Goal: Contribute content: Contribute content

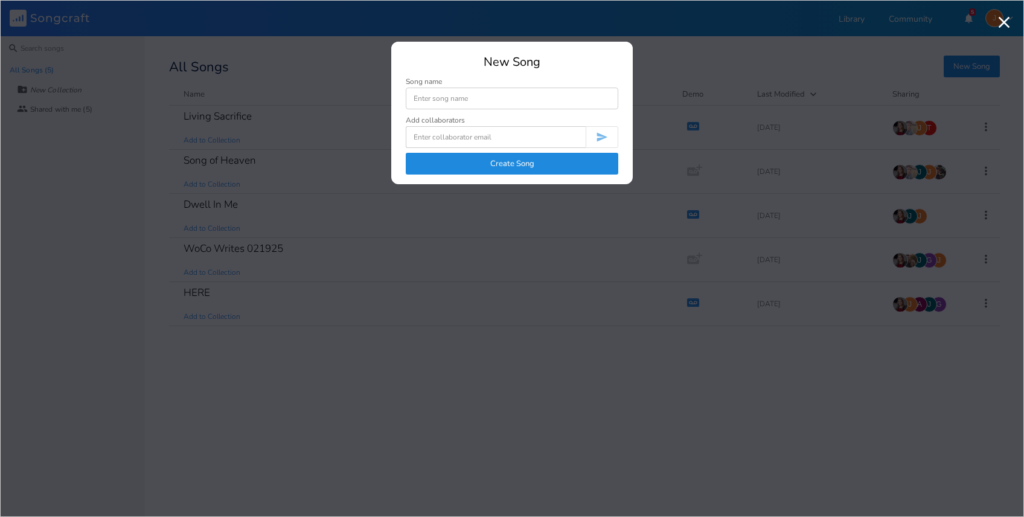
type input "S"
type input "WoCo Co-Write [DATE]"
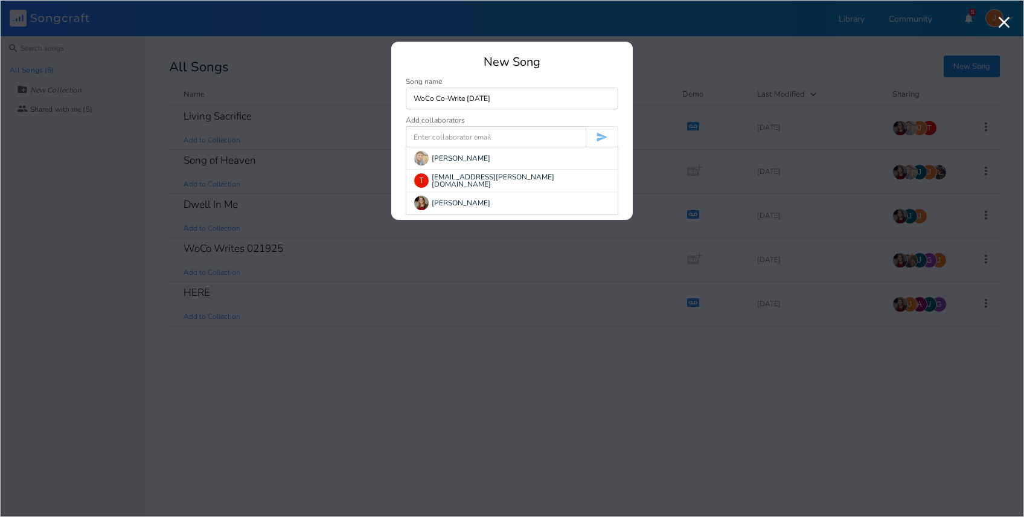
click at [470, 134] on input at bounding box center [496, 137] width 180 height 22
click at [420, 124] on div "Add collaborators" at bounding box center [435, 120] width 59 height 7
click at [424, 139] on input at bounding box center [496, 137] width 180 height 22
click at [483, 132] on input at bounding box center [496, 137] width 180 height 22
click at [451, 142] on input at bounding box center [496, 137] width 180 height 22
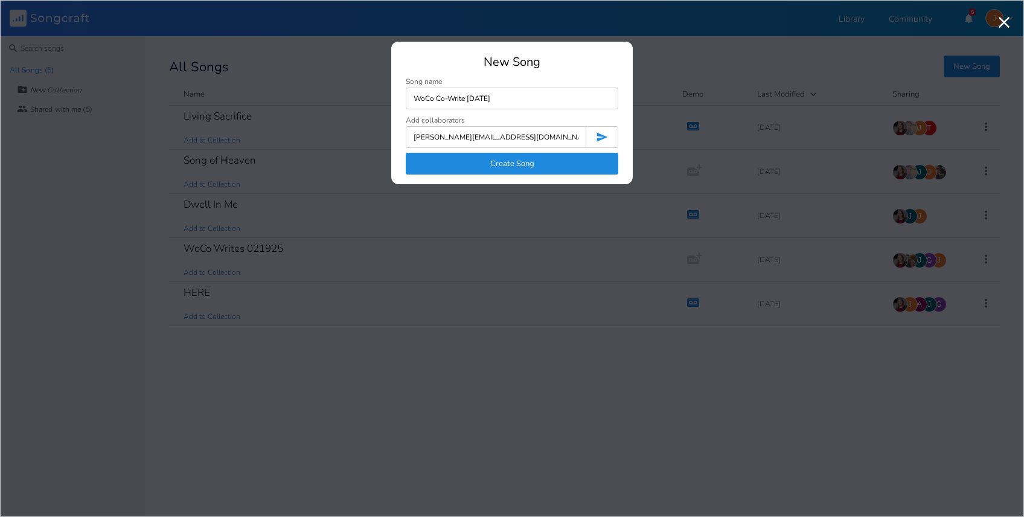
type input "[PERSON_NAME][EMAIL_ADDRESS][DOMAIN_NAME]"
click at [606, 135] on icon "submit" at bounding box center [602, 137] width 12 height 12
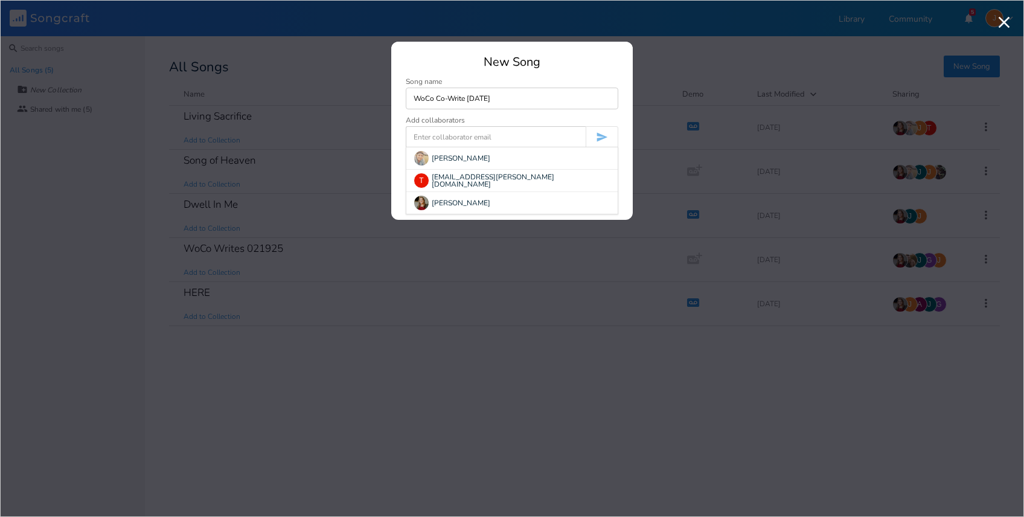
click at [486, 144] on input at bounding box center [496, 137] width 180 height 22
click at [432, 130] on input at bounding box center [496, 137] width 180 height 22
click at [435, 141] on input at bounding box center [496, 137] width 180 height 22
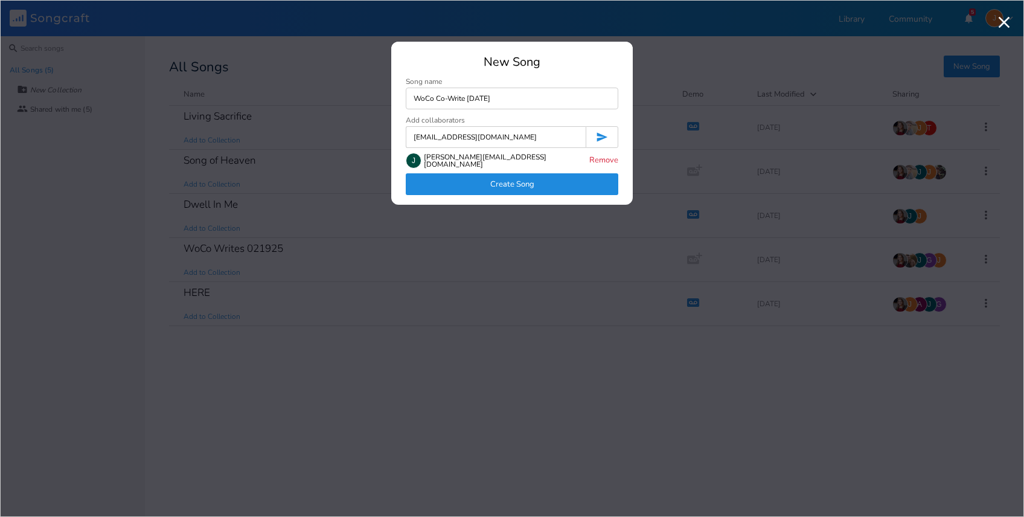
type input "[EMAIL_ADDRESS][DOMAIN_NAME]"
click at [610, 132] on button "submit" at bounding box center [602, 137] width 33 height 22
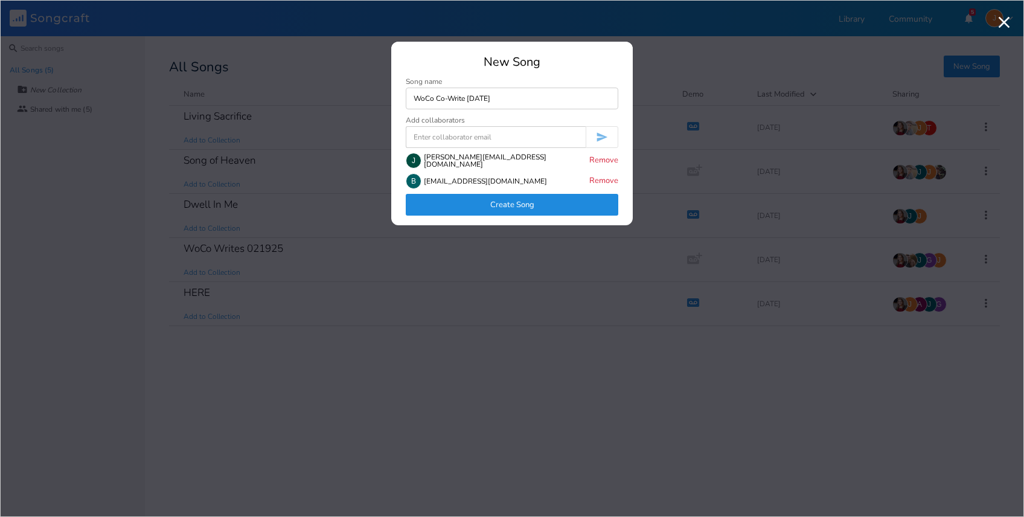
click at [531, 216] on div "New Song Song name WoCo Co-Write [DATE] Add collaborators [PERSON_NAME] [PERSON…" at bounding box center [512, 140] width 242 height 169
click at [532, 211] on button "Create Song" at bounding box center [512, 205] width 213 height 22
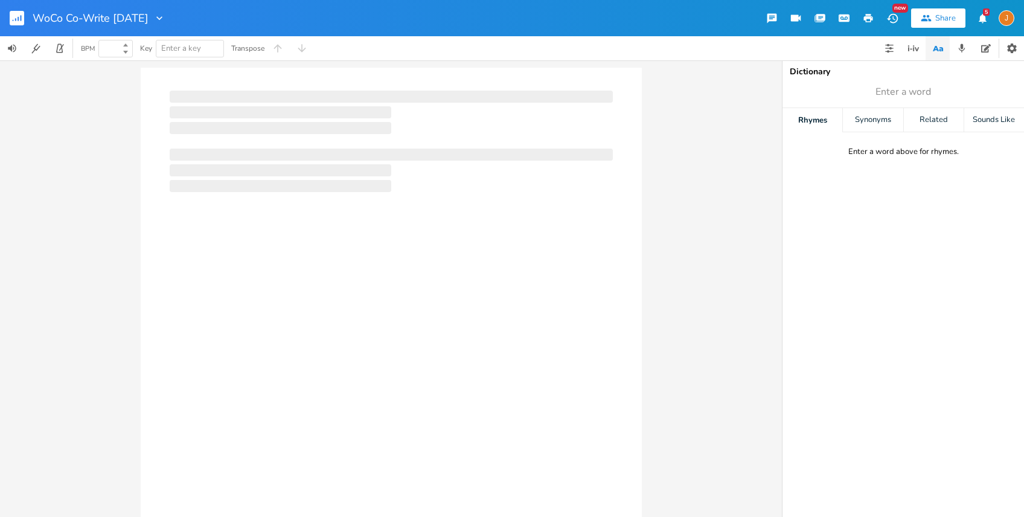
type input "100"
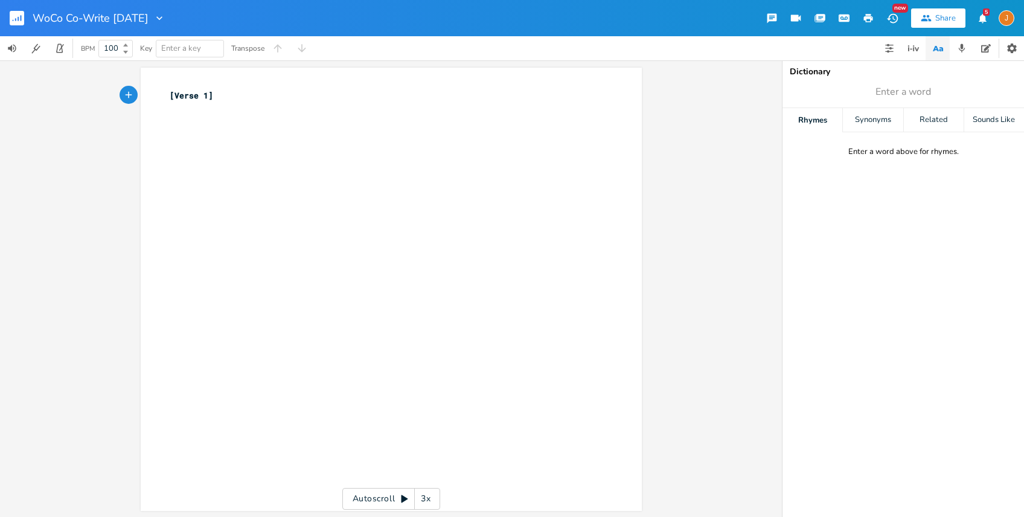
click at [162, 91] on div "xxxxxxxxxx [Verse 1] ​" at bounding box center [391, 289] width 501 height 443
click at [170, 91] on span "[Verse 1]" at bounding box center [191, 95] width 43 height 11
type textarea "Wo Co"
type textarea "Co Co-Write 8|20|25"
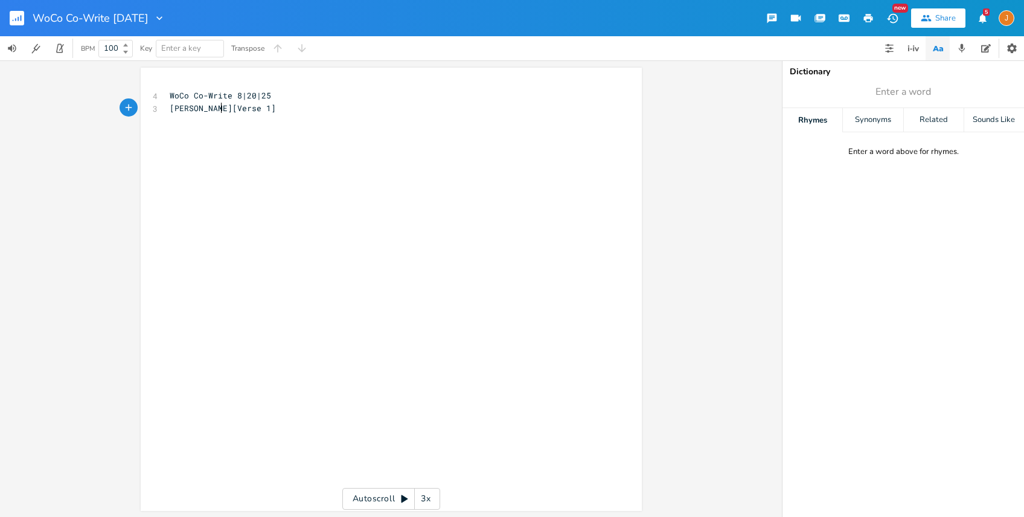
type textarea "[PERSON_NAME]"
type textarea ", [PERSON_NAME]"
click at [1003, 21] on div "J" at bounding box center [1007, 18] width 16 height 16
click at [982, 13] on icon "button" at bounding box center [983, 17] width 8 height 9
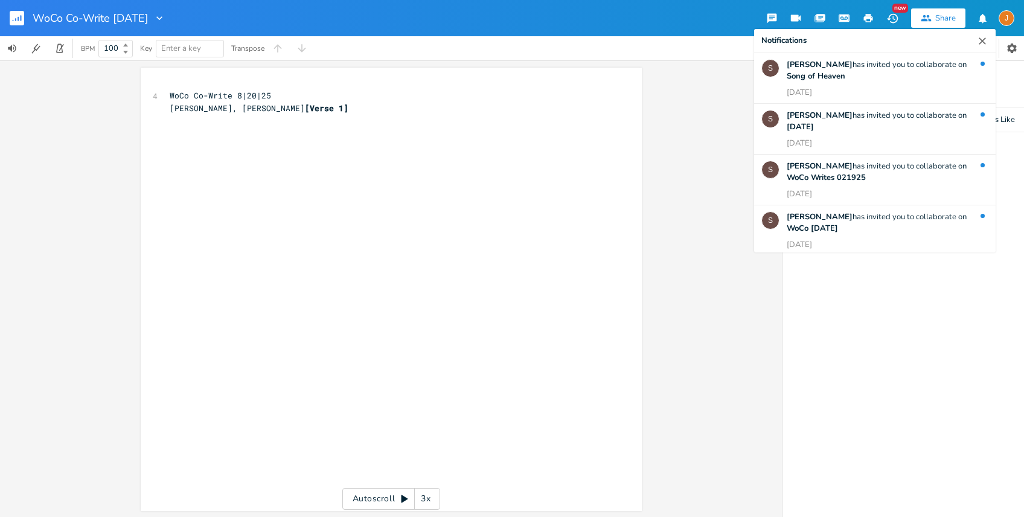
click at [711, 101] on div ", [PERSON_NAME] xxxxxxxxxx 4 WoCo Co-Write 8|20|25 [PERSON_NAME], [PERSON_NAME]…" at bounding box center [391, 288] width 782 height 457
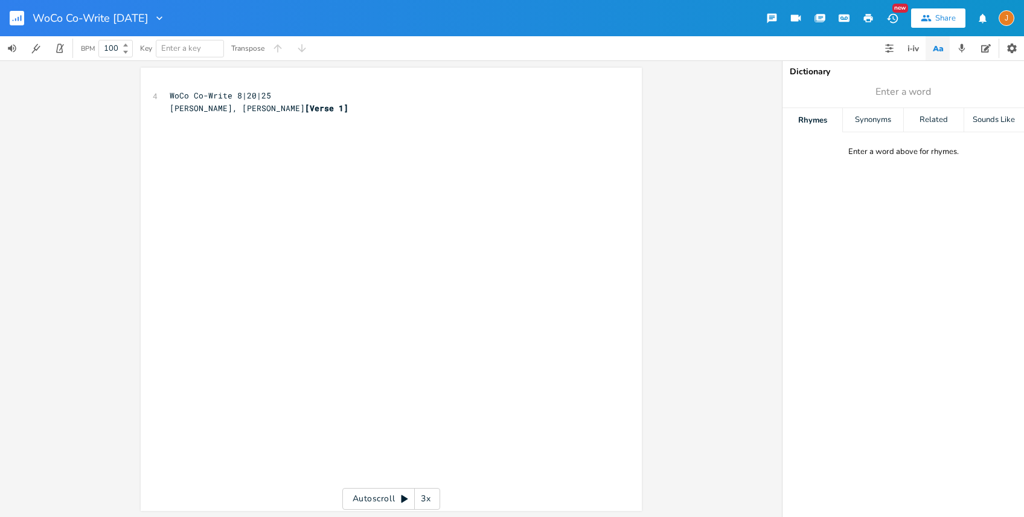
click at [164, 12] on icon "button" at bounding box center [159, 18] width 12 height 12
click at [89, 149] on div ", [PERSON_NAME] xxxxxxxxxx 4 WoCo Co-Write 8|20|25 [PERSON_NAME], [PERSON_NAME]…" at bounding box center [391, 288] width 782 height 457
click at [214, 110] on span "[PERSON_NAME], [PERSON_NAME] [Verse 1]" at bounding box center [259, 108] width 179 height 11
click at [201, 108] on span "[PERSON_NAME], [PERSON_NAME] [Verse 1]" at bounding box center [259, 108] width 179 height 11
click at [193, 105] on span "[PERSON_NAME], [PERSON_NAME] [Verse 1]" at bounding box center [259, 108] width 179 height 11
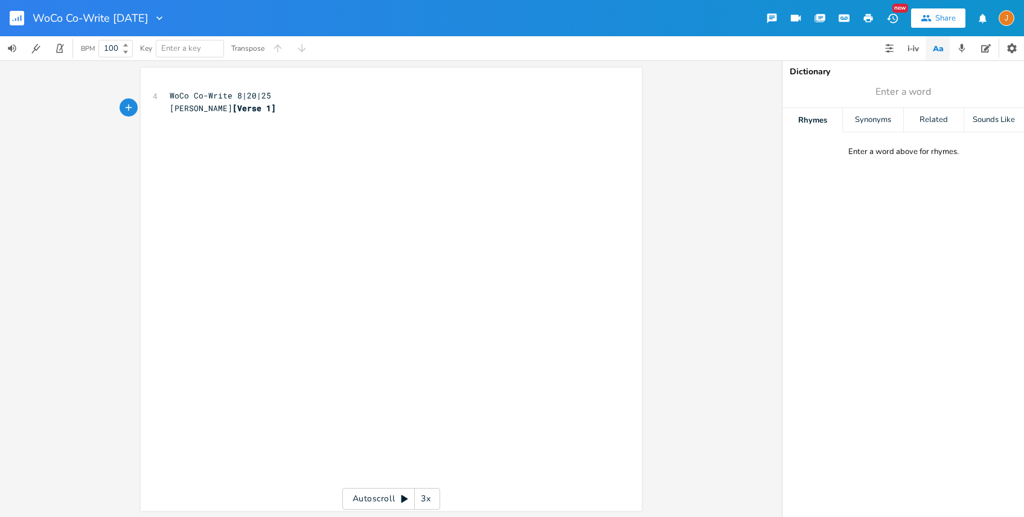
type textarea "f"
click at [248, 115] on pre "​" at bounding box center [385, 121] width 436 height 13
click at [219, 105] on span "[PERSON_NAME], [PERSON_NAME] [Verse 1]" at bounding box center [259, 108] width 179 height 11
type textarea ", & Ben"
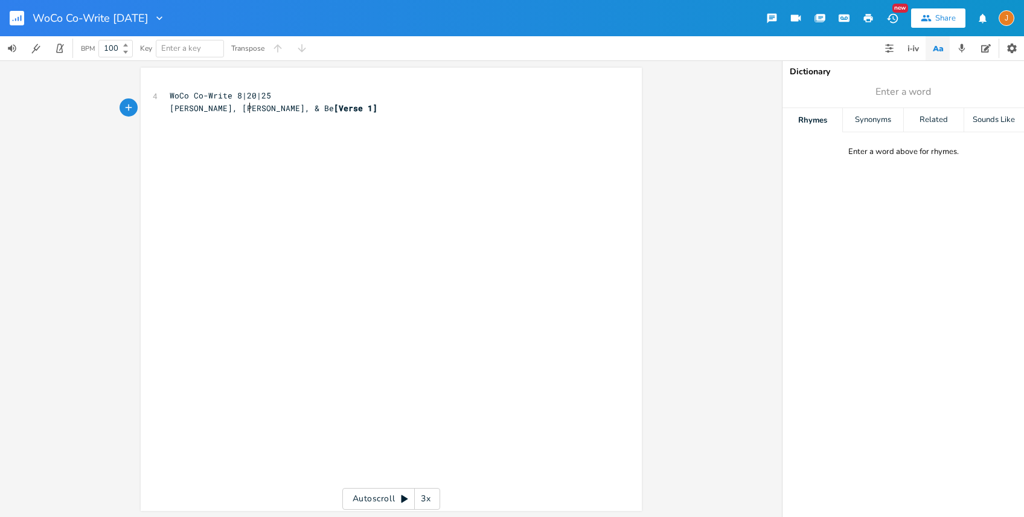
scroll to position [0, 25]
click at [316, 107] on pre "[PERSON_NAME], [PERSON_NAME], & [PERSON_NAME]" at bounding box center [385, 108] width 436 height 13
click at [216, 162] on pre "​" at bounding box center [385, 158] width 436 height 13
click at [240, 120] on pre "​" at bounding box center [385, 121] width 436 height 13
click at [274, 88] on div "xxxxxxxxxx 4 WoCo Co-Write 8|20|25 4 [PERSON_NAME], & [PERSON_NAME] ​ ​ ​ ​ ​ […" at bounding box center [385, 146] width 436 height 118
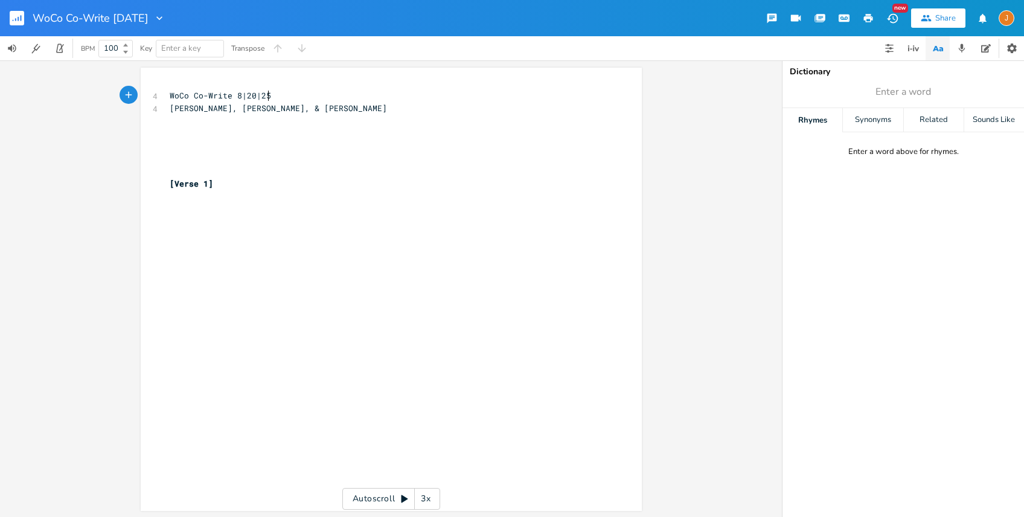
type textarea "WoCo Co-Write 8|20|25"
drag, startPoint x: 270, startPoint y: 95, endPoint x: 104, endPoint y: 95, distance: 166.1
click at [104, 95] on div "WoCo Co-Write 8|20|25 x 4 WoCo Co-Write 8|20|25 4 [PERSON_NAME], & [PERSON_NAME…" at bounding box center [391, 288] width 782 height 457
click at [199, 167] on pre "​" at bounding box center [385, 171] width 436 height 13
click at [203, 141] on pre "​" at bounding box center [385, 146] width 436 height 13
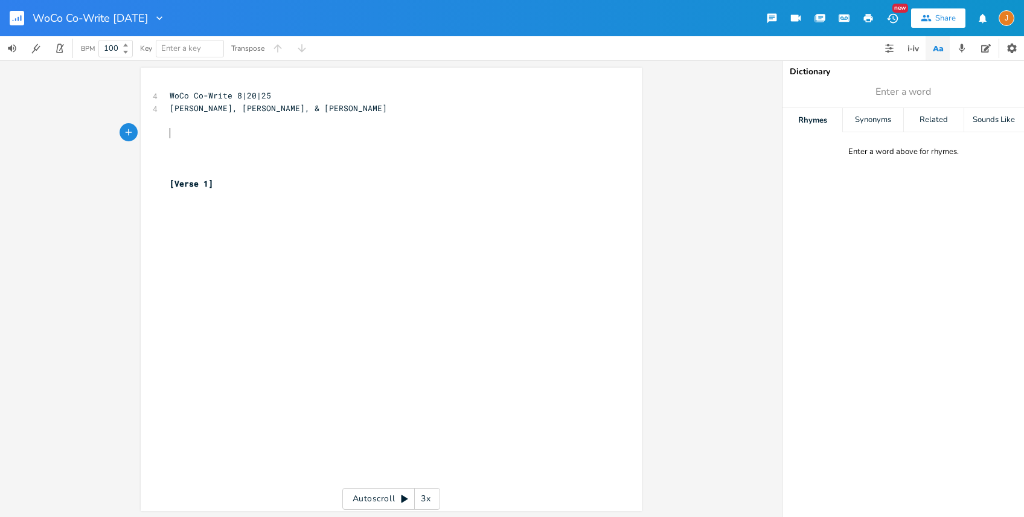
click at [202, 136] on pre "​" at bounding box center [385, 133] width 436 height 13
type input "101"
click at [123, 45] on b at bounding box center [124, 45] width 11 height 7
click at [201, 46] on span "Enter a key" at bounding box center [189, 48] width 57 height 16
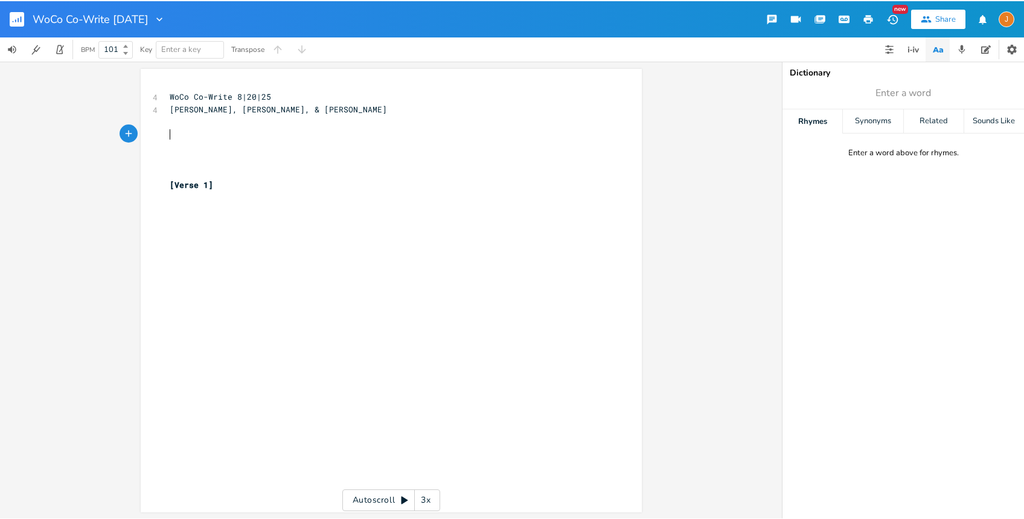
scroll to position [0, 0]
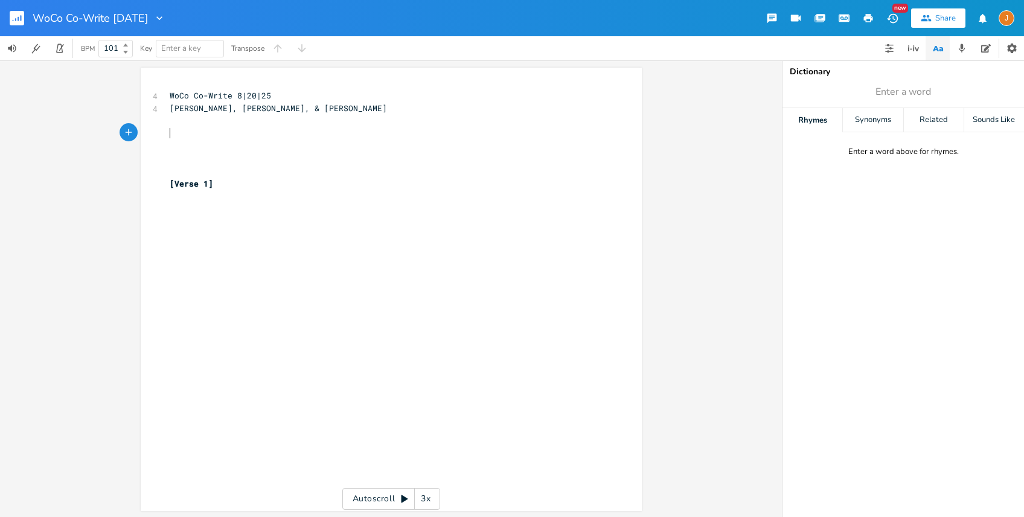
click at [200, 135] on pre "​" at bounding box center [385, 133] width 436 height 13
click at [862, 151] on div "Enter a word above for rhymes." at bounding box center [904, 152] width 111 height 10
click at [862, 119] on div "Synonyms" at bounding box center [873, 120] width 60 height 24
click at [928, 119] on div "Related" at bounding box center [934, 120] width 60 height 24
click at [1003, 120] on div "Sounds Like" at bounding box center [995, 120] width 60 height 24
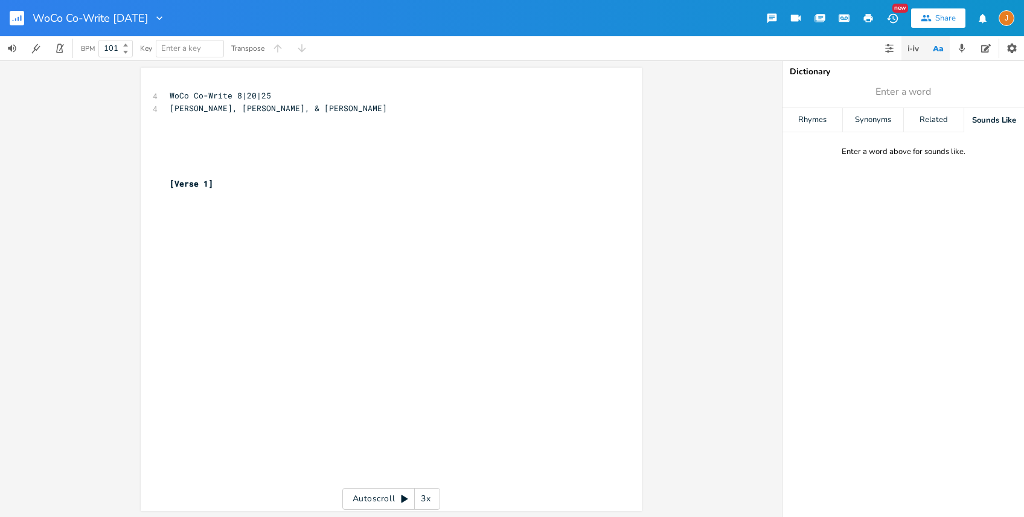
click at [915, 56] on button "button" at bounding box center [914, 48] width 24 height 24
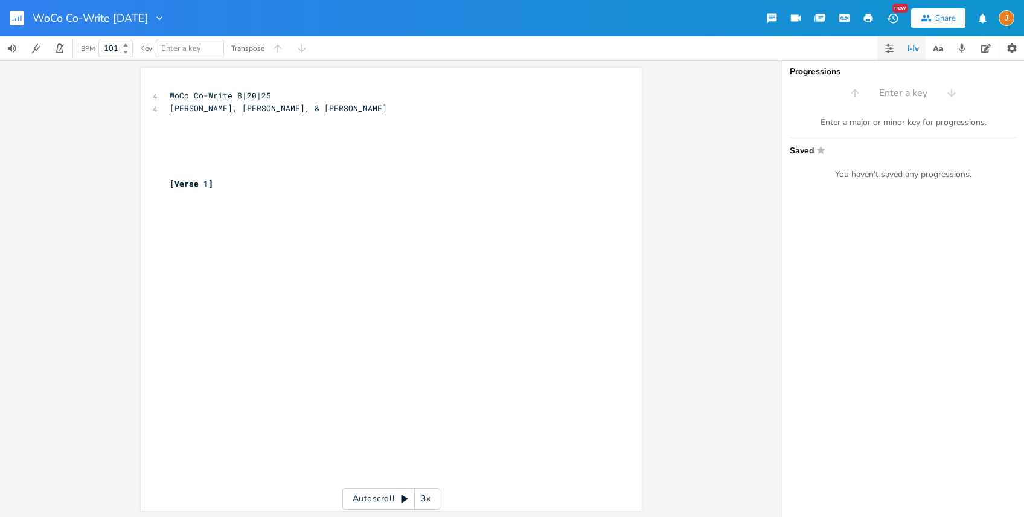
click at [891, 43] on icon "button" at bounding box center [890, 48] width 10 height 10
click at [647, 228] on div "x 4 WoCo Co-Write 8|20|25 4 [PERSON_NAME], & [PERSON_NAME] ​ ​ ​ ​ ​ [Verse 1] …" at bounding box center [391, 288] width 782 height 457
click at [202, 136] on pre "​" at bounding box center [385, 133] width 436 height 13
click at [260, 164] on pre "​" at bounding box center [385, 158] width 436 height 13
click at [240, 141] on pre "​" at bounding box center [385, 146] width 436 height 13
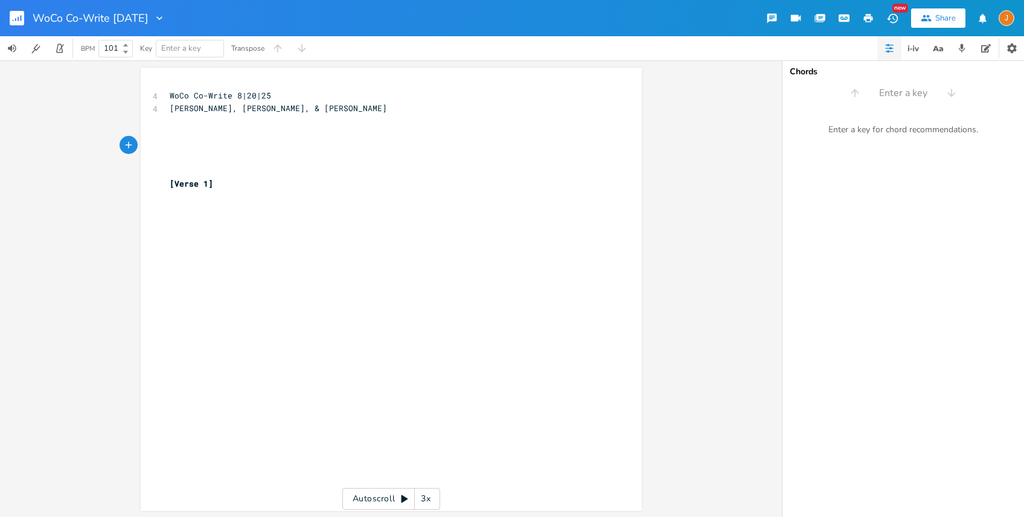
click at [234, 147] on pre "​" at bounding box center [385, 146] width 436 height 13
click at [272, 100] on pre "WoCo Co-Write 8|20|25" at bounding box center [385, 95] width 436 height 13
click at [222, 146] on pre "​" at bounding box center [385, 146] width 436 height 13
click at [258, 143] on pre "​" at bounding box center [385, 146] width 436 height 13
click at [701, 156] on div "x 4 WoCo Co-Write 8|20|25 4 [PERSON_NAME], & [PERSON_NAME] ​ ​ ​ ​ ​ [Verse 1] …" at bounding box center [391, 288] width 782 height 457
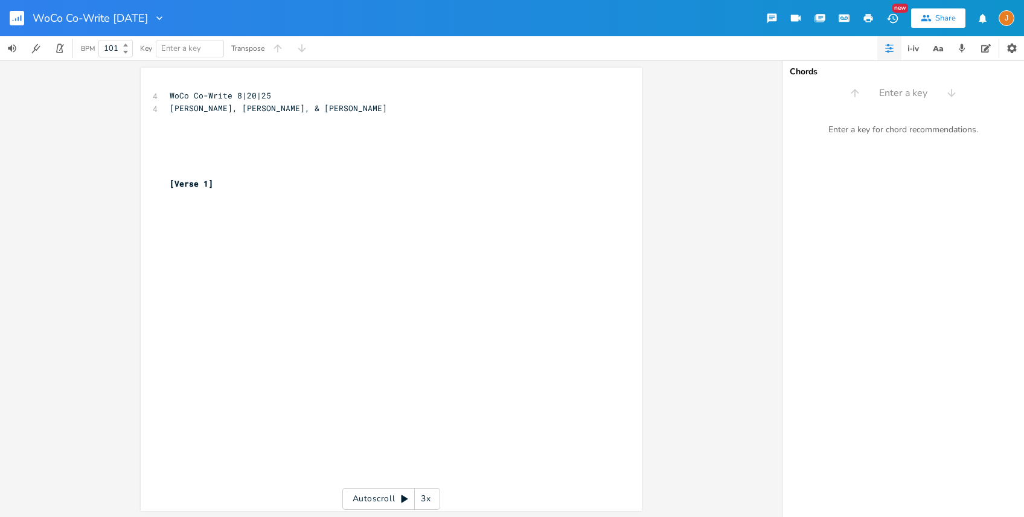
click at [616, 213] on div "x 4 WoCo Co-Write 8|20|25 4 [PERSON_NAME], & [PERSON_NAME] ​ ​ ​ ​ ​ [Verse 1] ​" at bounding box center [400, 301] width 466 height 428
click at [212, 133] on pre "​" at bounding box center [385, 133] width 436 height 13
drag, startPoint x: 326, startPoint y: 217, endPoint x: 384, endPoint y: 217, distance: 58.6
click at [343, 217] on div "x 4 WoCo Co-Write 8|20|25 4 [PERSON_NAME], & [PERSON_NAME] ​ ​ ​ ​ ​ [Verse 1] ​" at bounding box center [400, 301] width 466 height 428
click at [266, 147] on pre "​" at bounding box center [385, 146] width 436 height 13
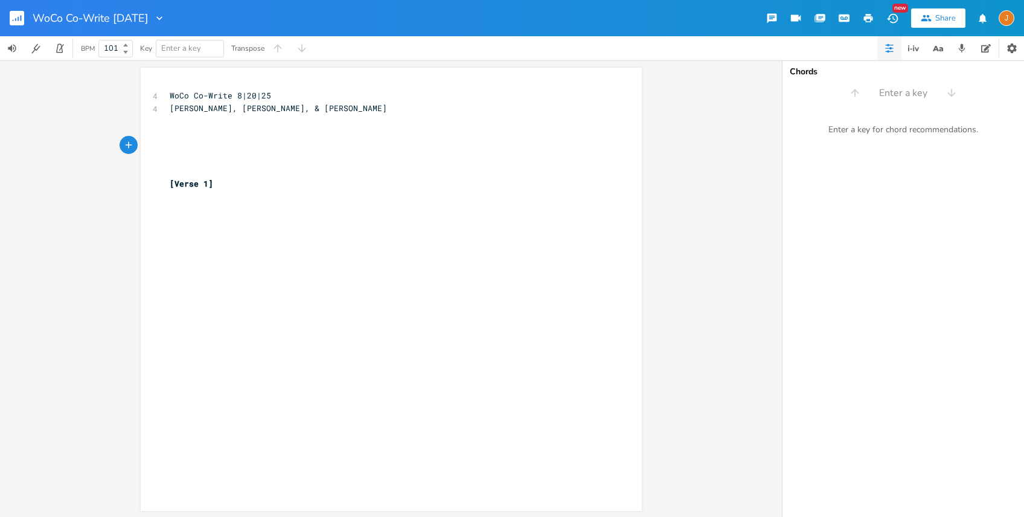
click at [893, 25] on button "New" at bounding box center [893, 18] width 24 height 22
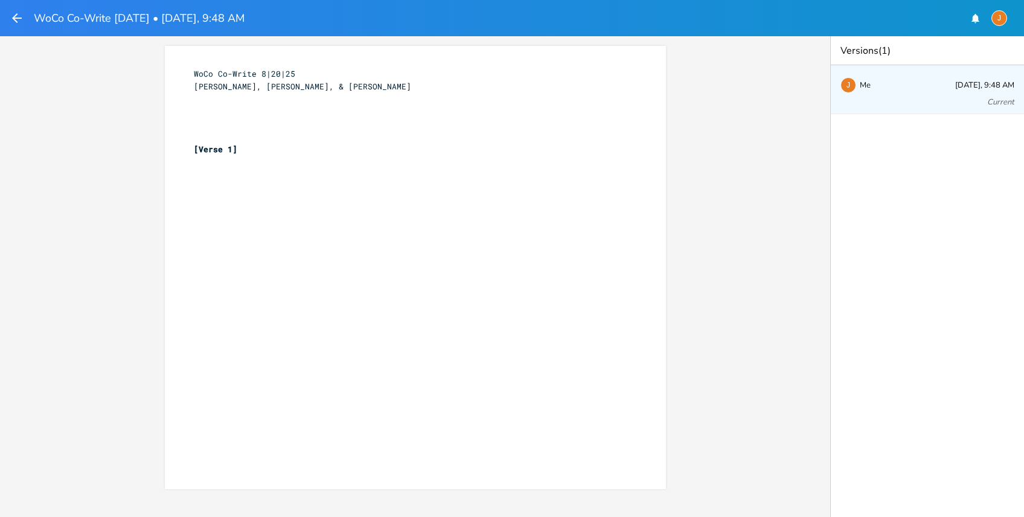
click at [800, 77] on div "xxxxxxxxxx WoCo Co-Write 8|20|25 [PERSON_NAME], & [PERSON_NAME] ​ ​ ​ ​ [Verse …" at bounding box center [415, 276] width 830 height 481
click at [324, 166] on pre "​" at bounding box center [409, 162] width 436 height 13
click at [319, 135] on pre "​" at bounding box center [409, 136] width 436 height 13
click at [26, 18] on div "WoCo Co-Write [DATE] • [DATE], 9:48 AM" at bounding box center [127, 18] width 235 height 22
click at [15, 18] on icon "button" at bounding box center [17, 18] width 10 height 10
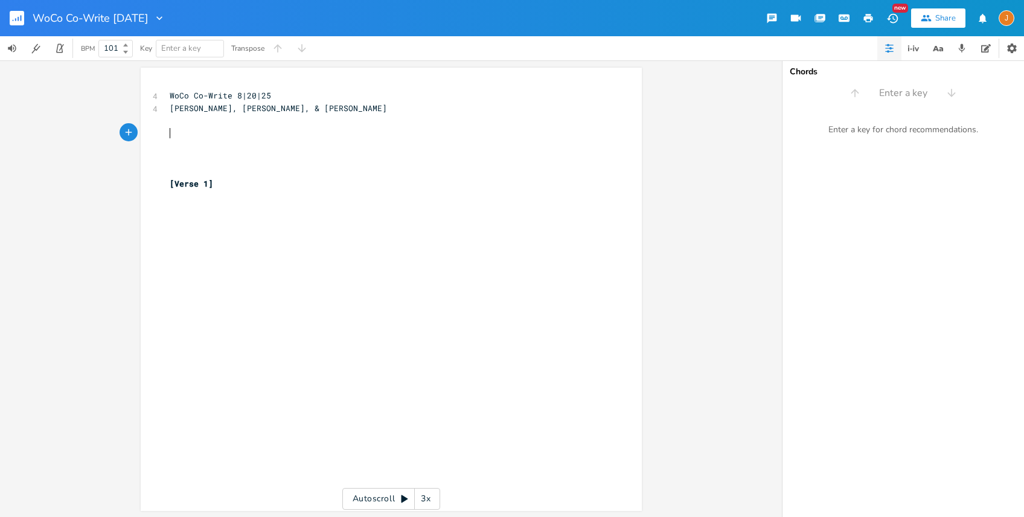
click at [227, 136] on pre "​" at bounding box center [385, 133] width 436 height 13
click at [223, 144] on pre "​" at bounding box center [385, 146] width 436 height 13
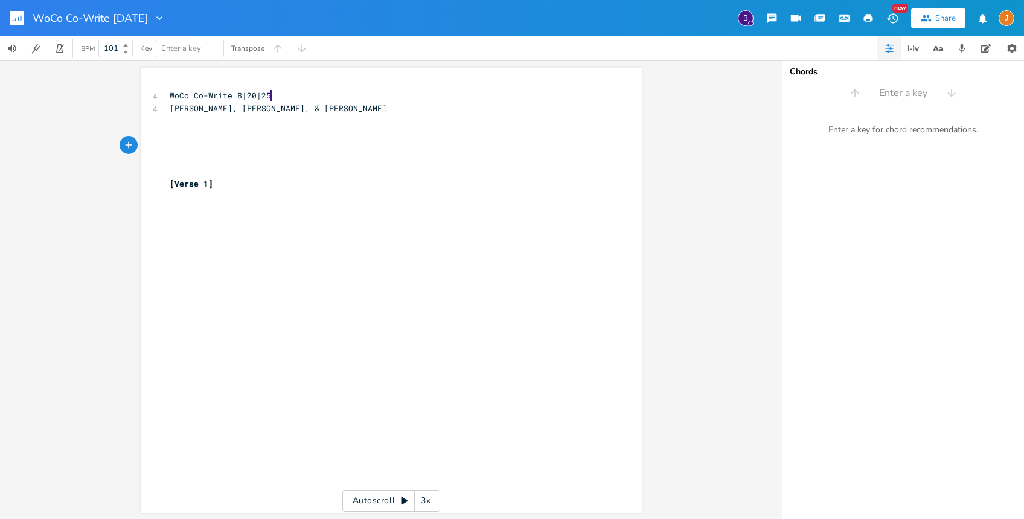
click at [748, 21] on div "B" at bounding box center [746, 18] width 16 height 16
click at [1004, 25] on div "J" at bounding box center [1007, 18] width 16 height 16
click at [645, 178] on div "xxxxxxxxxx 4 WoCo Co-Write 8|20|25 4 [PERSON_NAME], & [PERSON_NAME] ​ ​ ​ ​ ​ […" at bounding box center [391, 289] width 782 height 458
click at [227, 138] on pre "​" at bounding box center [385, 133] width 436 height 13
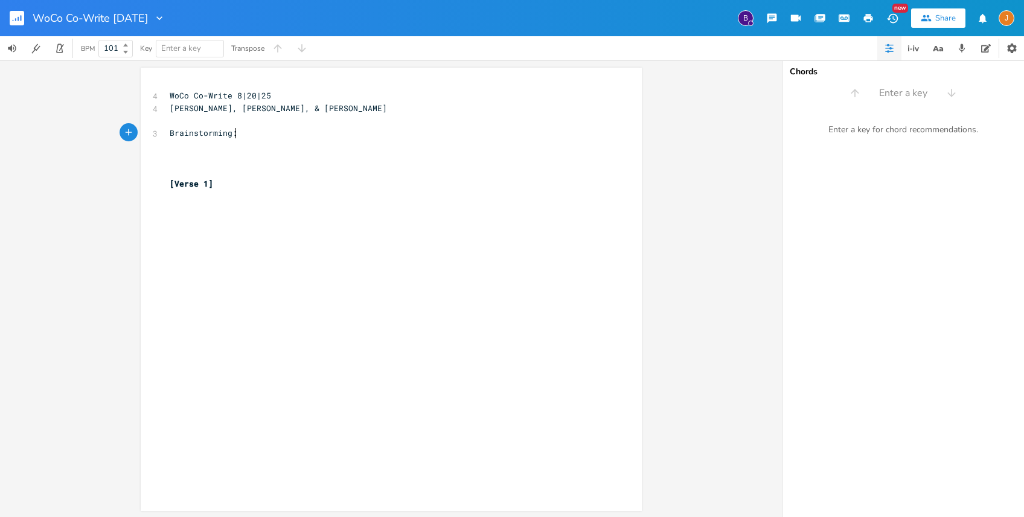
type textarea "Brainstorming:"
type textarea "Faithful shepher of="
type textarea "d of my soul"
type textarea """
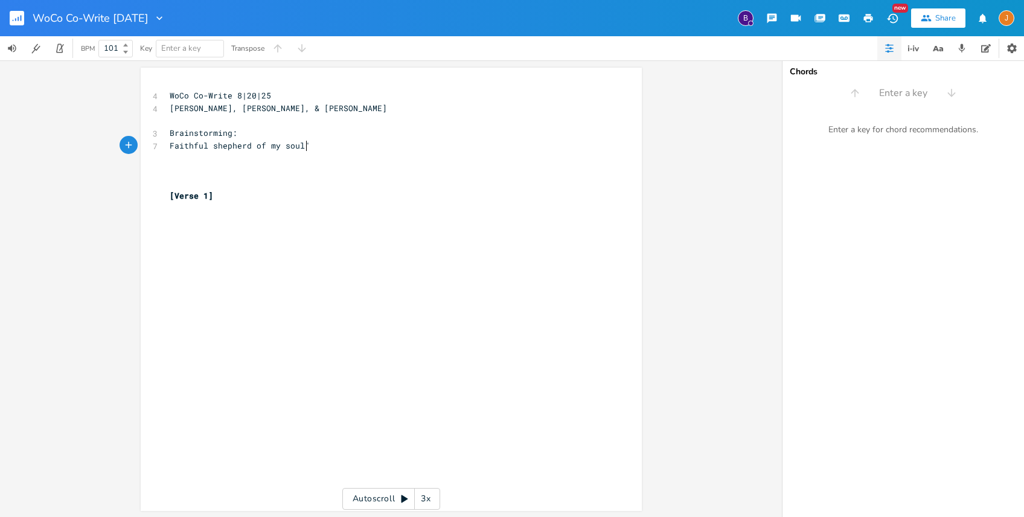
click at [170, 146] on span "Faithful shepherd of my soul"" at bounding box center [240, 145] width 140 height 11
type textarea """
click at [360, 147] on pre ""Faithful shepherd of my soul"" at bounding box center [385, 146] width 436 height 13
type textarea "- besid e"
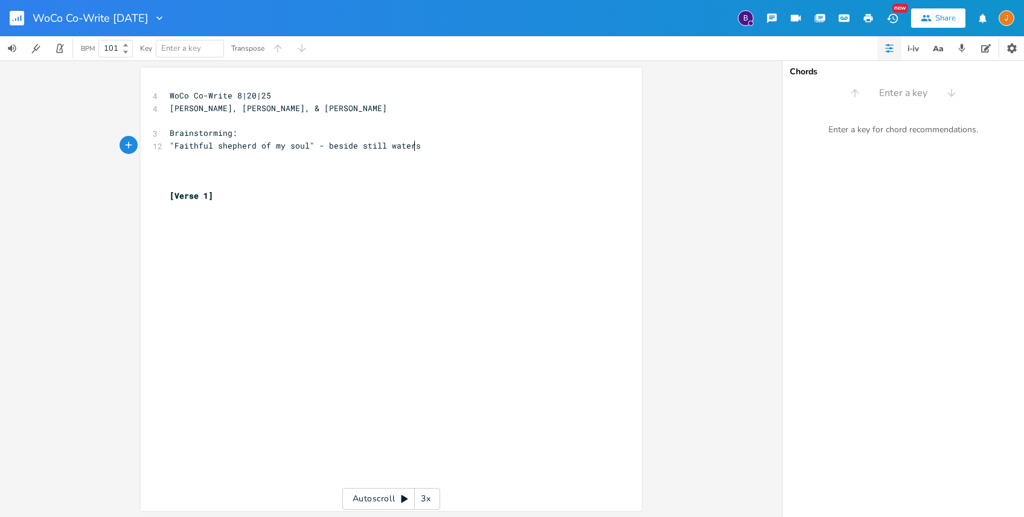
scroll to position [0, 48]
type textarea "e still waters - [DEMOGRAPHIC_DATA] as a [PERSON_NAME]"
click at [939, 51] on icon "button" at bounding box center [938, 48] width 15 height 15
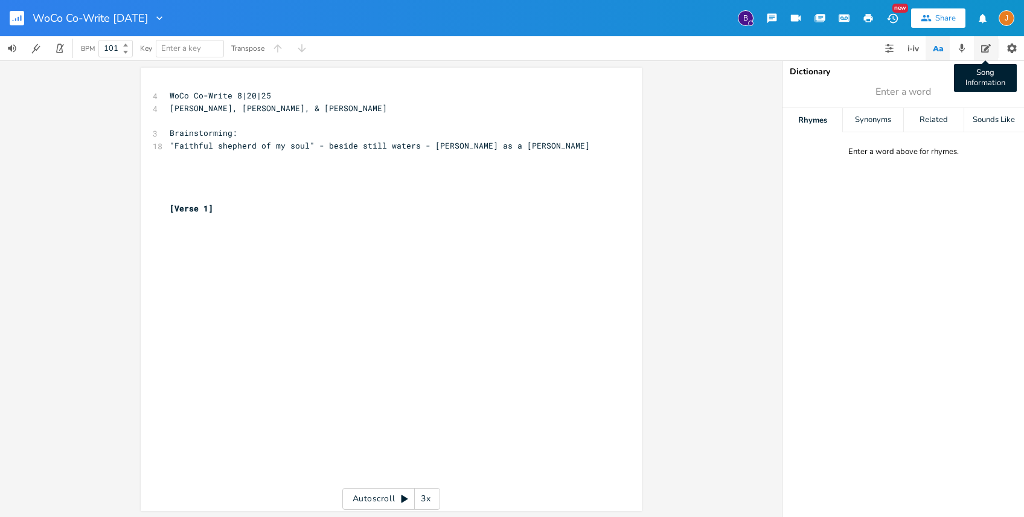
click at [980, 47] on button "Song Information" at bounding box center [986, 48] width 24 height 24
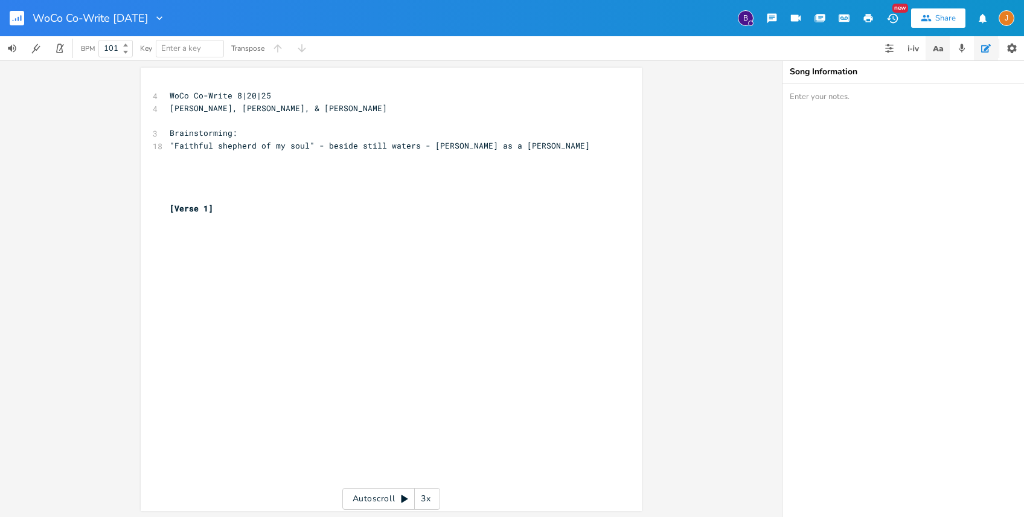
click at [945, 45] on button "button" at bounding box center [938, 48] width 24 height 24
click at [305, 176] on pre "​" at bounding box center [385, 171] width 436 height 13
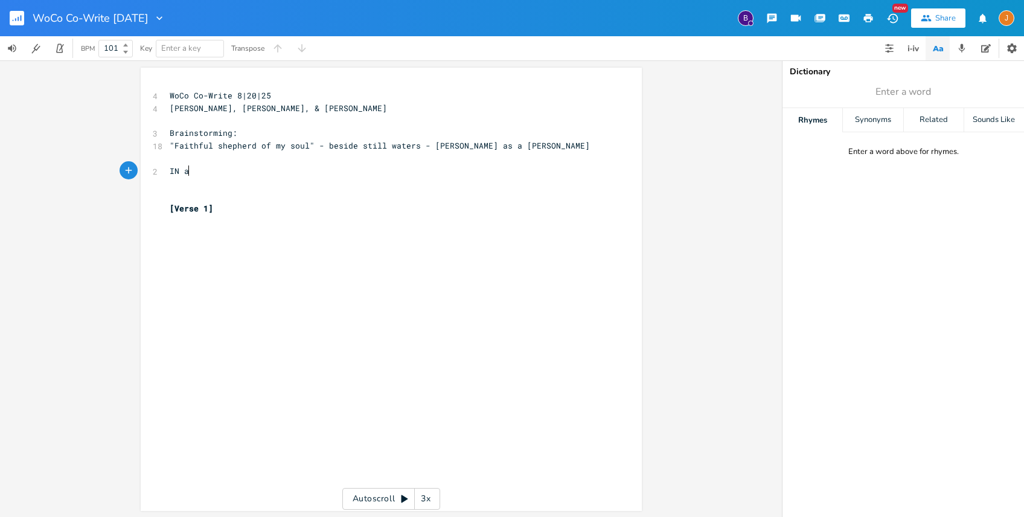
type textarea "IN al"
type textarea "na l"
type textarea "all things blessed be Huis n"
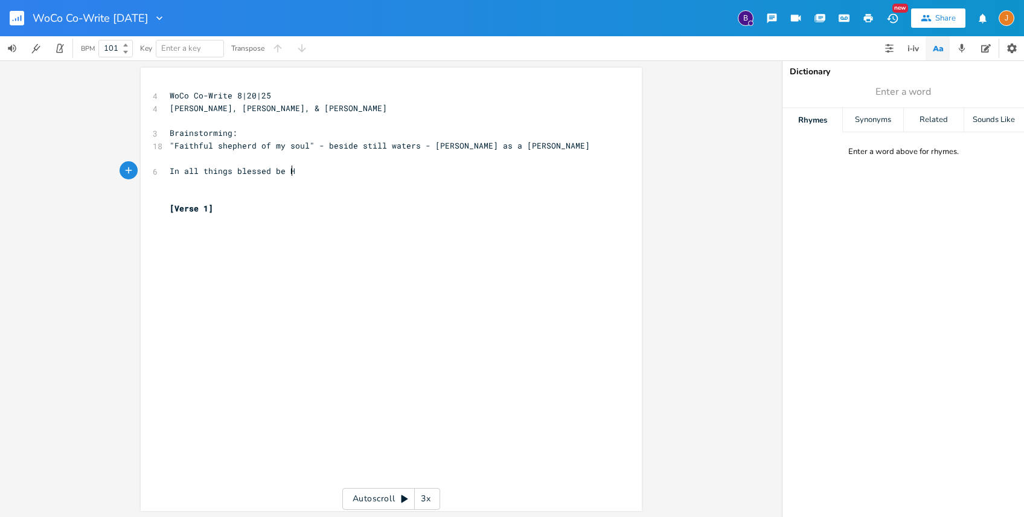
type textarea "t"
type textarea "the name of the Lord"
drag, startPoint x: 194, startPoint y: 172, endPoint x: 181, endPoint y: 173, distance: 13.9
click at [181, 173] on span "In all things blessed be the name of the Lord" at bounding box center [278, 170] width 217 height 11
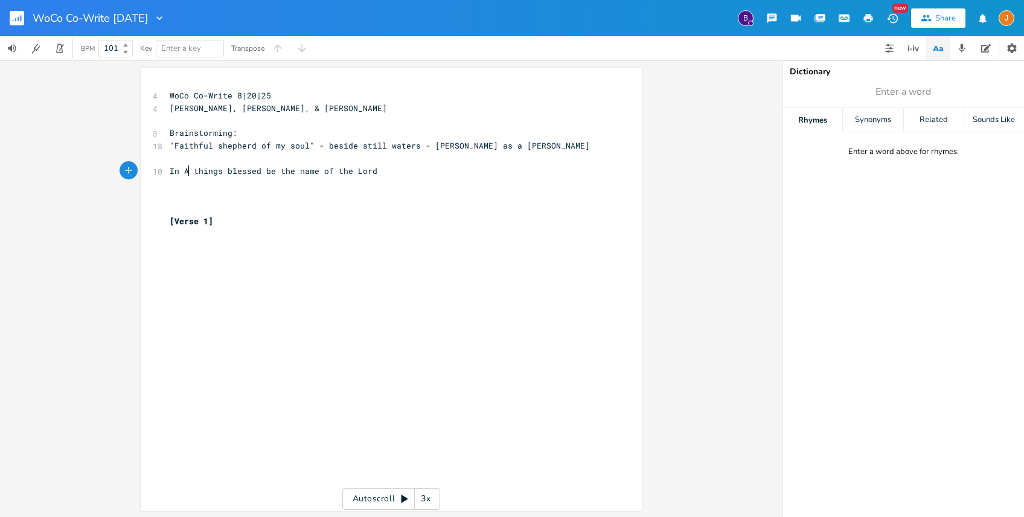
type textarea "ALL"
click at [193, 190] on pre "​" at bounding box center [385, 196] width 436 height 13
type textarea "Navigating rthr"
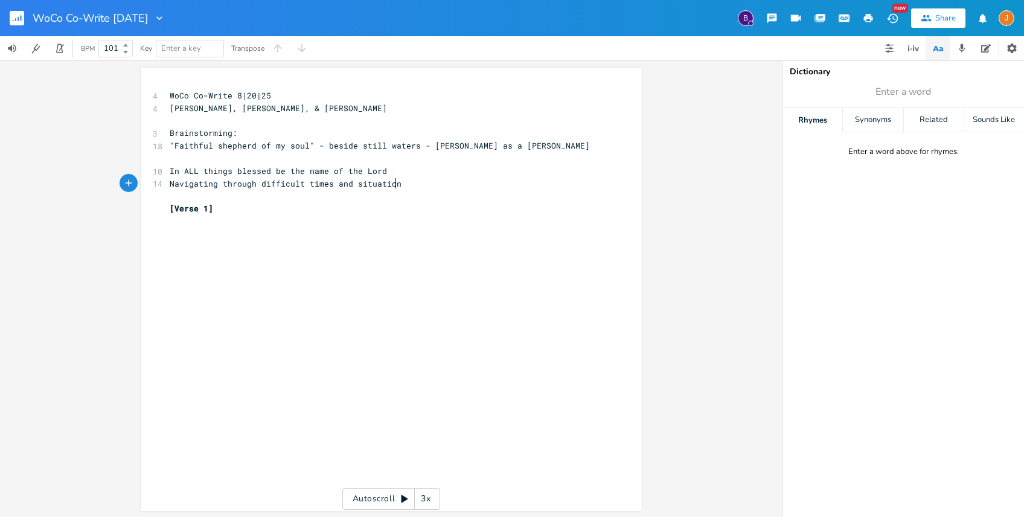
type textarea "through difficult times and situations"
type textarea "I wal"
type textarea "a"
type textarea "always know what do to when i"
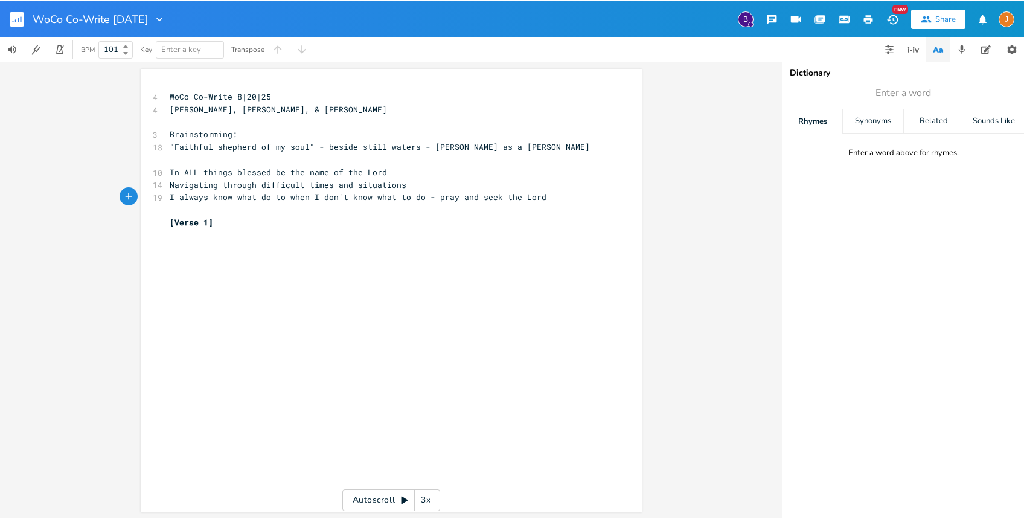
scroll to position [0, 176]
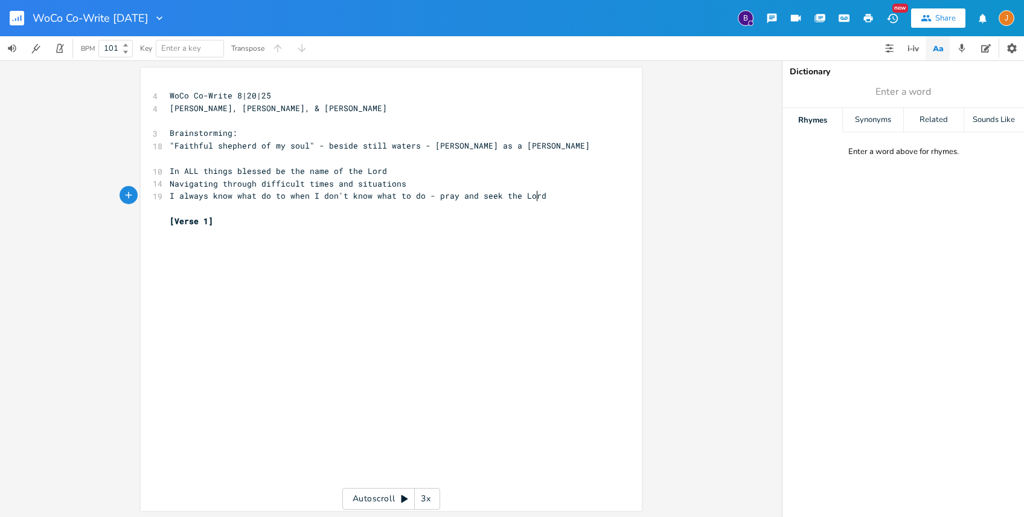
type textarea "I don't know what to do - pray and seek the Lord"
type textarea "[DEMOGRAPHIC_DATA] 34 + [DEMOGRAPHIC_DATA] 42"
type textarea "We"
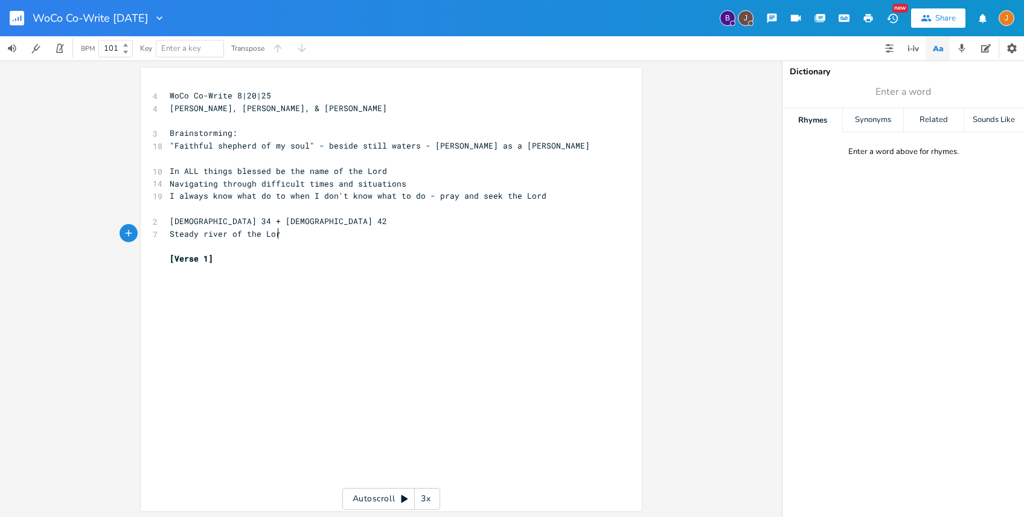
type textarea "Steady river of the Lord"
type textarea "We a"
type textarea "want to make sense of things, but we need to trust in Him"
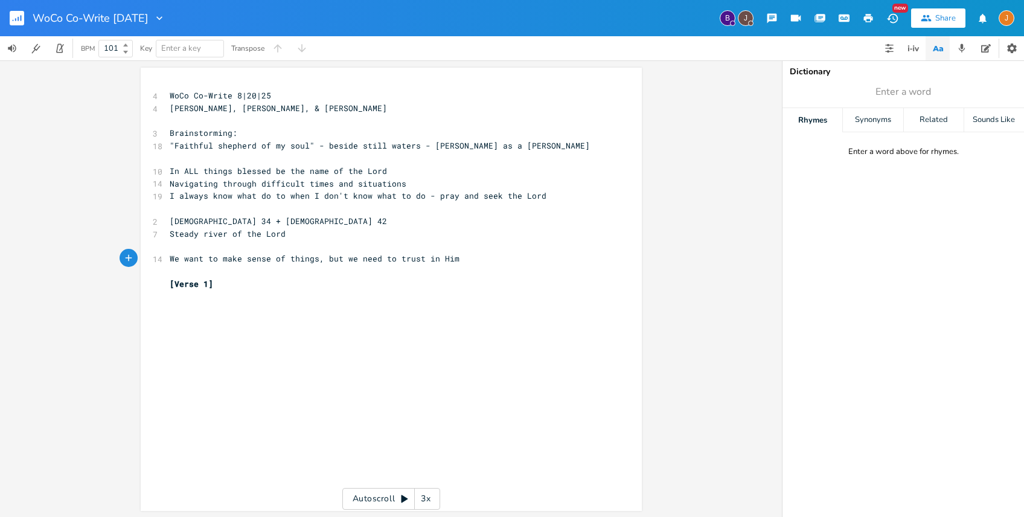
click at [315, 290] on pre "[Verse 1]" at bounding box center [385, 284] width 436 height 13
click at [472, 260] on pre "We want to make sense of things, but we need to trust in Him" at bounding box center [385, 258] width 436 height 13
click at [565, 196] on pre "I always know what do to when I don't know what to do - pray and seek the Lord" at bounding box center [385, 196] width 436 height 13
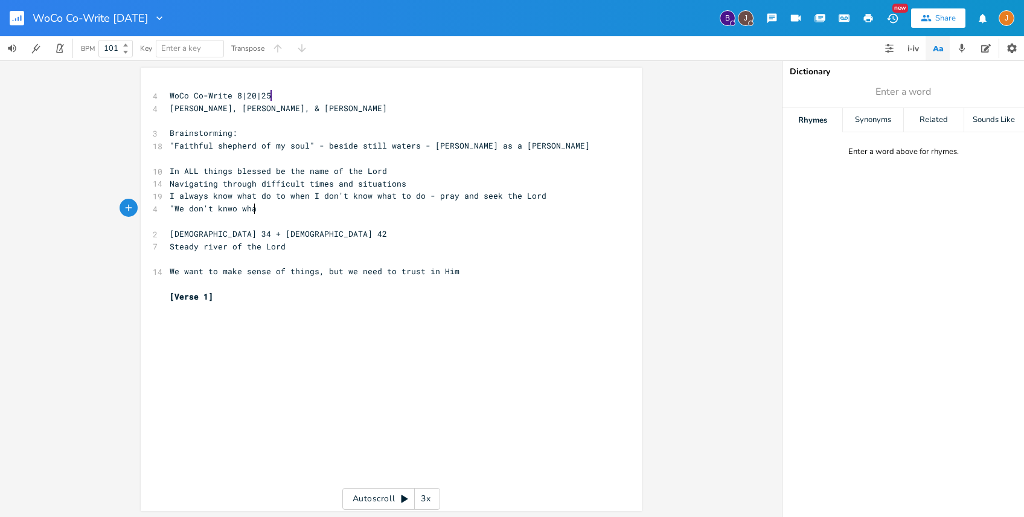
scroll to position [0, 78]
type textarea ""We don't knwo what"
type textarea "o"
type textarea "ow what to do"
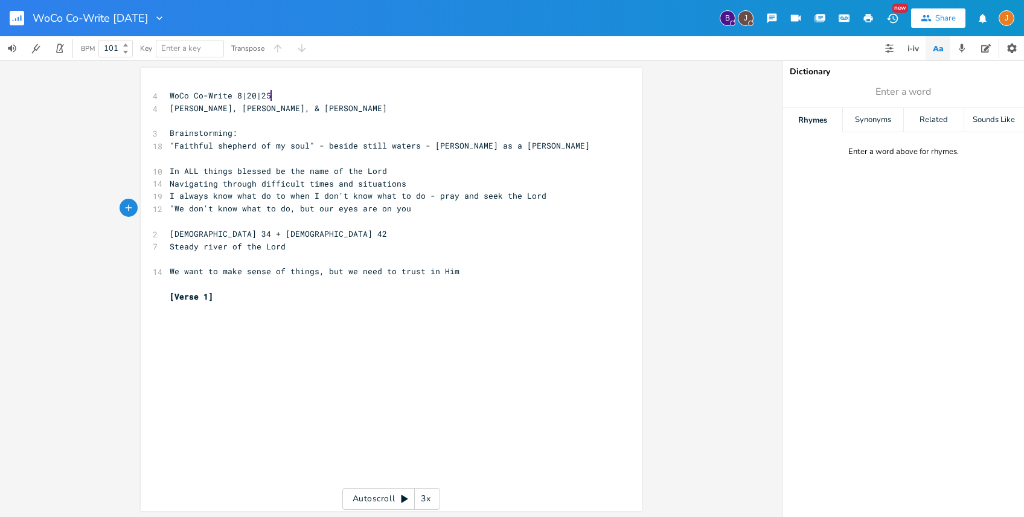
type textarea ", but our eyes are on you""
click at [245, 348] on div "xxxxxxxxxx 4 WoCo Co-Write 8|20|25 4 [PERSON_NAME], [PERSON_NAME], & [PERSON_NA…" at bounding box center [400, 300] width 466 height 428
click at [210, 335] on div "xxxxxxxxxx 4 WoCo Co-Write 8|20|25 4 [PERSON_NAME], [PERSON_NAME], & [PERSON_NA…" at bounding box center [400, 300] width 466 height 428
type textarea "I"
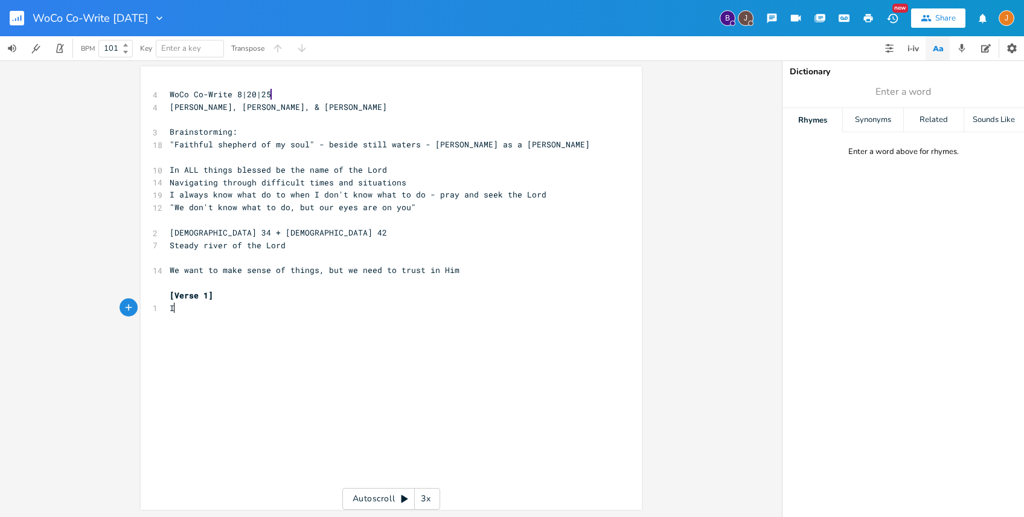
scroll to position [0, 4]
type textarea "I knw"
type textarea "ow what to do when i"
type textarea "I don't know what to do"
type textarea "I call on you, [DEMOGRAPHIC_DATA]"
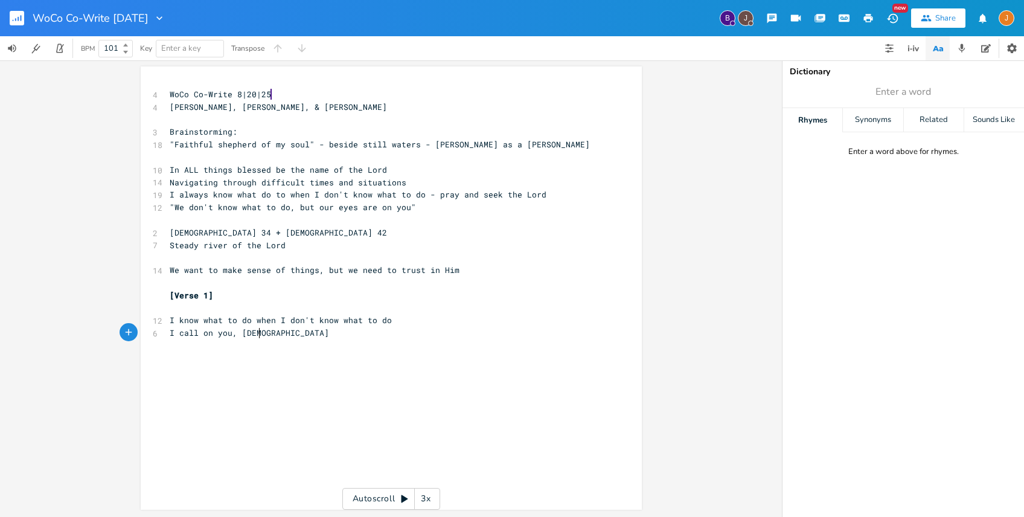
scroll to position [0, 18]
type textarea "[DEMOGRAPHIC_DATA]"
click at [255, 284] on pre "​" at bounding box center [385, 283] width 436 height 13
click at [246, 301] on pre "[Verse 1]" at bounding box center [385, 295] width 436 height 13
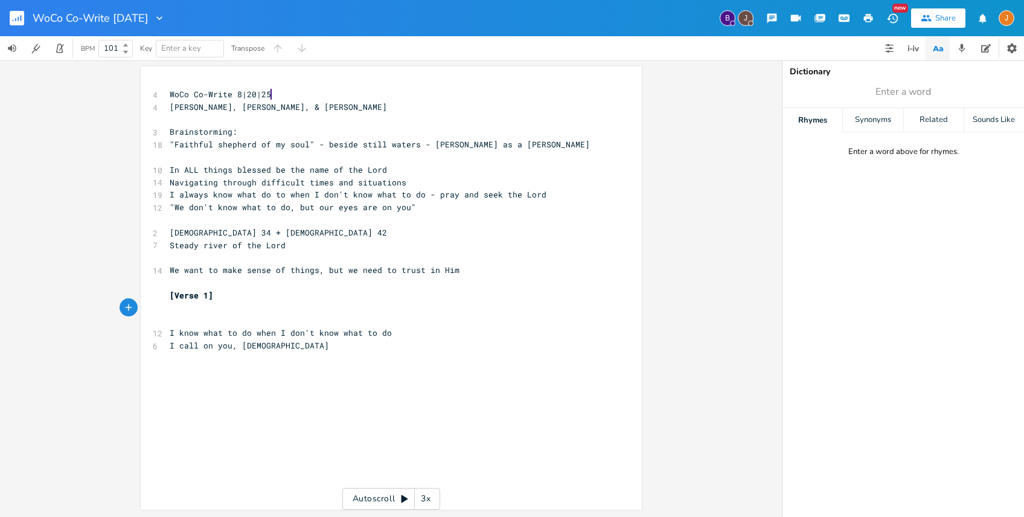
click at [201, 318] on pre "​" at bounding box center [385, 320] width 436 height 13
type textarea "Cj"
type textarea "[CHO"
type textarea "horus}"
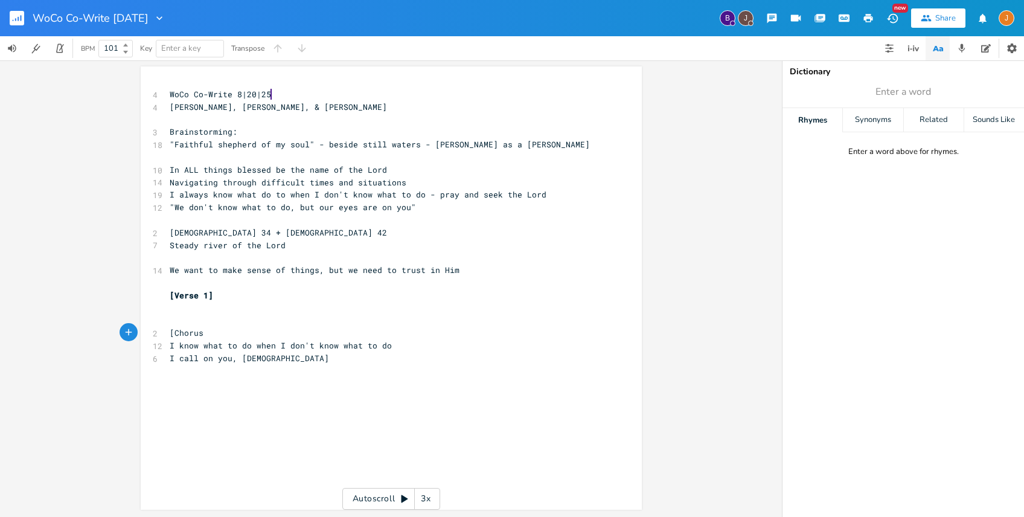
scroll to position [0, 22]
type textarea "["
type textarea "]"
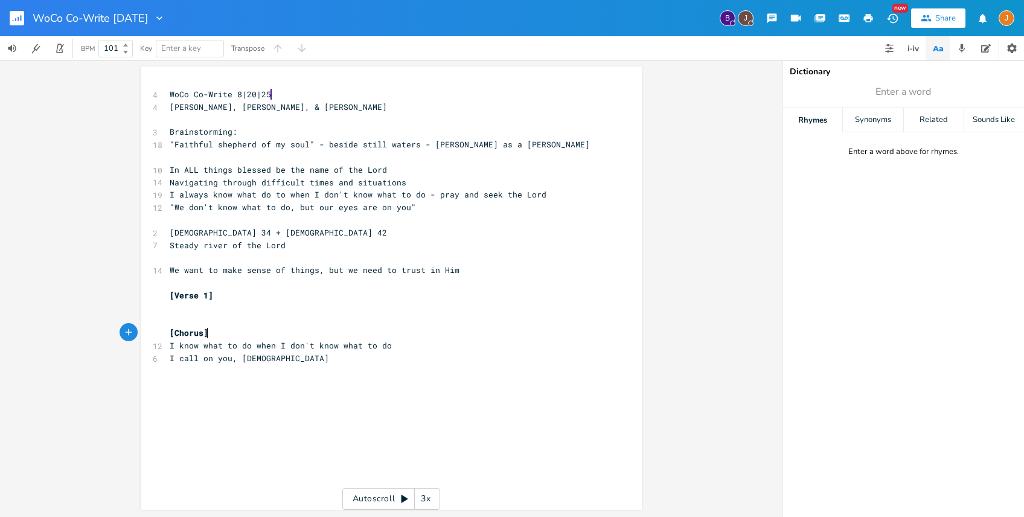
click at [218, 310] on pre "​" at bounding box center [385, 308] width 436 height 13
type textarea "I'm in this place where it don't tk"
type textarea "ki"
type textarea "now what's going one"
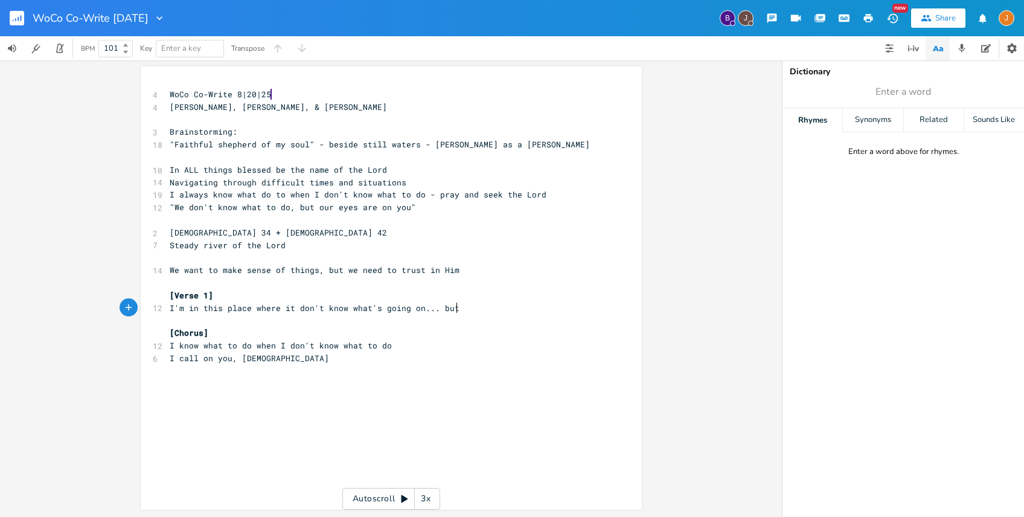
type textarea "... but di"
type textarea "IU do"
type textarea "do know who you are"
click at [170, 309] on span "I'm in this place where it don't know what's going on... but I do know who you …" at bounding box center [368, 308] width 396 height 11
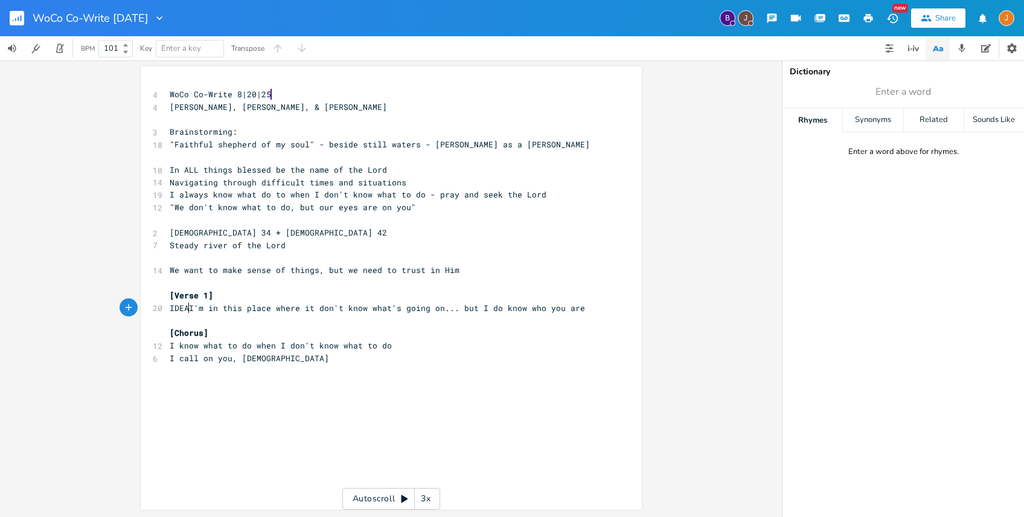
scroll to position [0, 21]
type textarea "IDEA:"
click at [594, 314] on pre "​" at bounding box center [385, 320] width 436 height 13
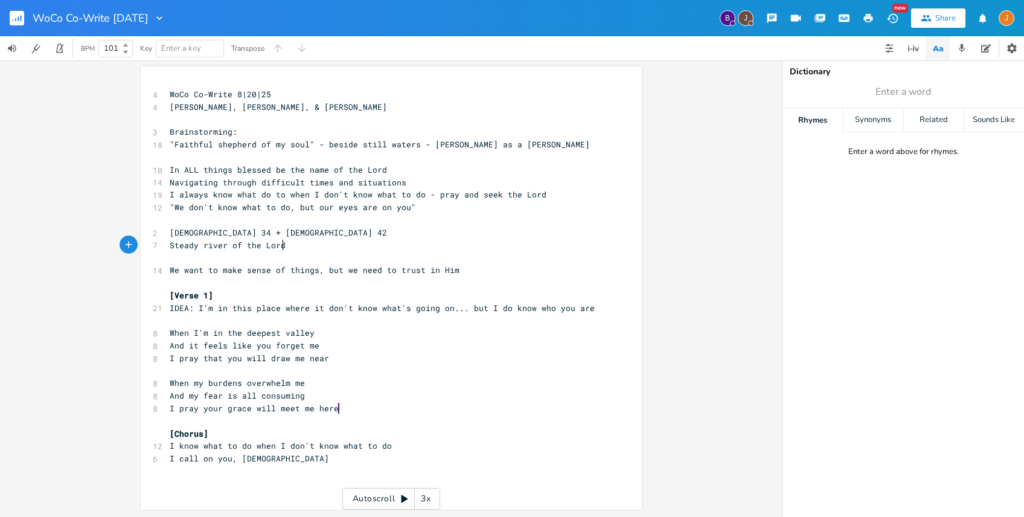
click at [310, 251] on pre "Steady river of the Lord" at bounding box center [385, 245] width 436 height 13
click at [278, 345] on span "And it feels like you forget me" at bounding box center [245, 345] width 150 height 11
click at [339, 345] on pre "And it feels like you forget me" at bounding box center [385, 345] width 436 height 13
click at [326, 363] on pre "I pray that you will draw me near" at bounding box center [385, 358] width 436 height 13
click at [265, 341] on span "And it feels like you forget me" at bounding box center [245, 345] width 150 height 11
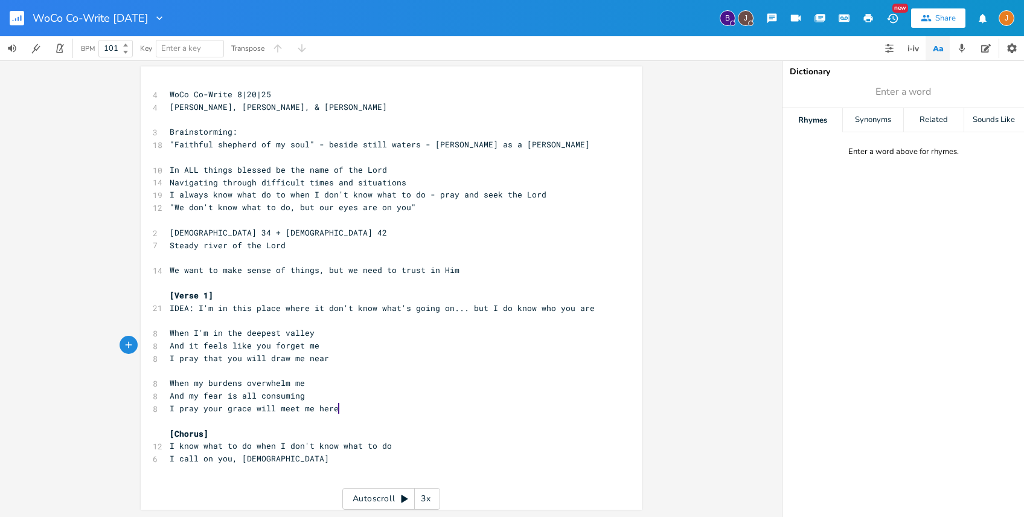
click at [161, 334] on div "xxxxxxxxxx 4 WoCo Co-Write 8|20|25 4 [PERSON_NAME], [PERSON_NAME], & [PERSON_NA…" at bounding box center [391, 287] width 501 height 443
click at [170, 335] on span "When I'm in the deepest valley" at bounding box center [242, 332] width 145 height 11
click at [167, 308] on pre "IDEA: I'm in this place where it don't know what's going on... but I do know wh…" at bounding box center [385, 308] width 436 height 13
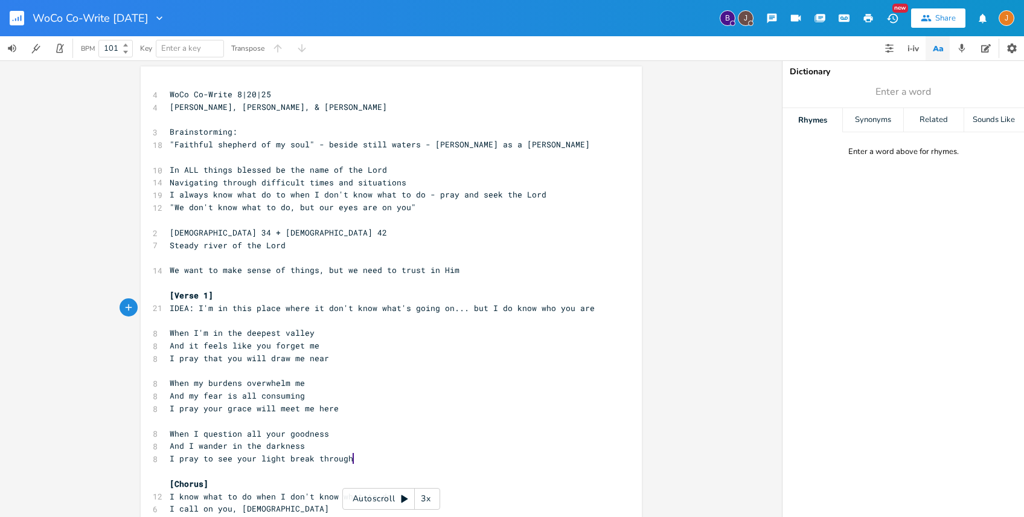
scroll to position [24, 0]
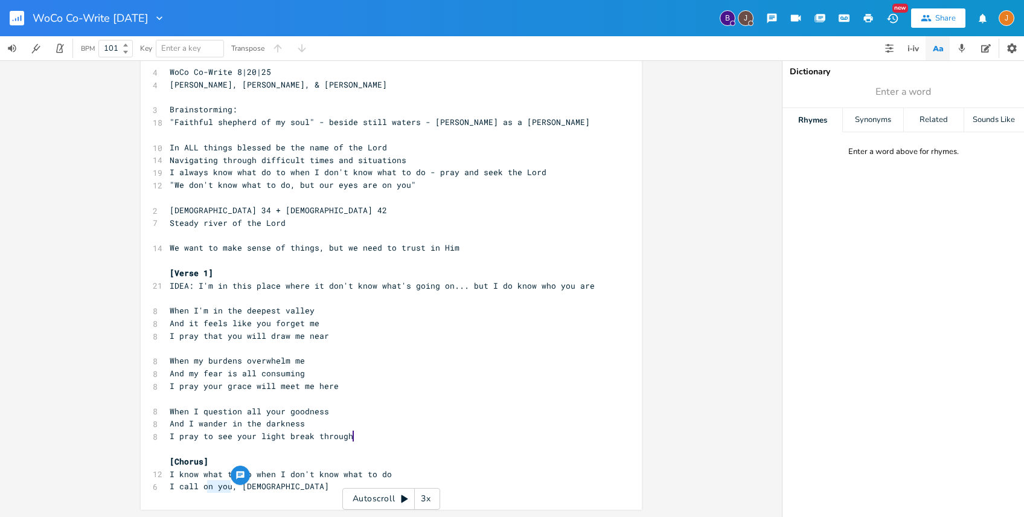
drag, startPoint x: 228, startPoint y: 487, endPoint x: 201, endPoint y: 487, distance: 27.8
click at [201, 487] on span "I call on you, [DEMOGRAPHIC_DATA]" at bounding box center [249, 486] width 159 height 11
type textarea "your name"
click at [315, 487] on pre "I call your name, [PERSON_NAME]" at bounding box center [385, 486] width 436 height 13
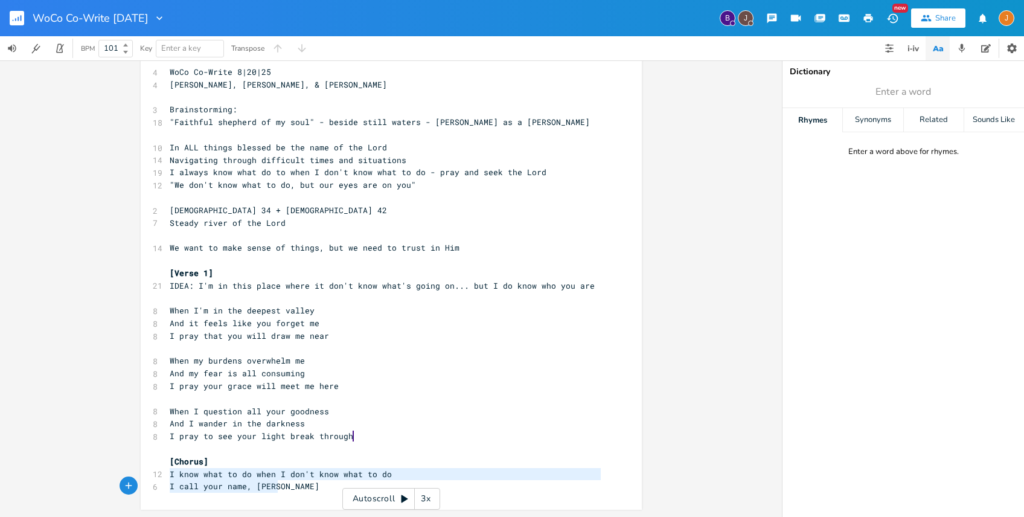
drag, startPoint x: 165, startPoint y: 473, endPoint x: 316, endPoint y: 501, distance: 154.1
click at [316, 501] on div "x 4 WoCo Co-Write 8|20|25 4 [PERSON_NAME], [PERSON_NAME], & [PERSON_NAME] ​ 3 B…" at bounding box center [400, 288] width 466 height 450
type textarea "I know what to do when I don't know what to do I call your name, [PERSON_NAME]"
click at [249, 484] on span "I call your name, [PERSON_NAME]" at bounding box center [245, 486] width 150 height 11
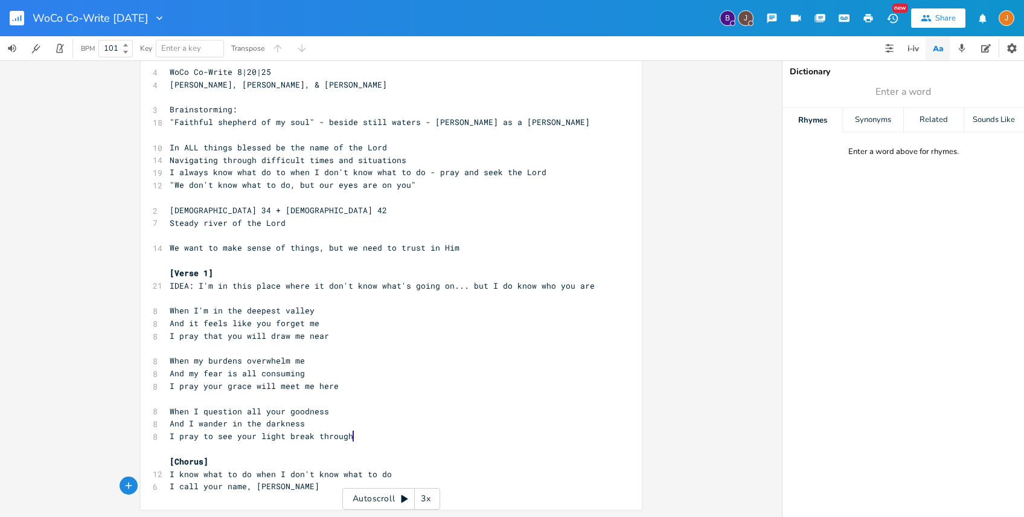
click at [315, 493] on div "x 4 WoCo Co-Write 8|20|25 4 [PERSON_NAME], [PERSON_NAME], & [PERSON_NAME] ​ 3 B…" at bounding box center [385, 279] width 436 height 432
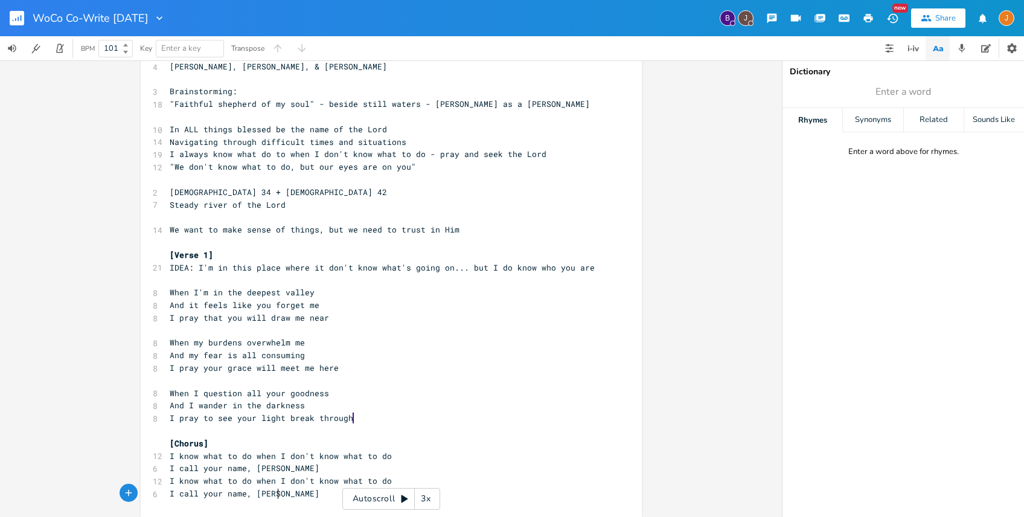
scroll to position [49, 0]
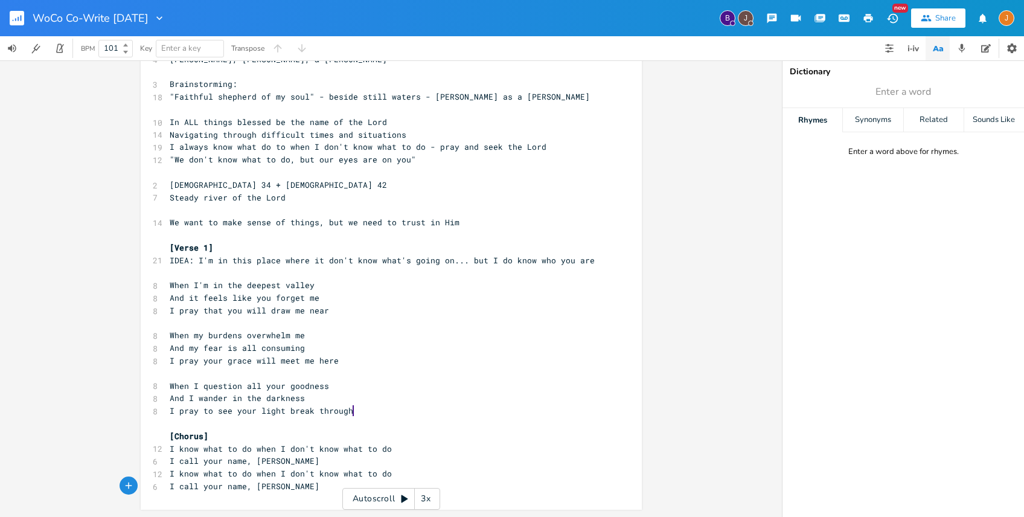
click at [255, 428] on pre "​" at bounding box center [385, 423] width 436 height 13
click at [241, 440] on pre "[Chorus]" at bounding box center [385, 436] width 436 height 13
type textarea "1"
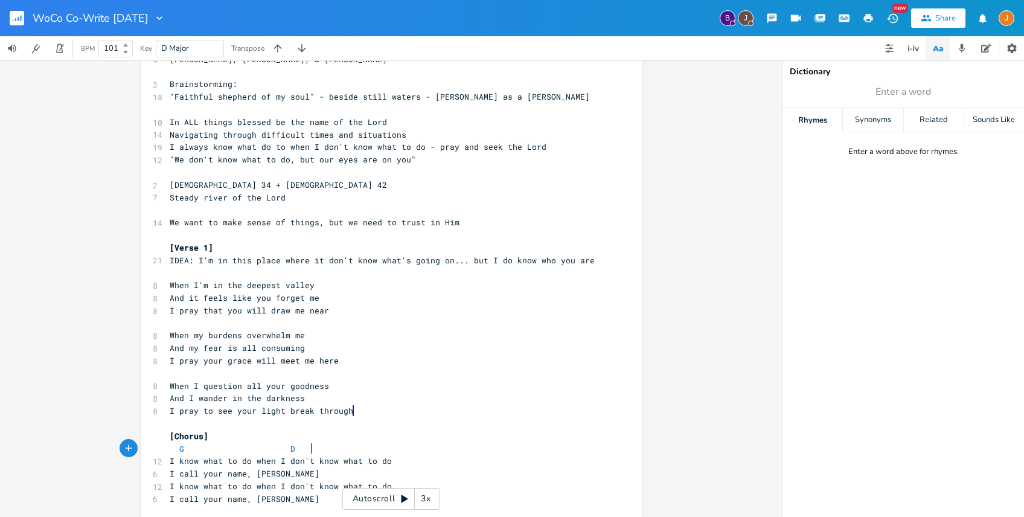
type textarea "G D"
click at [400, 460] on pre "I know what to do when I don't know what to do" at bounding box center [385, 461] width 436 height 13
type textarea "Em"
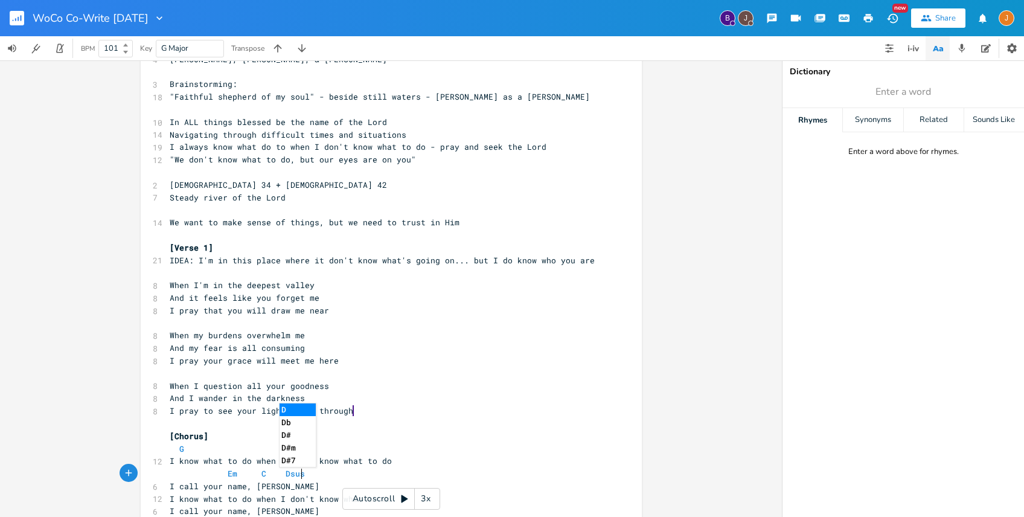
type textarea "C Dsus"
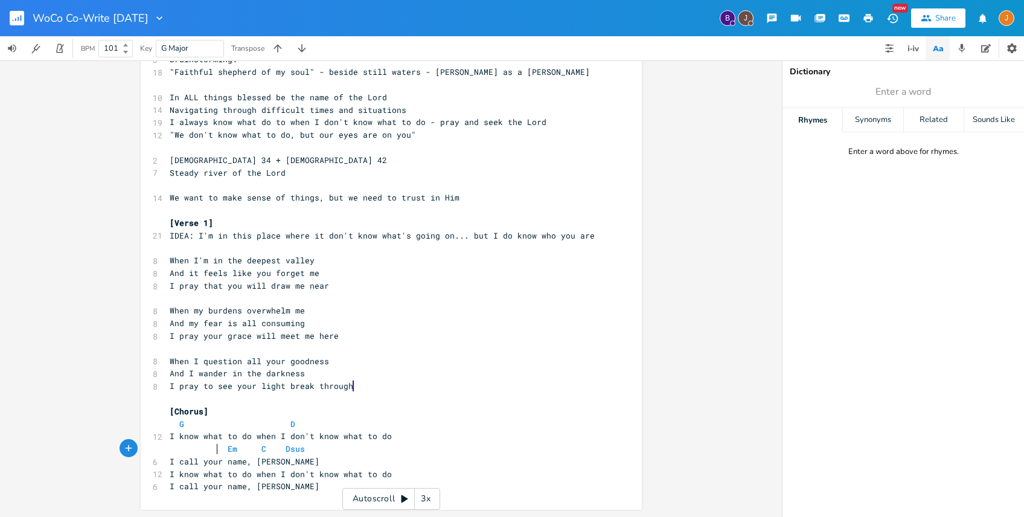
click at [215, 446] on span "Em C Dsus" at bounding box center [240, 448] width 140 height 11
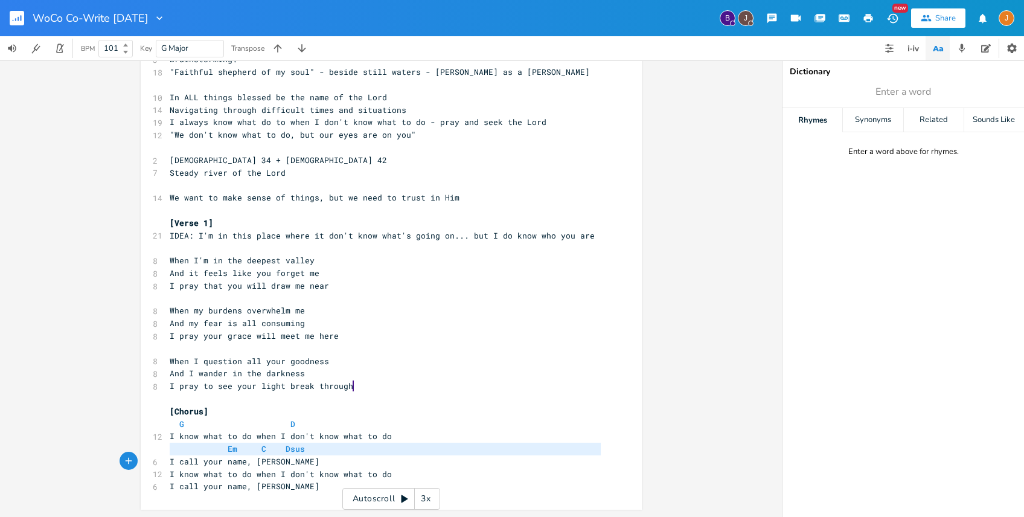
click at [215, 446] on span "Em C Dsus" at bounding box center [240, 448] width 140 height 11
type textarea "Em C Dsus"
click at [215, 446] on span "Em C Dsus" at bounding box center [240, 448] width 140 height 11
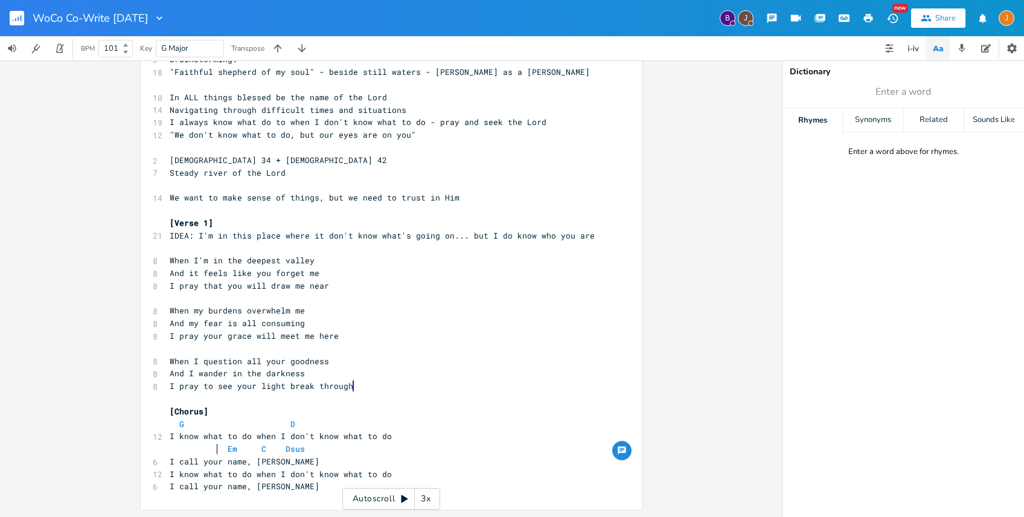
click at [193, 445] on span "Em C Dsus" at bounding box center [240, 448] width 140 height 11
type textarea "Em C Dsus"
click at [193, 445] on span "Em C Dsus" at bounding box center [240, 448] width 140 height 11
click at [301, 469] on span "I know what to do when I don't know what to do" at bounding box center [281, 474] width 222 height 11
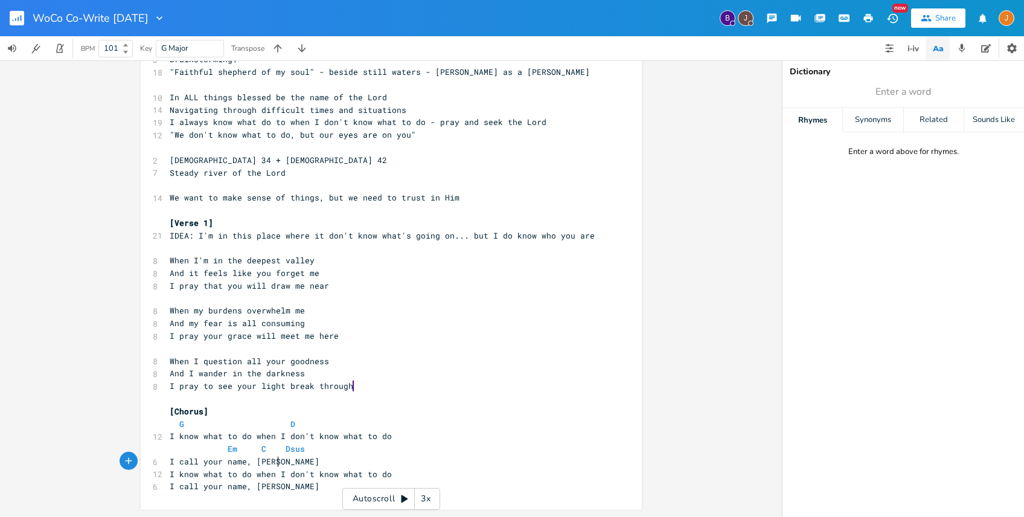
click at [300, 463] on pre "I call your name, [PERSON_NAME]" at bounding box center [385, 461] width 436 height 13
click at [390, 470] on pre "I know what to do when I don't know what to do" at bounding box center [385, 474] width 436 height 13
type textarea "]"
paste textarea
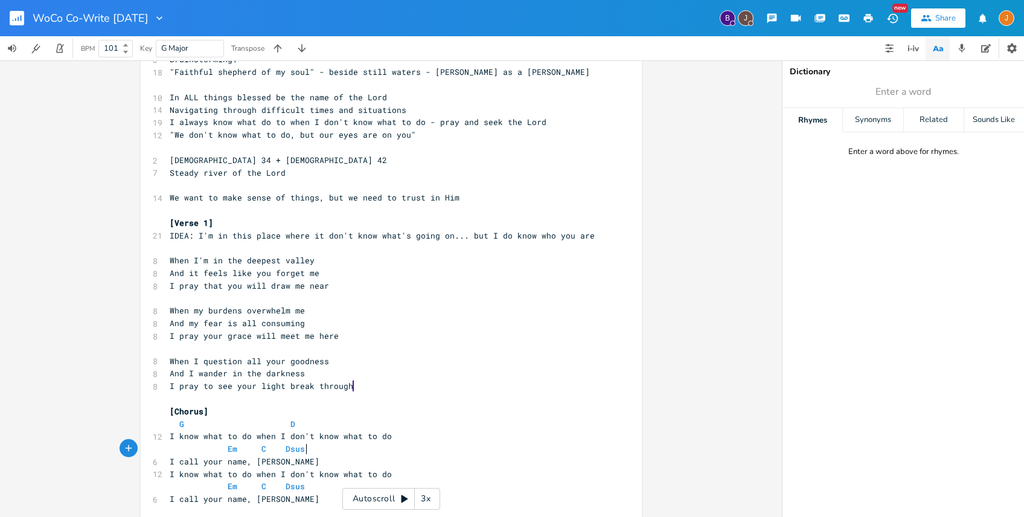
click at [343, 452] on pre "Em C Dsus" at bounding box center [385, 449] width 436 height 13
click at [328, 420] on pre "G D" at bounding box center [385, 424] width 436 height 13
type textarea "G D"
click at [328, 420] on pre "G D" at bounding box center [385, 424] width 436 height 13
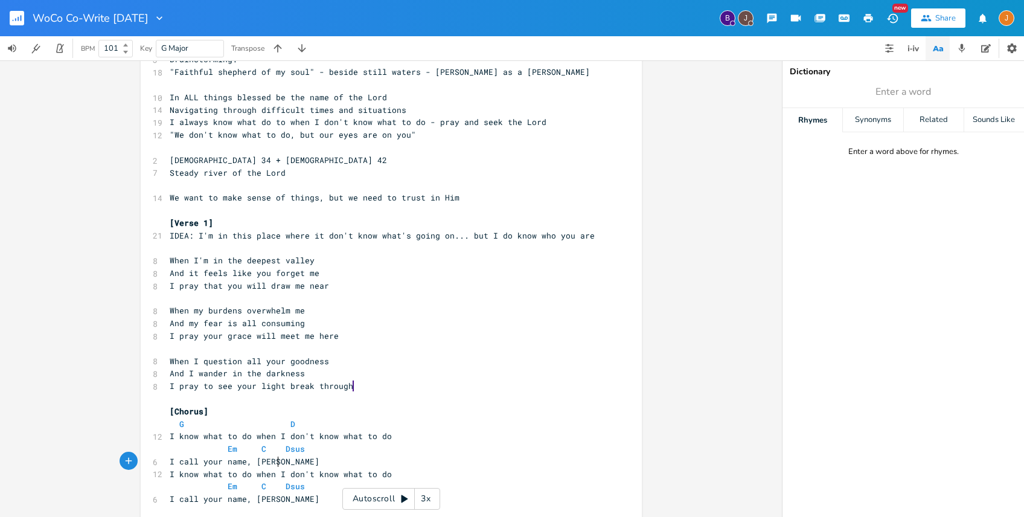
click at [293, 460] on pre "I call your name, [PERSON_NAME]" at bounding box center [385, 461] width 436 height 13
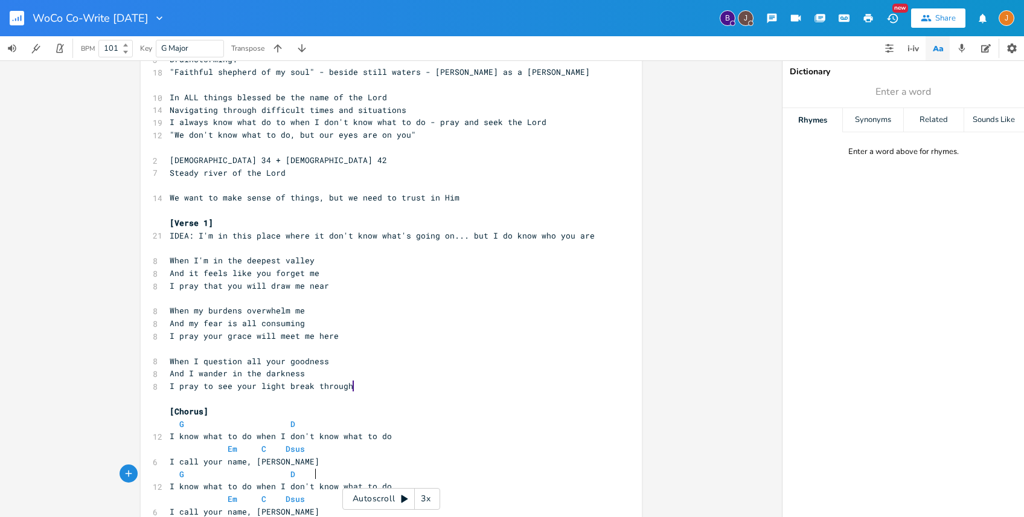
click at [469, 402] on pre "​" at bounding box center [385, 399] width 436 height 13
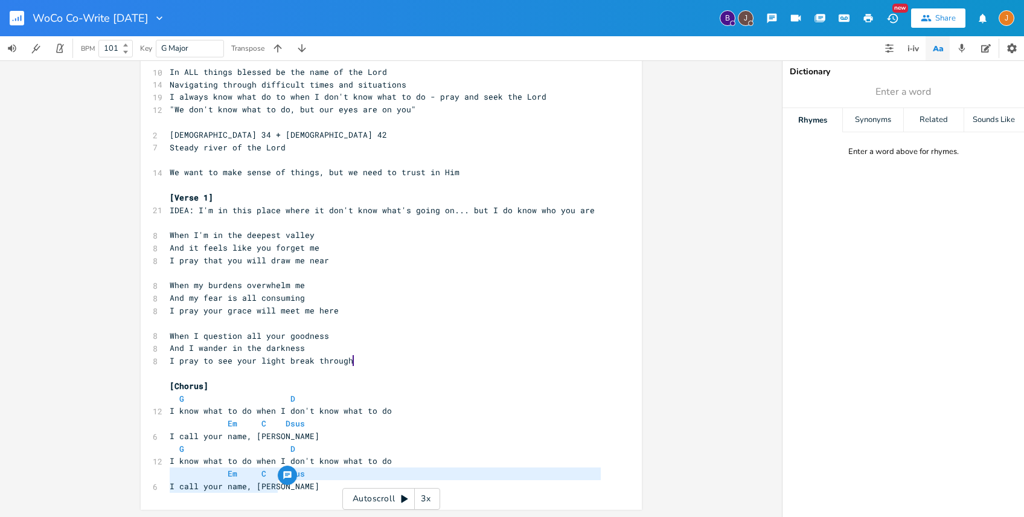
drag, startPoint x: 292, startPoint y: 489, endPoint x: 153, endPoint y: 479, distance: 139.3
click at [153, 479] on div "Em C Dsus I call your name, [PERSON_NAME] x 4 WoCo Co-Write 8|20|25 4 [PERSON_N…" at bounding box center [391, 239] width 501 height 541
type textarea "Em C Dsus I call your name, [PERSON_NAME]"
click at [303, 478] on pre "Em C Dsus" at bounding box center [385, 473] width 436 height 13
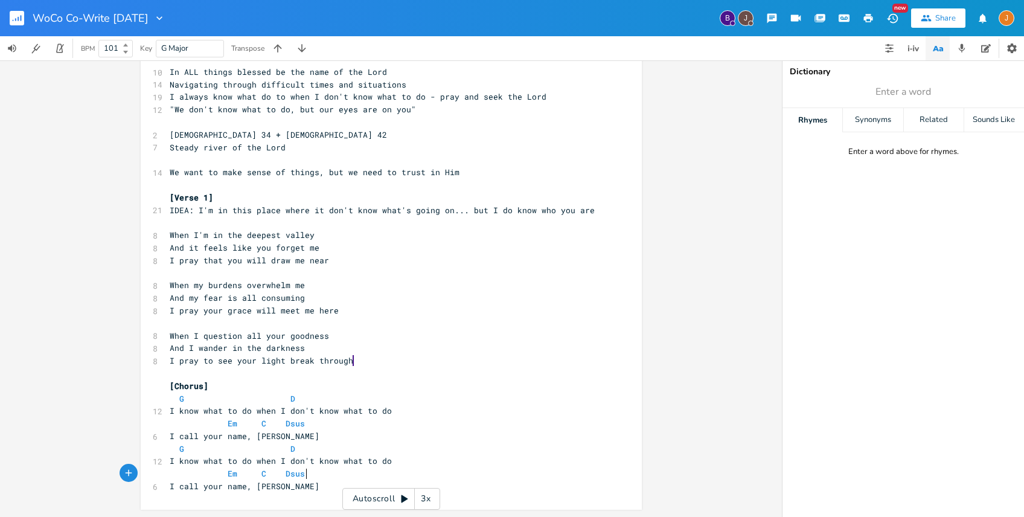
click at [299, 484] on pre "I call your name, [PERSON_NAME]" at bounding box center [385, 486] width 436 height 13
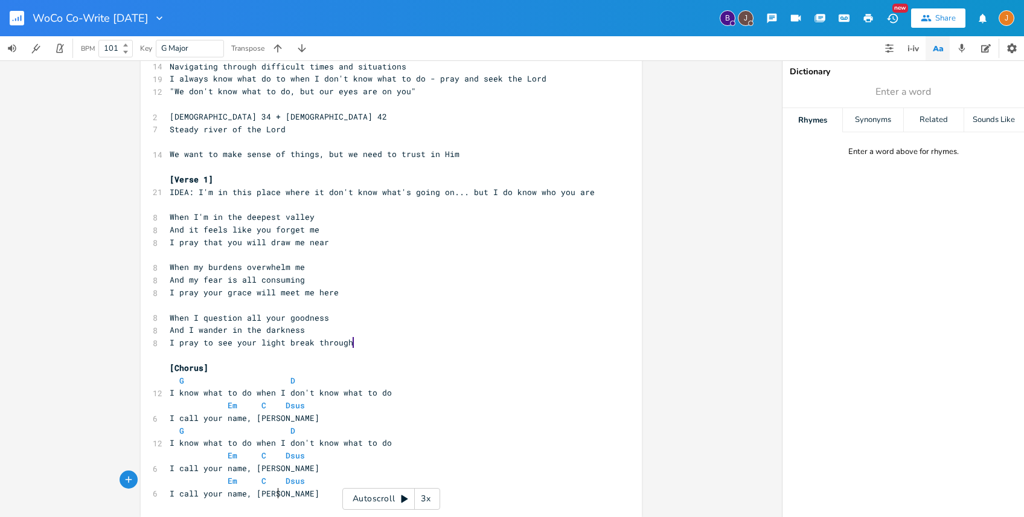
scroll to position [124, 0]
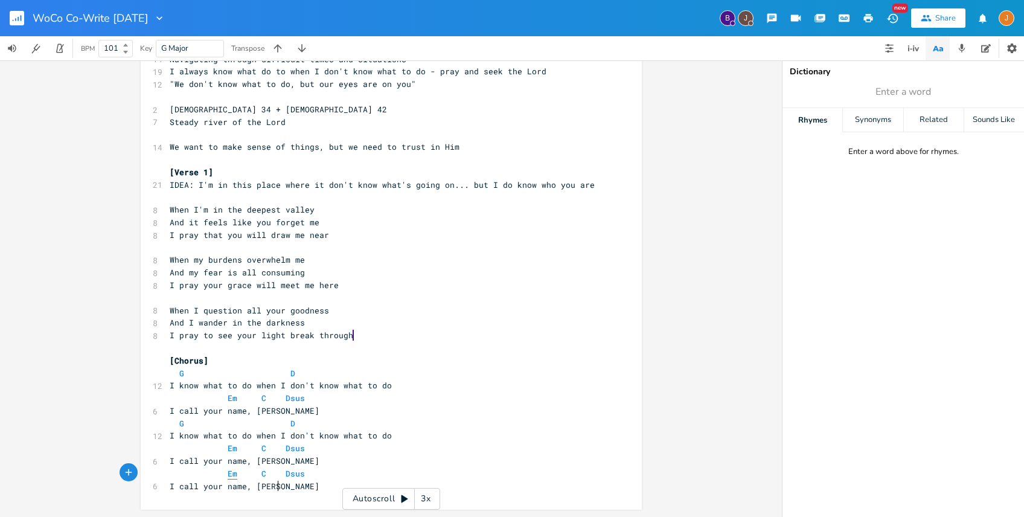
click at [228, 473] on span "Em" at bounding box center [233, 473] width 10 height 11
type textarea "G/B"
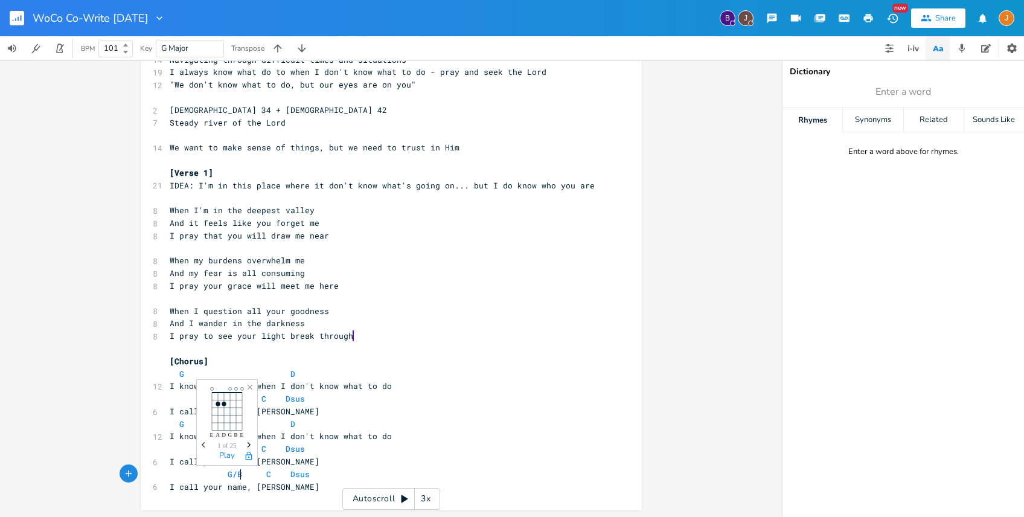
click at [340, 472] on pre "G/B C Dsus" at bounding box center [385, 474] width 436 height 13
click at [309, 481] on pre "I call your name, [PERSON_NAME]" at bounding box center [385, 487] width 436 height 13
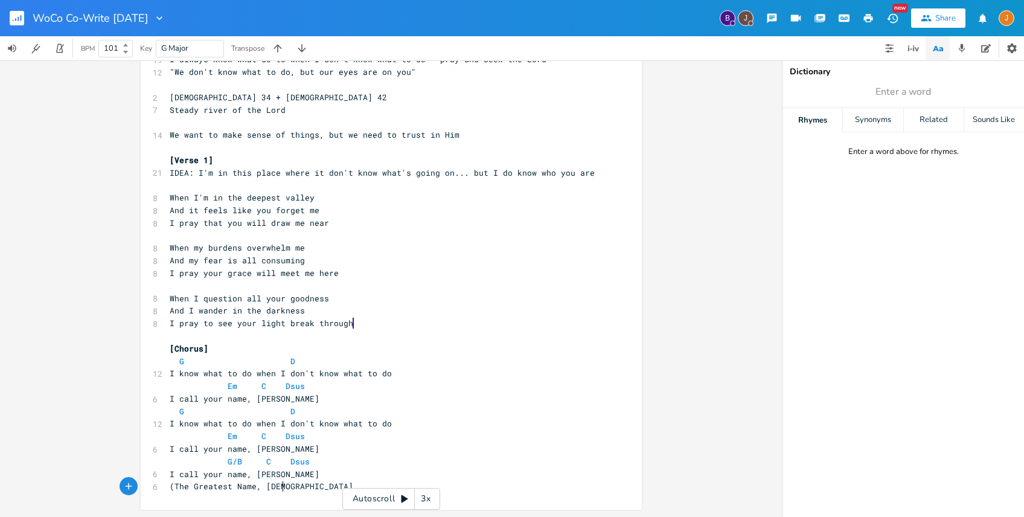
type textarea "(The Greatest Name, [DEMOGRAPHIC_DATA]"
type textarea "[DEMOGRAPHIC_DATA]) [to [PERSON_NAME]"
type textarea "idge]"
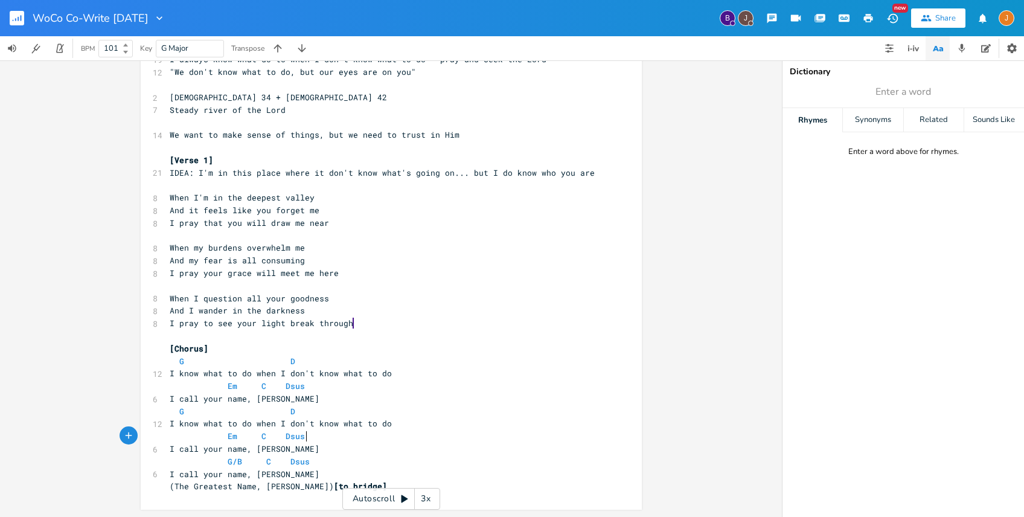
click at [325, 433] on pre "Em C Dsus" at bounding box center [385, 436] width 436 height 13
click at [489, 326] on pre "I pray to see your light break through" at bounding box center [385, 323] width 436 height 13
click at [374, 222] on pre "I pray that you will draw me near" at bounding box center [385, 223] width 436 height 13
type textarea "\"
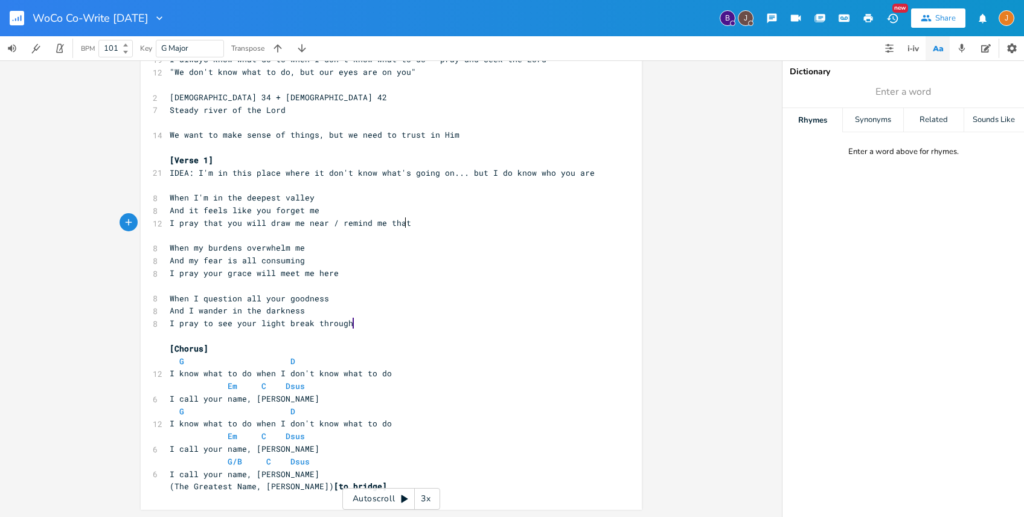
type textarea "/ remind me that"
type textarea "yu"
type textarea "ou will draw me near"
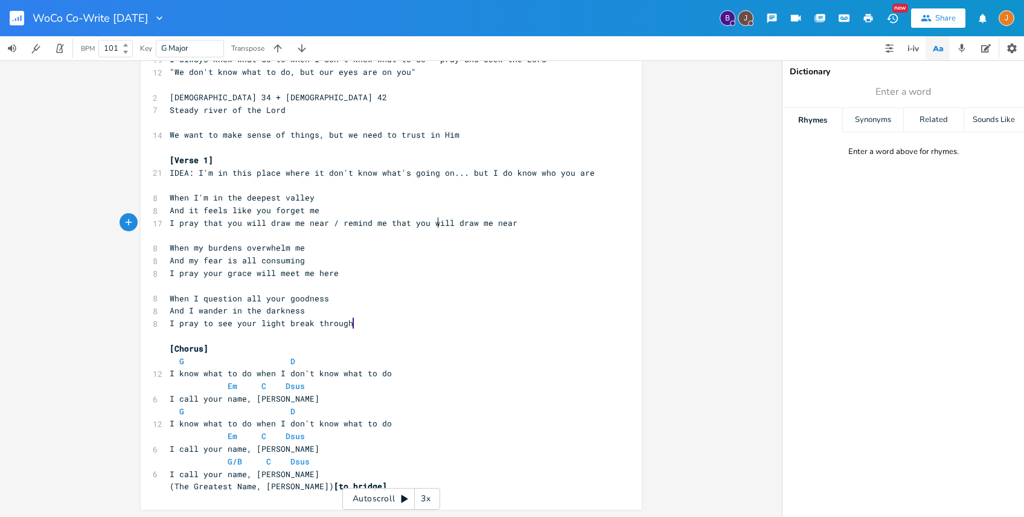
click at [436, 221] on span "I pray that you will draw me near / remind me that you will draw me near" at bounding box center [344, 222] width 348 height 11
type textarea "will"
click at [436, 221] on span "I pray that you will draw me near / remind me that you will draw me near" at bounding box center [344, 222] width 348 height 11
click at [527, 226] on pre "I pray that you will draw me near / remind me that you draw me near" at bounding box center [385, 223] width 436 height 13
click at [380, 196] on pre "When I'm in the deepest valley" at bounding box center [385, 197] width 436 height 13
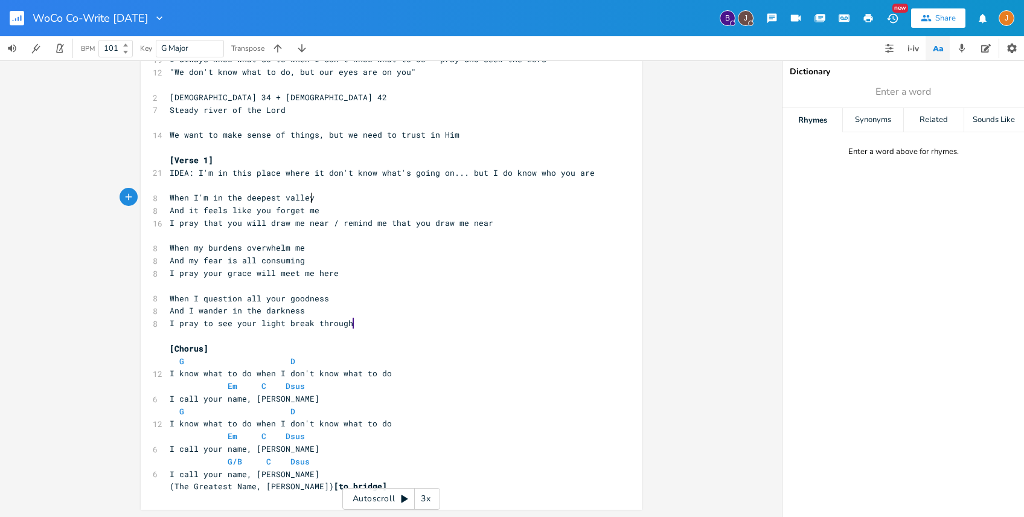
click at [361, 217] on span "I pray that you will draw me near / remind me that you draw me near" at bounding box center [332, 222] width 324 height 11
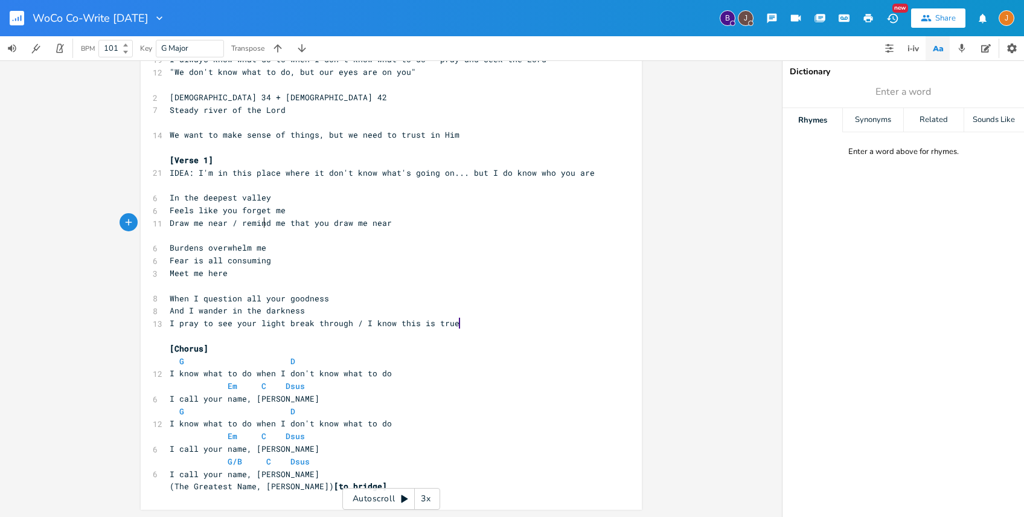
click at [167, 188] on pre "​" at bounding box center [385, 185] width 436 height 13
type textarea "Em"
click at [170, 197] on span "In the deepest valley" at bounding box center [220, 197] width 101 height 11
click at [184, 183] on span "Em" at bounding box center [206, 184] width 72 height 11
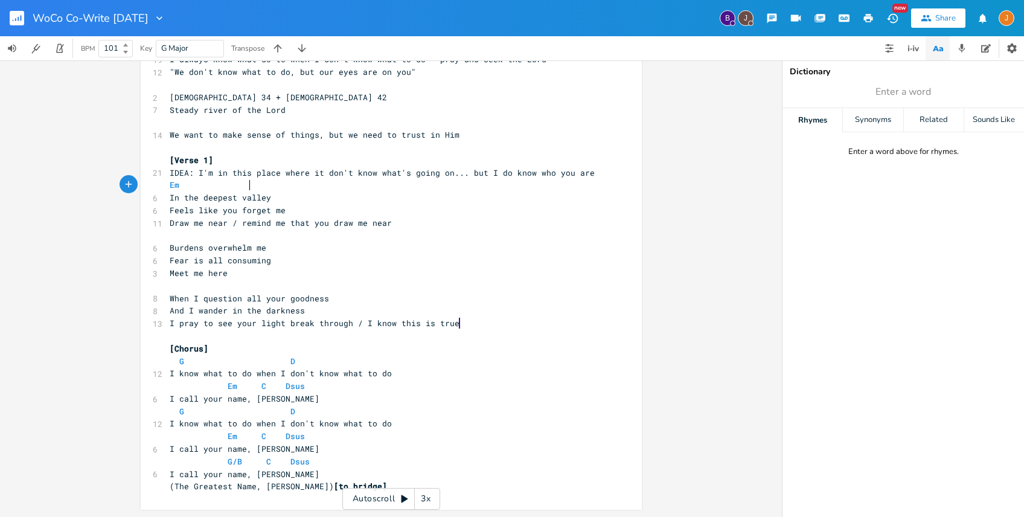
type textarea "C"
click at [327, 211] on pre "Feels like you forget me" at bounding box center [385, 210] width 436 height 13
click at [292, 194] on pre "In the deepest valley" at bounding box center [385, 197] width 436 height 13
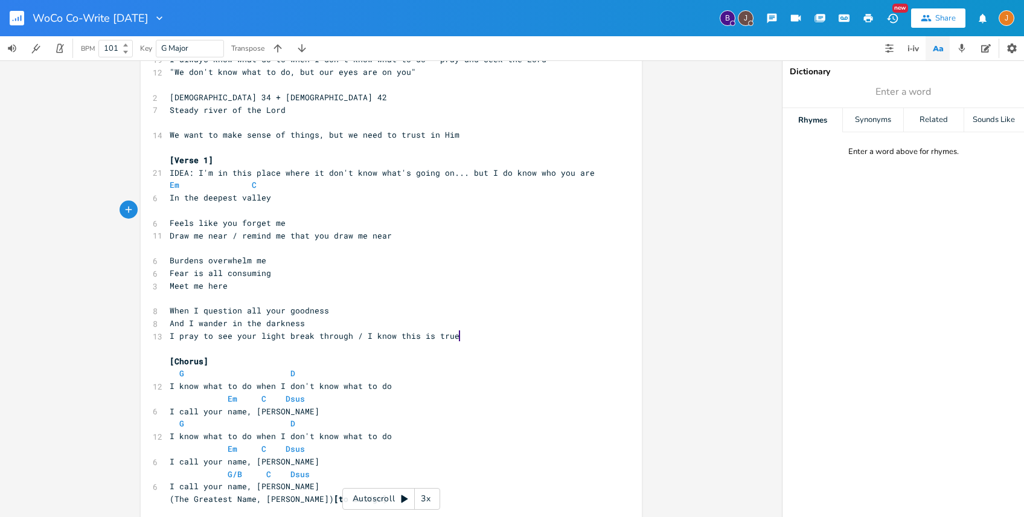
type textarea "G"
click at [326, 213] on pre "G" at bounding box center [385, 210] width 436 height 13
click at [314, 220] on pre "Feels like you forget me" at bounding box center [385, 223] width 436 height 13
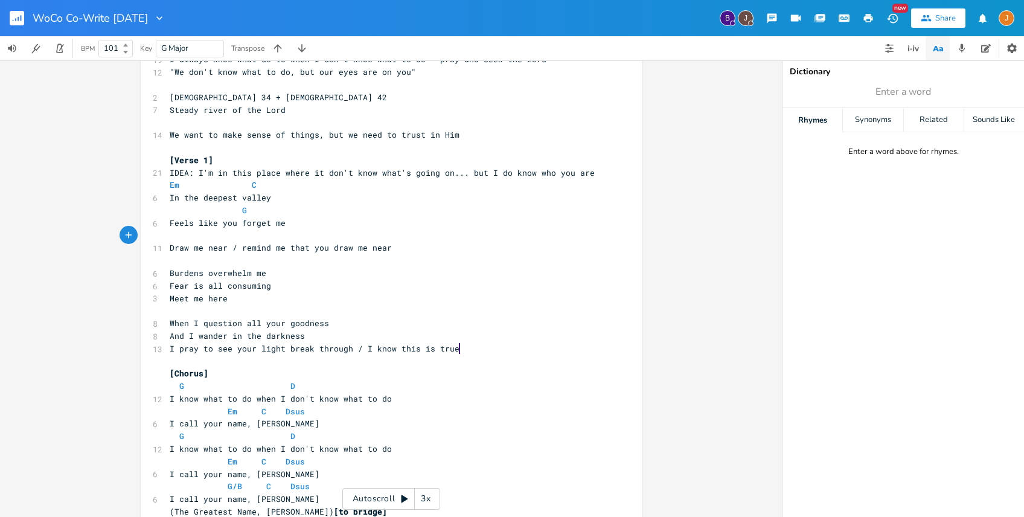
scroll to position [0, 16]
type textarea "D"
click at [441, 266] on pre "​" at bounding box center [385, 260] width 436 height 13
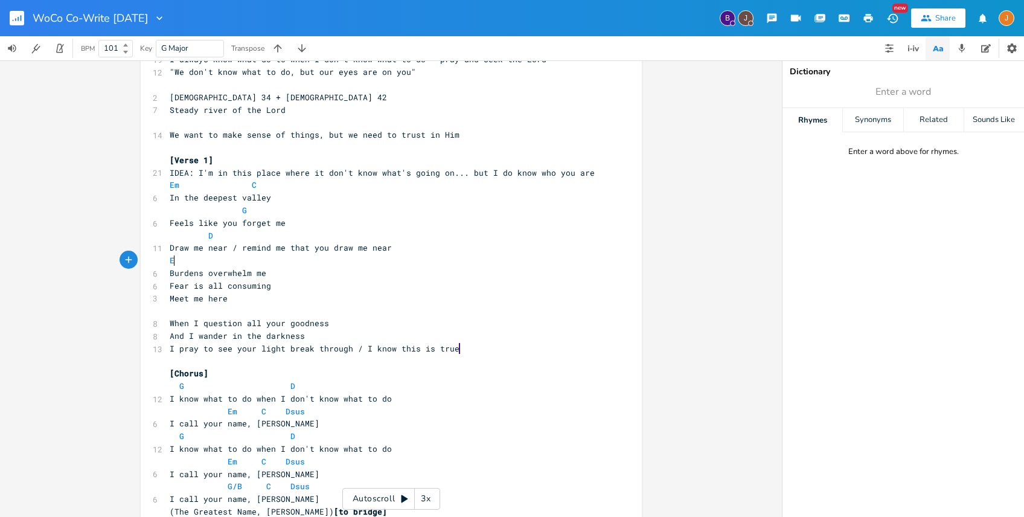
type textarea "Em"
click at [262, 271] on pre "Burdens overwhelm me" at bounding box center [385, 273] width 436 height 13
click at [170, 273] on span "Burdens overwhelm me" at bounding box center [218, 273] width 97 height 11
click at [255, 268] on span "Burdens overwhelm me" at bounding box center [218, 273] width 97 height 11
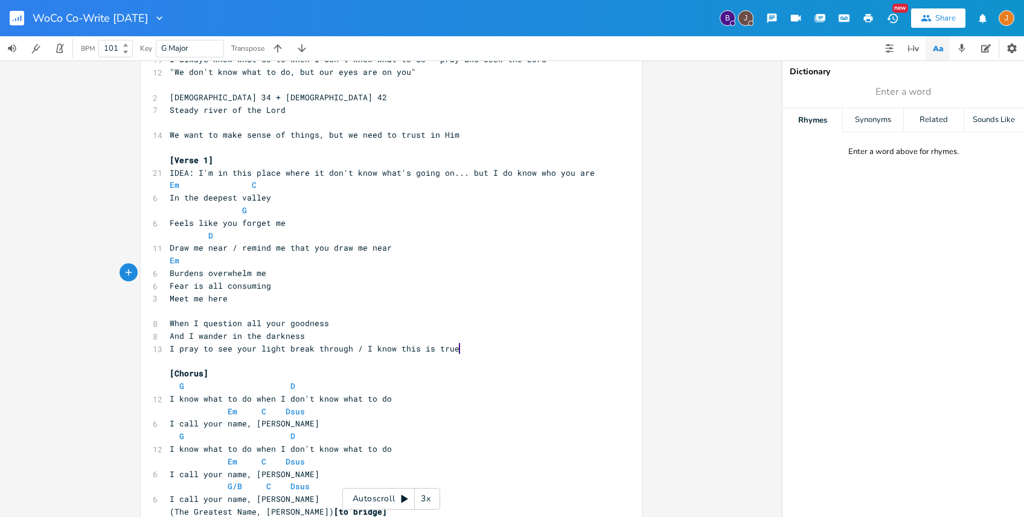
click at [205, 257] on pre "Em" at bounding box center [385, 260] width 436 height 13
type textarea "VC"
type textarea "C"
click at [306, 275] on pre "Burdens overwhelm me" at bounding box center [385, 273] width 436 height 13
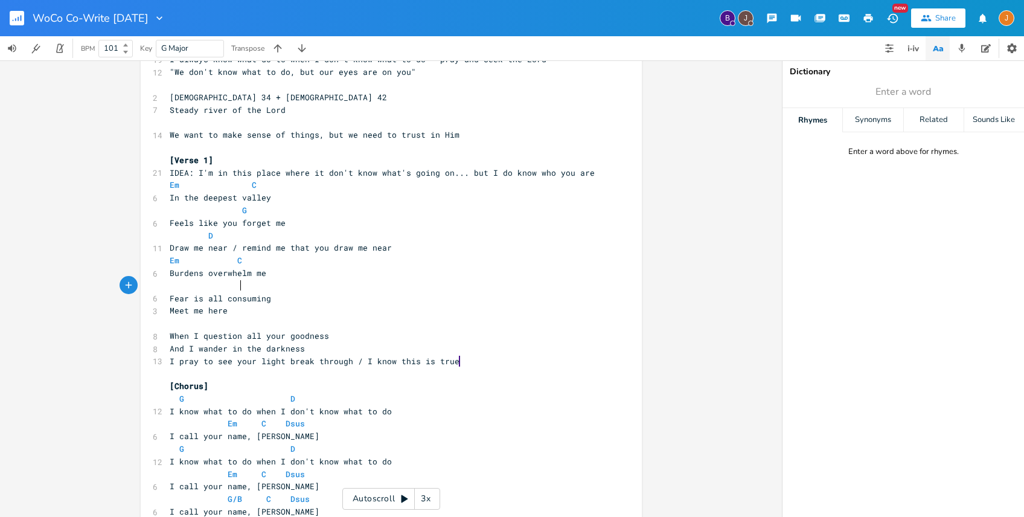
type textarea "G"
click at [344, 294] on pre "Fear is all consuming" at bounding box center [385, 298] width 436 height 13
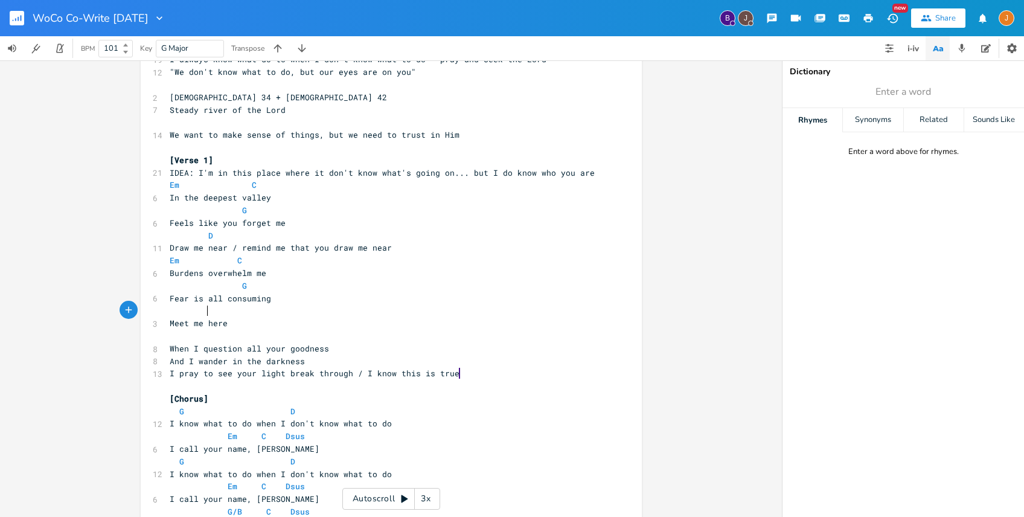
type textarea "D"
click at [454, 300] on pre "Fear is all consuming" at bounding box center [385, 298] width 436 height 13
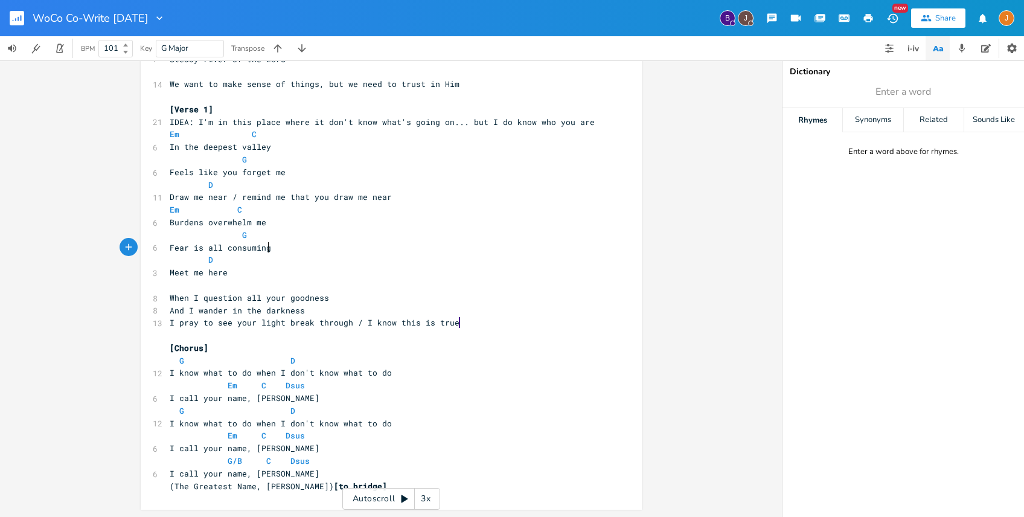
click at [413, 429] on pre "I know what to do when I don't know what to do" at bounding box center [385, 423] width 436 height 13
click at [422, 478] on pre "I call your name, [PERSON_NAME]" at bounding box center [385, 473] width 436 height 13
click at [439, 483] on pre "(The Greatest Name, [PERSON_NAME]) [to bridge]" at bounding box center [385, 486] width 436 height 13
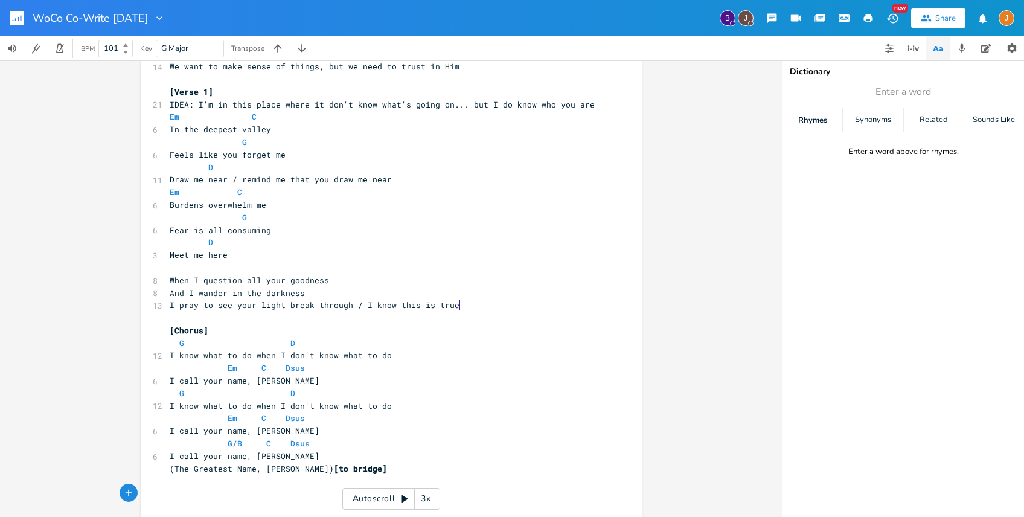
type textarea "B"
type textarea "[Bridge}"
type textarea "]"
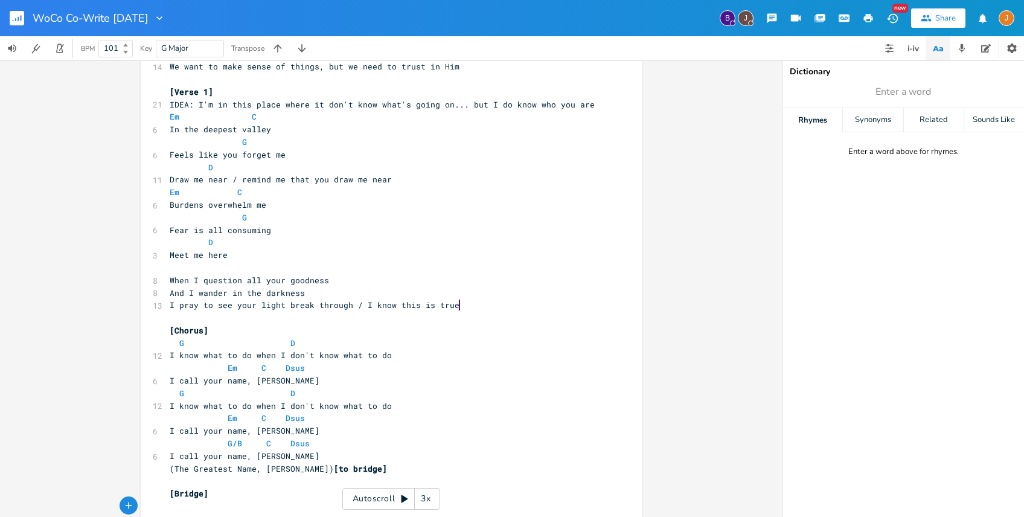
scroll to position [207, 0]
type textarea "My refugre"
type textarea "e and stren"
type textarea "nght"
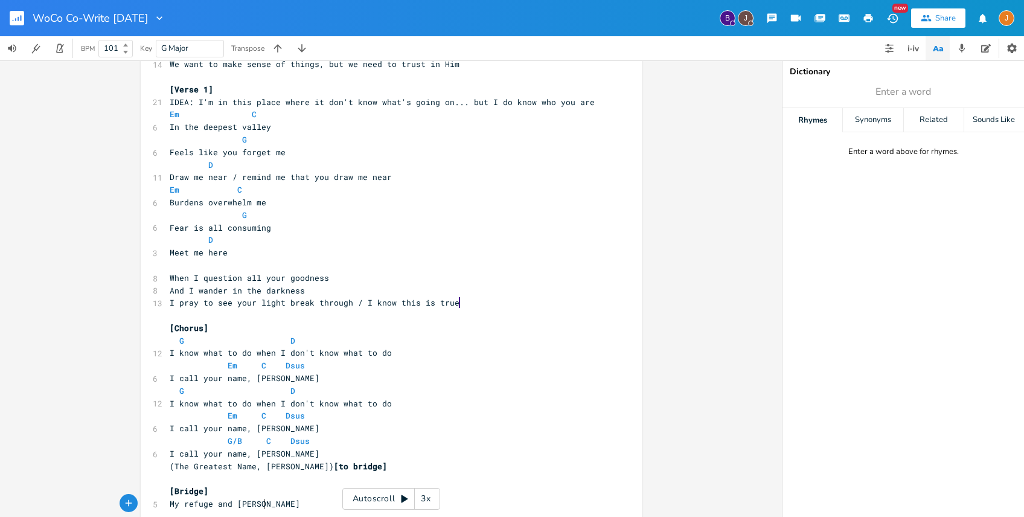
type textarea "th"
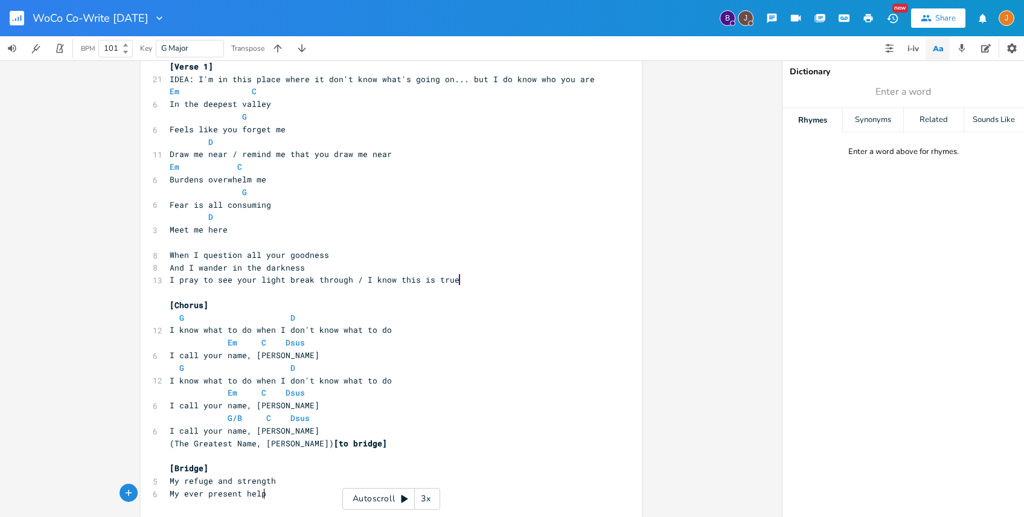
type textarea "My ever present help"
type textarea "I ol"
type textarea "look to [PERSON_NAME]"
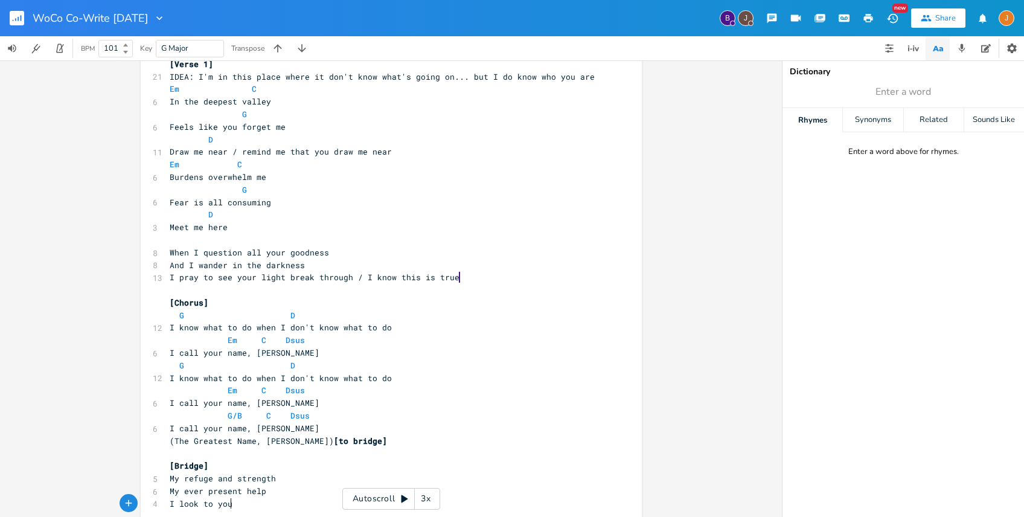
type textarea "ou"
type textarea ", [DEMOGRAPHIC_DATA]"
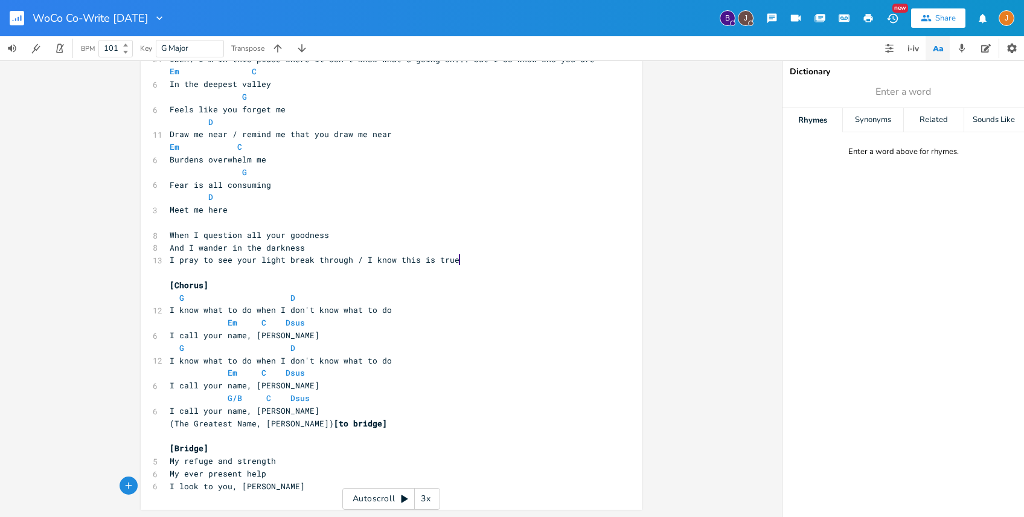
click at [218, 446] on pre "[Bridge]" at bounding box center [385, 448] width 436 height 13
click at [170, 476] on span "My refuge and strength" at bounding box center [223, 473] width 106 height 11
click at [167, 465] on pre "​" at bounding box center [385, 461] width 436 height 13
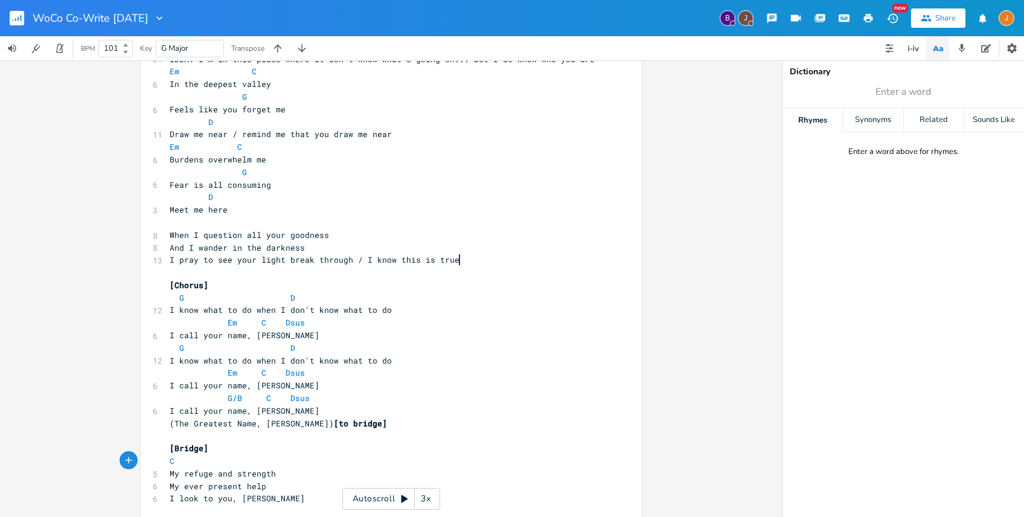
type textarea "C D"
click at [329, 468] on pre "My refuge and strength" at bounding box center [385, 473] width 436 height 13
type textarea "G/b"
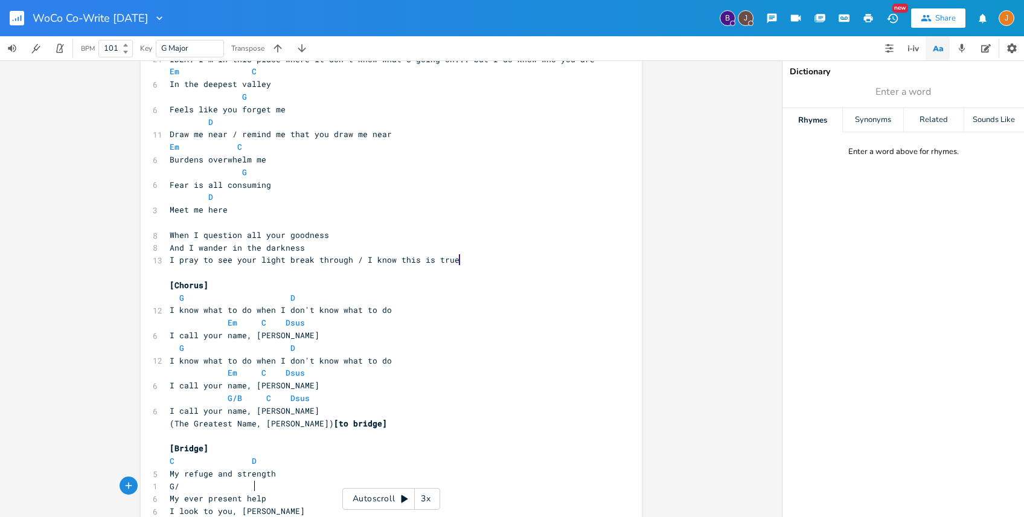
type textarea "B"
click at [282, 500] on pre "My ever present help" at bounding box center [385, 498] width 436 height 13
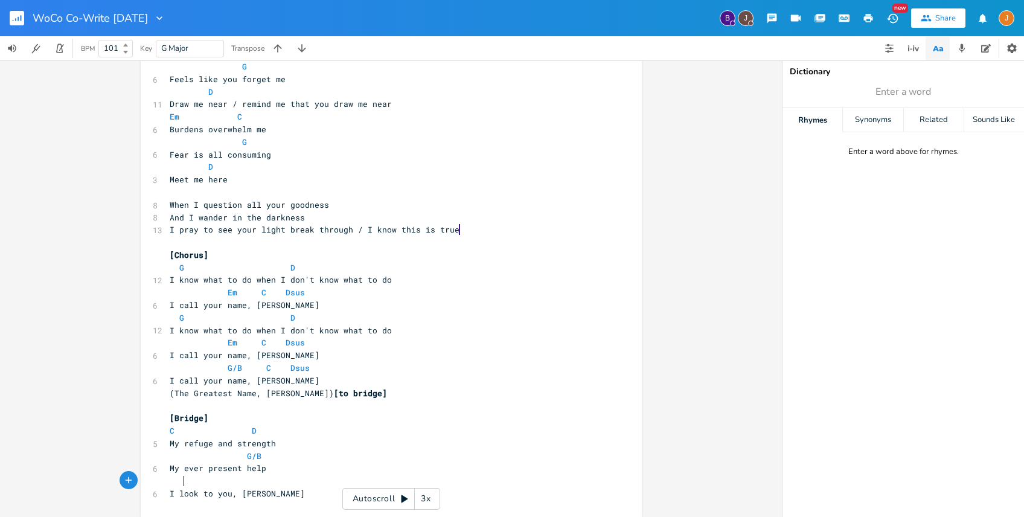
scroll to position [0, 7]
type textarea "Em"
type textarea "Em Dsus"
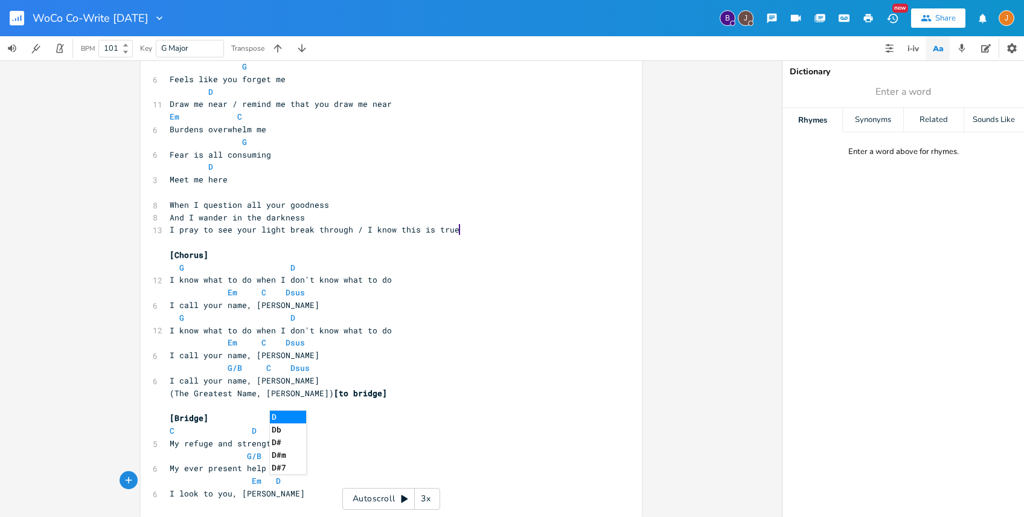
click at [195, 410] on pre "​" at bounding box center [385, 405] width 436 height 13
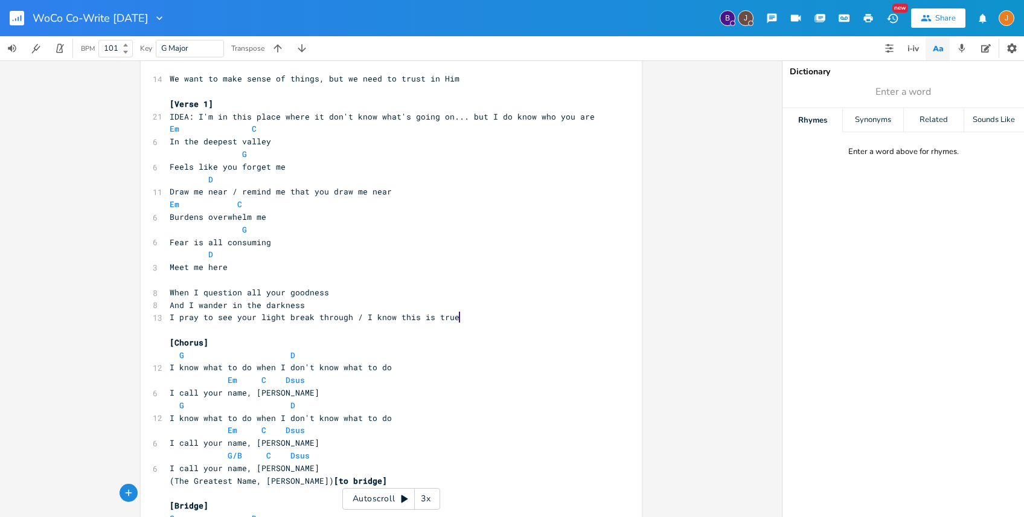
scroll to position [287, 0]
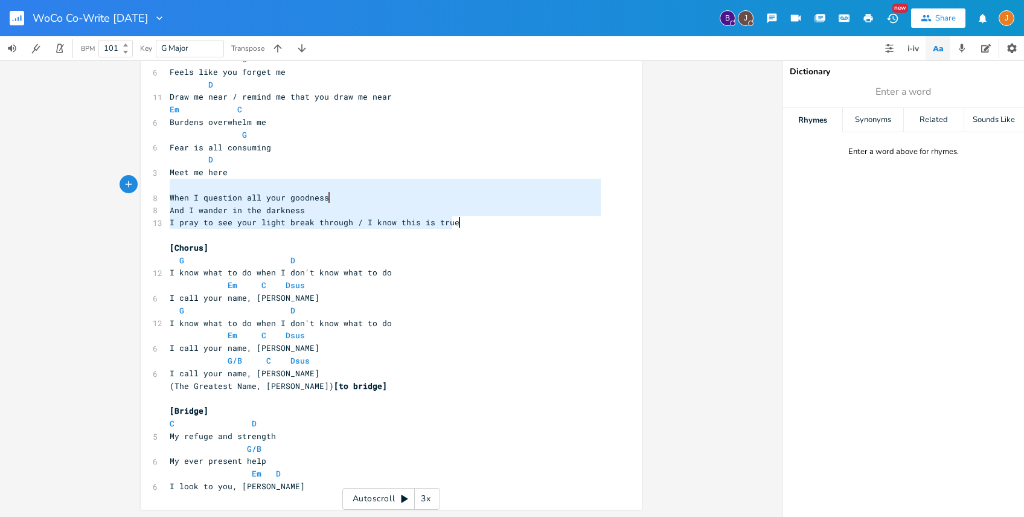
type textarea "When I question all your goodness And I wander in the darkness I pray to see yo…"
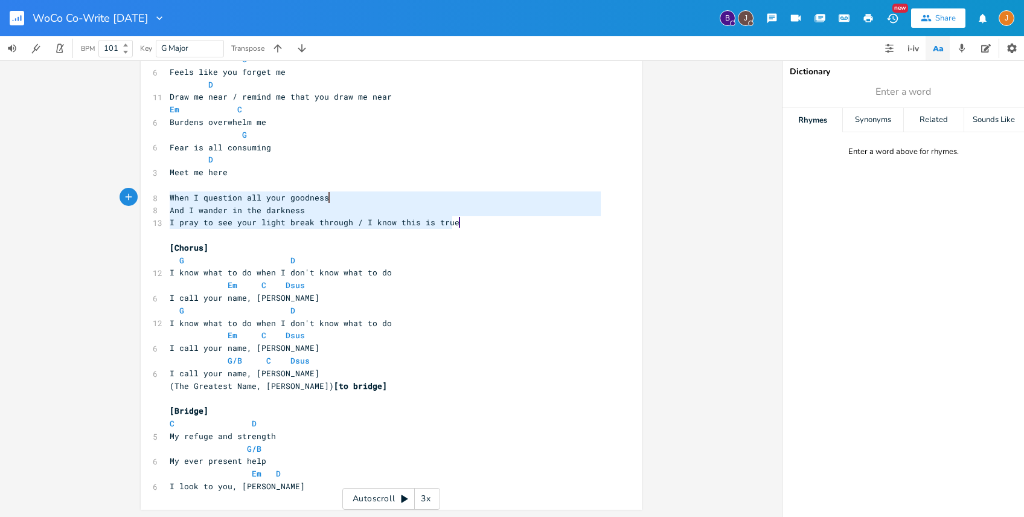
drag, startPoint x: 479, startPoint y: 226, endPoint x: 101, endPoint y: 196, distance: 378.6
click at [101, 196] on div "When I question all your goodness And I wander in the darkness I pray to see yo…" at bounding box center [391, 288] width 782 height 457
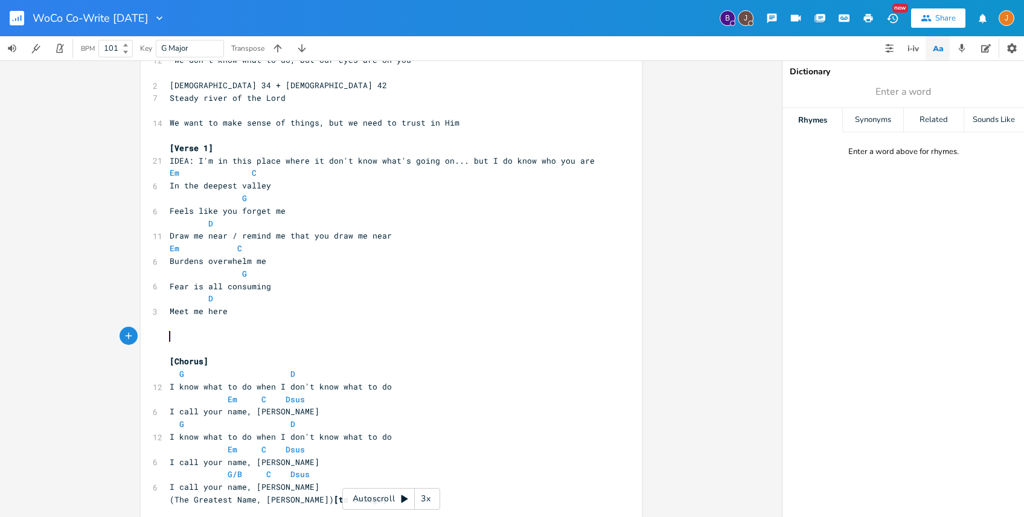
scroll to position [0, 0]
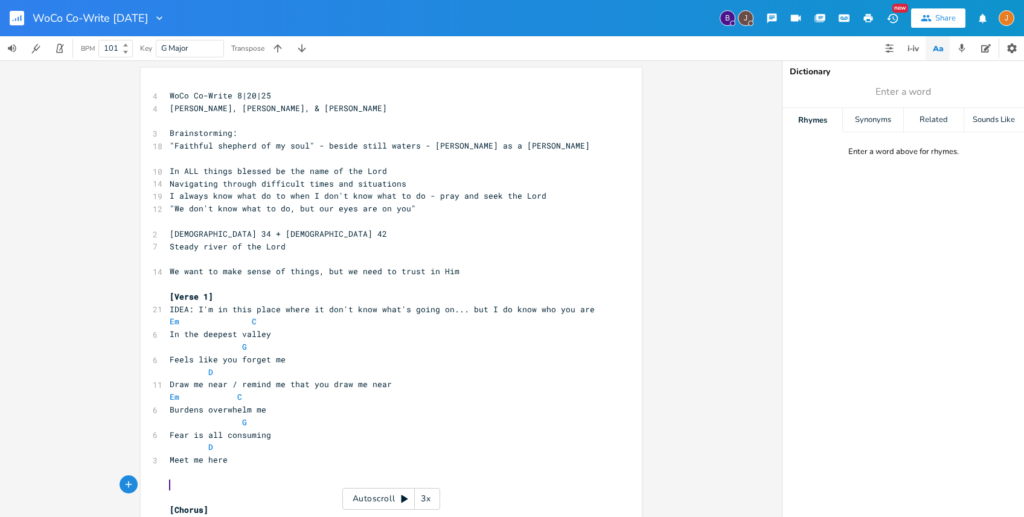
click at [493, 267] on pre "We want to make sense of things, but we need to trust in Him" at bounding box center [385, 271] width 436 height 13
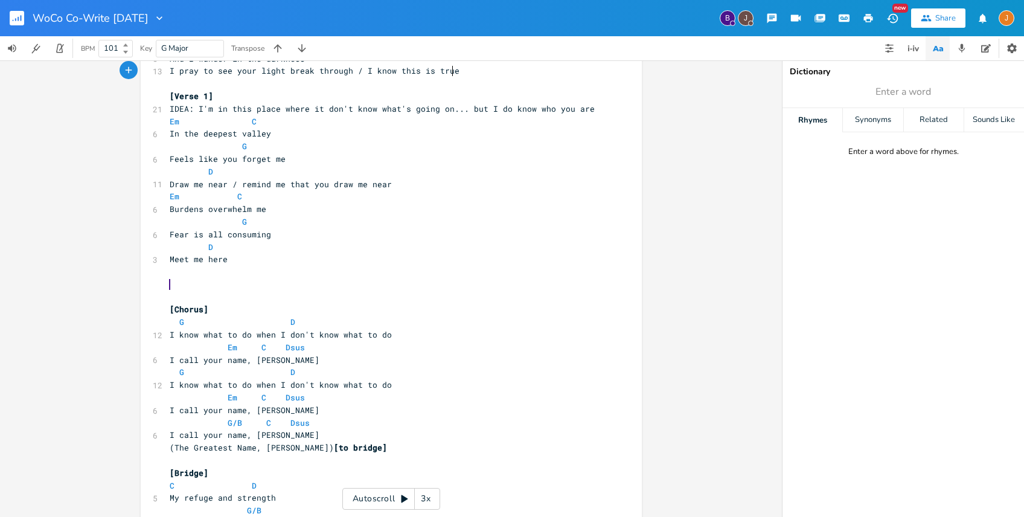
scroll to position [313, 0]
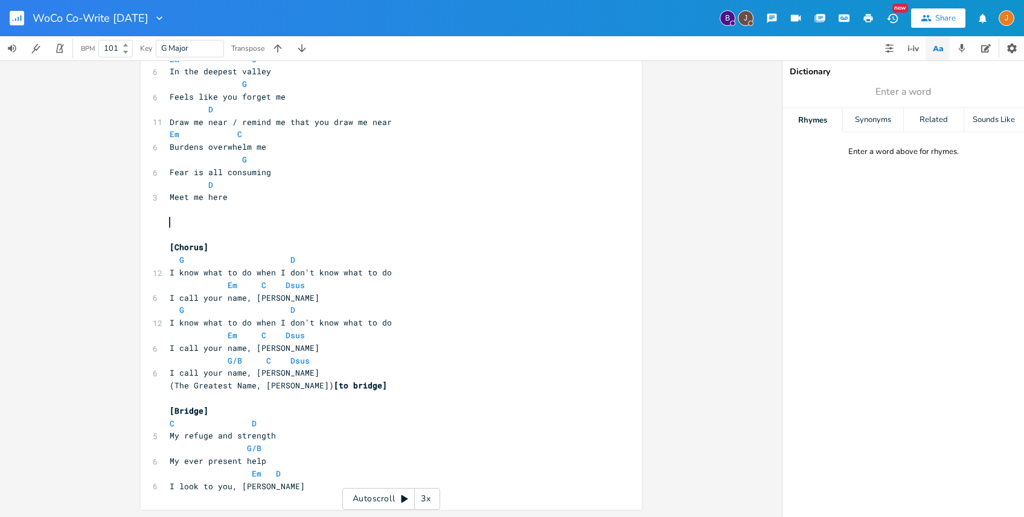
click at [900, 82] on span "Enter a word" at bounding box center [904, 92] width 242 height 22
type input "Seen"
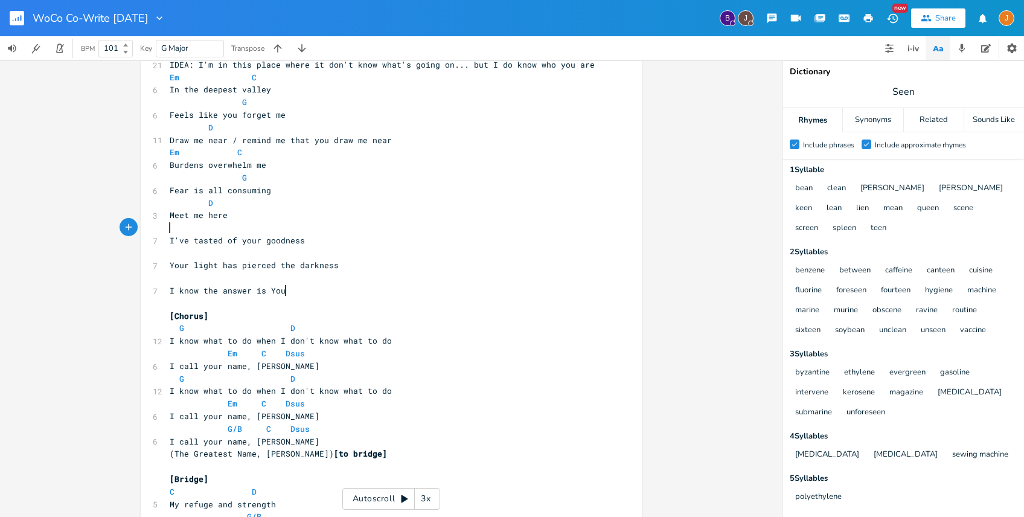
scroll to position [0, 0]
click at [202, 222] on pre at bounding box center [385, 228] width 436 height 13
click at [141, 231] on div "x 4 WoCo Co-Write 8|20|25 4 [PERSON_NAME], [PERSON_NAME], & [PERSON_NAME] ​ 3 B…" at bounding box center [391, 175] width 501 height 805
click at [223, 228] on pre at bounding box center [385, 228] width 436 height 13
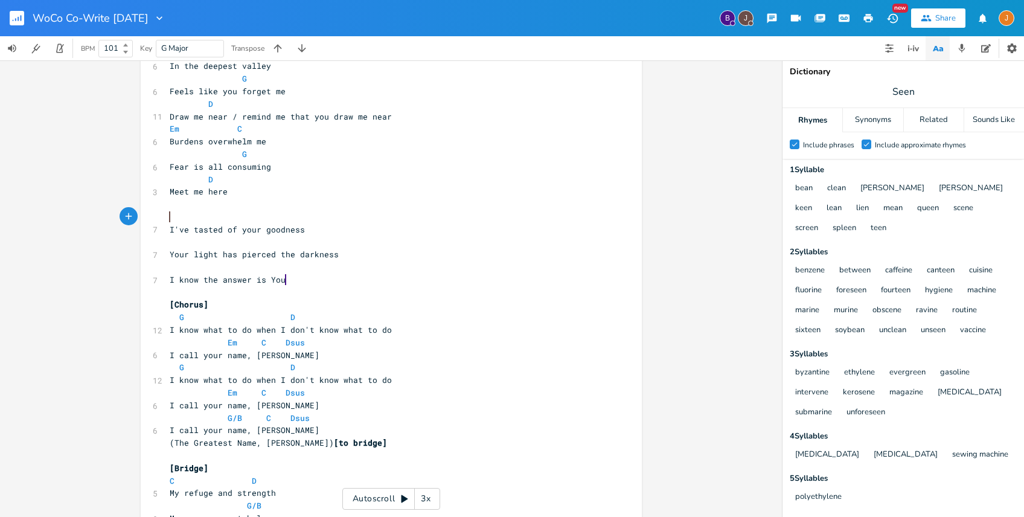
scroll to position [318, 0]
type textarea "[Pre-Chur"
type textarea "orus]"
click at [374, 225] on pre "I've tasted of your goodness" at bounding box center [385, 230] width 436 height 13
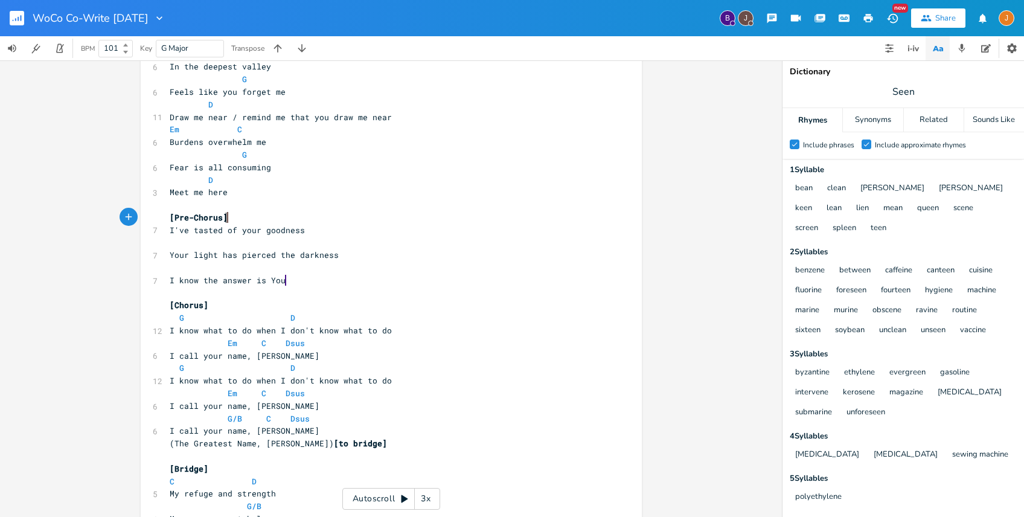
click at [258, 216] on pre "[Pre-Chorus]" at bounding box center [385, 217] width 436 height 13
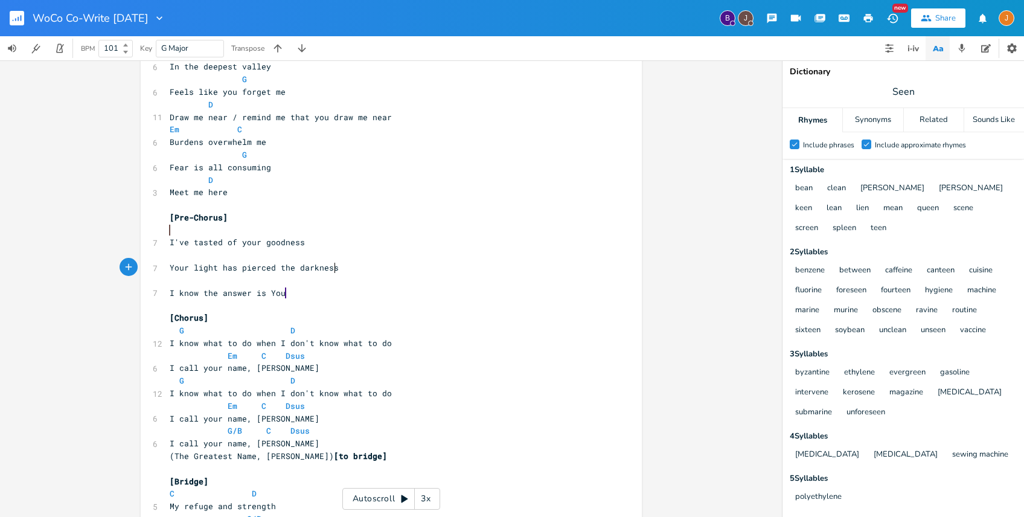
click at [416, 270] on pre "Your light has pierced the darkness" at bounding box center [385, 268] width 436 height 13
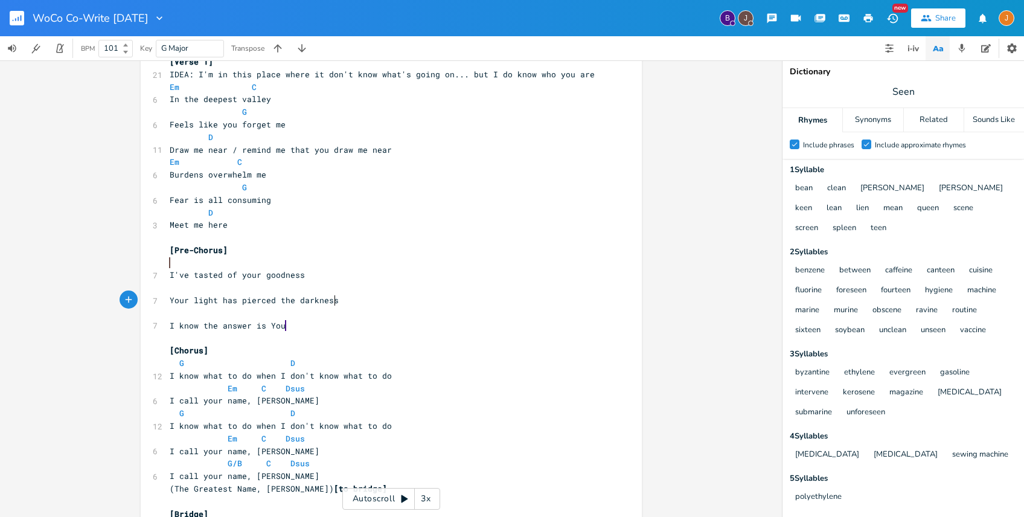
scroll to position [284, 0]
click at [215, 280] on span "I've tasted of your goodness" at bounding box center [237, 275] width 135 height 11
click at [214, 266] on pre at bounding box center [385, 263] width 436 height 13
type textarea "2m \"
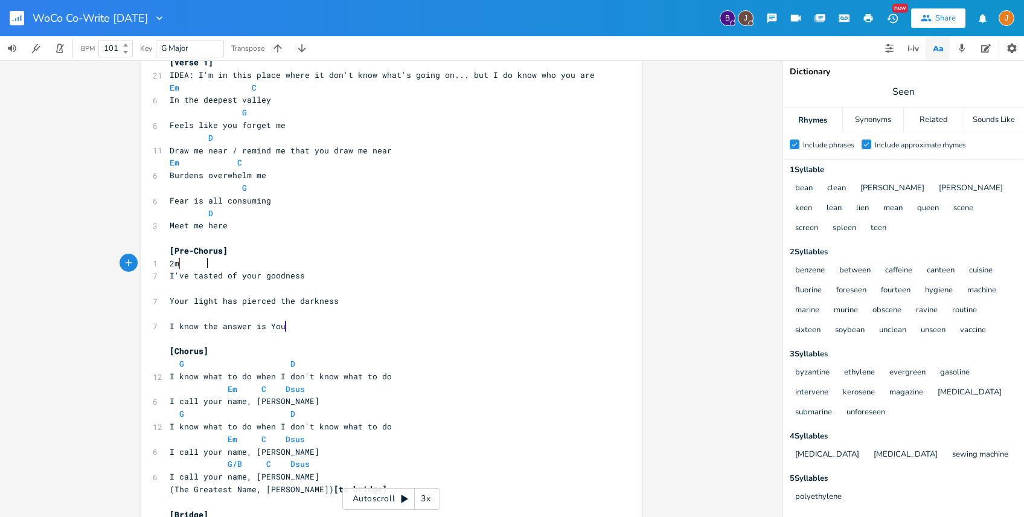
scroll to position [0, 26]
type textarea "Am"
click at [274, 285] on pre "​" at bounding box center [385, 288] width 436 height 13
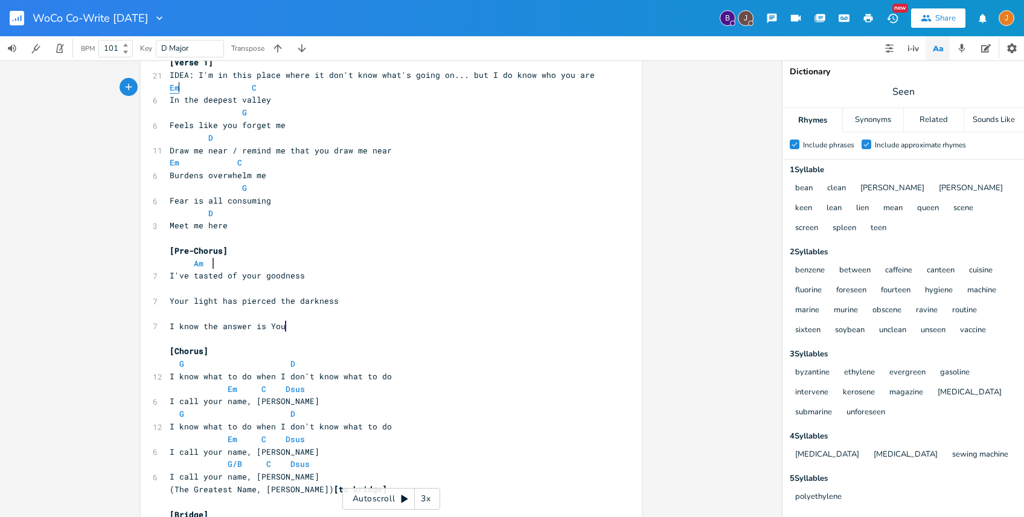
click at [173, 89] on span "Em" at bounding box center [175, 87] width 10 height 11
click at [230, 281] on pre "I've tasted of your goodness" at bounding box center [385, 275] width 436 height 13
click at [225, 289] on pre at bounding box center [385, 288] width 436 height 13
type textarea "G/B"
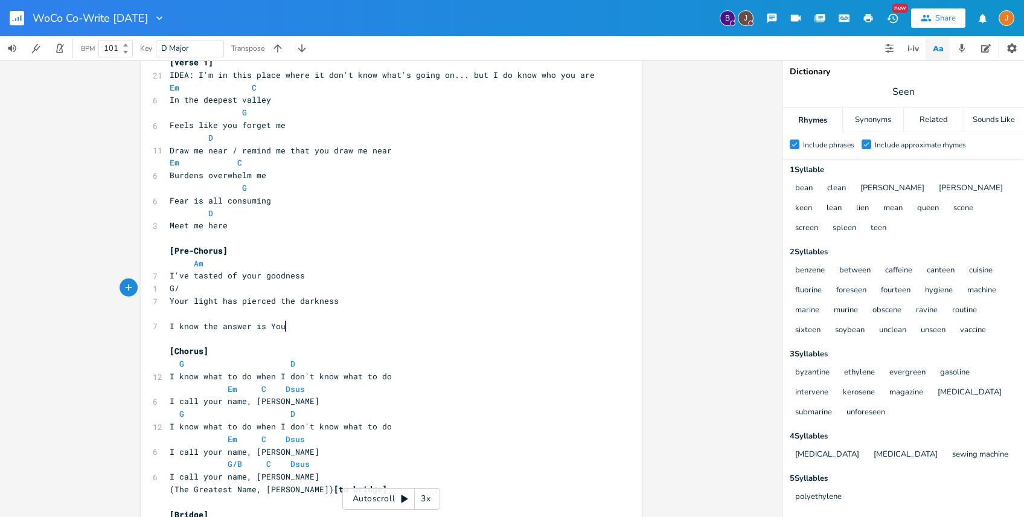
scroll to position [0, 31]
click at [281, 311] on pre "​" at bounding box center [385, 313] width 436 height 13
type textarea "C"
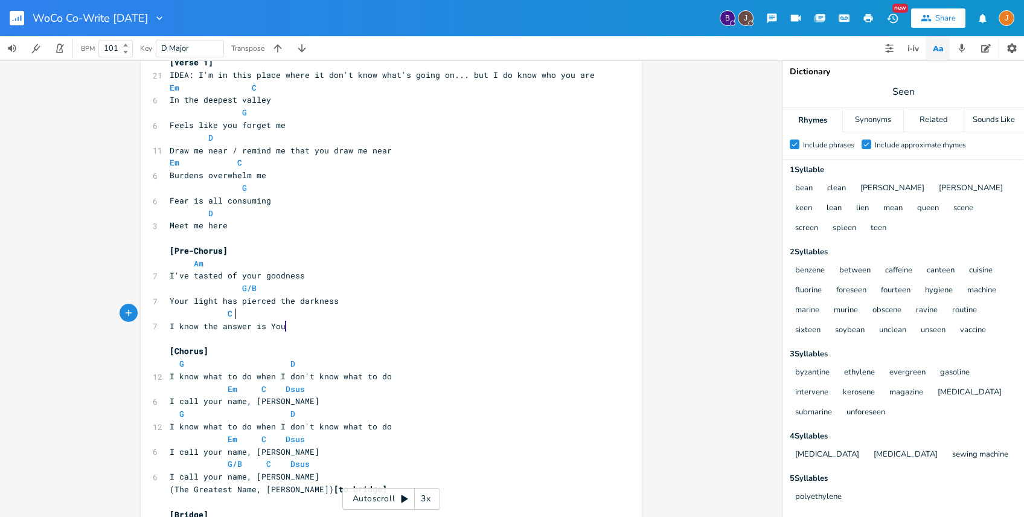
click at [338, 318] on pre "C" at bounding box center [385, 313] width 436 height 13
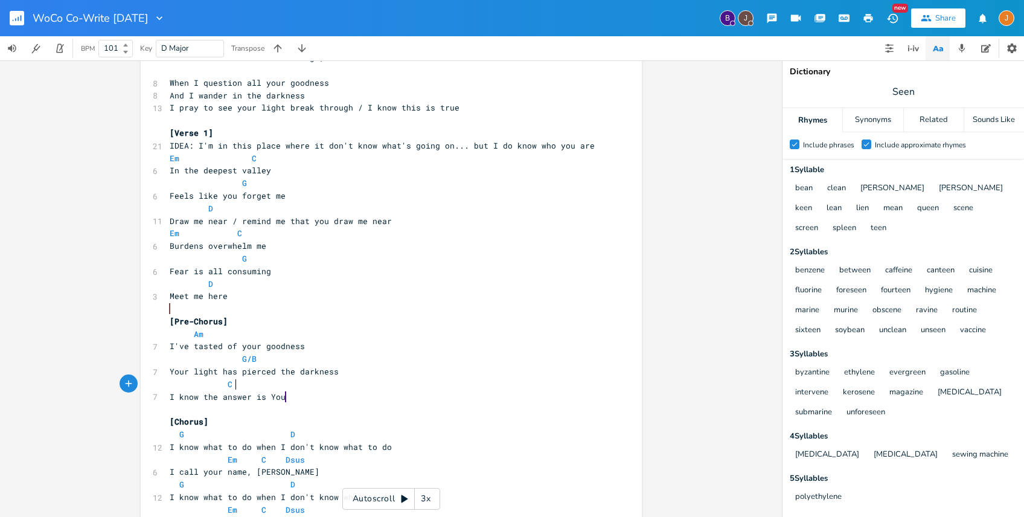
scroll to position [213, 0]
click at [107, 51] on input "101" at bounding box center [108, 48] width 19 height 11
type input "70"
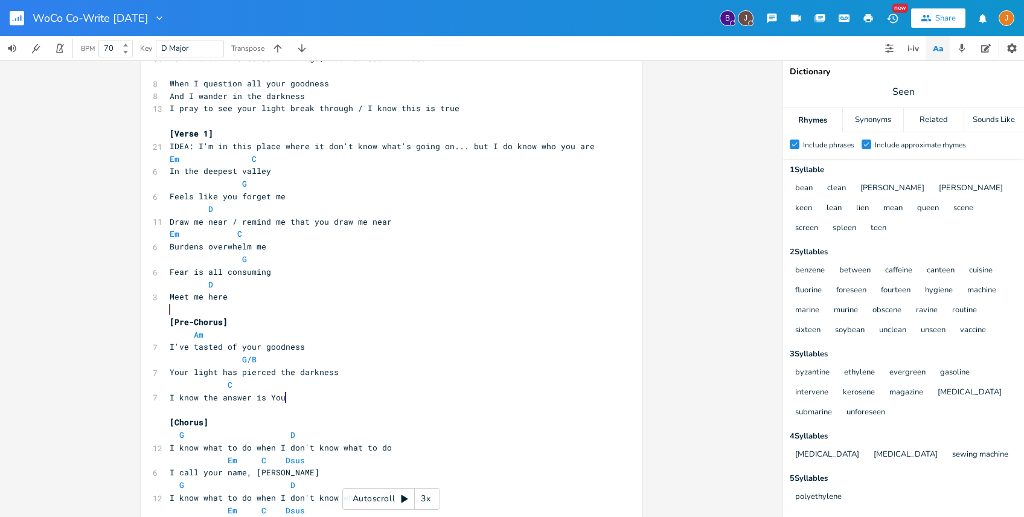
click at [267, 254] on pre "G" at bounding box center [385, 259] width 436 height 13
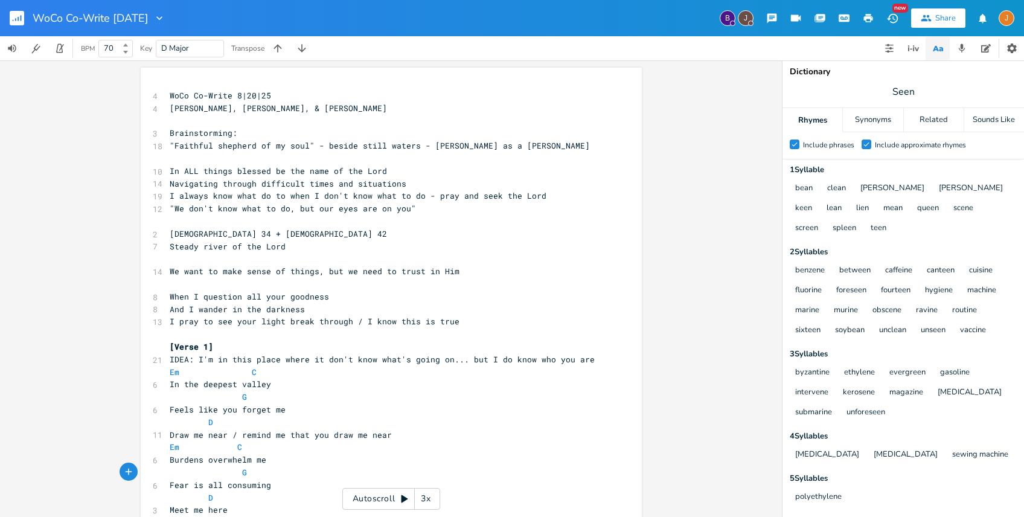
scroll to position [388, 0]
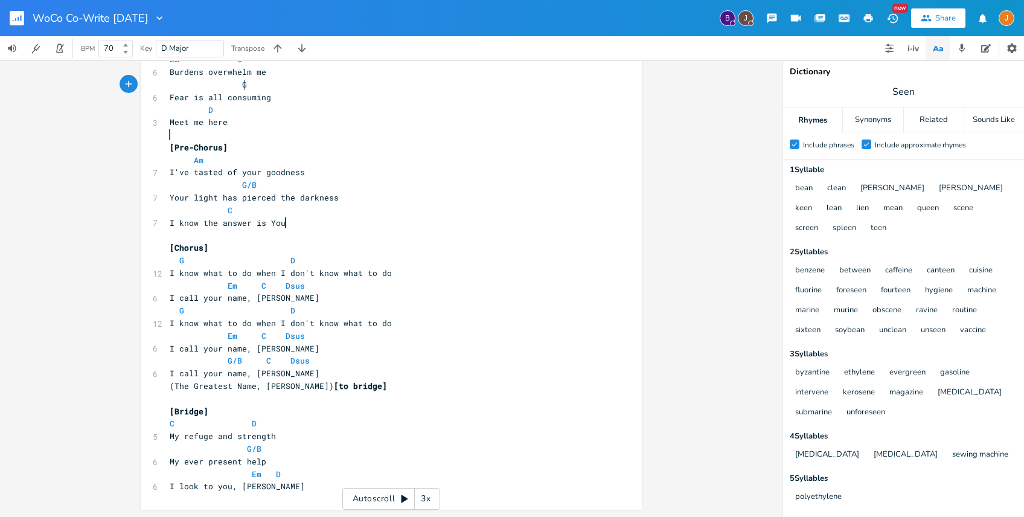
click at [275, 461] on pre "My ever present help" at bounding box center [385, 461] width 436 height 13
type textarea "/ my el["
type textarea "j"
type textarea "help in need"
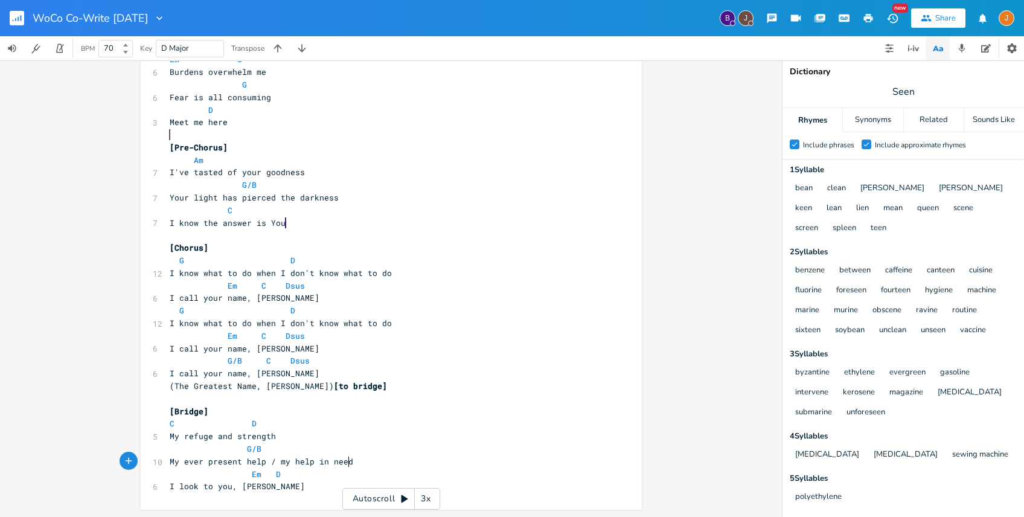
scroll to position [0, 43]
click at [275, 462] on span "My ever present help / my help in need" at bounding box center [262, 461] width 184 height 11
type textarea "M"
type textarea "My help in need"
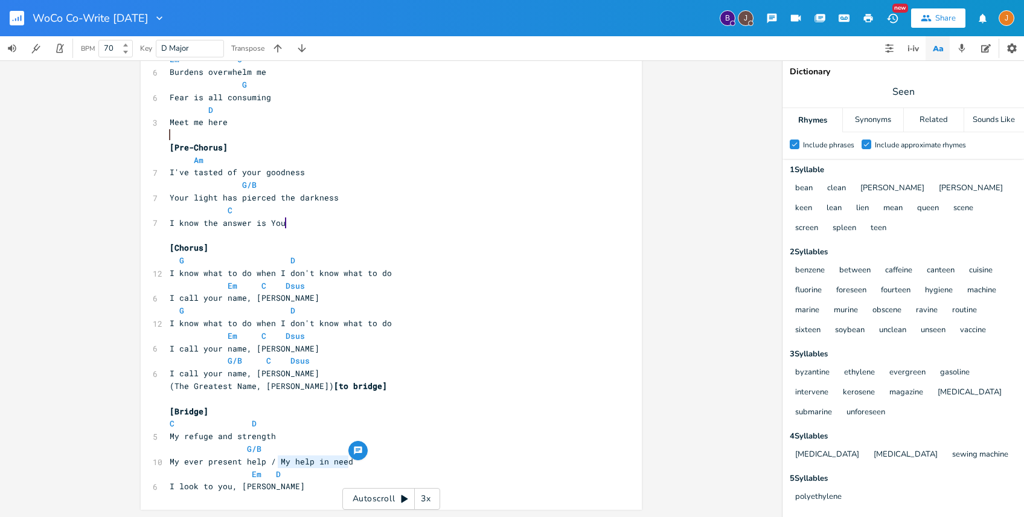
drag, startPoint x: 346, startPoint y: 459, endPoint x: 274, endPoint y: 461, distance: 72.5
click at [274, 461] on pre "My ever present help / My help in need" at bounding box center [385, 461] width 436 height 13
click at [167, 461] on pre "My ever present help /" at bounding box center [385, 461] width 436 height 13
paste textarea
type textarea "/"
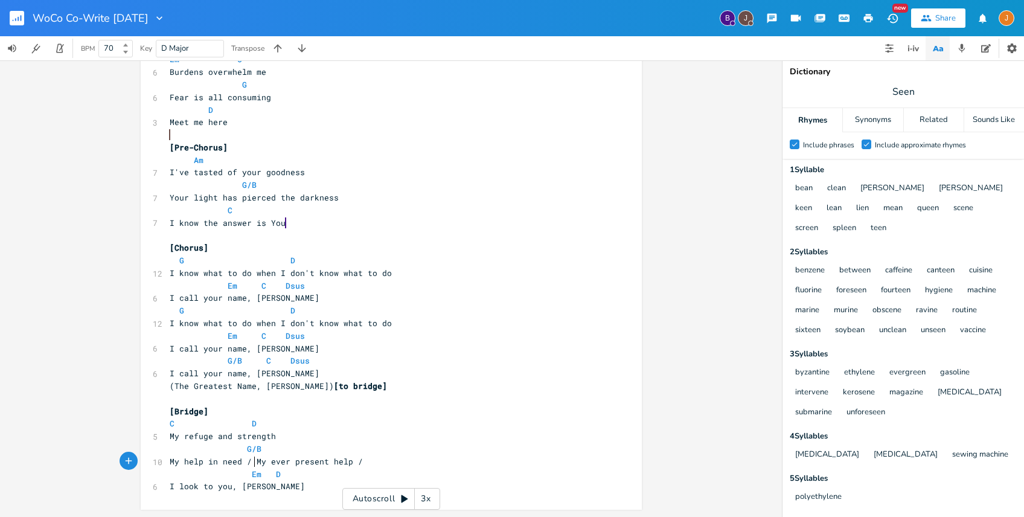
scroll to position [0, 5]
type textarea "/"
click at [350, 464] on span "My help in need / My ever present help /" at bounding box center [266, 461] width 193 height 11
click at [247, 448] on span "G/B" at bounding box center [254, 448] width 14 height 11
type textarea "]\\"
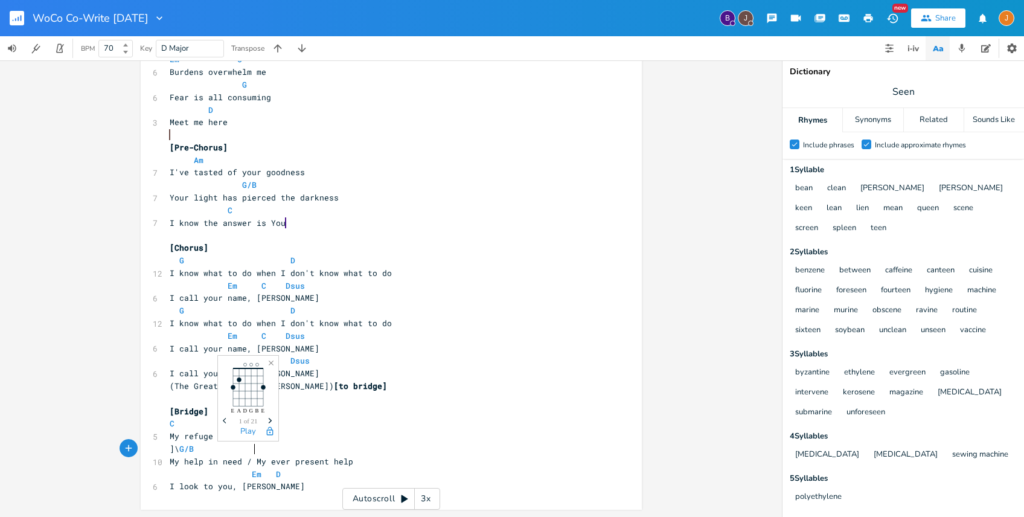
scroll to position [0, 6]
click at [402, 470] on pre "Em D" at bounding box center [385, 474] width 436 height 13
click at [397, 452] on pre "G/B" at bounding box center [385, 449] width 436 height 13
click at [384, 466] on pre "My help in need / My ever present help" at bounding box center [385, 461] width 436 height 13
click at [372, 441] on pre "My refuge and strength" at bounding box center [385, 436] width 436 height 13
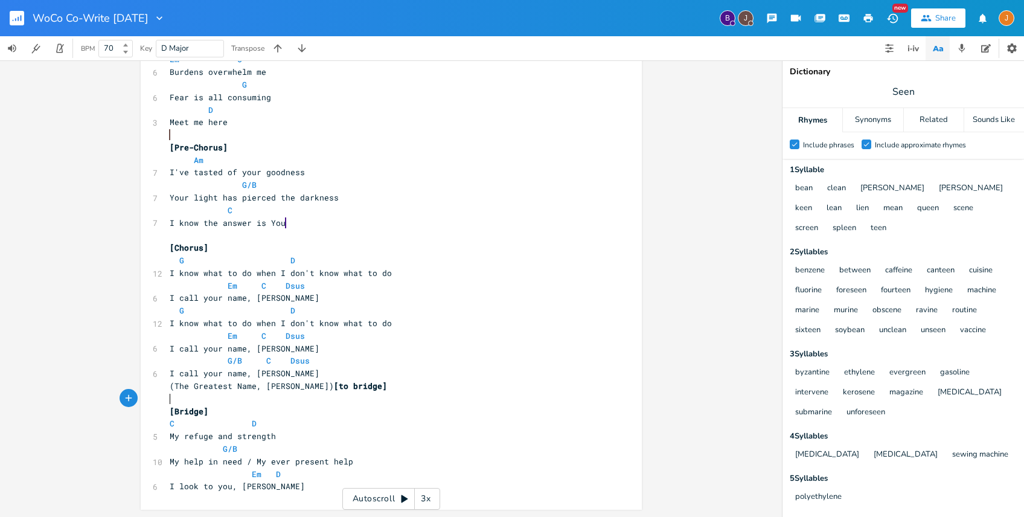
click at [375, 393] on pre "​" at bounding box center [385, 399] width 436 height 13
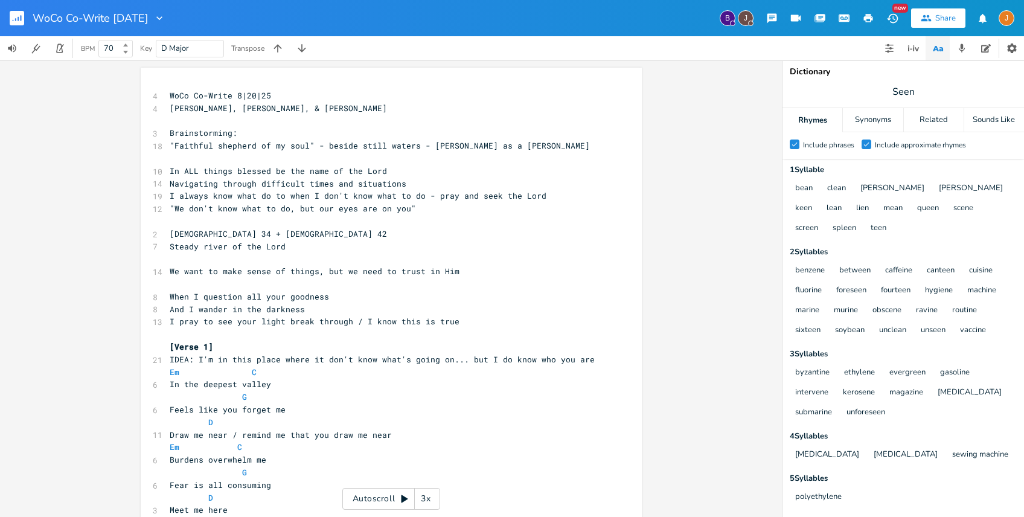
scroll to position [388, 0]
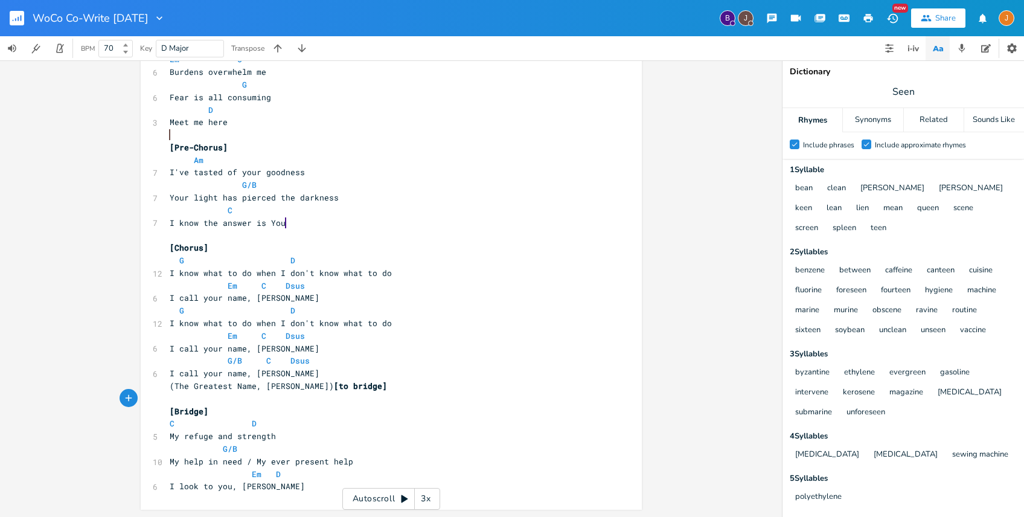
click at [290, 481] on pre "I look to you, [PERSON_NAME]" at bounding box center [385, 486] width 436 height 13
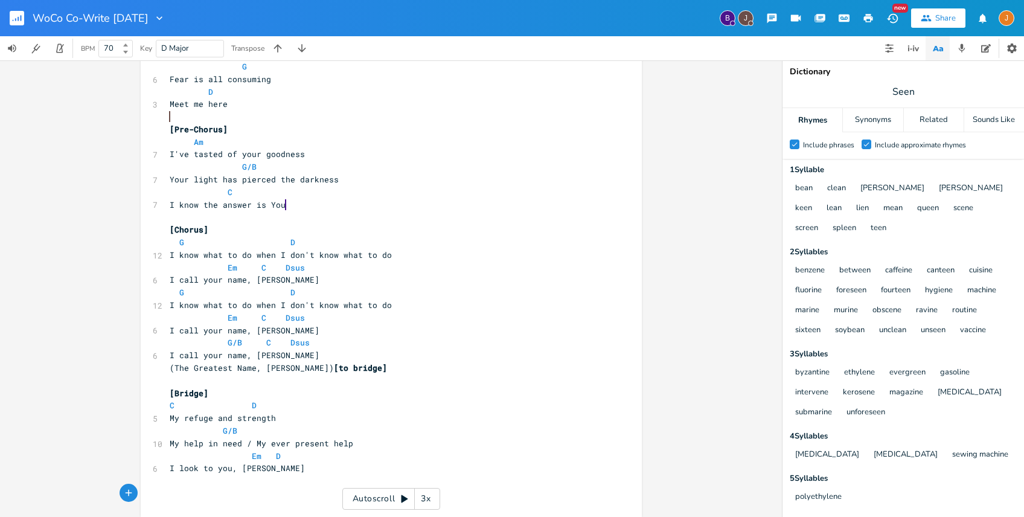
scroll to position [413, 0]
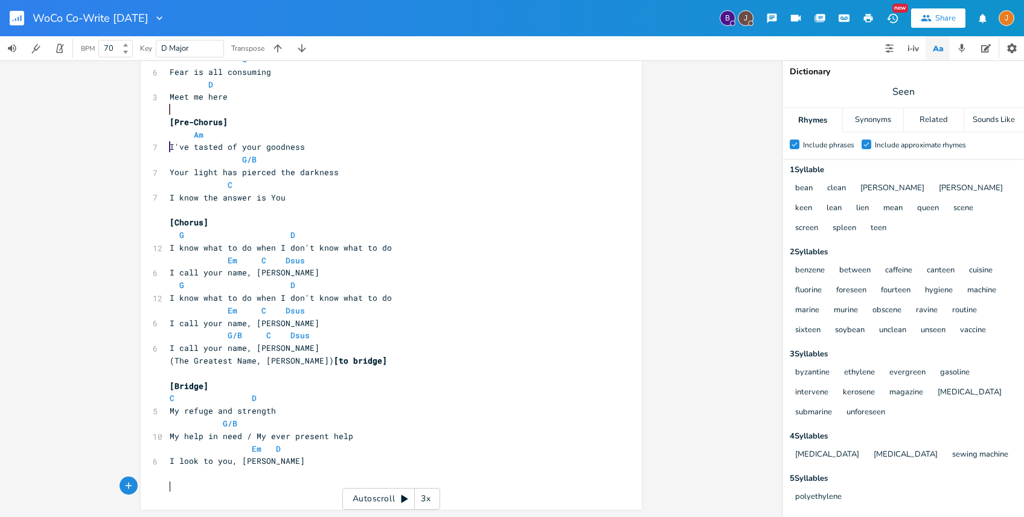
click at [361, 361] on pre "(The Greatest Name, [PERSON_NAME]) [to bridge]" at bounding box center [385, 361] width 436 height 13
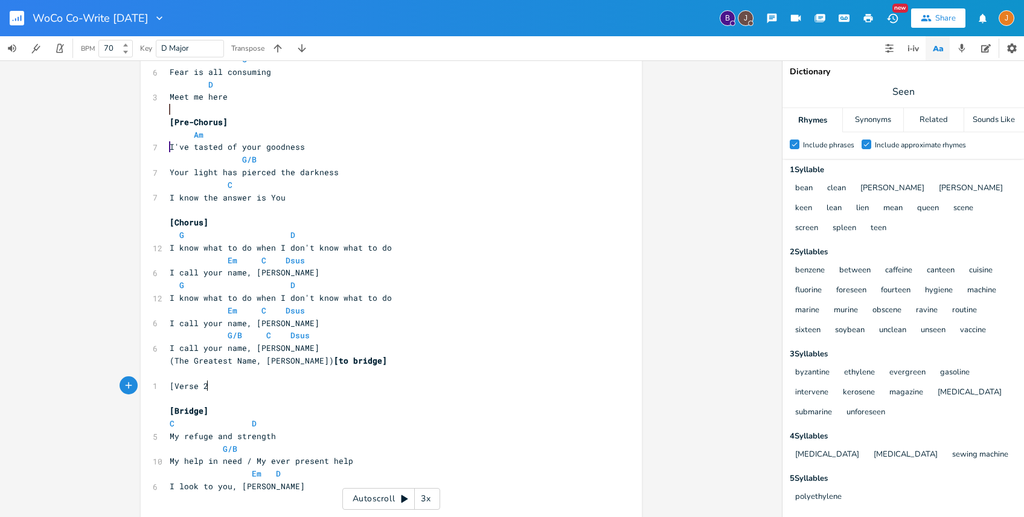
scroll to position [0, 29]
type textarea "[Verse 2]"
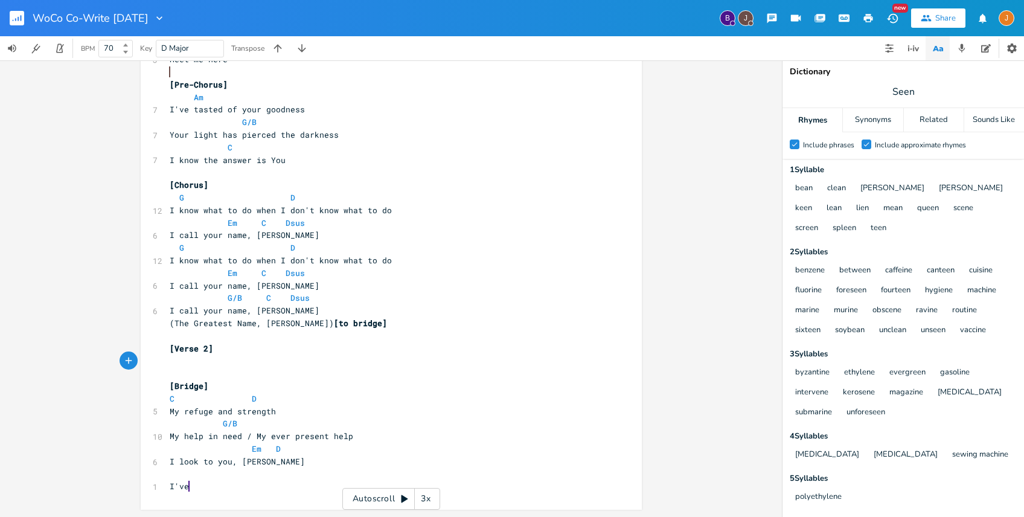
scroll to position [446, 0]
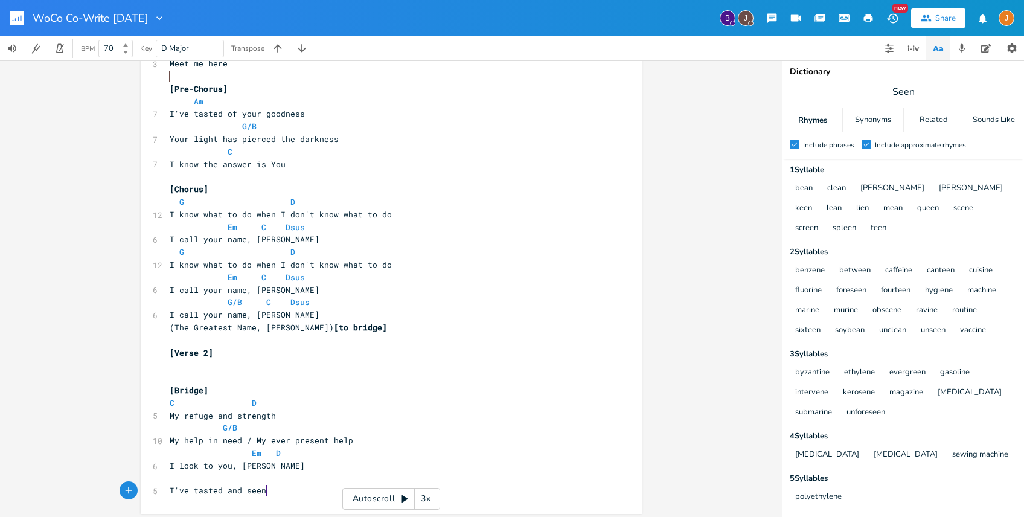
click at [173, 491] on span "I've tasted and seen" at bounding box center [218, 490] width 97 height 11
click at [170, 491] on span "I've tasted and seen" at bounding box center [218, 490] width 97 height 11
click at [159, 476] on div "x 4 WoCo Co-Write 8|20|25 4 [PERSON_NAME], [PERSON_NAME], & [PERSON_NAME] ​ 3 B…" at bounding box center [391, 67] width 501 height 893
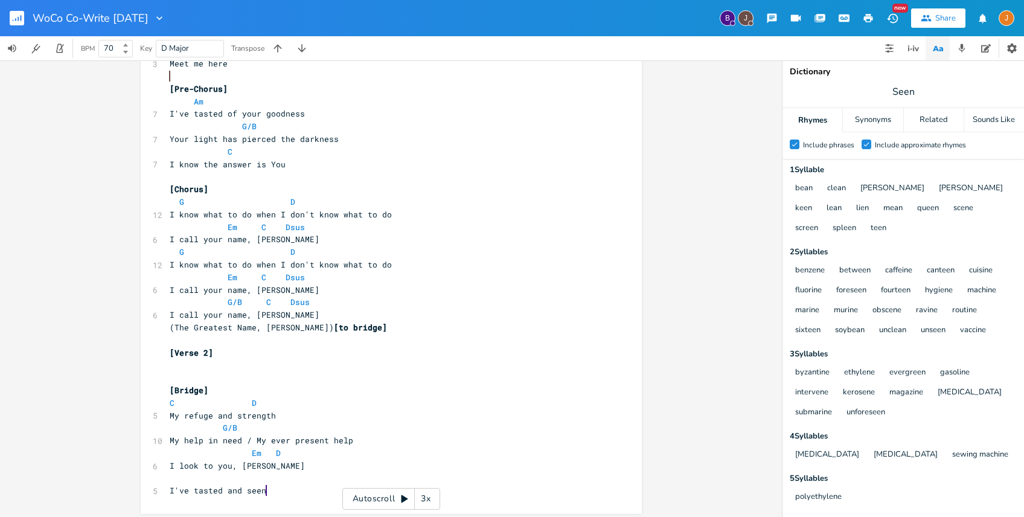
click at [172, 480] on pre "​" at bounding box center [385, 478] width 436 height 13
type textarea "C"
click at [315, 479] on pre "C" at bounding box center [385, 478] width 436 height 13
click at [251, 475] on pre "C" at bounding box center [385, 478] width 436 height 13
type textarea "D"
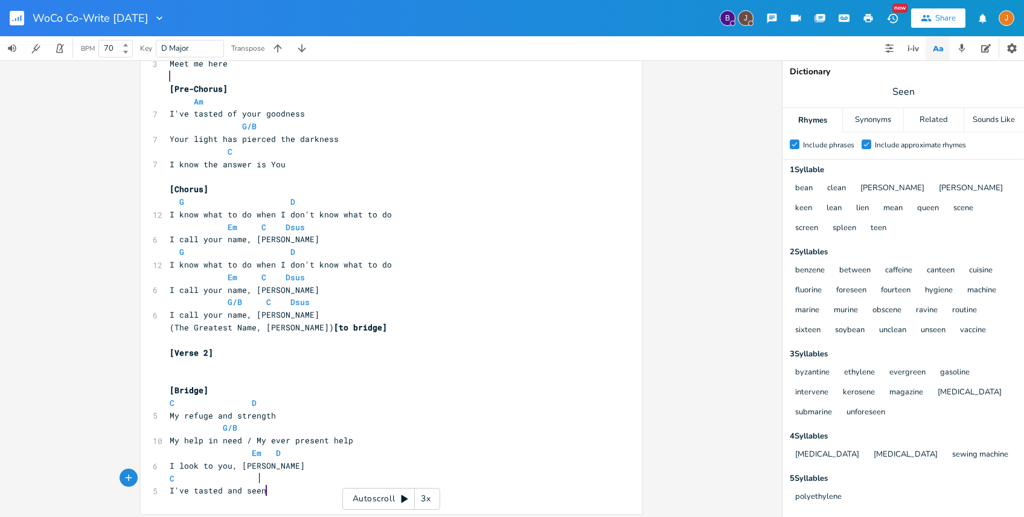
scroll to position [0, 42]
click at [392, 441] on pre "My help in need / My ever present help" at bounding box center [385, 440] width 436 height 13
type textarea "/ My ever present help"
drag, startPoint x: 346, startPoint y: 438, endPoint x: 243, endPoint y: 439, distance: 103.3
click at [243, 439] on span "My help in need / My ever present help" at bounding box center [262, 440] width 184 height 11
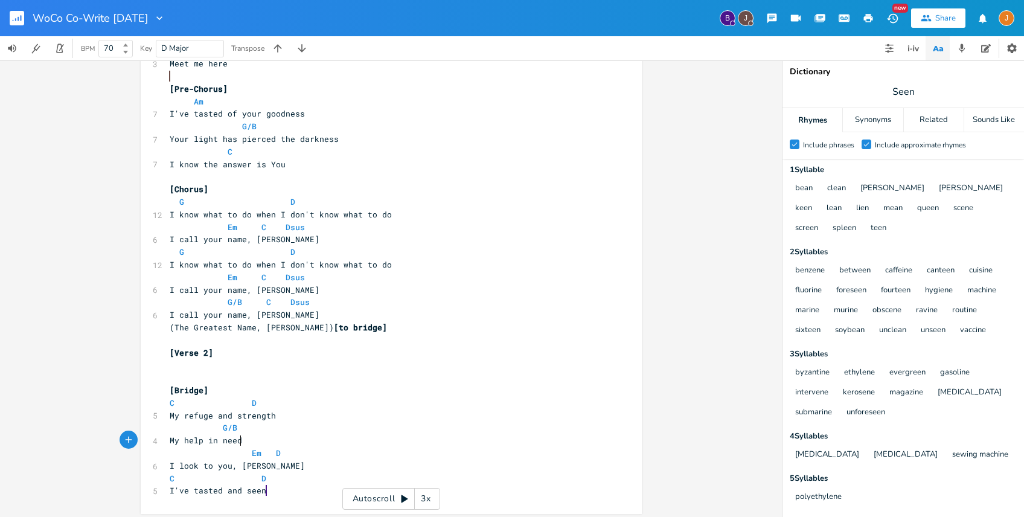
click at [394, 437] on pre "My help in need" at bounding box center [385, 440] width 436 height 13
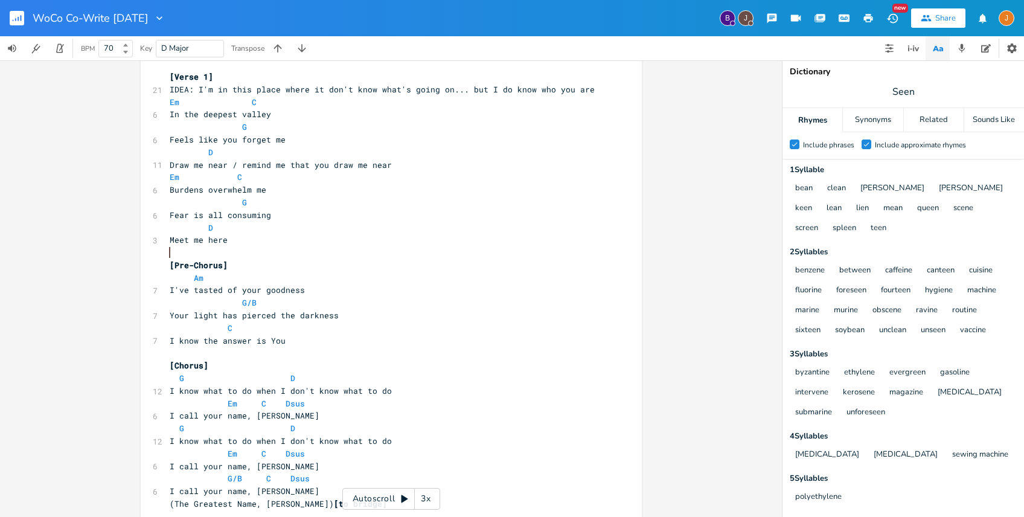
scroll to position [271, 0]
drag, startPoint x: 408, startPoint y: 156, endPoint x: 239, endPoint y: 156, distance: 168.5
click at [239, 156] on pre "D" at bounding box center [385, 151] width 436 height 13
type textarea "/ remind me that you draw me near"
drag, startPoint x: 389, startPoint y: 165, endPoint x: 225, endPoint y: 166, distance: 163.7
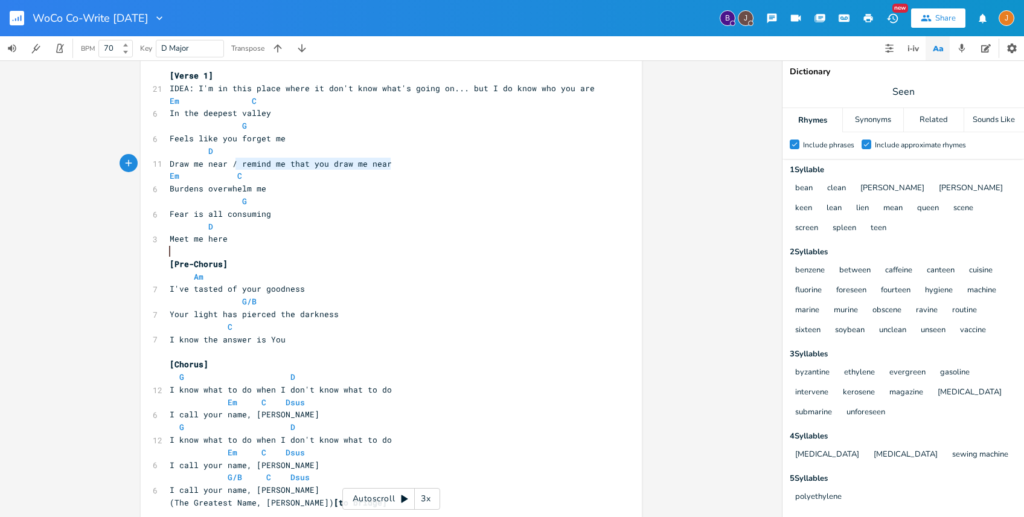
click at [225, 166] on pre "Draw me near / remind me that you draw me near" at bounding box center [385, 164] width 436 height 13
click at [309, 222] on pre "D" at bounding box center [385, 226] width 436 height 13
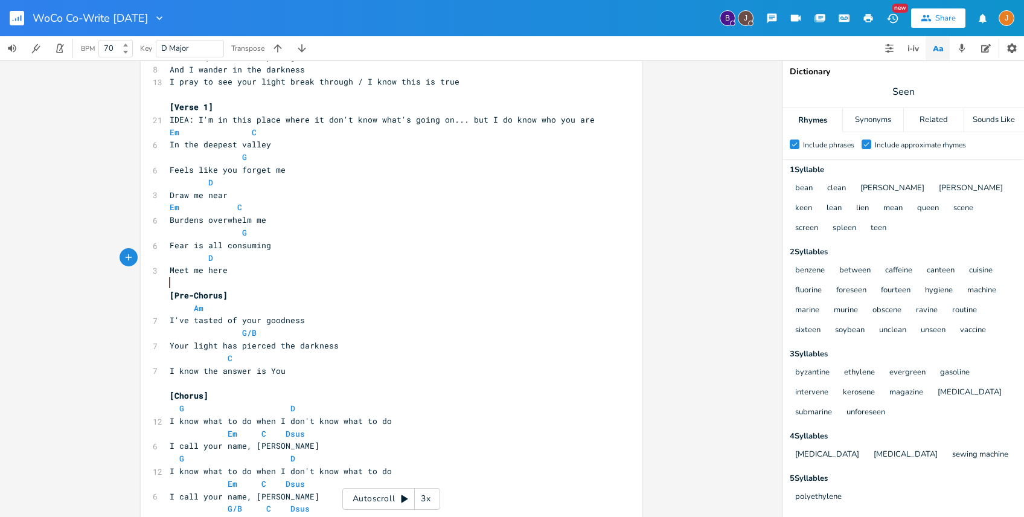
scroll to position [237, 0]
click at [310, 292] on pre "[Pre-Chorus]" at bounding box center [385, 298] width 436 height 13
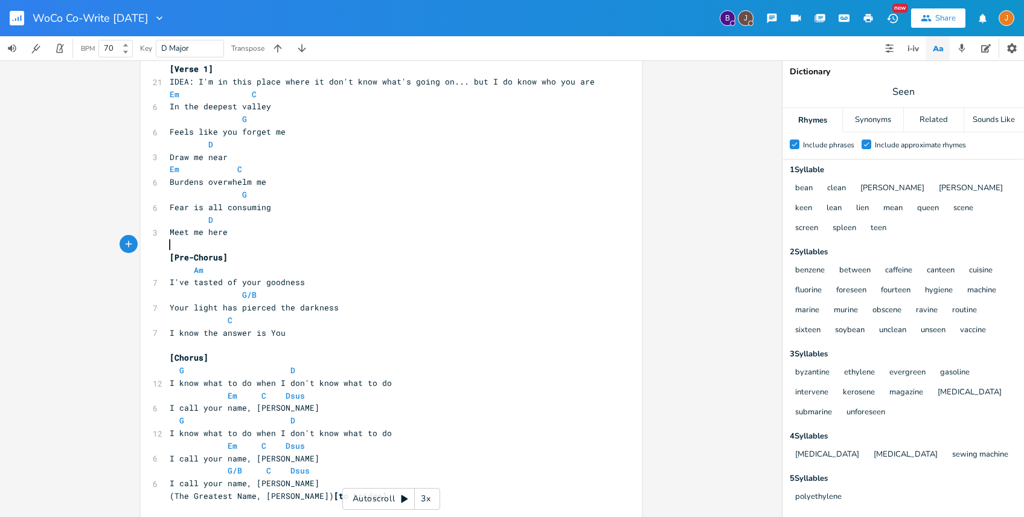
scroll to position [451, 0]
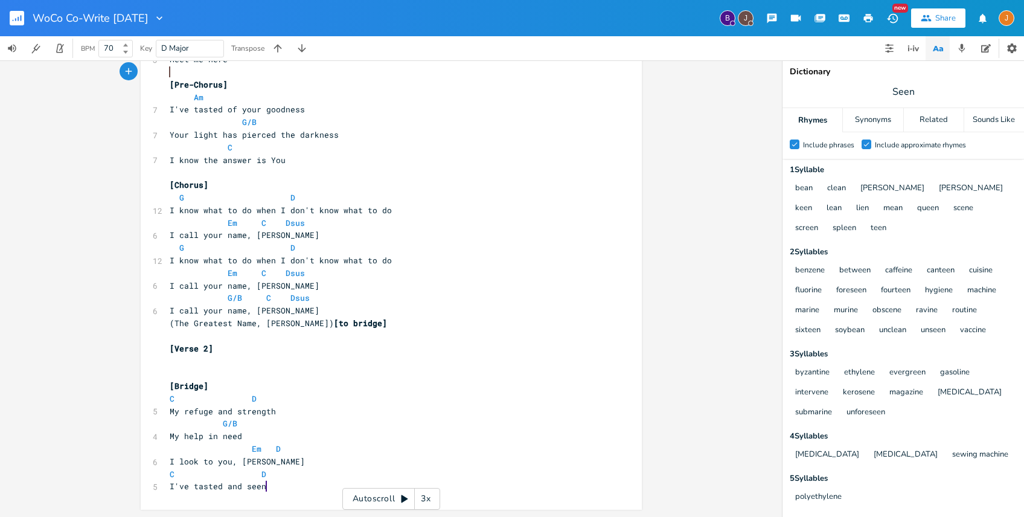
click at [217, 353] on pre "[Verse 2]" at bounding box center [385, 348] width 436 height 13
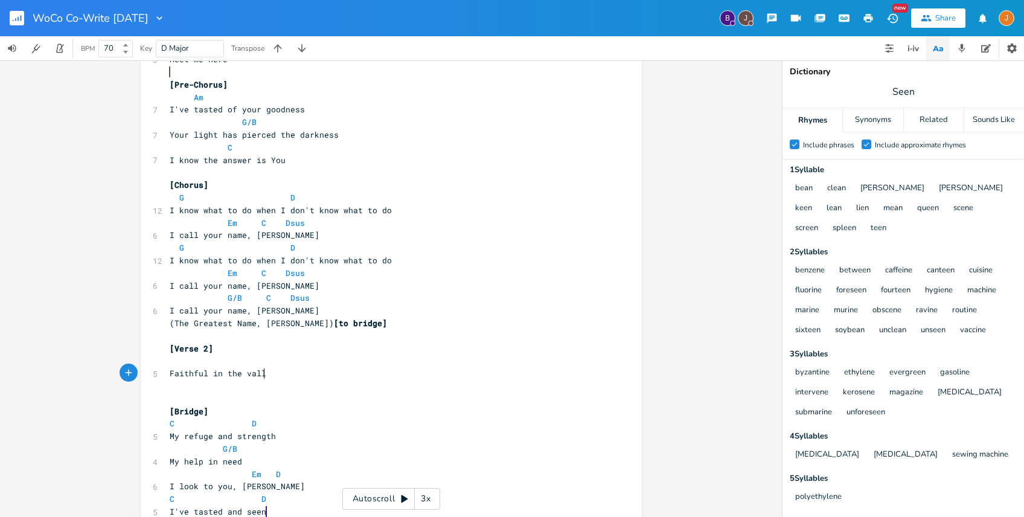
type textarea "Faithful in the valley"
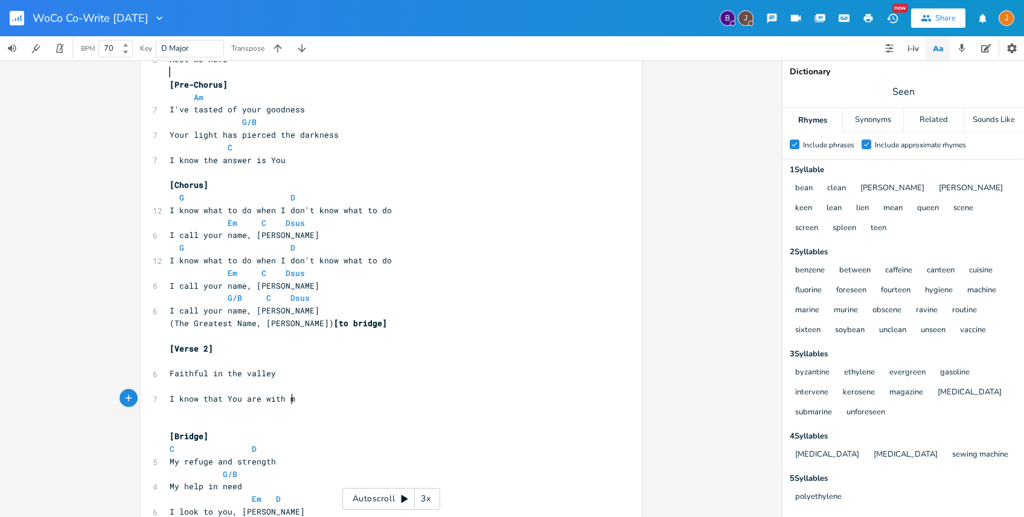
type textarea "I know that You are with me"
type textarea "You dr"
type textarea "draw e"
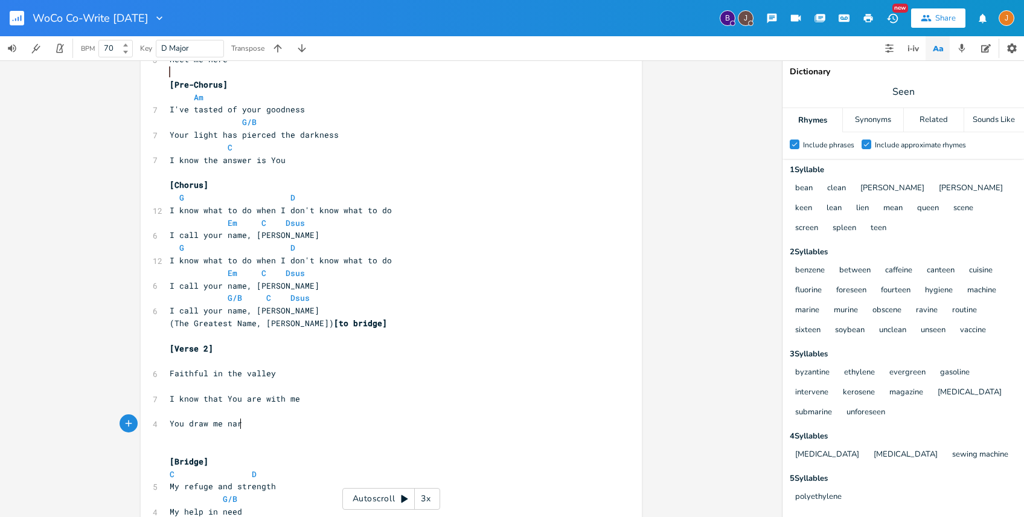
type textarea "me nar"
type textarea "near"
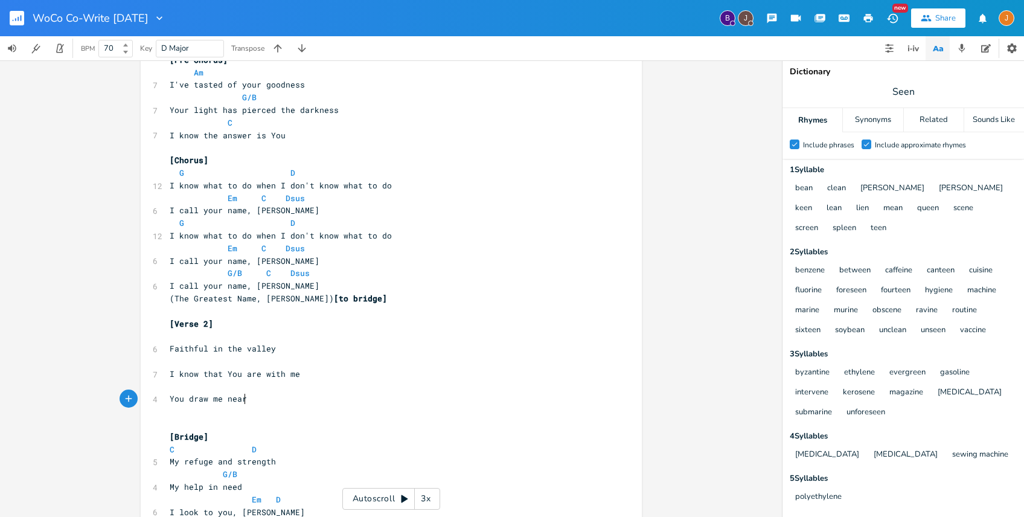
scroll to position [484, 0]
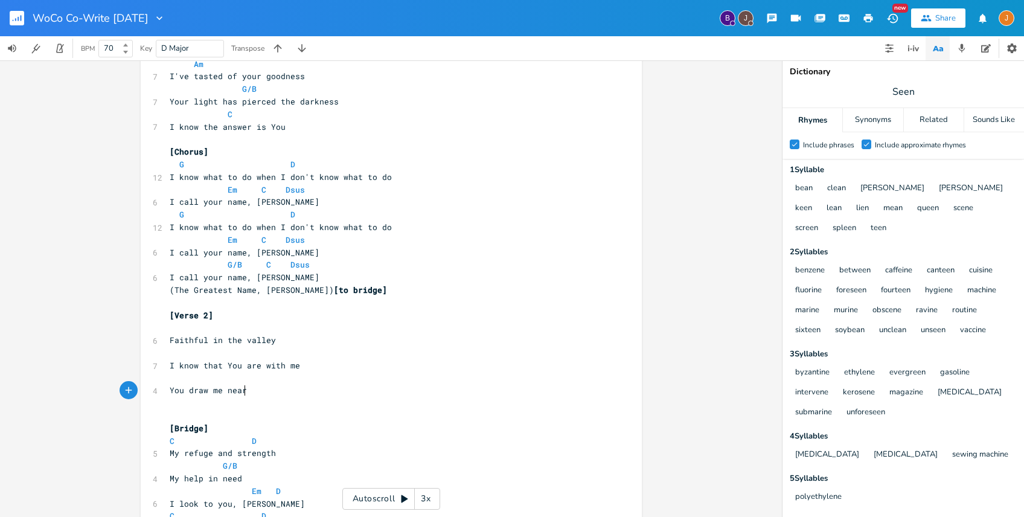
click at [202, 326] on pre "​" at bounding box center [385, 327] width 436 height 13
type textarea "Em"
click at [252, 335] on span "Faithful in the valley" at bounding box center [223, 340] width 106 height 11
click at [167, 340] on pre "Faithful in the valley" at bounding box center [385, 340] width 436 height 13
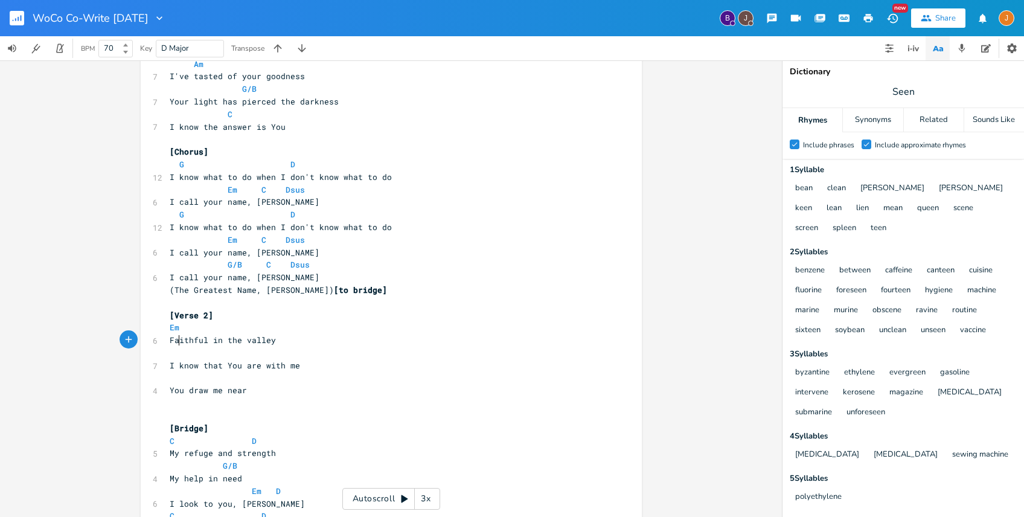
scroll to position [0, 5]
click at [266, 326] on pre "Em" at bounding box center [385, 327] width 436 height 13
type textarea "C"
click at [179, 353] on pre "​" at bounding box center [385, 353] width 436 height 13
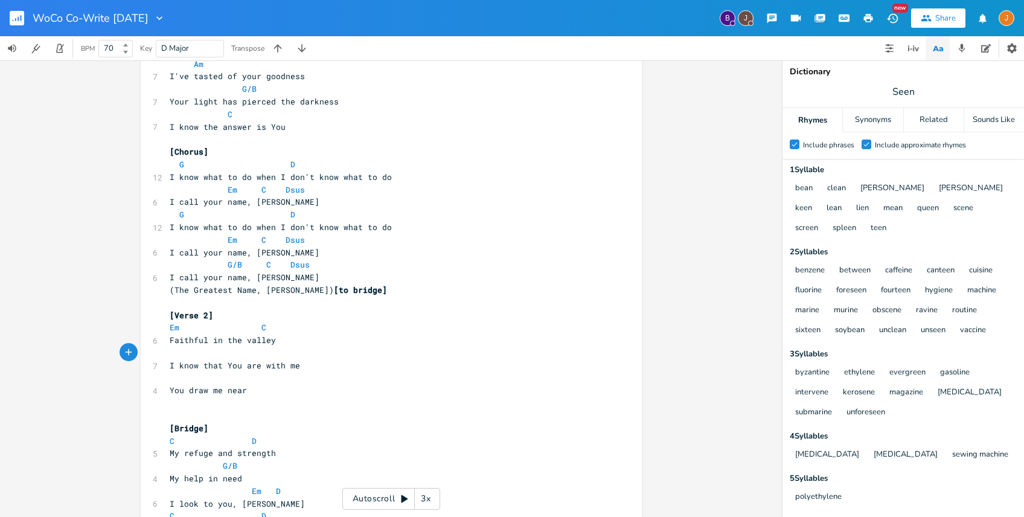
type textarea "G"
click at [170, 384] on pre "​" at bounding box center [385, 378] width 436 height 13
type textarea "D"
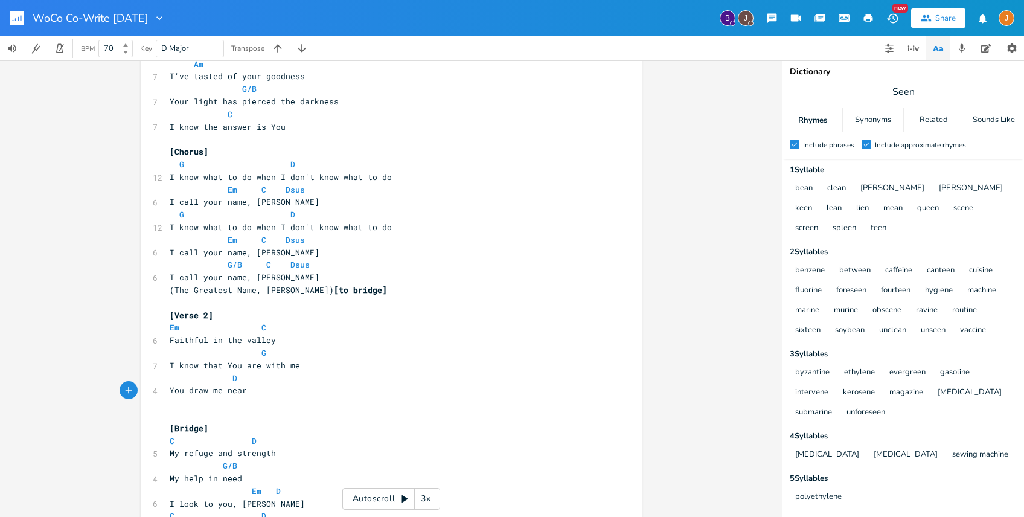
click at [315, 393] on pre "You draw me near" at bounding box center [385, 390] width 436 height 13
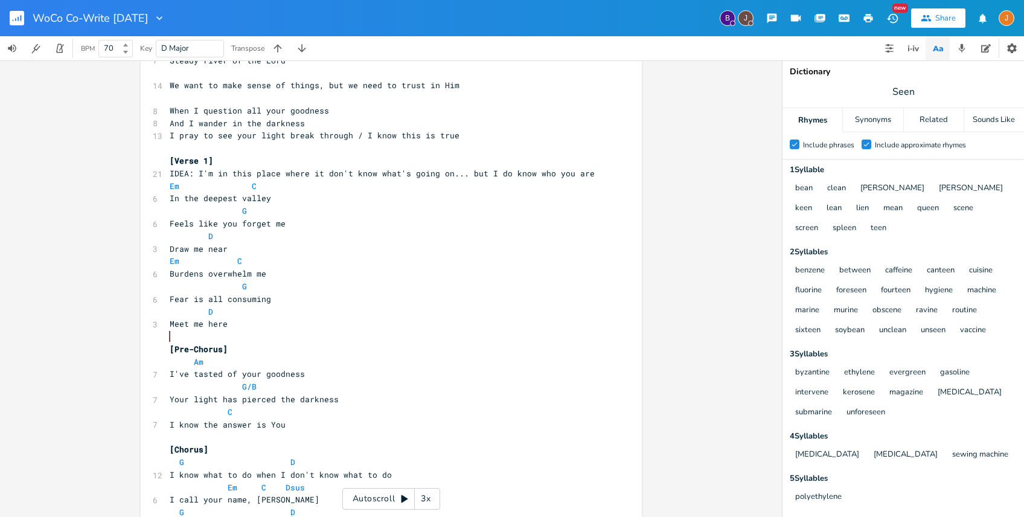
scroll to position [551, 0]
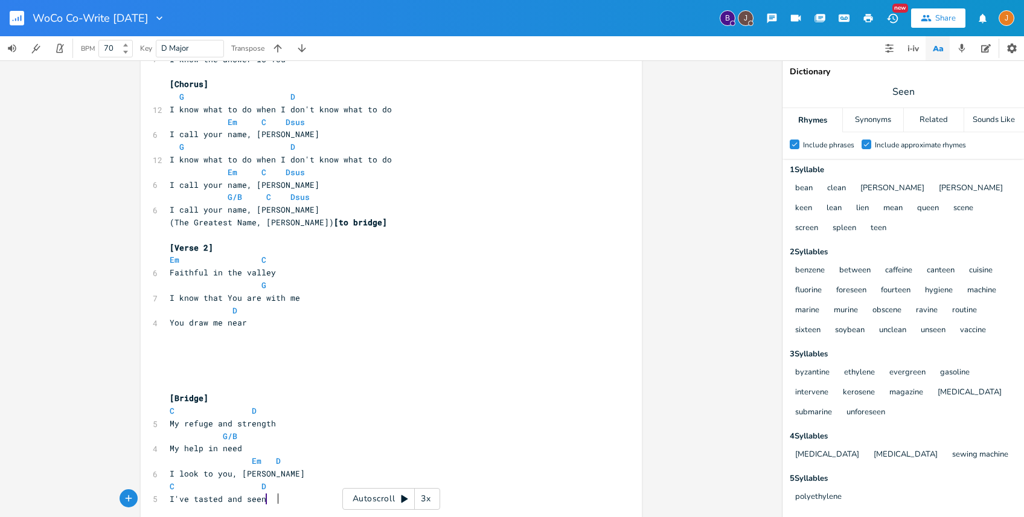
click at [294, 499] on pre "I've tasted and seen" at bounding box center [385, 499] width 436 height 13
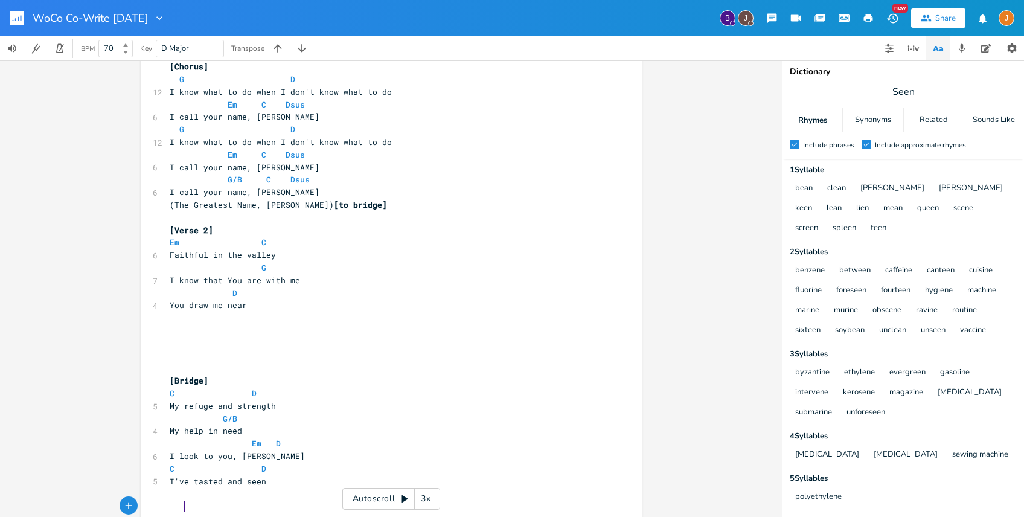
type textarea "Y"
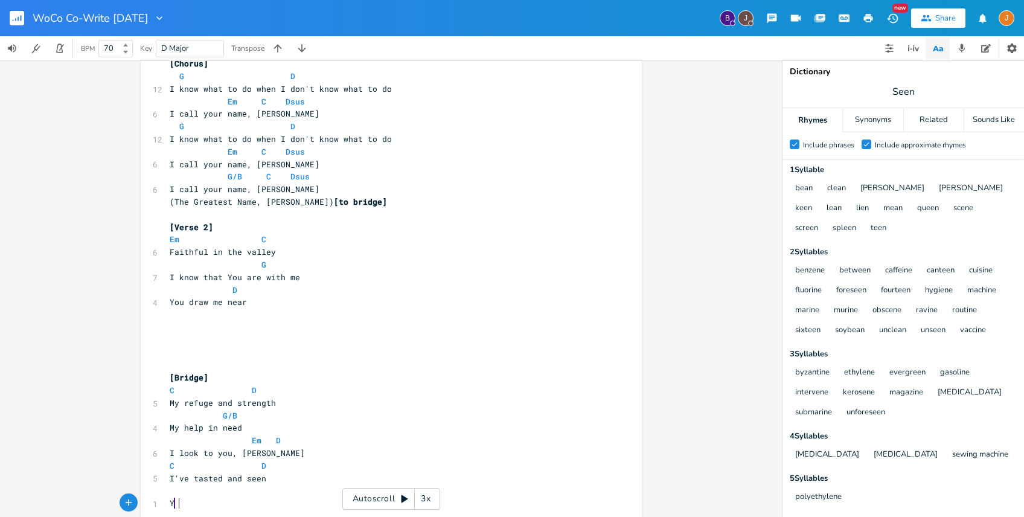
type textarea "Yiu"
type textarea "ur"
type textarea "our goodness to me"
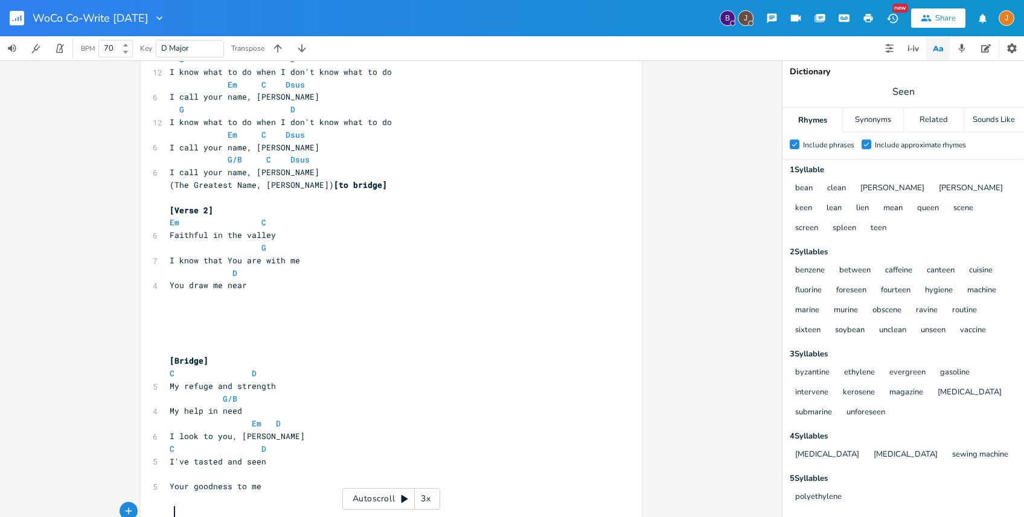
scroll to position [607, 0]
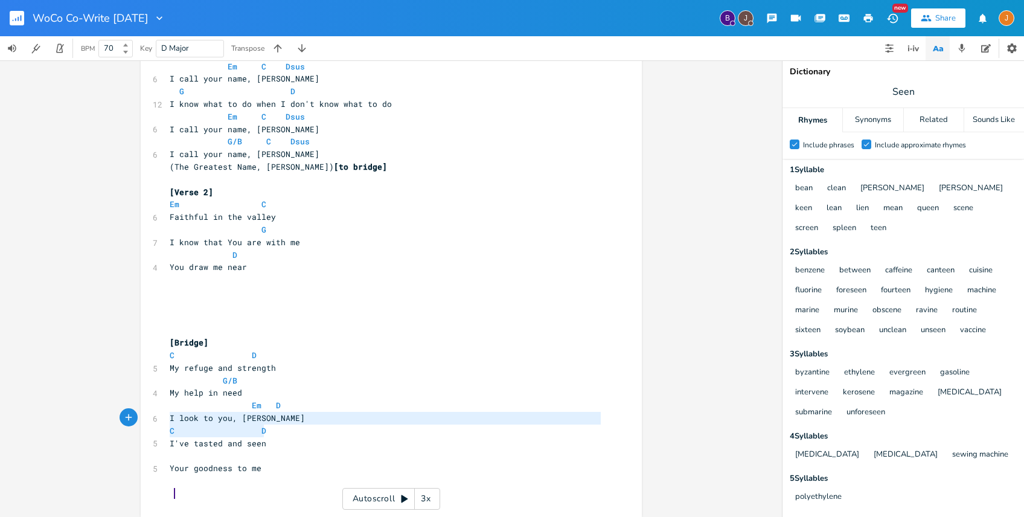
drag, startPoint x: 266, startPoint y: 424, endPoint x: 159, endPoint y: 422, distance: 107.5
type textarea "I look to you, [DEMOGRAPHIC_DATA] C D"
click at [324, 420] on pre "I look to you, [PERSON_NAME]" at bounding box center [385, 418] width 436 height 13
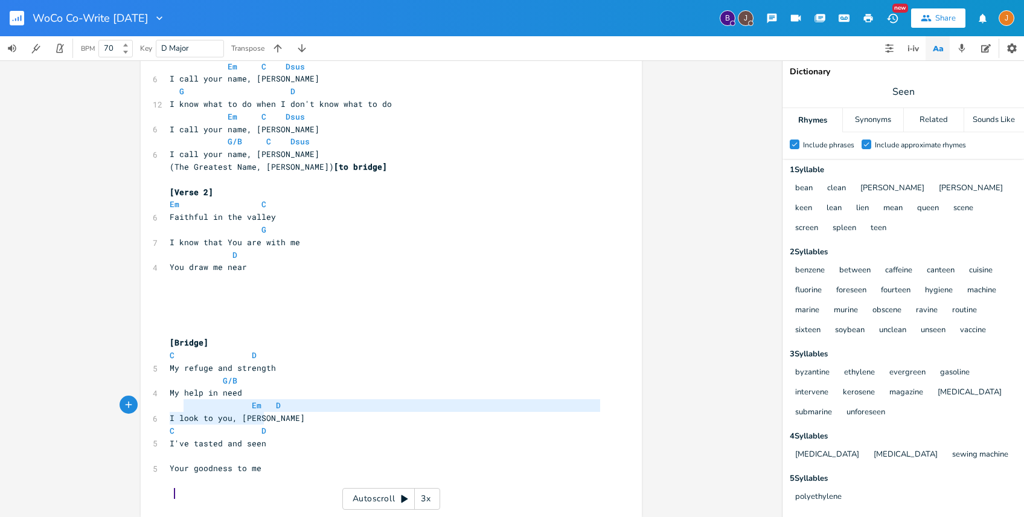
type textarea "Em D I look to you, [PERSON_NAME]"
drag, startPoint x: 277, startPoint y: 418, endPoint x: 163, endPoint y: 406, distance: 114.8
click at [186, 495] on pre at bounding box center [385, 493] width 436 height 13
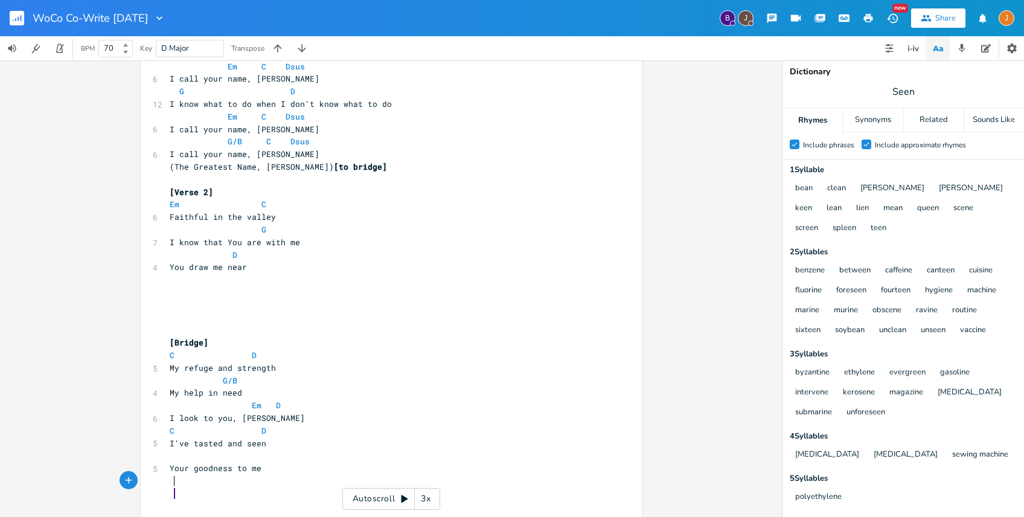
click at [185, 480] on pre at bounding box center [385, 481] width 436 height 13
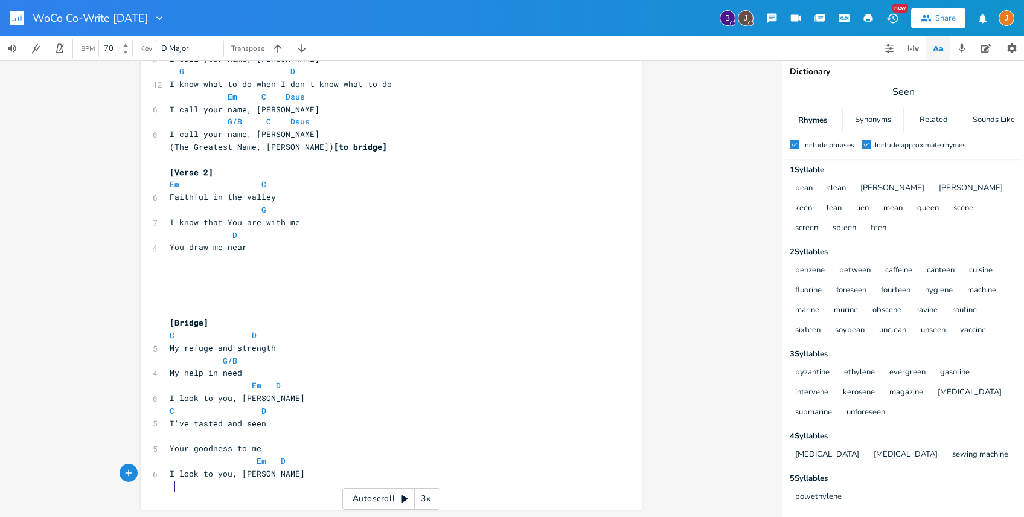
click at [248, 461] on span "Em D" at bounding box center [228, 460] width 116 height 11
click at [244, 382] on span "Em D" at bounding box center [225, 385] width 111 height 11
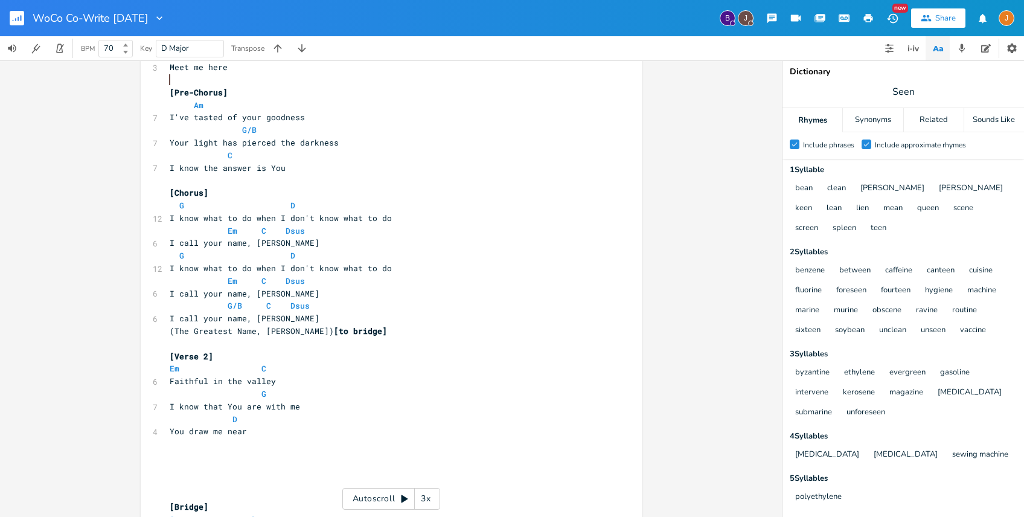
scroll to position [464, 0]
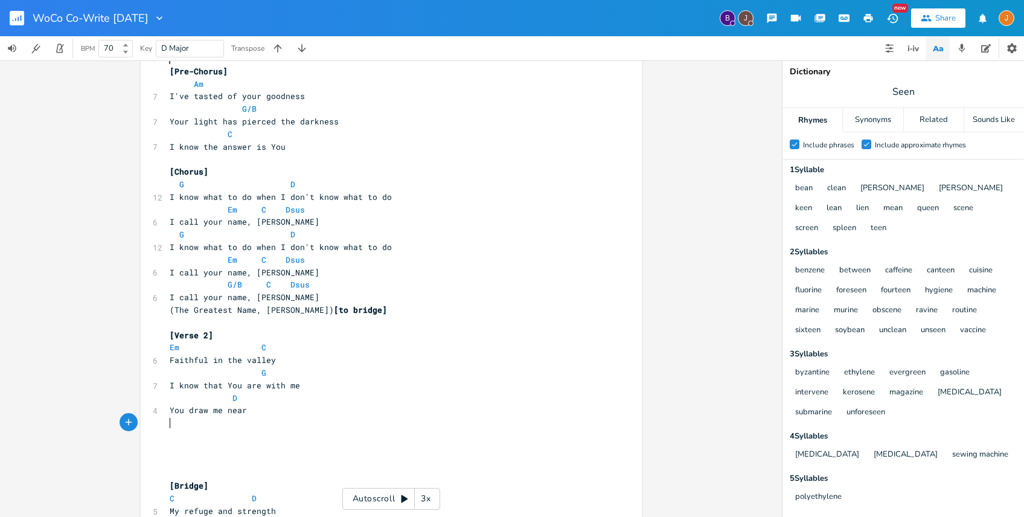
click at [215, 426] on pre "​" at bounding box center [385, 423] width 436 height 13
click at [204, 430] on pre "​" at bounding box center [385, 435] width 436 height 13
type textarea "Your"
type textarea "Love is all c"
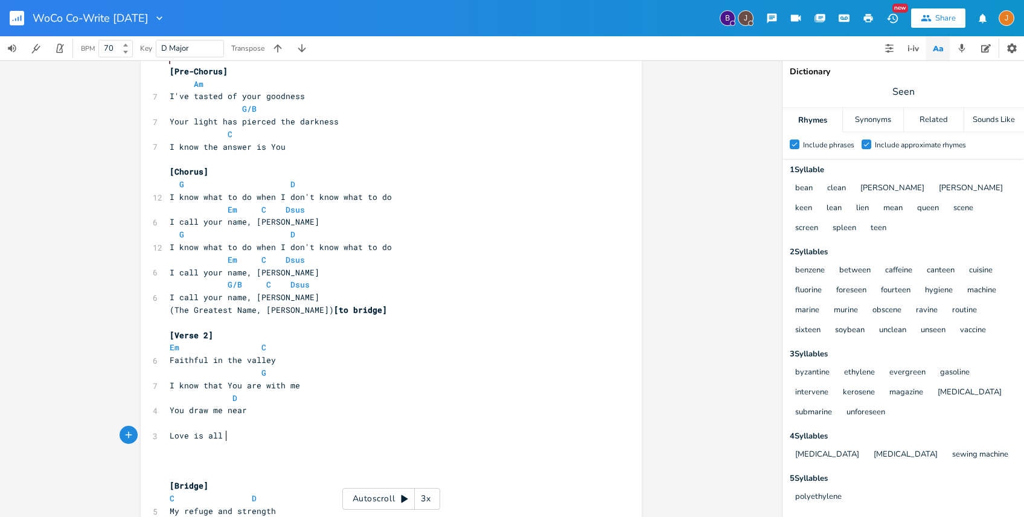
scroll to position [0, 41]
type textarea "Your hope overh"
type textarea "whelms me"
type textarea "Your love all cos"
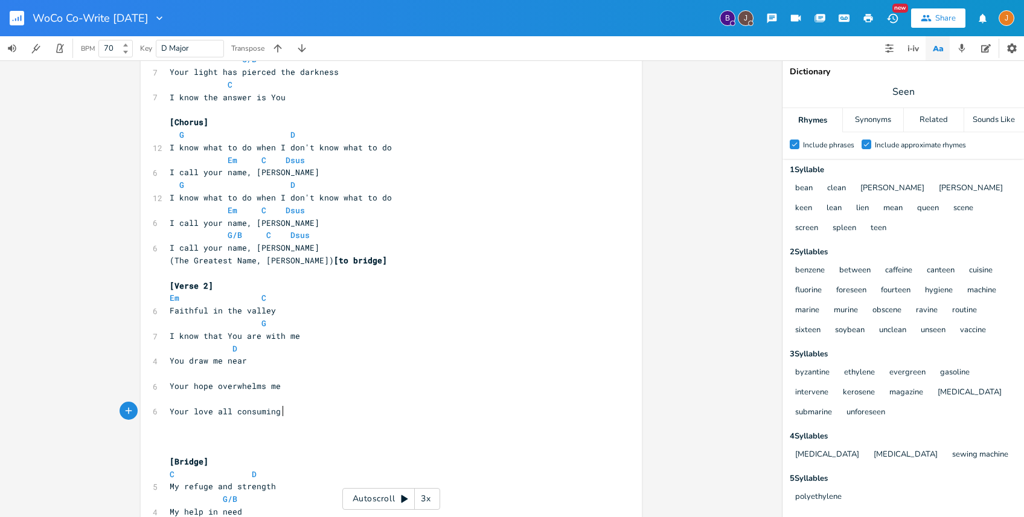
scroll to position [640, 0]
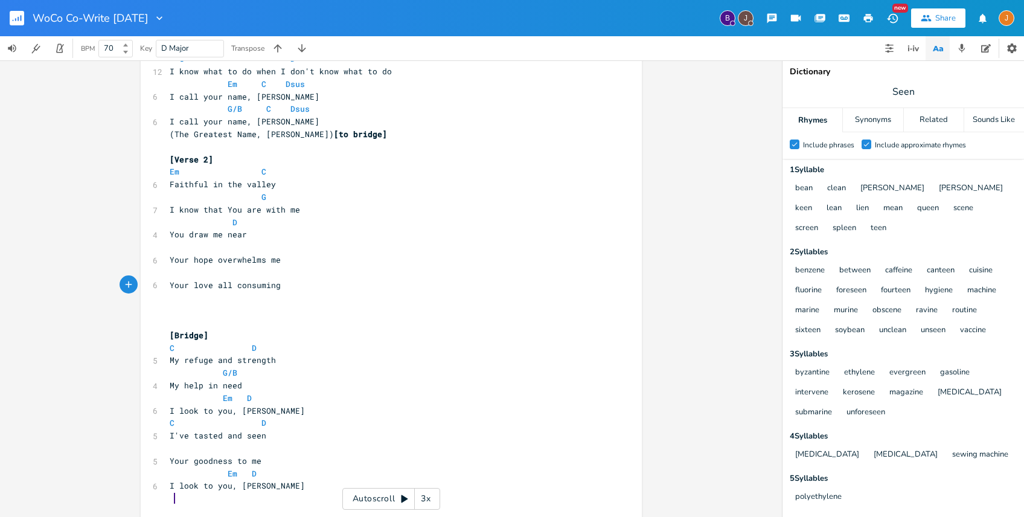
type textarea "nsuming Y"
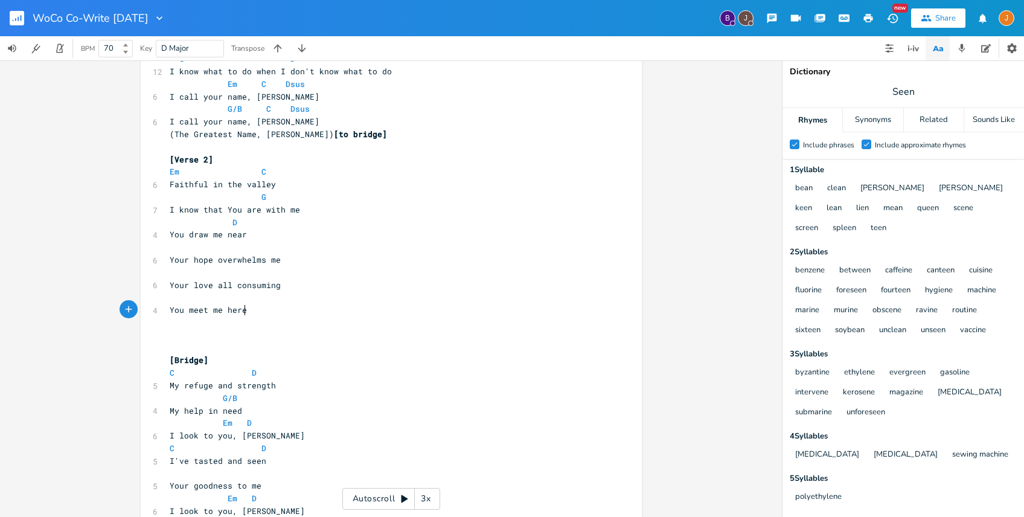
scroll to position [0, 66]
type textarea "You meet me here"
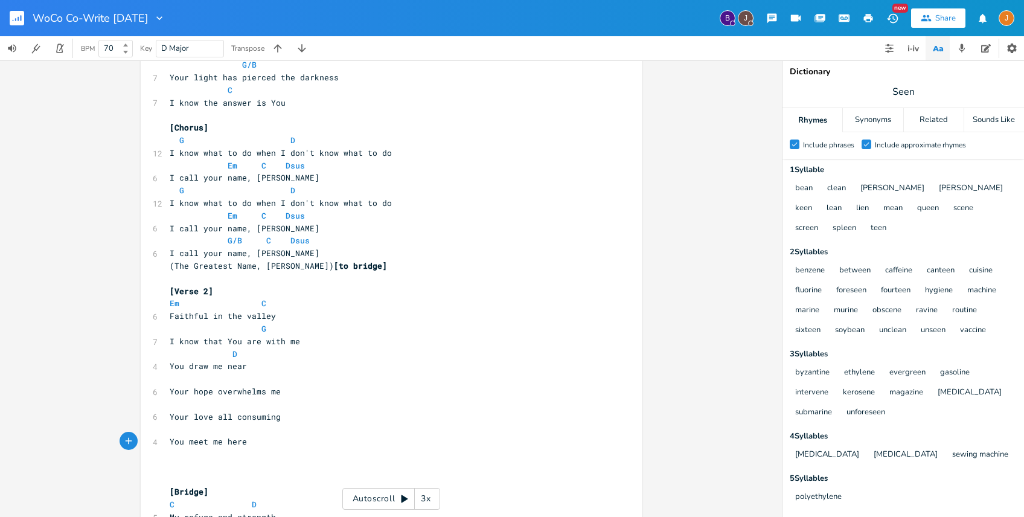
scroll to position [349, 0]
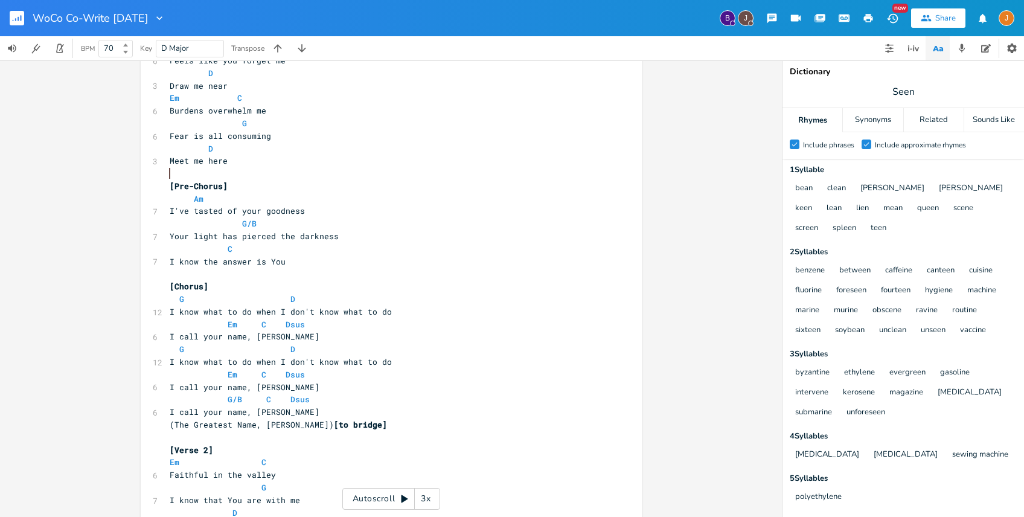
click at [303, 121] on pre "G" at bounding box center [385, 123] width 436 height 13
click at [298, 133] on pre "Fear is all consuming" at bounding box center [385, 136] width 436 height 13
type textarea "/ Fear has consumed me"
click at [308, 194] on pre "Am" at bounding box center [385, 199] width 436 height 13
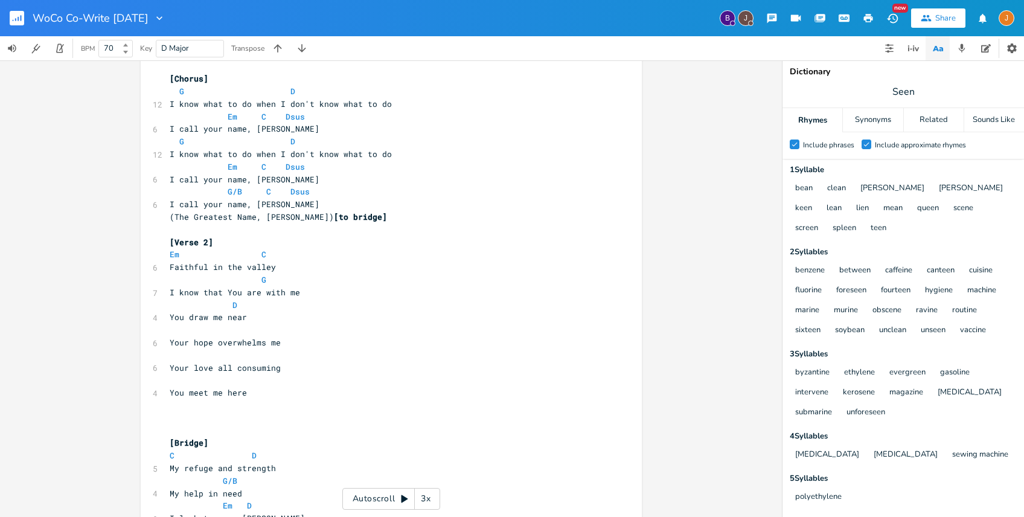
scroll to position [557, 0]
click at [170, 341] on span "Your hope overwhelms me" at bounding box center [225, 341] width 111 height 11
click at [265, 321] on pre "You draw me near" at bounding box center [385, 316] width 436 height 13
click at [283, 369] on pre "Your love all consuming" at bounding box center [385, 367] width 436 height 13
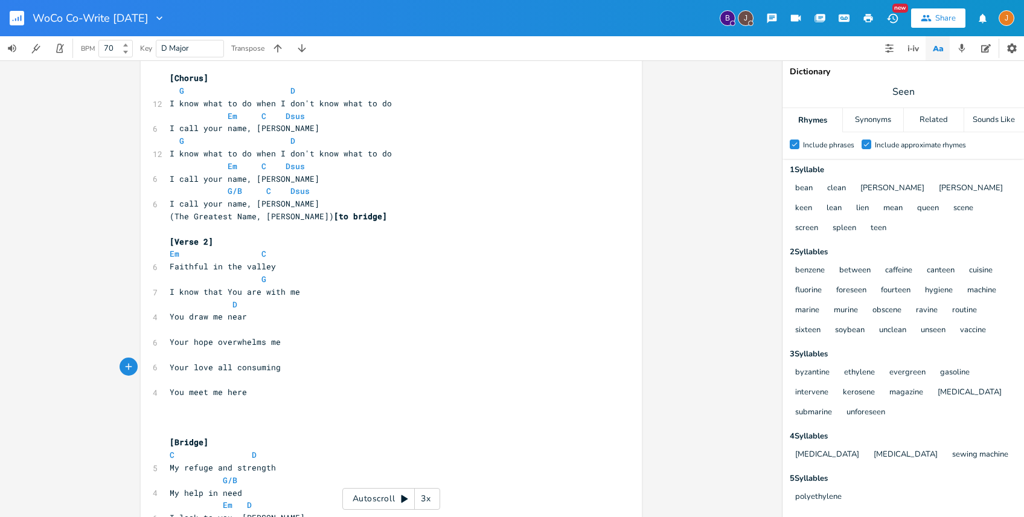
click at [233, 327] on pre "​" at bounding box center [385, 329] width 436 height 13
type textarea "Em C"
drag, startPoint x: 291, startPoint y: 252, endPoint x: 153, endPoint y: 249, distance: 137.7
click at [153, 249] on div "Em C x 4 WoCo Co-Write 8|20|25 4 [PERSON_NAME], & [PERSON_NAME] ​ 3 Brainstormi…" at bounding box center [391, 69] width 501 height 1119
click at [186, 332] on pre "​" at bounding box center [385, 329] width 436 height 13
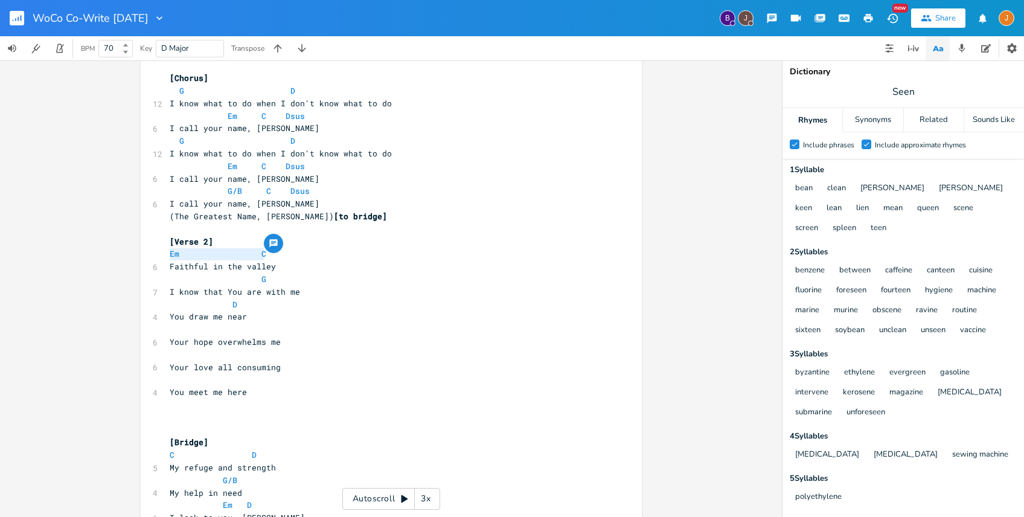
paste textarea "G"
click at [276, 279] on pre "G" at bounding box center [385, 279] width 436 height 13
type textarea "G"
click at [276, 279] on pre "G" at bounding box center [385, 279] width 436 height 13
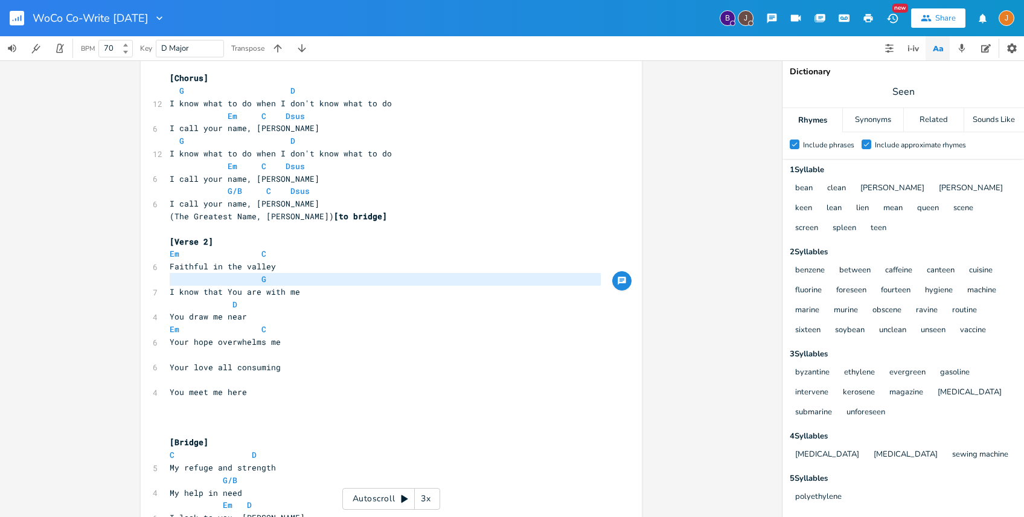
click at [213, 353] on pre "​" at bounding box center [385, 354] width 436 height 13
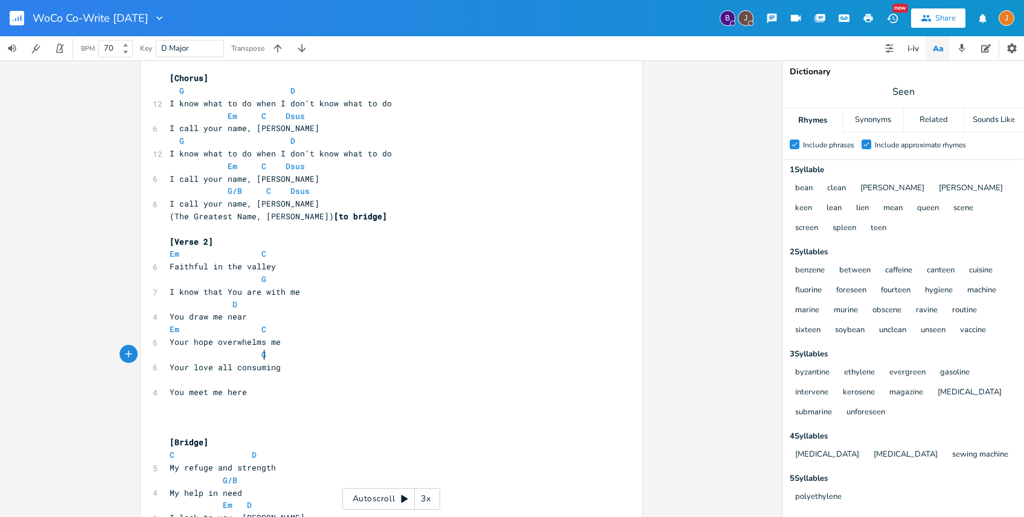
click at [241, 304] on pre "D" at bounding box center [385, 304] width 436 height 13
type textarea "D"
click at [241, 304] on pre "D" at bounding box center [385, 304] width 436 height 13
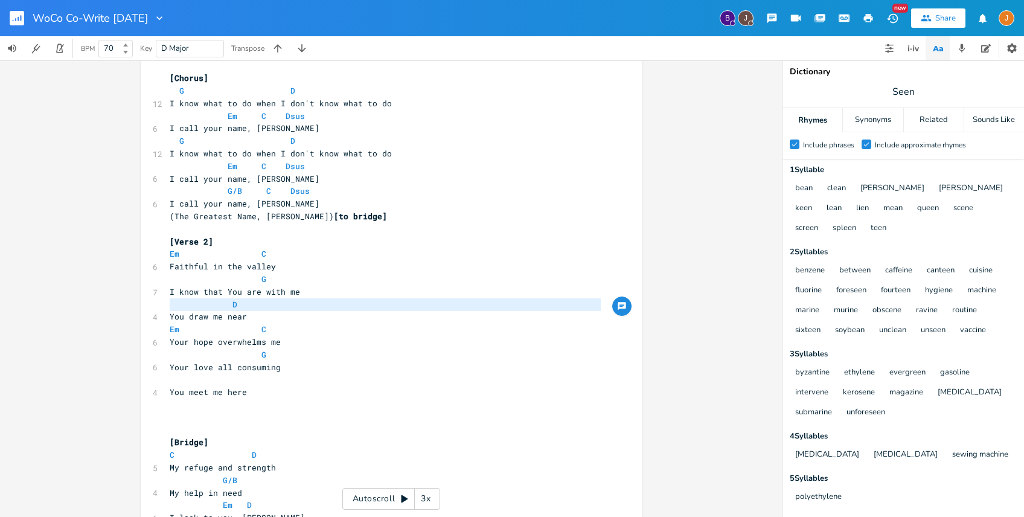
click at [208, 378] on pre "​" at bounding box center [385, 379] width 436 height 13
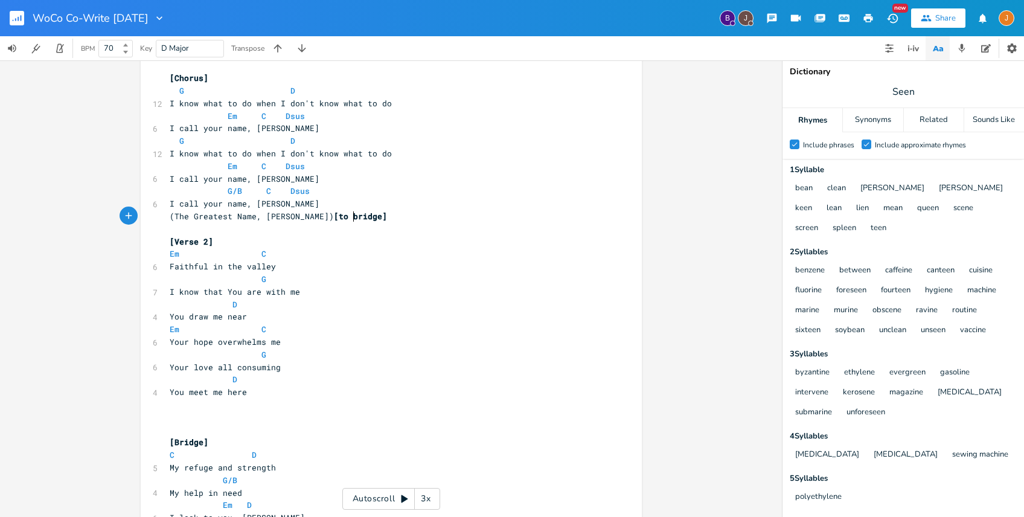
click at [482, 219] on pre "(The Greatest Name, [PERSON_NAME]) [to bridge]" at bounding box center [385, 216] width 436 height 13
click at [324, 194] on pre "G/B C Dsus" at bounding box center [385, 191] width 436 height 13
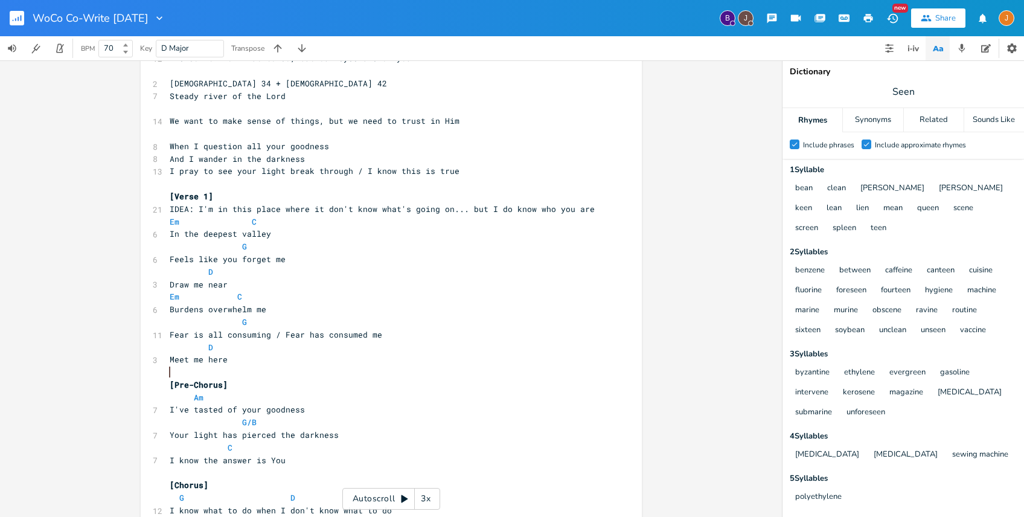
scroll to position [133, 0]
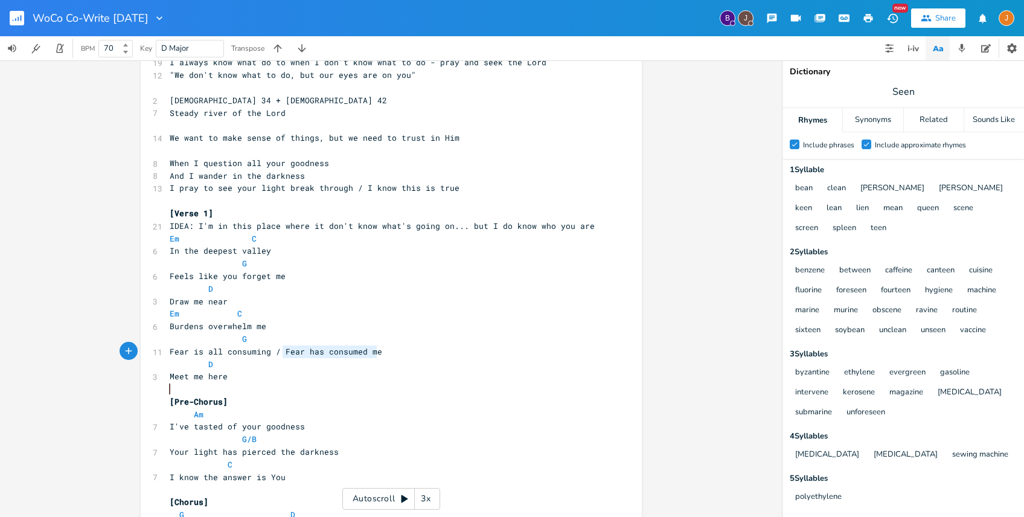
type textarea "Fear has consumed me"
drag, startPoint x: 376, startPoint y: 348, endPoint x: 274, endPoint y: 345, distance: 102.1
click at [274, 345] on pre "Fear is all consuming / Fear has consumed me" at bounding box center [385, 351] width 436 height 13
click at [312, 355] on pre "Fear is all consuming /" at bounding box center [385, 351] width 436 height 13
paste textarea
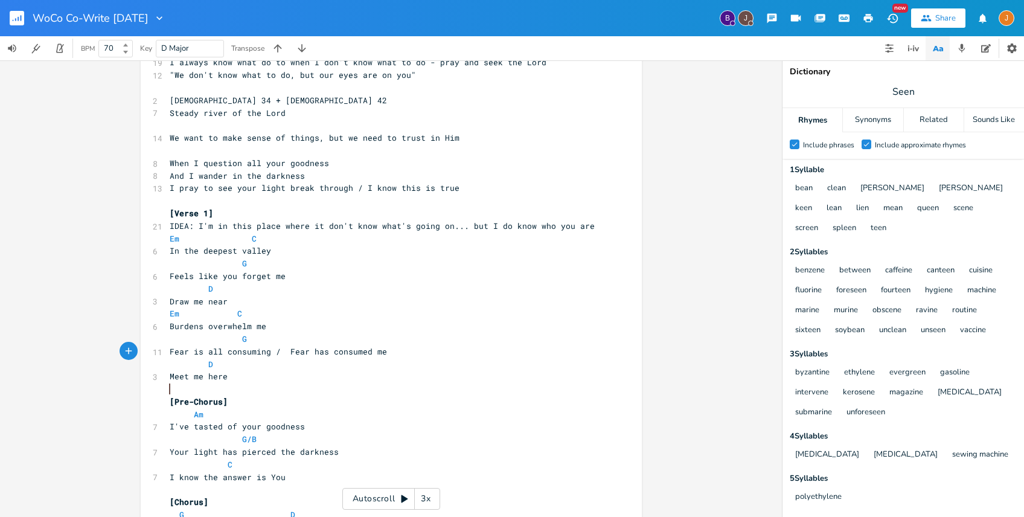
click at [281, 351] on span "Fear is all consuming / Fear has consumed me" at bounding box center [278, 351] width 217 height 11
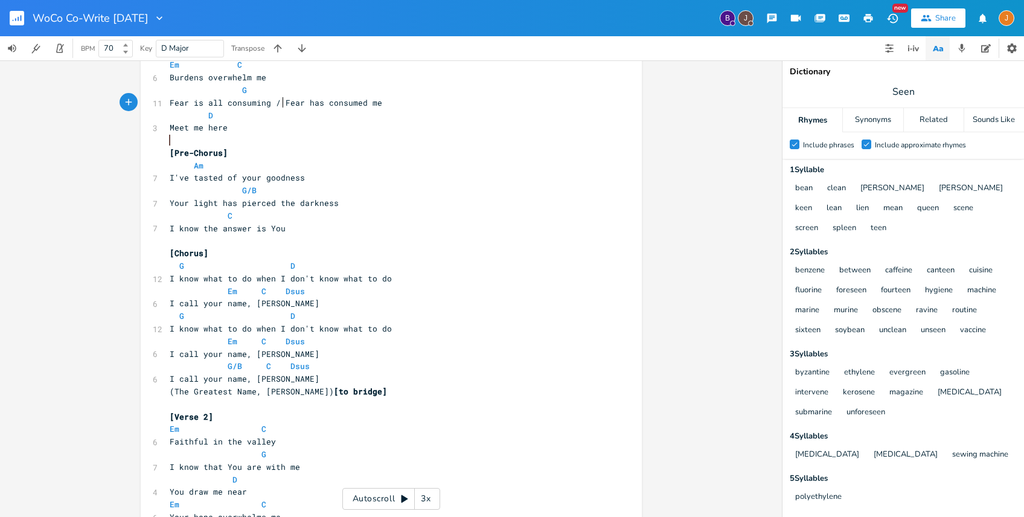
scroll to position [508, 0]
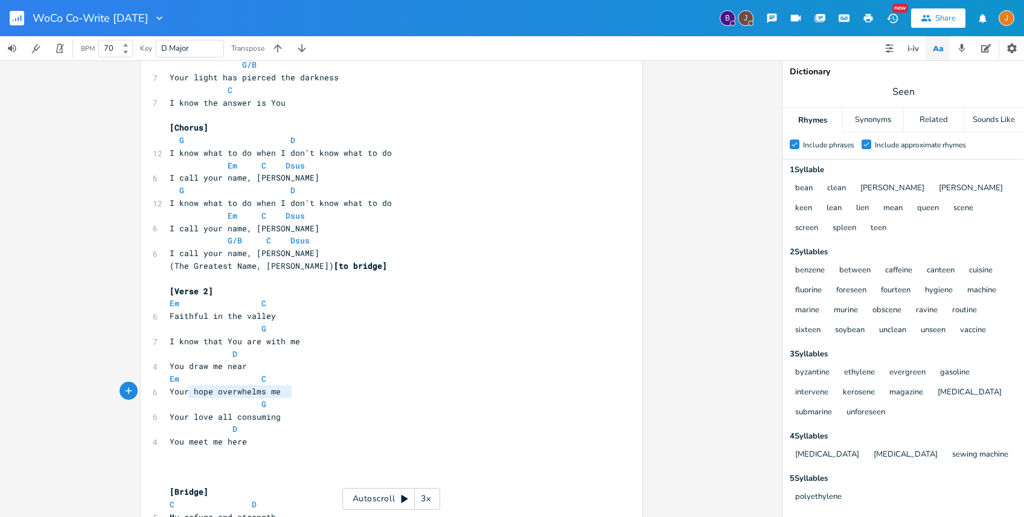
drag, startPoint x: 297, startPoint y: 393, endPoint x: 180, endPoint y: 393, distance: 116.6
click at [180, 393] on pre "Your hope overwhelms me" at bounding box center [385, 391] width 436 height 13
type textarea "Hpe"
type textarea "ope overwhelmong"
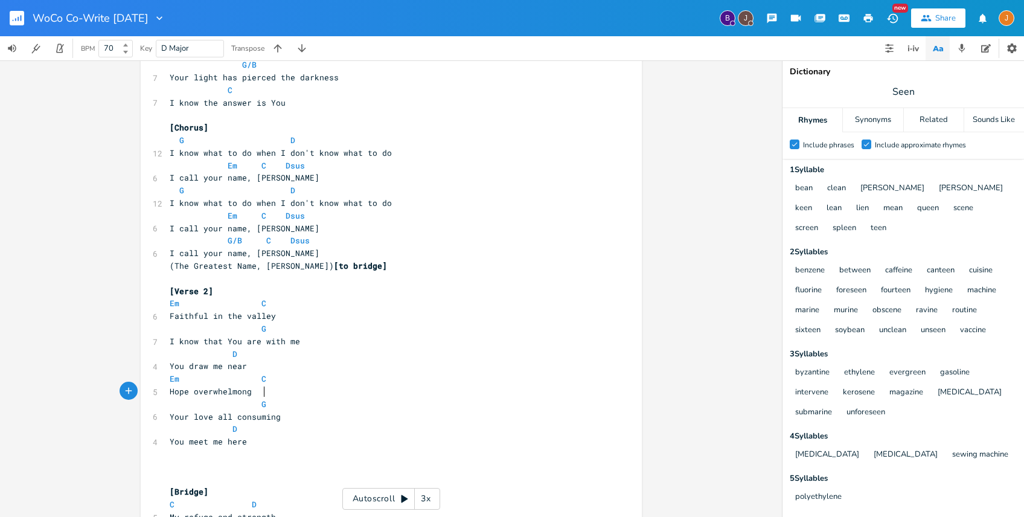
scroll to position [0, 69]
type textarea "i"
type textarea "ing"
drag, startPoint x: 292, startPoint y: 420, endPoint x: 149, endPoint y: 420, distance: 143.7
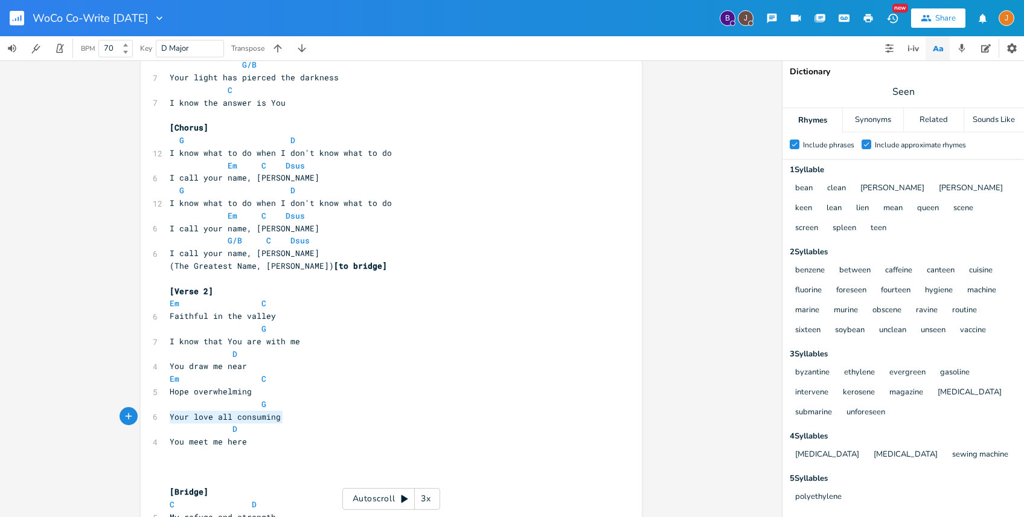
click at [167, 420] on div "6 Your love all consuming" at bounding box center [385, 417] width 436 height 13
type textarea "Lve"
type textarea "ove al co"
type textarea "l consuming"
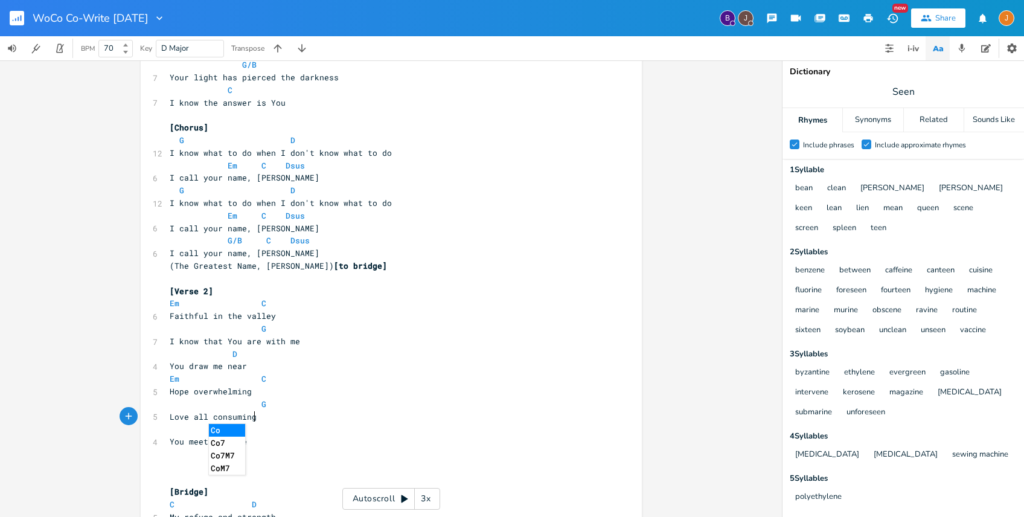
scroll to position [0, 45]
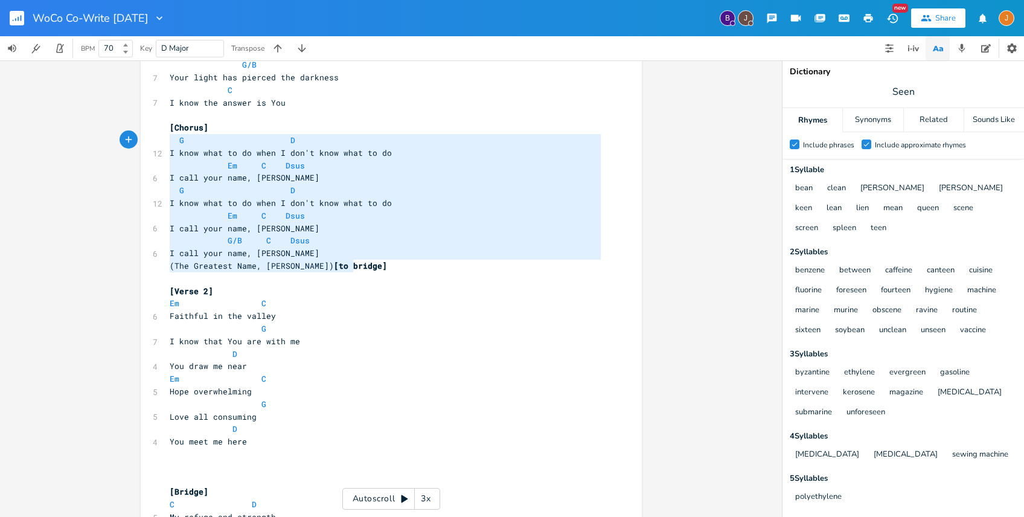
type textarea "[Chorus] G D I know what to do when I don't know what to do Em C Dsus I call yo…"
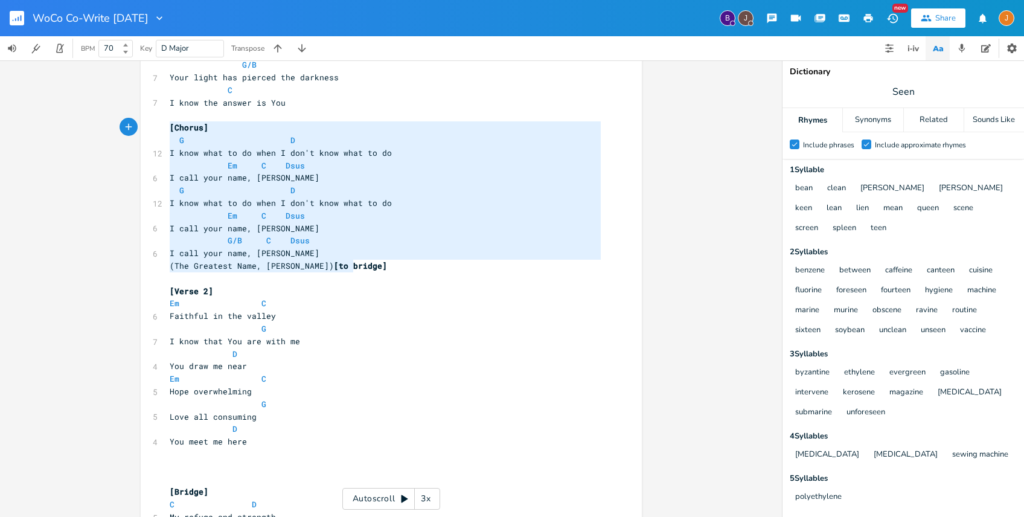
drag, startPoint x: 356, startPoint y: 268, endPoint x: 152, endPoint y: 129, distance: 247.4
click at [152, 129] on div "[Chorus] G D I know what to do when I don't know what to do Em C Dsus I call yo…" at bounding box center [391, 119] width 501 height 1119
click at [263, 458] on pre "​" at bounding box center [385, 454] width 436 height 13
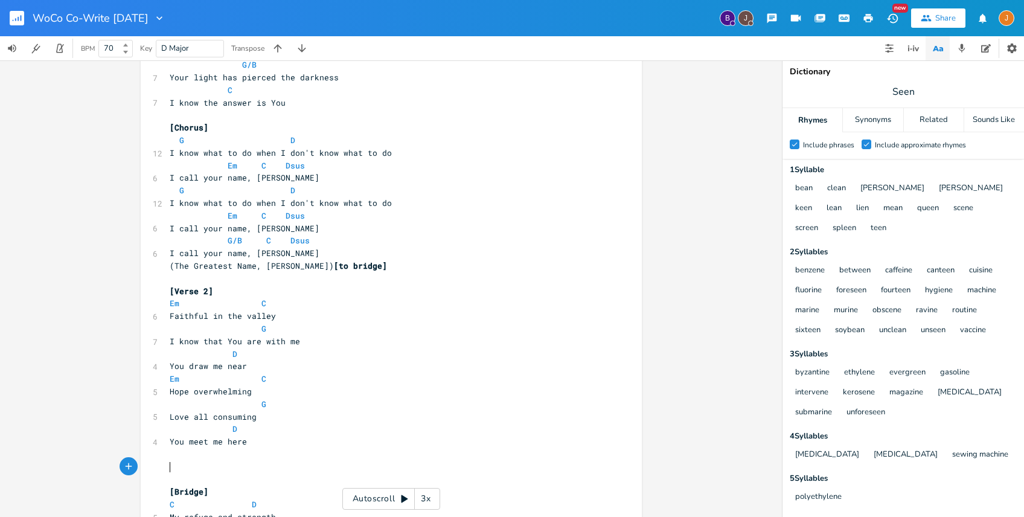
click at [240, 466] on pre "​" at bounding box center [385, 467] width 436 height 13
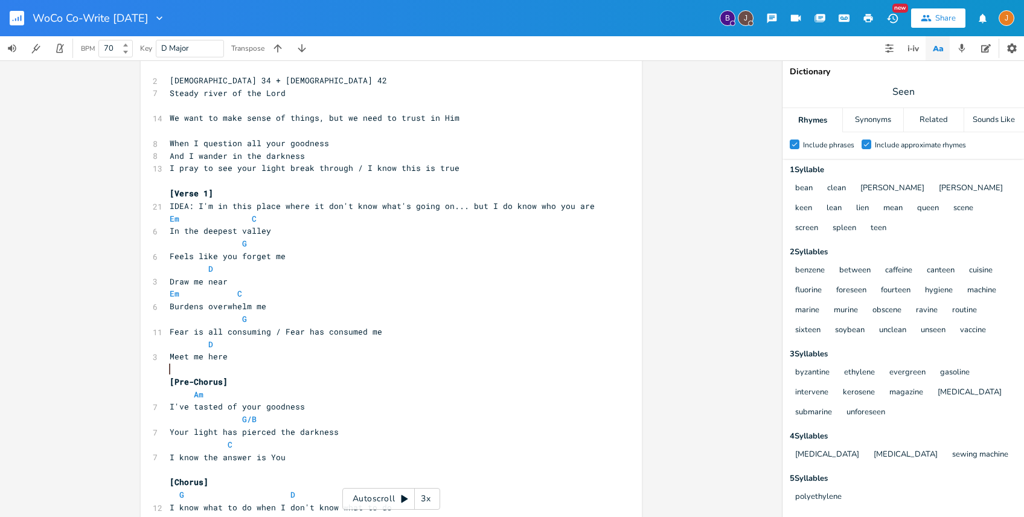
scroll to position [143, 0]
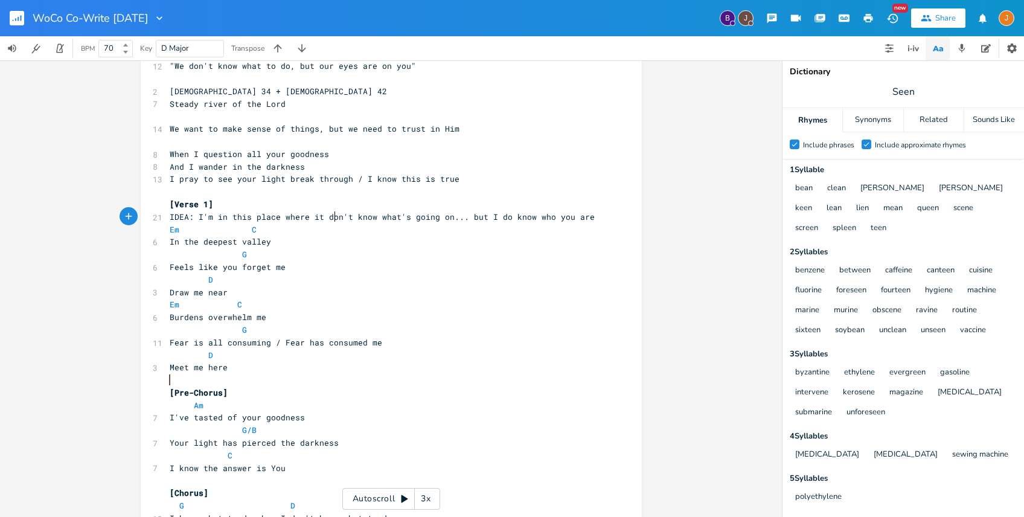
click at [332, 214] on span "IDEA: I'm in this place where it don't know what's going on... but I do know wh…" at bounding box center [382, 216] width 425 height 11
type textarea "IDEA: I'm in this place where it don't know what's going on... but I do know wh…"
click at [332, 214] on span "IDEA: I'm in this place where it don't know what's going on... but I do know wh…" at bounding box center [382, 216] width 425 height 11
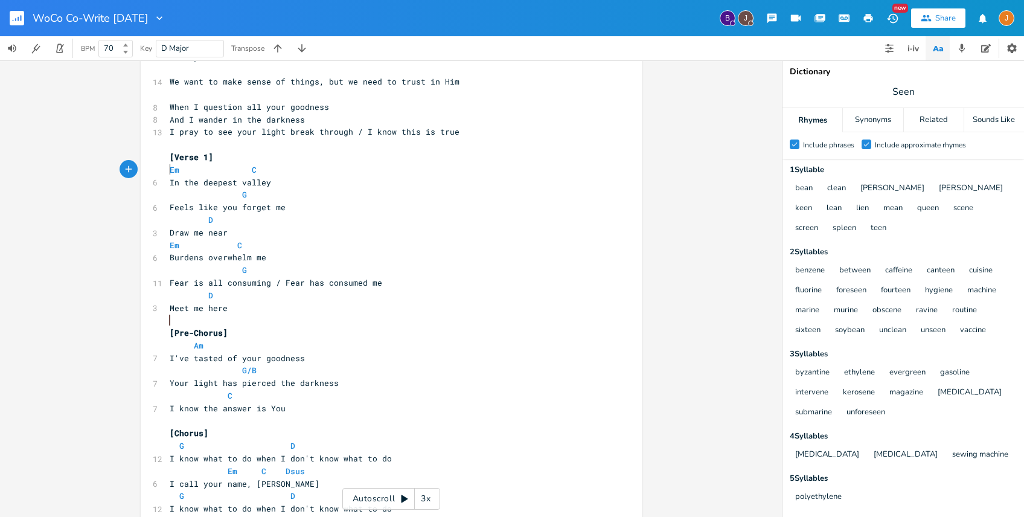
click at [371, 323] on pre at bounding box center [385, 320] width 436 height 13
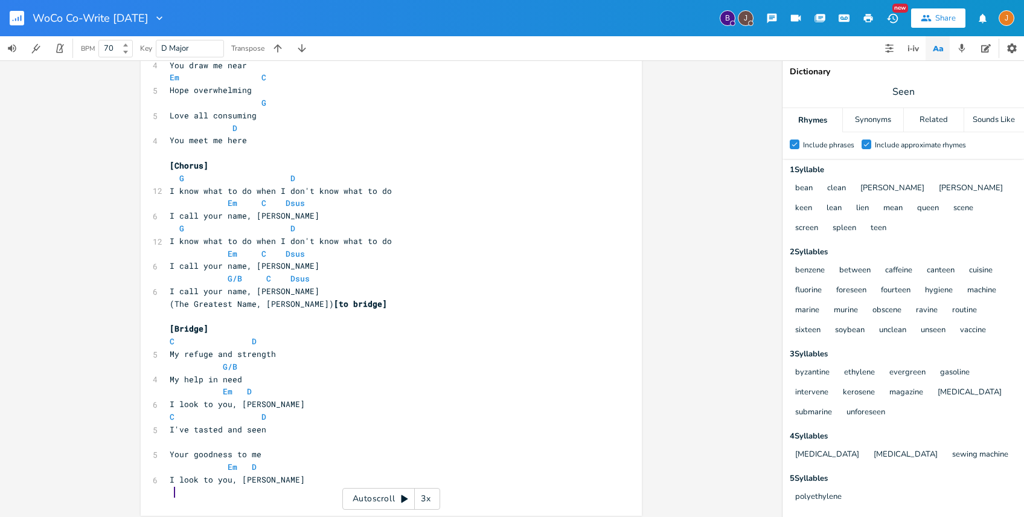
scroll to position [803, 0]
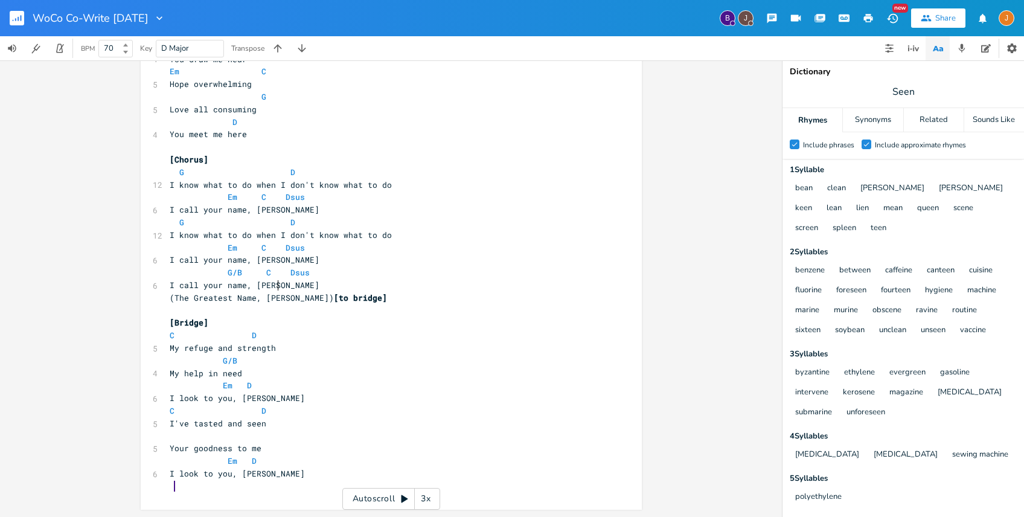
click at [287, 284] on pre "I call your name, [PERSON_NAME]" at bounding box center [385, 285] width 436 height 13
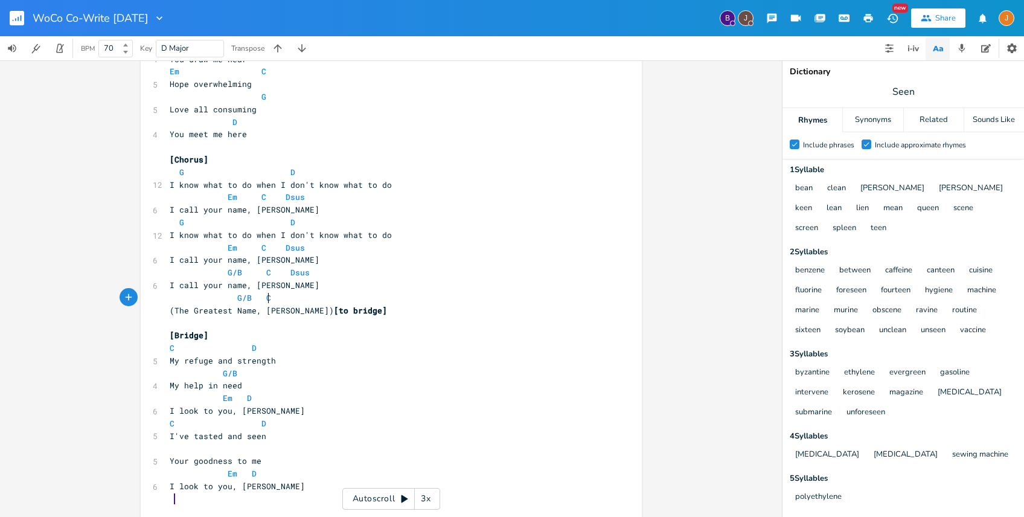
scroll to position [0, 53]
type textarea "G/B C D"
click at [376, 319] on pre "​" at bounding box center [385, 322] width 436 height 13
click at [173, 311] on span "(The Greatest Name, [PERSON_NAME]) [to bridge]" at bounding box center [281, 310] width 222 height 11
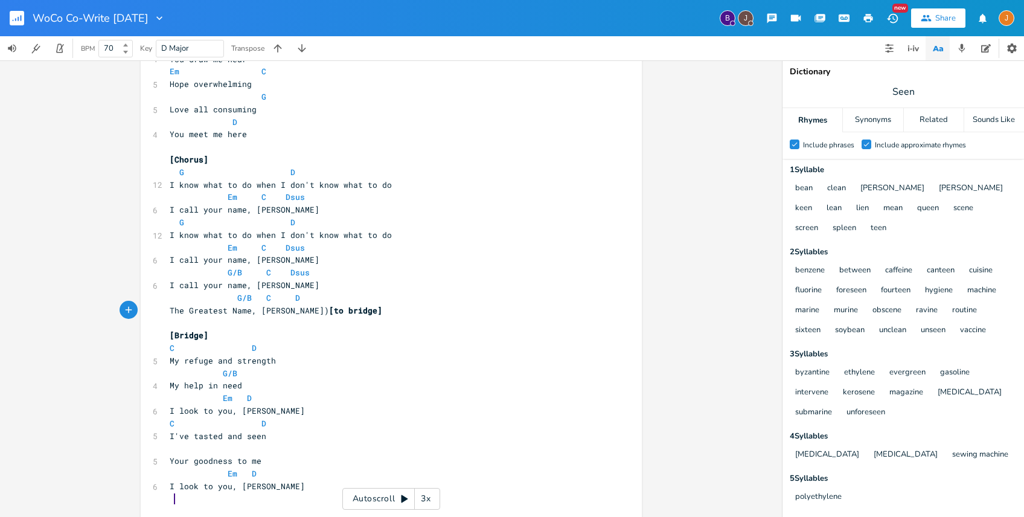
click at [283, 310] on span "The Greatest Name, [PERSON_NAME]) [to bridge]" at bounding box center [278, 310] width 217 height 11
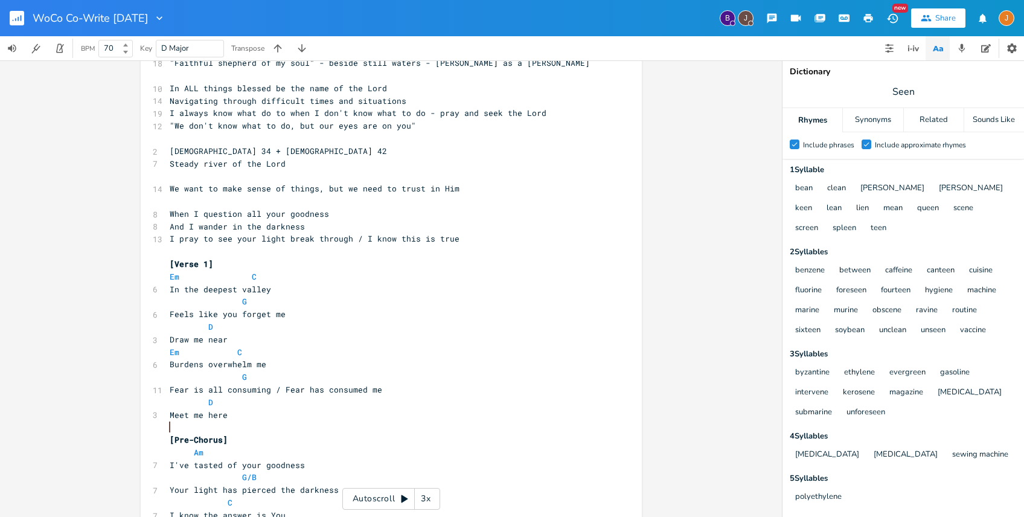
scroll to position [0, 0]
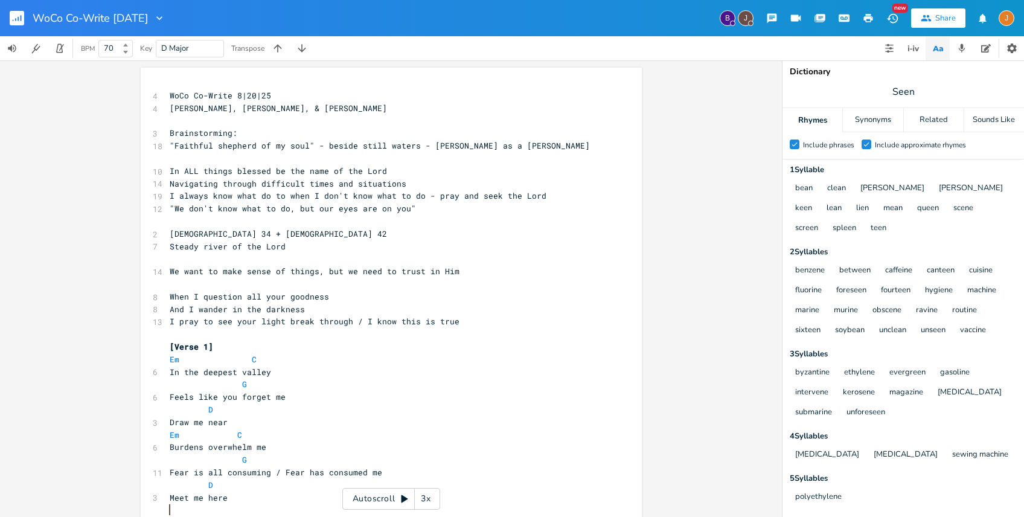
click at [179, 55] on span "D Major" at bounding box center [189, 48] width 57 height 16
type input "A"
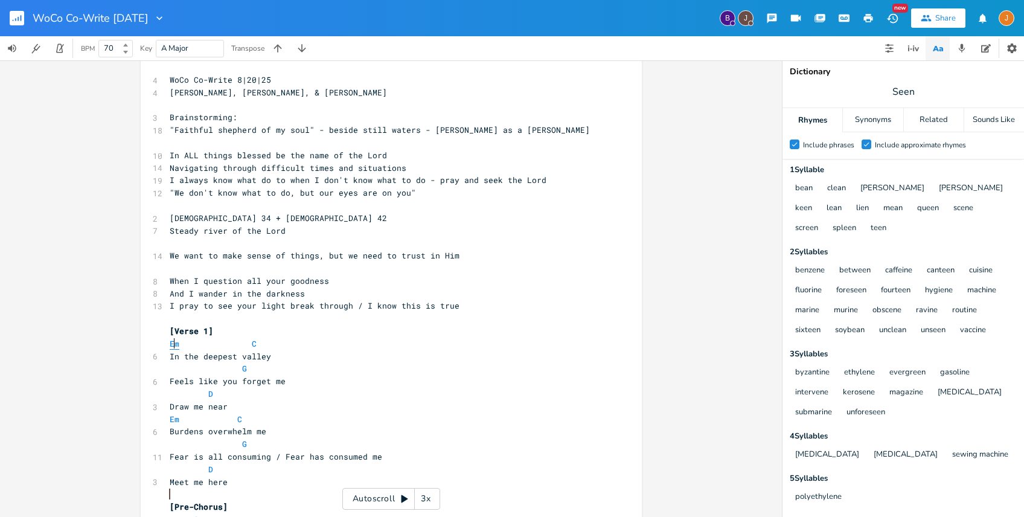
click at [170, 343] on span "Em" at bounding box center [175, 343] width 10 height 11
type textarea "F#"
click at [255, 345] on span "F#m C" at bounding box center [242, 343] width 145 height 11
type textarea "D"
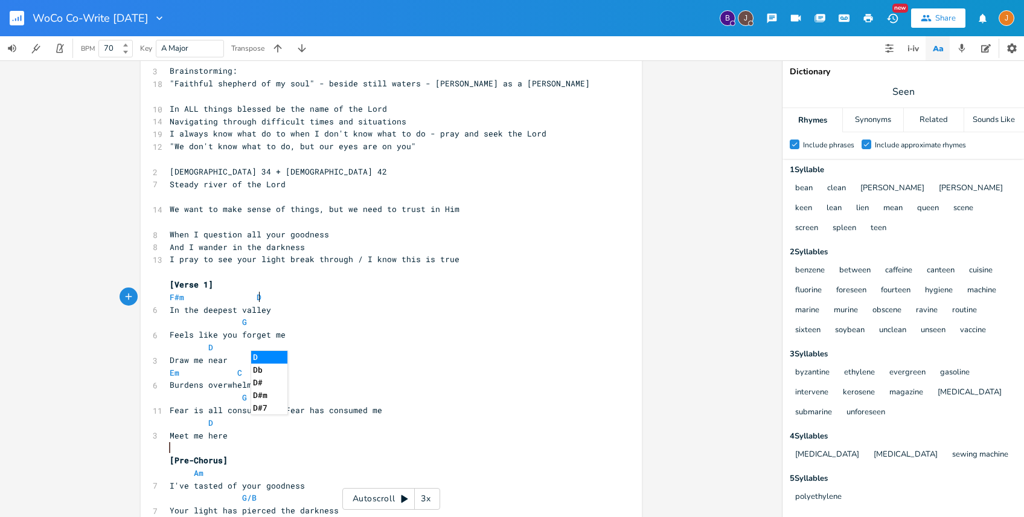
scroll to position [60, 0]
click at [243, 327] on pre "G" at bounding box center [385, 324] width 436 height 13
type textarea "A"
click at [209, 346] on pre "D" at bounding box center [385, 349] width 436 height 13
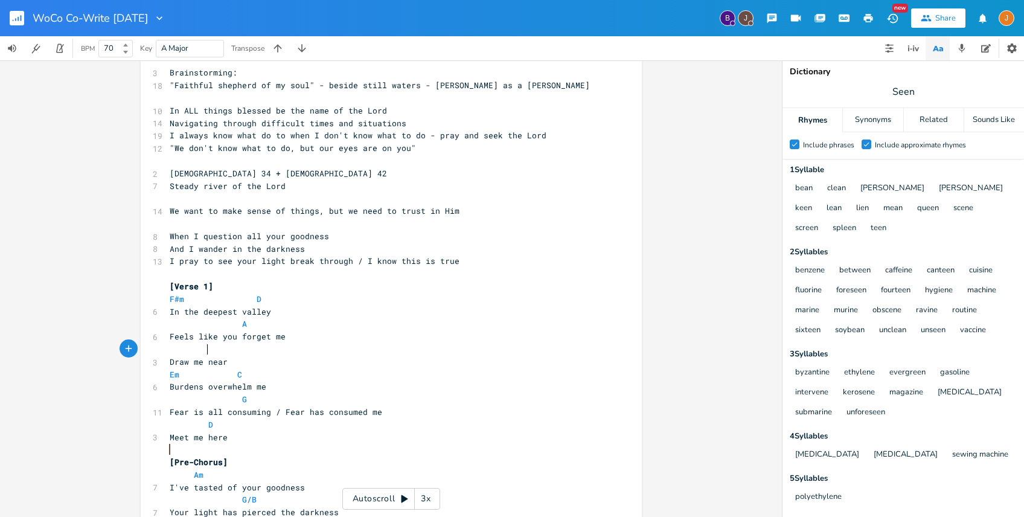
type textarea "E"
click at [176, 376] on span "Em C" at bounding box center [206, 374] width 72 height 11
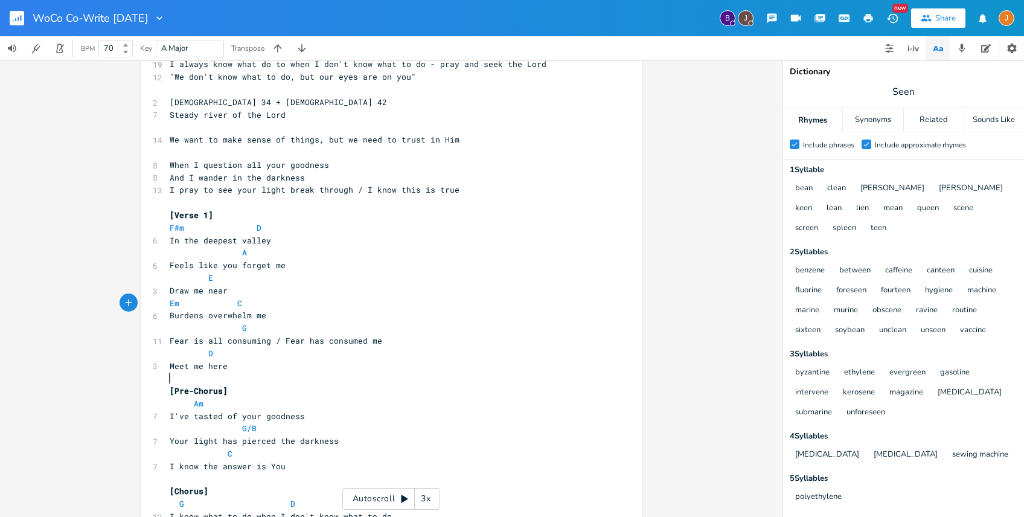
scroll to position [133, 0]
type textarea "F#m"
click at [244, 297] on pre "F#m C" at bounding box center [385, 301] width 436 height 13
type textarea "D"
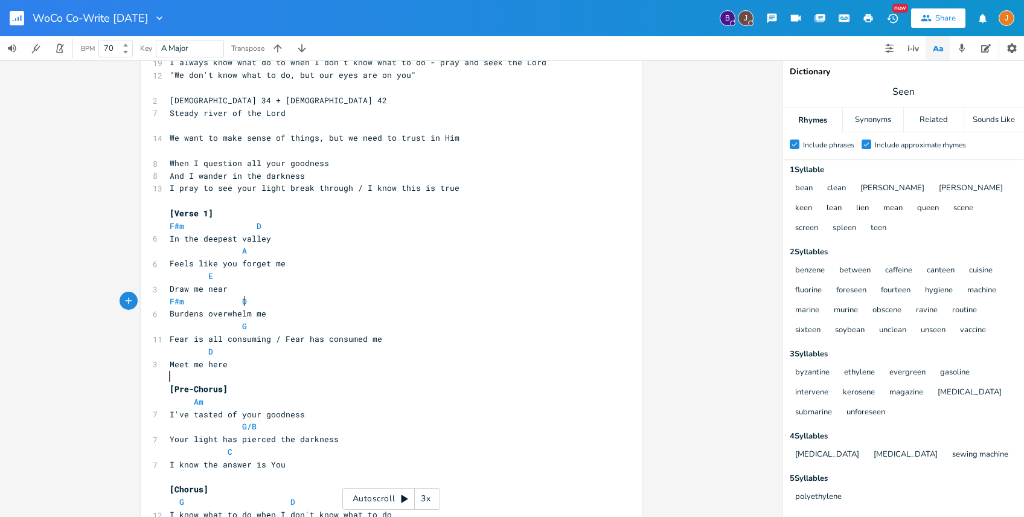
scroll to position [188, 0]
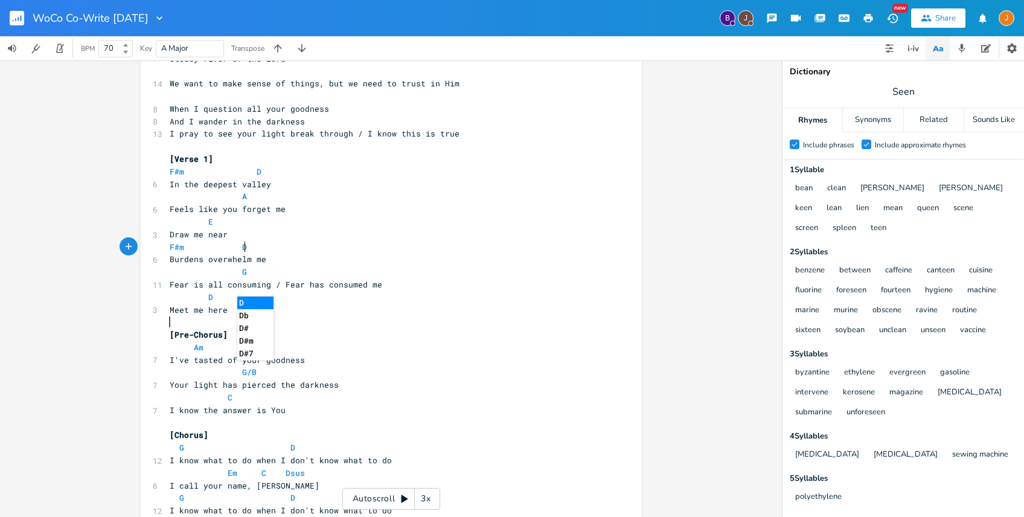
click at [290, 272] on pre "G" at bounding box center [385, 272] width 436 height 13
type textarea "A"
click at [210, 298] on pre "D" at bounding box center [385, 297] width 436 height 13
type textarea "E"
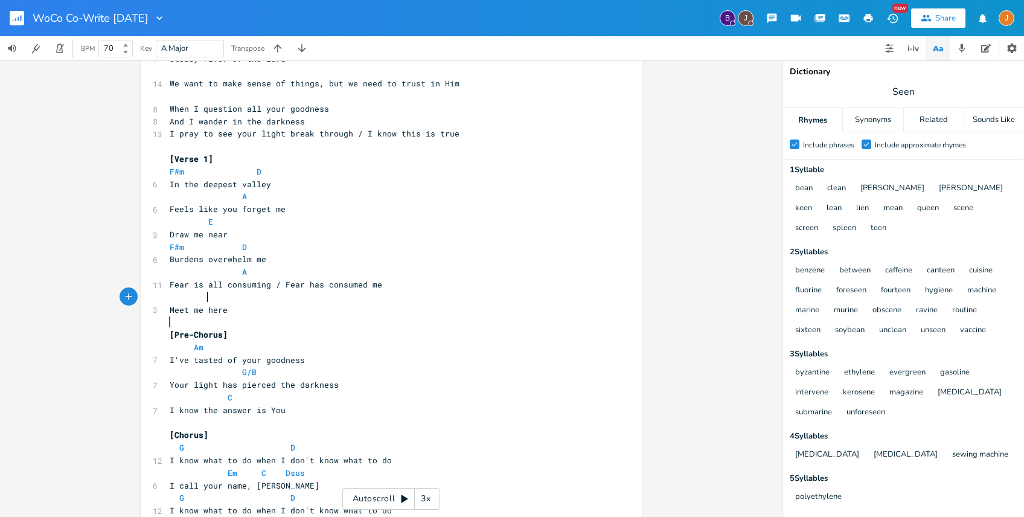
scroll to position [0, 5]
click at [194, 347] on span "Am" at bounding box center [199, 347] width 10 height 11
type textarea "B"
click at [271, 377] on pre "G/B" at bounding box center [385, 372] width 436 height 13
type textarea "A/C#"
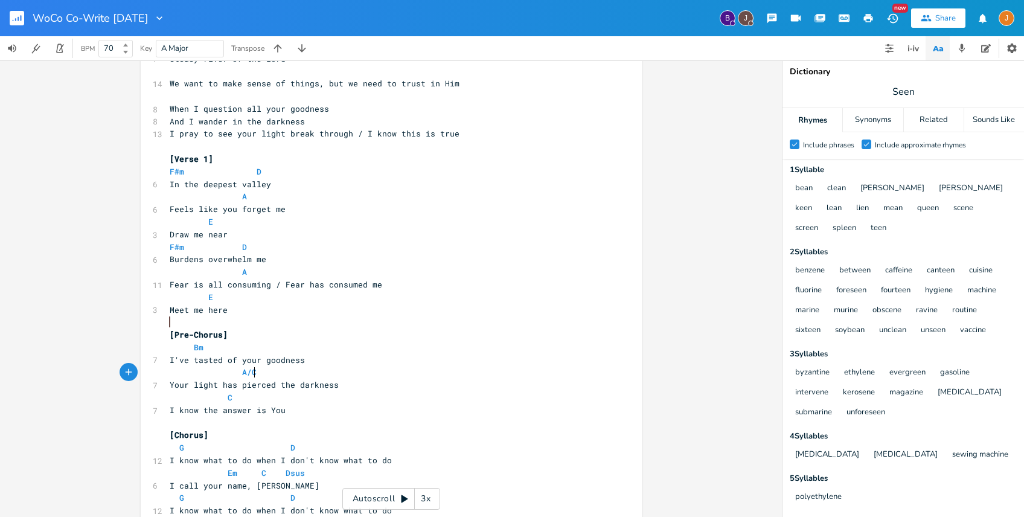
scroll to position [0, 18]
click at [228, 400] on span "C" at bounding box center [204, 397] width 68 height 11
type textarea "D"
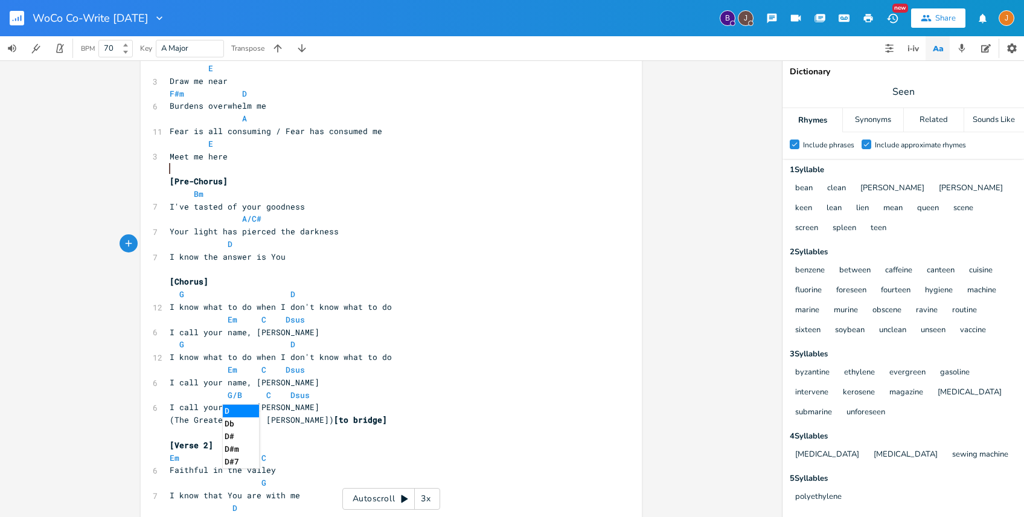
scroll to position [429, 0]
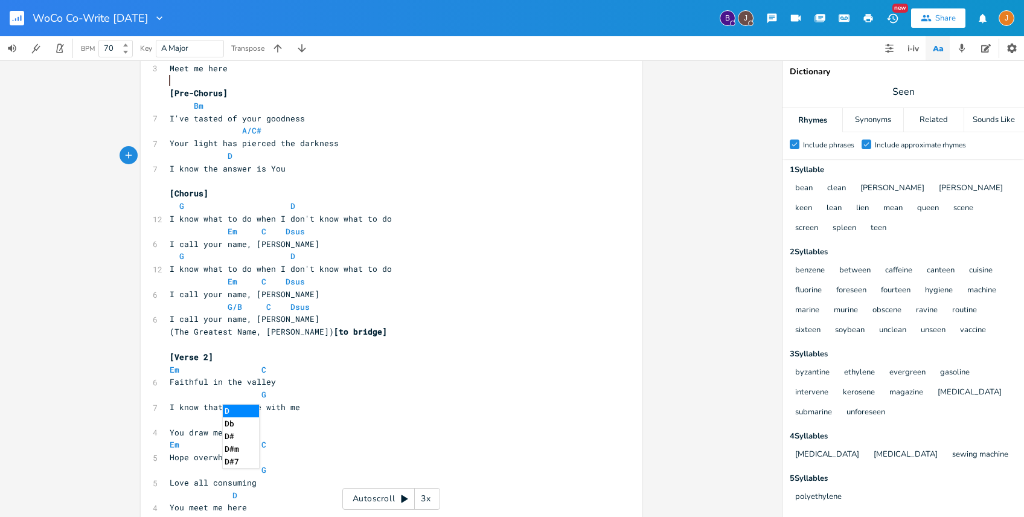
click at [181, 209] on span "G D" at bounding box center [245, 206] width 150 height 11
type textarea "A"
click at [295, 206] on span "A D" at bounding box center [245, 206] width 150 height 11
type textarea "E"
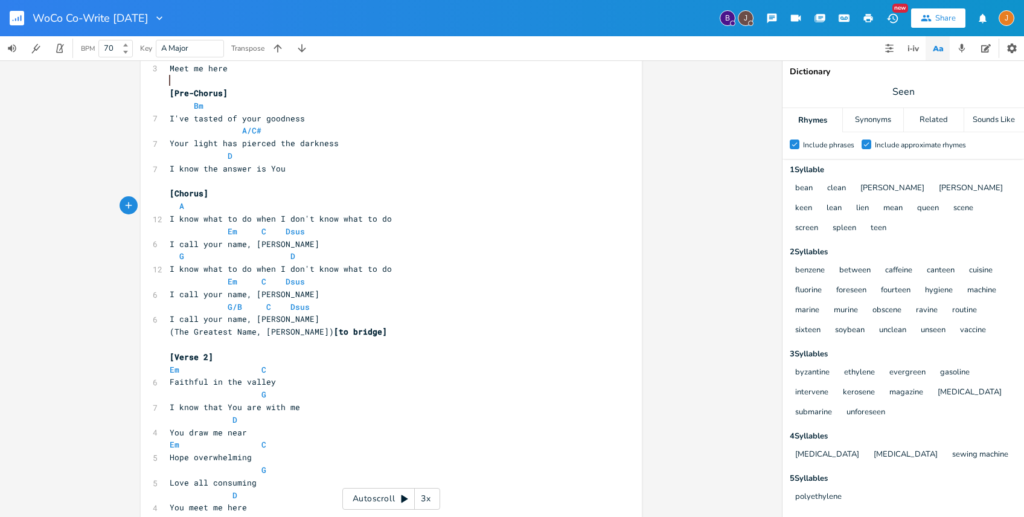
scroll to position [0, 5]
click at [238, 232] on span "Em C Dsus" at bounding box center [240, 231] width 140 height 11
click at [233, 231] on span "Em C Dsus" at bounding box center [240, 231] width 140 height 11
type textarea "F#m"
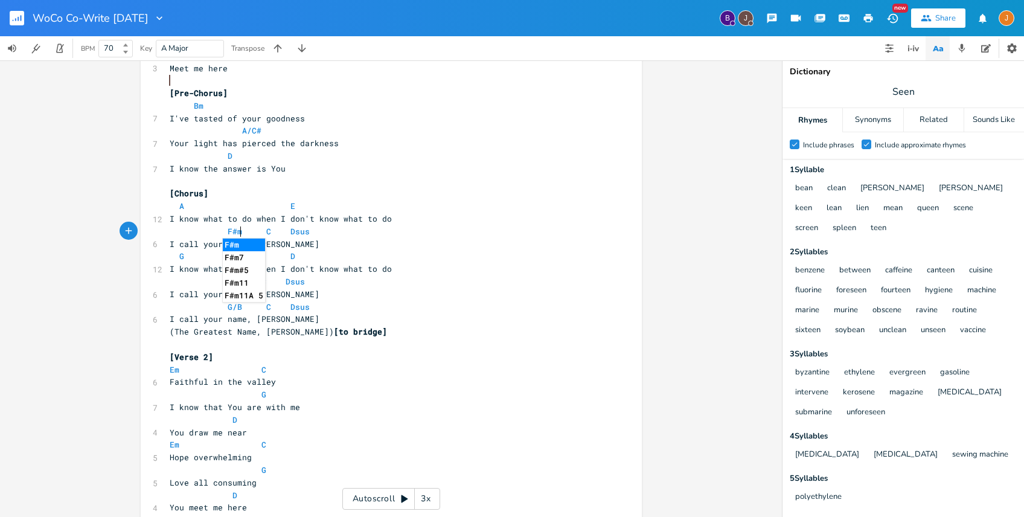
click at [268, 231] on span "F#m C Dsus" at bounding box center [242, 231] width 145 height 11
type textarea "D"
click at [303, 233] on pre "F#m D Dsus" at bounding box center [385, 231] width 436 height 13
type textarea "Esus"
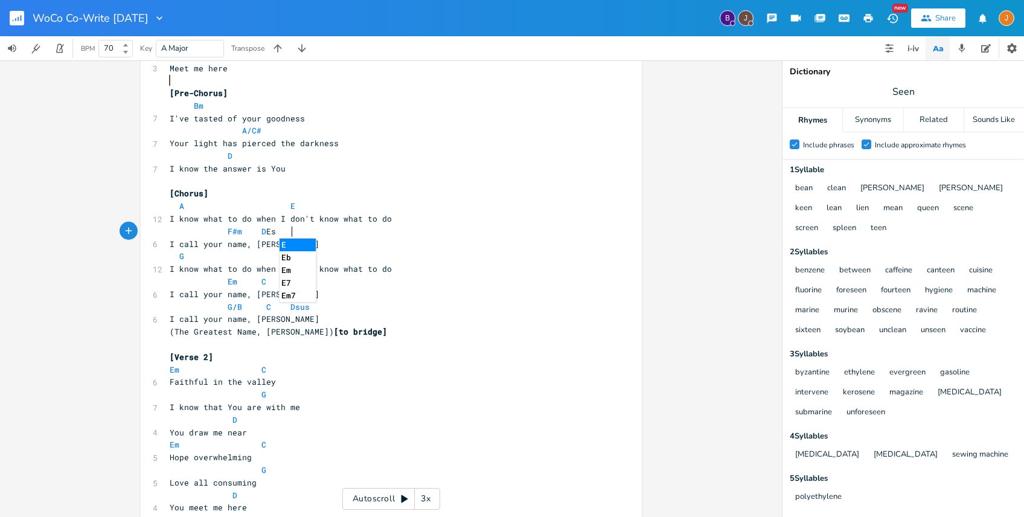
scroll to position [0, 18]
click at [182, 257] on span "G D" at bounding box center [245, 256] width 150 height 11
type textarea "A"
click at [289, 262] on pre "A D" at bounding box center [385, 256] width 436 height 13
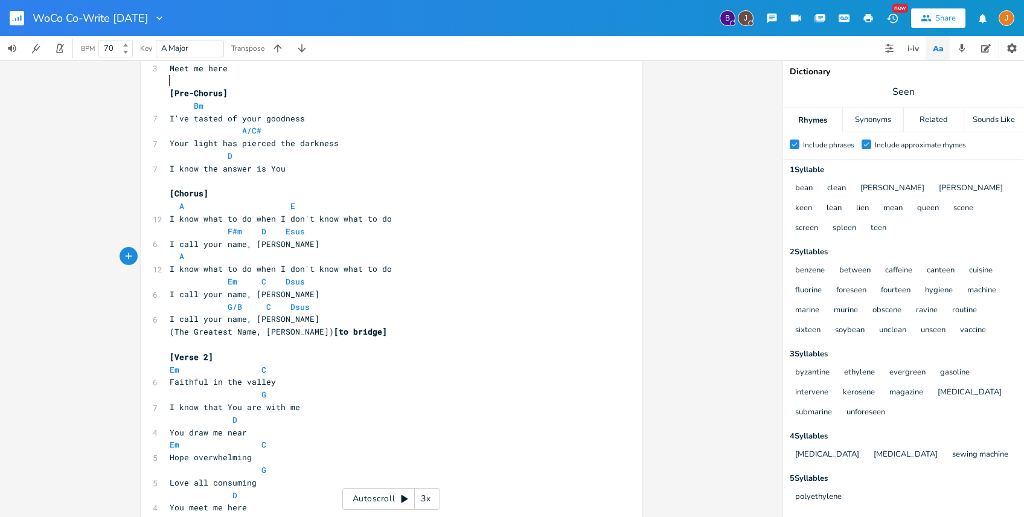
type textarea "E"
click at [239, 279] on span "Em C Dsus" at bounding box center [240, 281] width 140 height 11
type textarea "F#m"
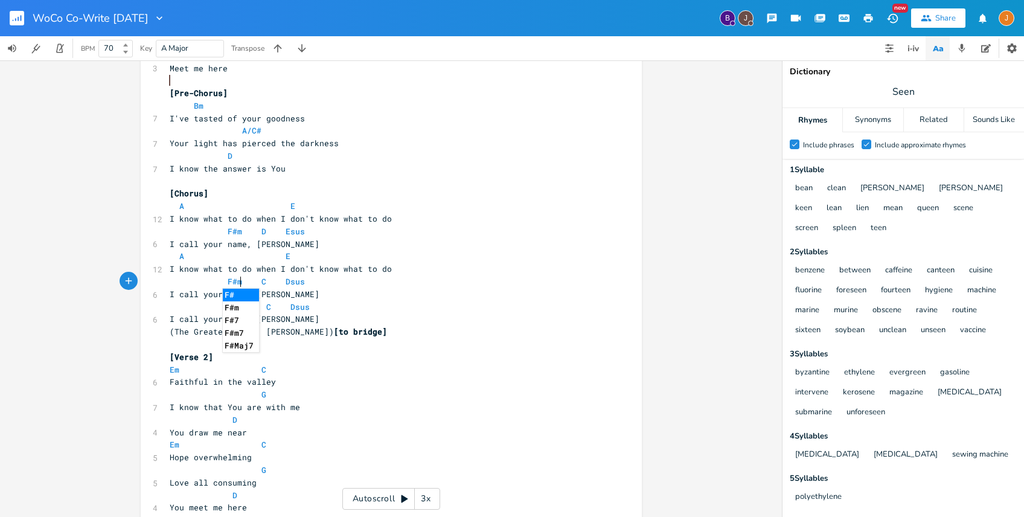
scroll to position [0, 17]
click at [265, 278] on span "F#m C Dsus" at bounding box center [242, 281] width 145 height 11
type textarea "D"
click at [291, 278] on span "Dsus" at bounding box center [300, 281] width 19 height 11
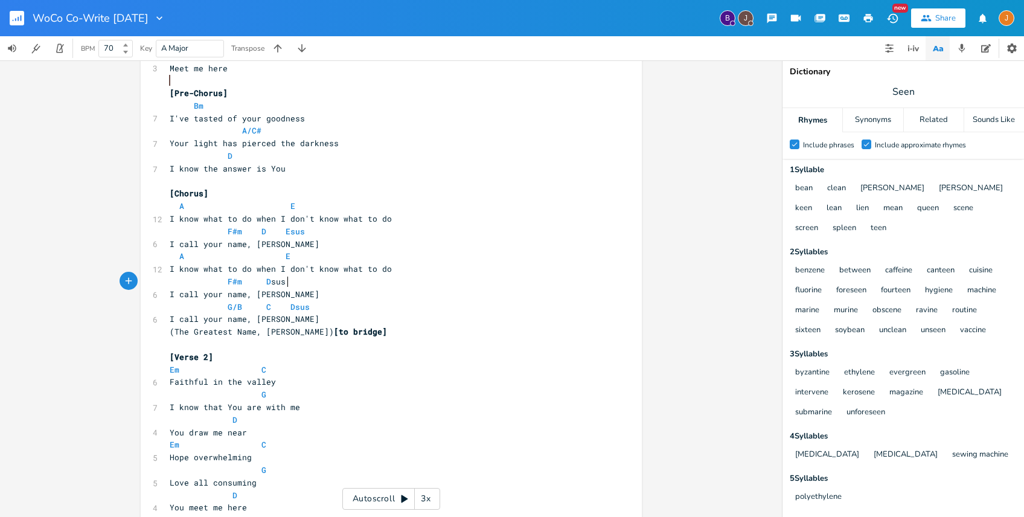
type textarea "E"
click at [231, 307] on span "G/B" at bounding box center [235, 306] width 14 height 11
click at [235, 306] on span "G/B" at bounding box center [235, 306] width 14 height 11
type textarea "a"
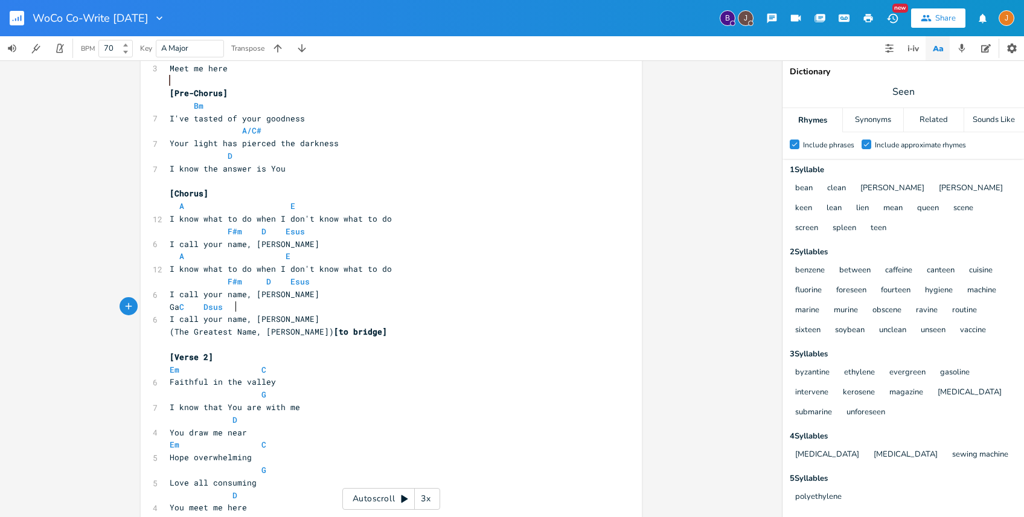
scroll to position [0, 4]
type textarea "A/C#"
click at [272, 306] on span "A/C# C Dsus" at bounding box center [245, 306] width 150 height 11
type textarea "D"
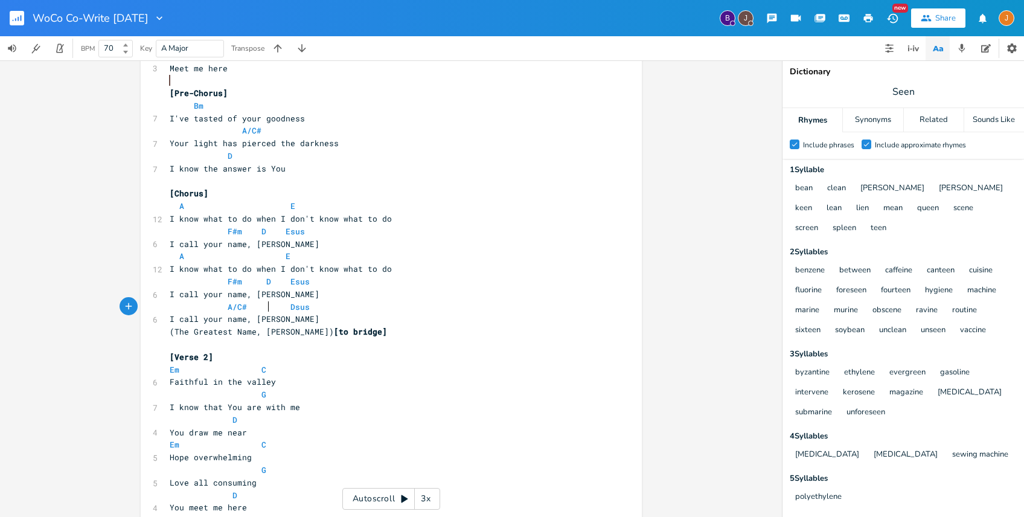
scroll to position [0, 6]
click at [295, 303] on span "Dsus" at bounding box center [304, 306] width 19 height 11
type textarea "E"
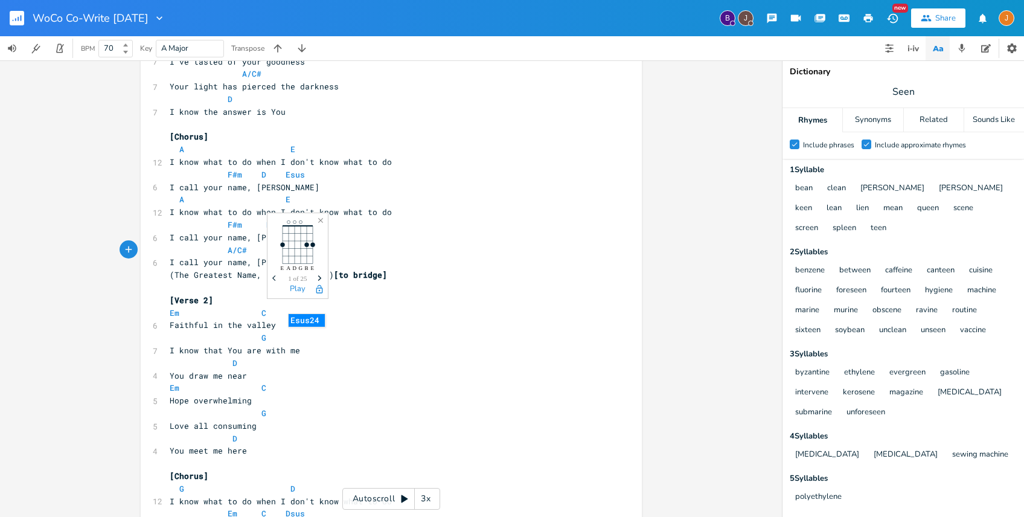
scroll to position [513, 0]
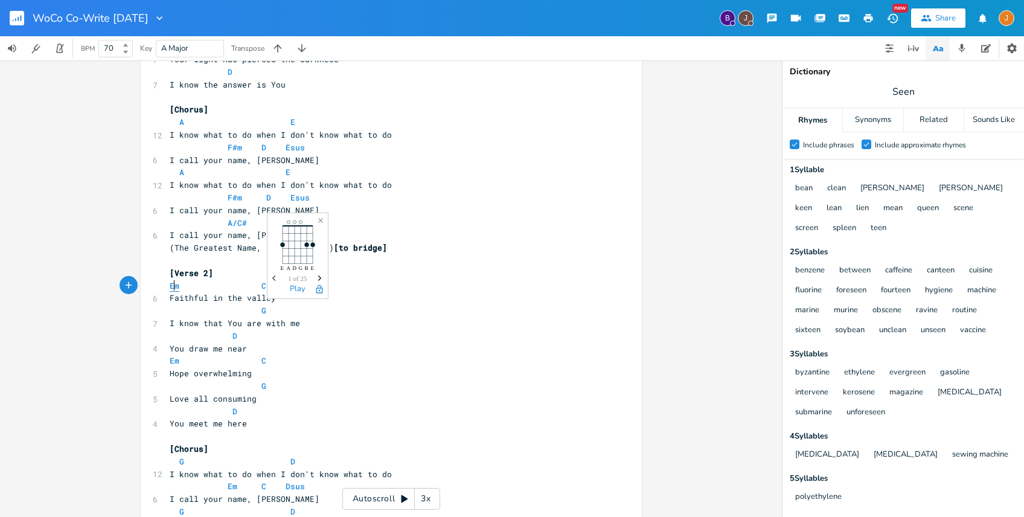
click at [171, 284] on span "Em" at bounding box center [175, 285] width 10 height 11
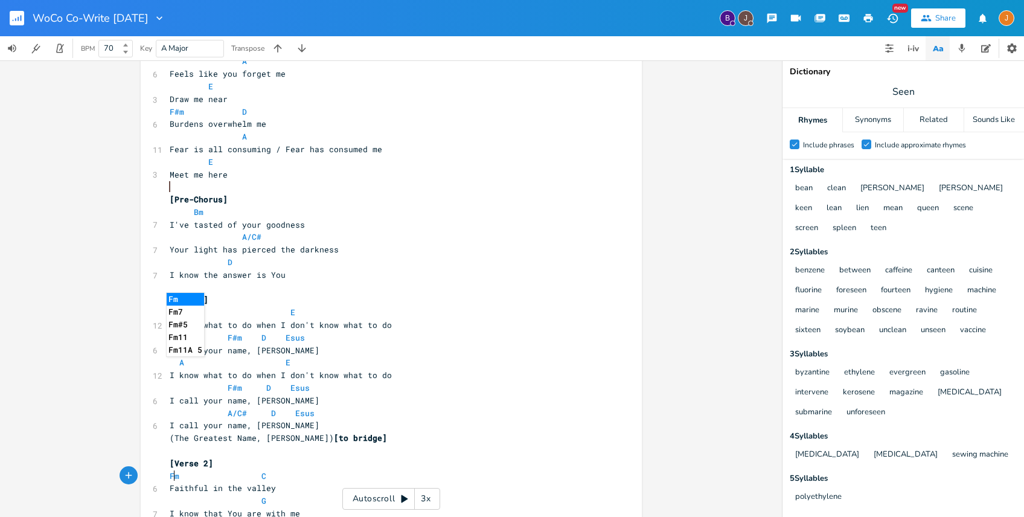
type textarea "F#"
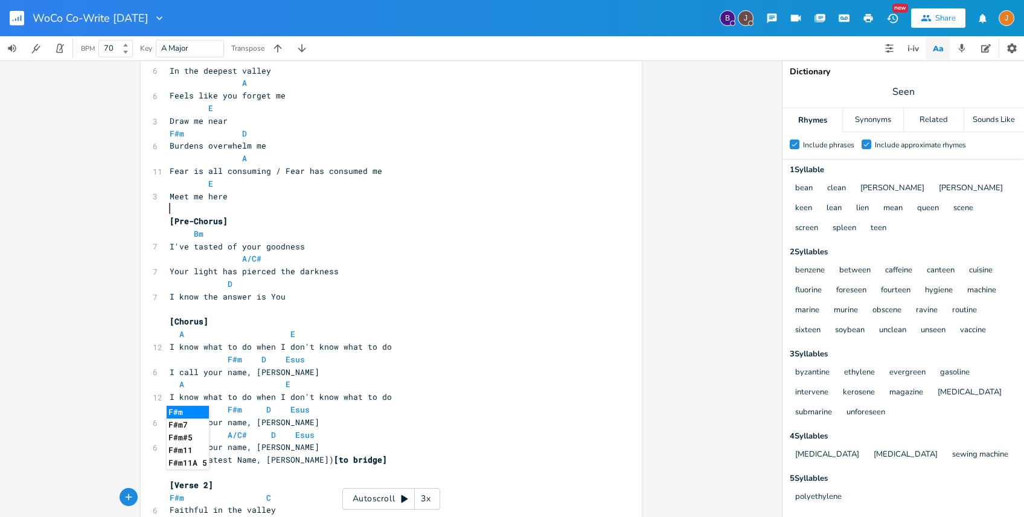
click at [217, 133] on span "F#m D" at bounding box center [208, 133] width 77 height 11
type textarea "F#m D"
click at [217, 133] on span "F#m D" at bounding box center [208, 133] width 77 height 11
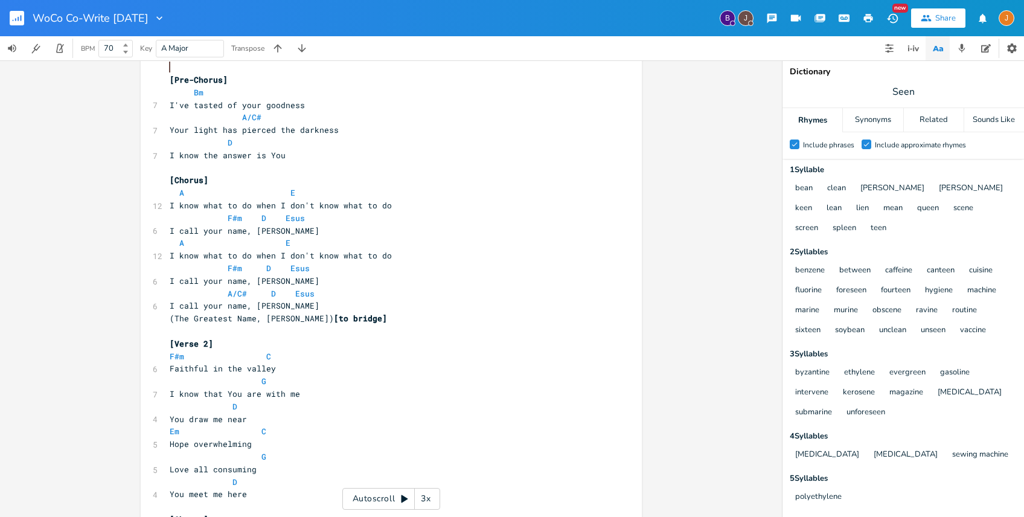
scroll to position [453, 0]
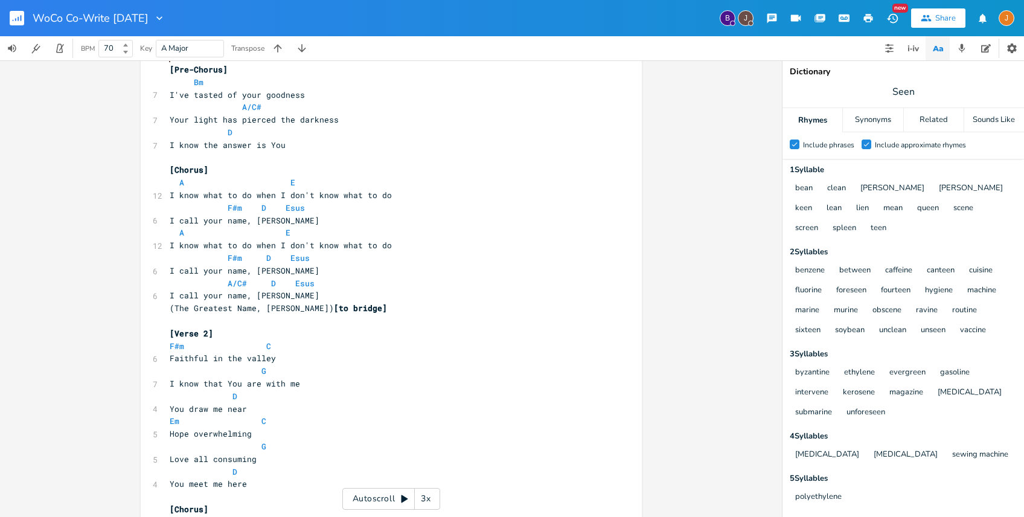
click at [212, 351] on pre "F#m C" at bounding box center [385, 346] width 436 height 13
type textarea "F#m C"
click at [212, 351] on pre "F#m C" at bounding box center [385, 346] width 436 height 13
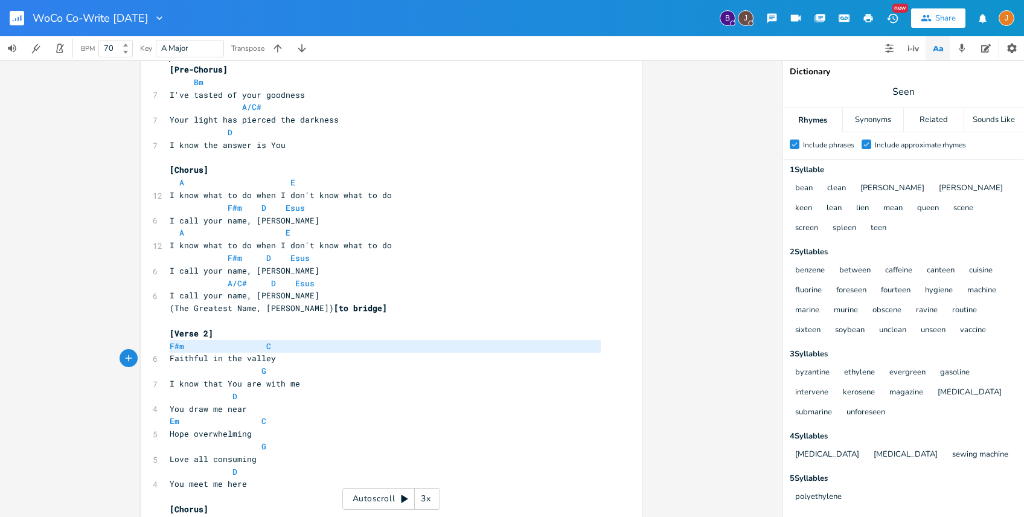
paste textarea
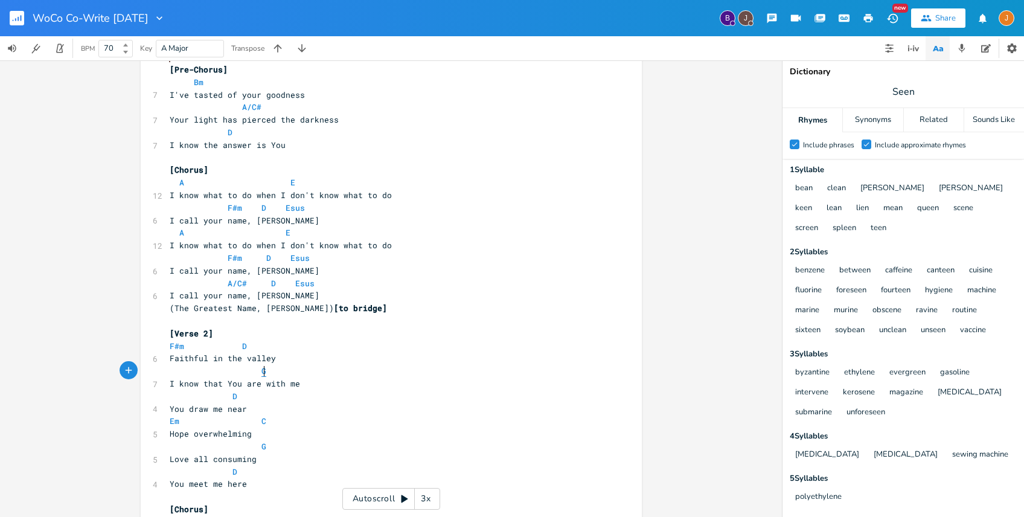
click at [262, 375] on span "G" at bounding box center [264, 370] width 5 height 11
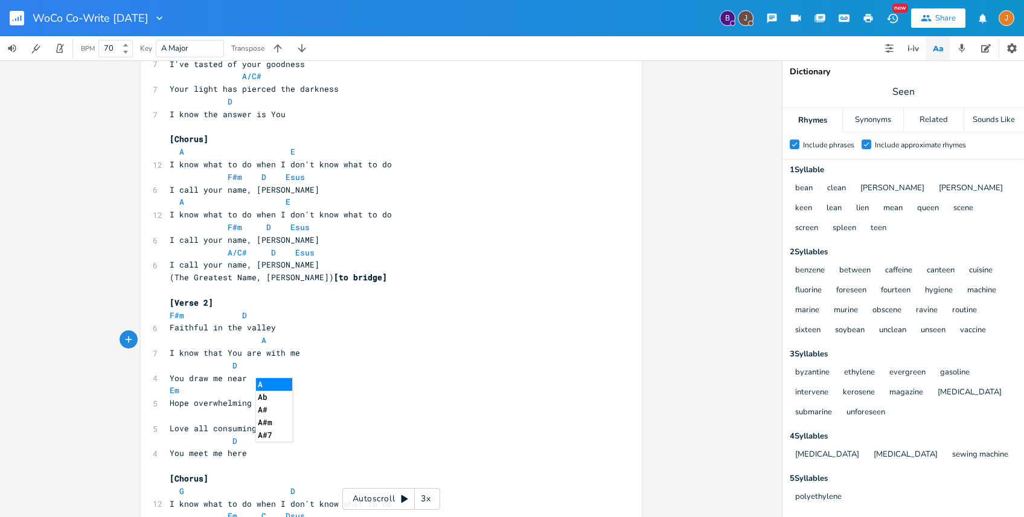
scroll to position [489, 0]
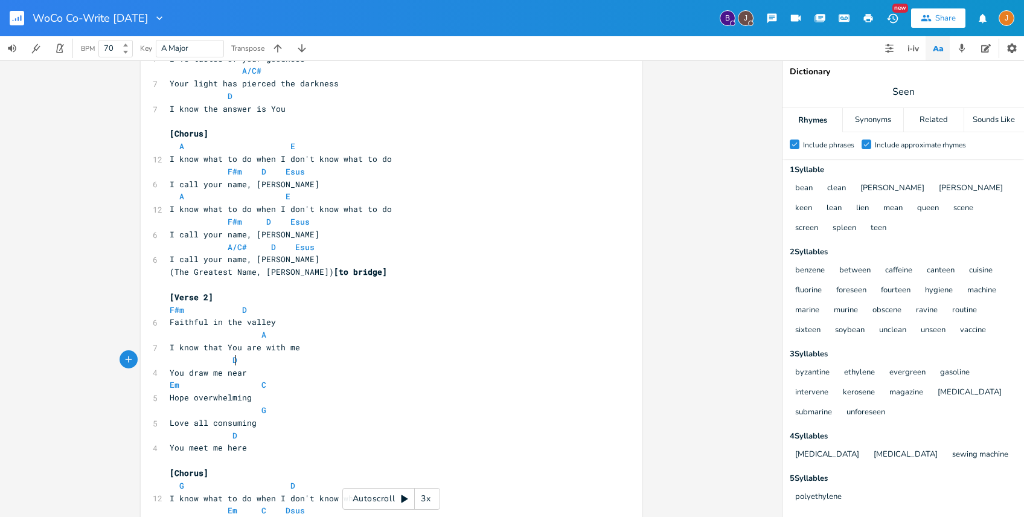
click at [234, 359] on pre "D" at bounding box center [385, 360] width 436 height 13
click at [170, 385] on span "Em" at bounding box center [175, 384] width 10 height 11
click at [271, 382] on pre "F#m C" at bounding box center [385, 385] width 436 height 13
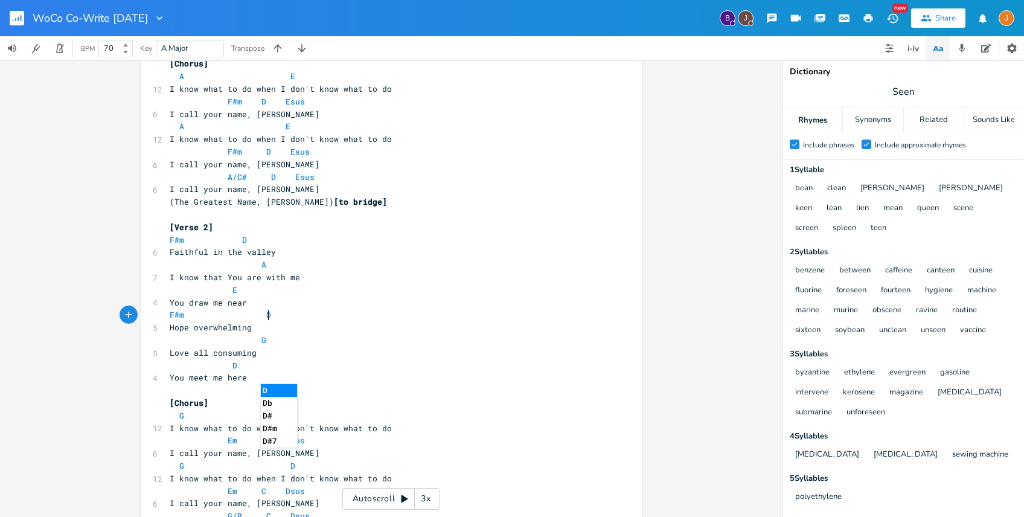
scroll to position [580, 0]
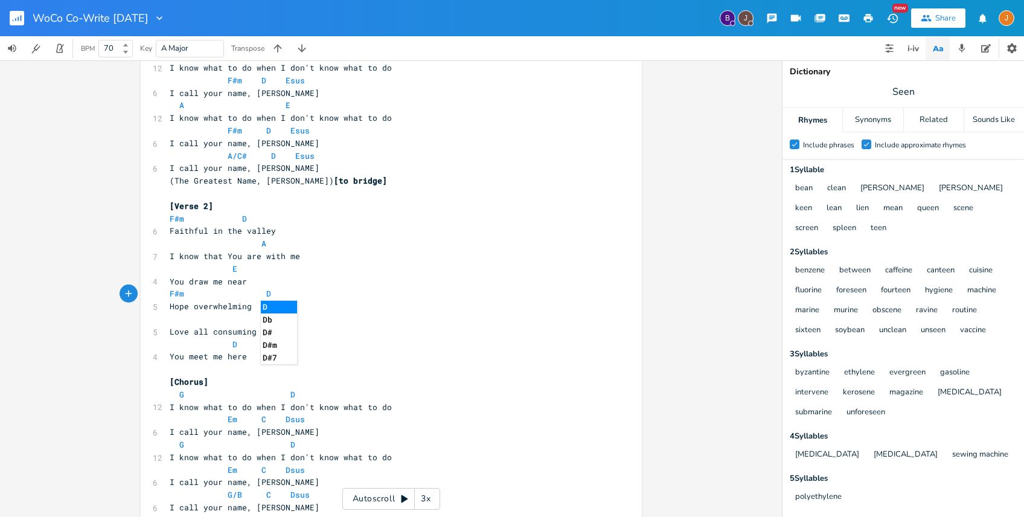
click at [222, 310] on span "Hope overwhelming" at bounding box center [211, 306] width 82 height 11
click at [276, 318] on pre "G" at bounding box center [385, 319] width 436 height 13
click at [234, 343] on pre "D" at bounding box center [385, 344] width 436 height 13
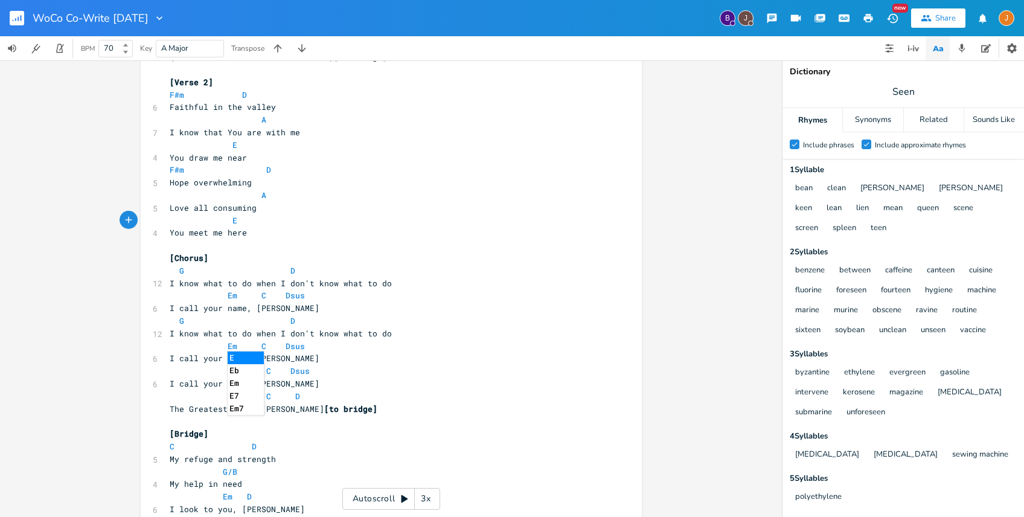
scroll to position [750, 0]
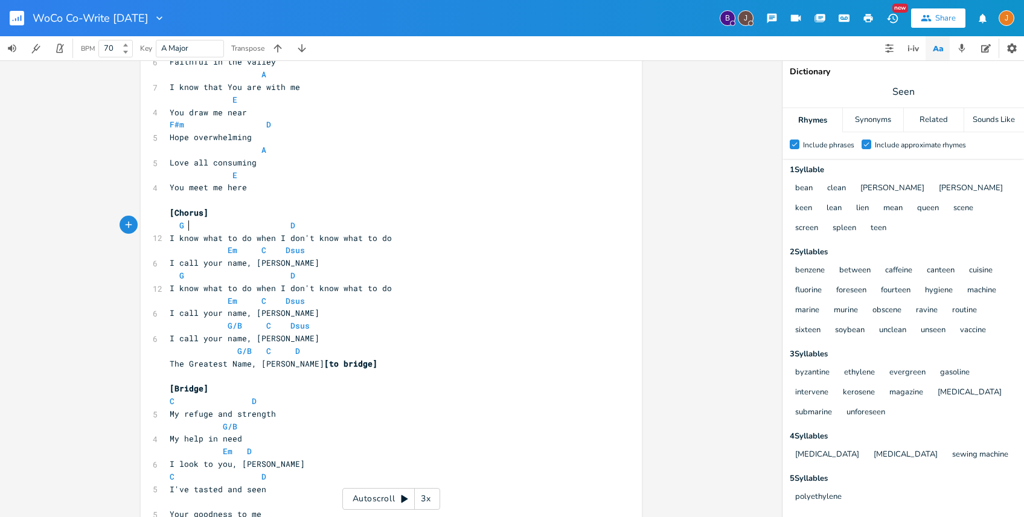
click at [186, 224] on span "G D" at bounding box center [245, 225] width 150 height 11
click at [290, 224] on span "A D" at bounding box center [242, 225] width 145 height 11
click at [228, 249] on span "Em" at bounding box center [233, 250] width 10 height 11
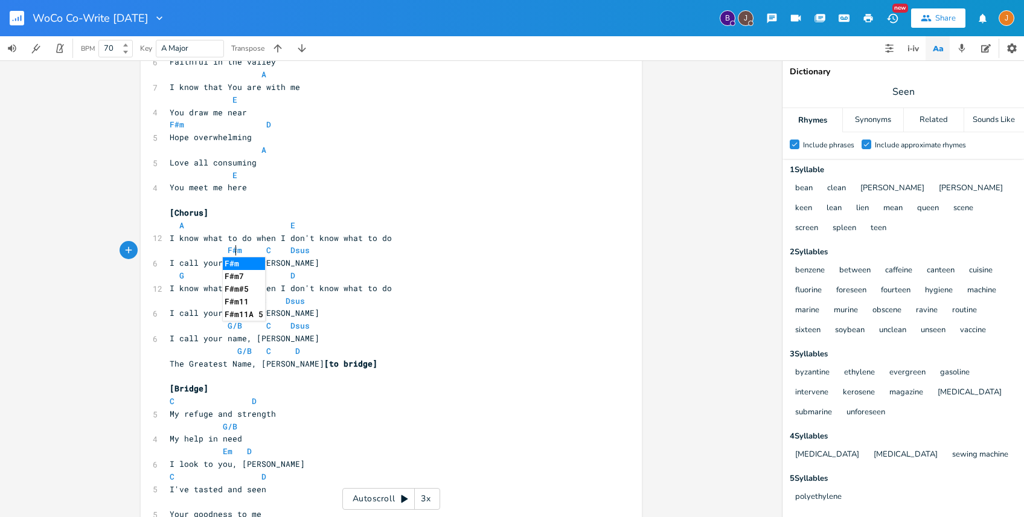
click at [266, 249] on span "F#m C Dsus" at bounding box center [242, 250] width 145 height 11
click at [291, 251] on span "Dsus" at bounding box center [300, 250] width 19 height 11
click at [184, 281] on pre "G D" at bounding box center [385, 275] width 436 height 13
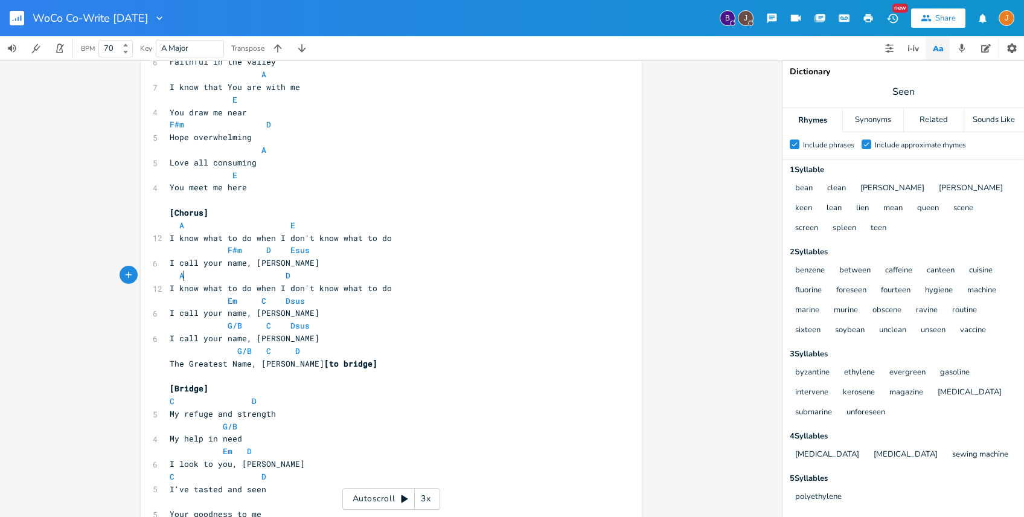
scroll to position [0, 7]
click at [289, 277] on span "A D" at bounding box center [245, 275] width 150 height 11
click at [228, 299] on span "Em" at bounding box center [233, 300] width 10 height 11
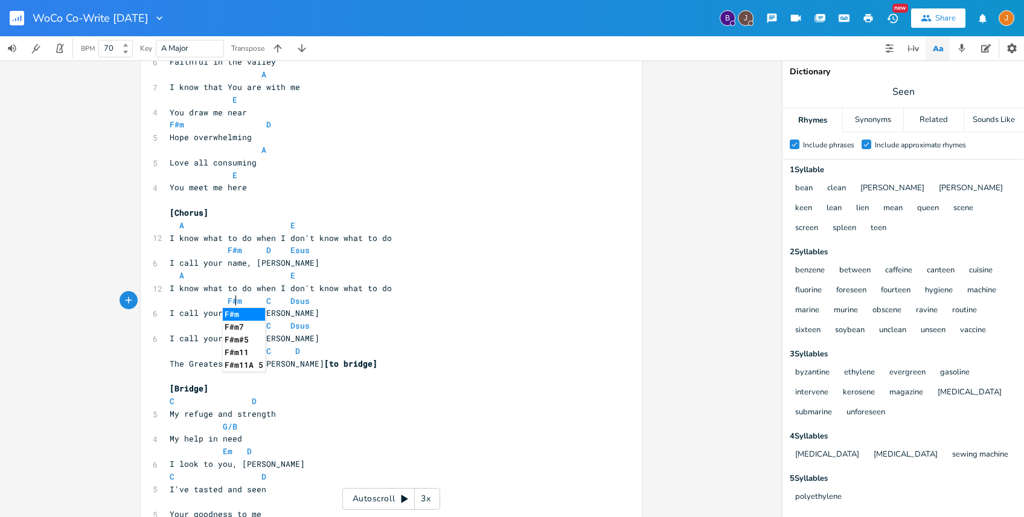
click at [267, 299] on span "F#m C Dsus" at bounding box center [242, 300] width 145 height 11
click at [291, 301] on span "Dsus" at bounding box center [300, 300] width 19 height 11
click at [230, 325] on span "G/B" at bounding box center [235, 325] width 14 height 11
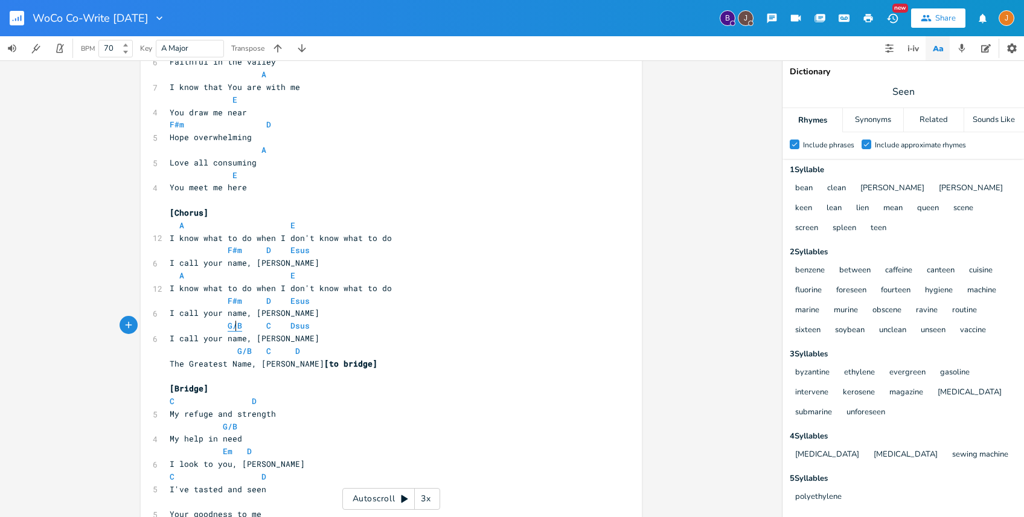
click at [230, 325] on span "G/B" at bounding box center [235, 325] width 14 height 11
click at [228, 324] on span "G/B" at bounding box center [235, 325] width 14 height 11
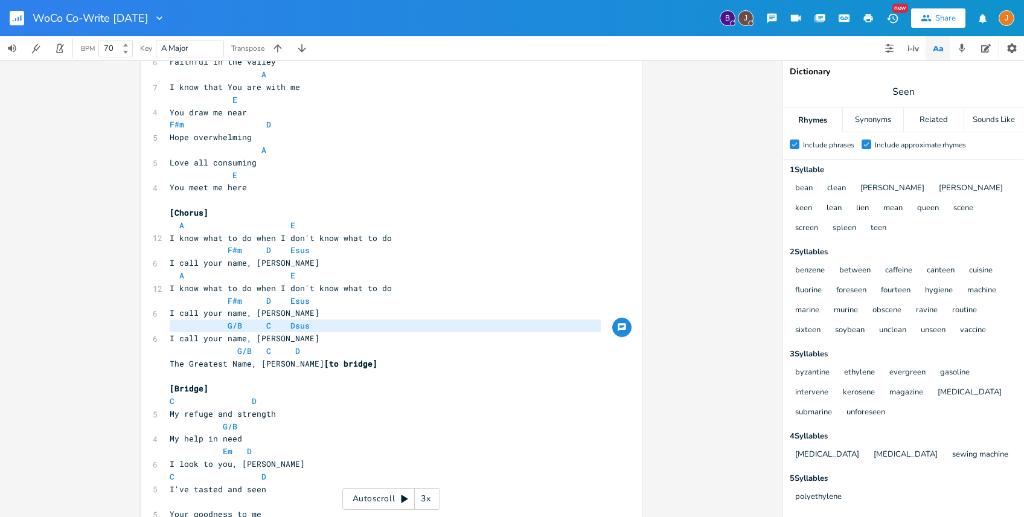
click at [239, 322] on span "G/B C Dsus" at bounding box center [242, 325] width 145 height 11
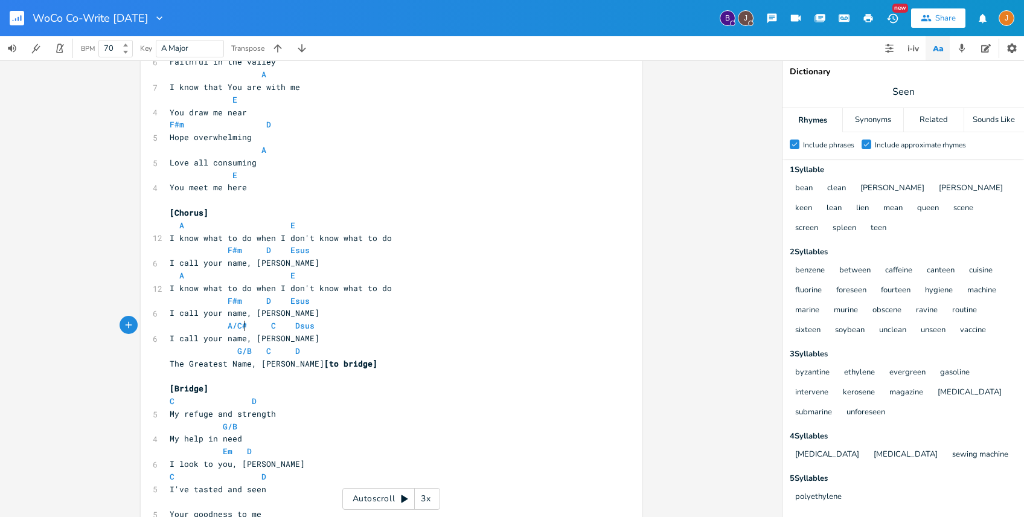
scroll to position [0, 5]
click at [271, 323] on span "A/C# C Dsus" at bounding box center [245, 325] width 150 height 11
click at [295, 323] on span "Dsus" at bounding box center [304, 325] width 19 height 11
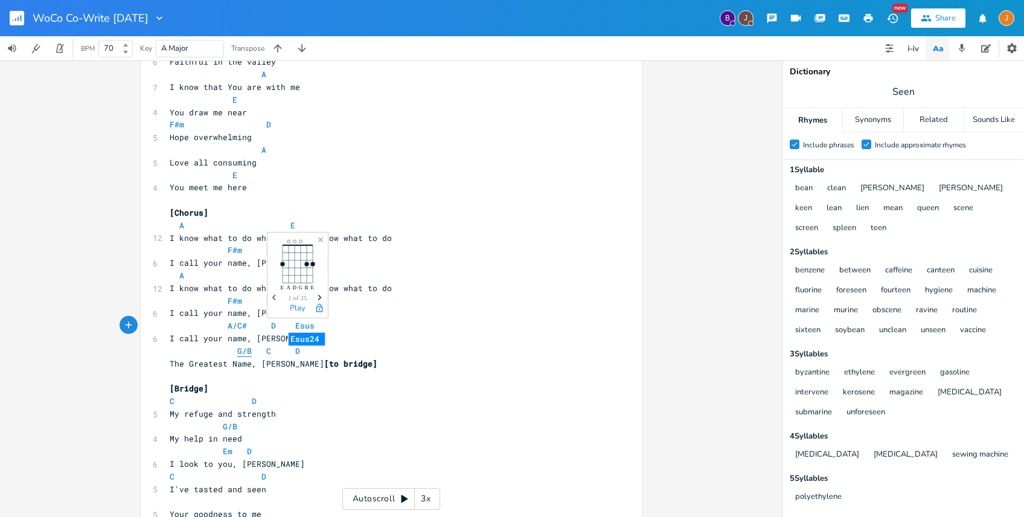
click at [237, 350] on span "G/B" at bounding box center [244, 350] width 14 height 11
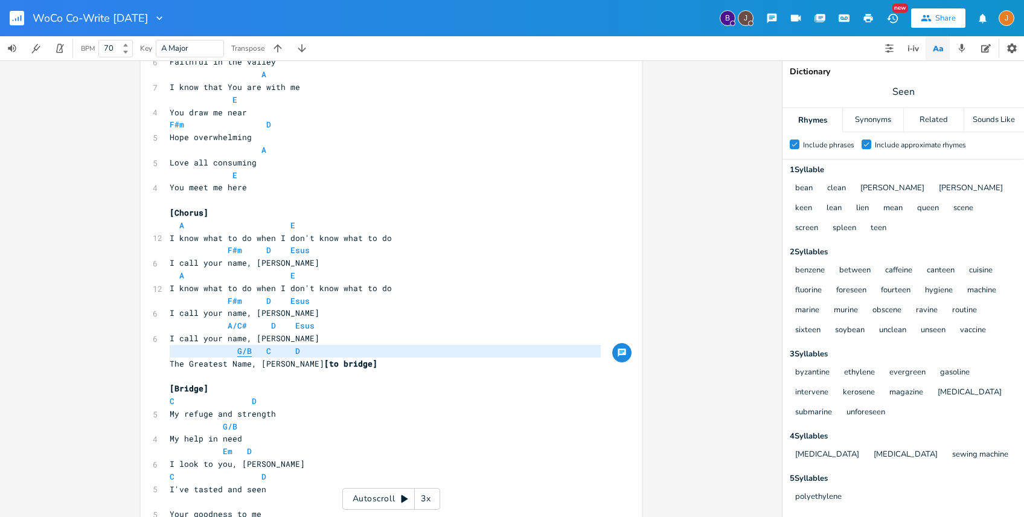
click at [245, 350] on span "G/B" at bounding box center [244, 350] width 14 height 11
click at [219, 323] on span "A/C# D Esus" at bounding box center [245, 325] width 150 height 11
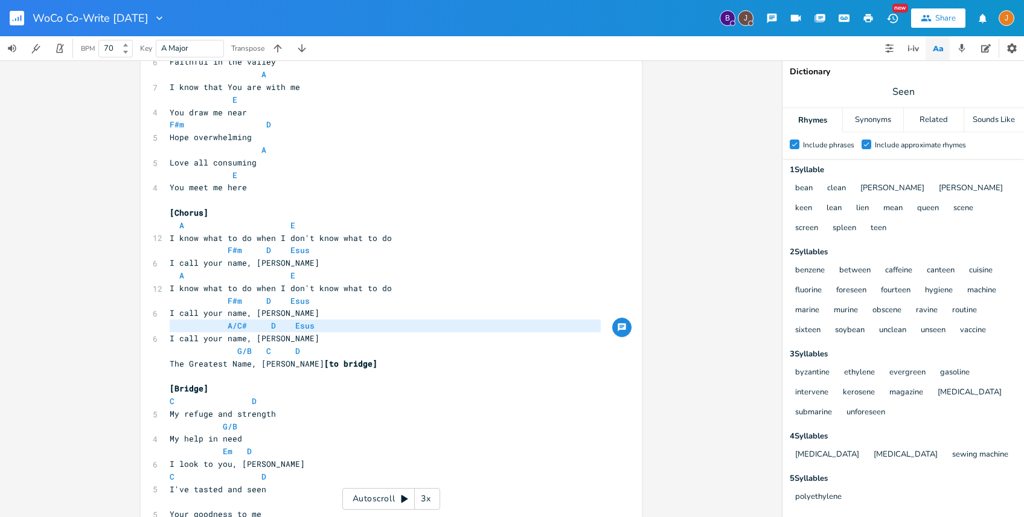
click at [218, 349] on span "G/B C D" at bounding box center [235, 350] width 130 height 11
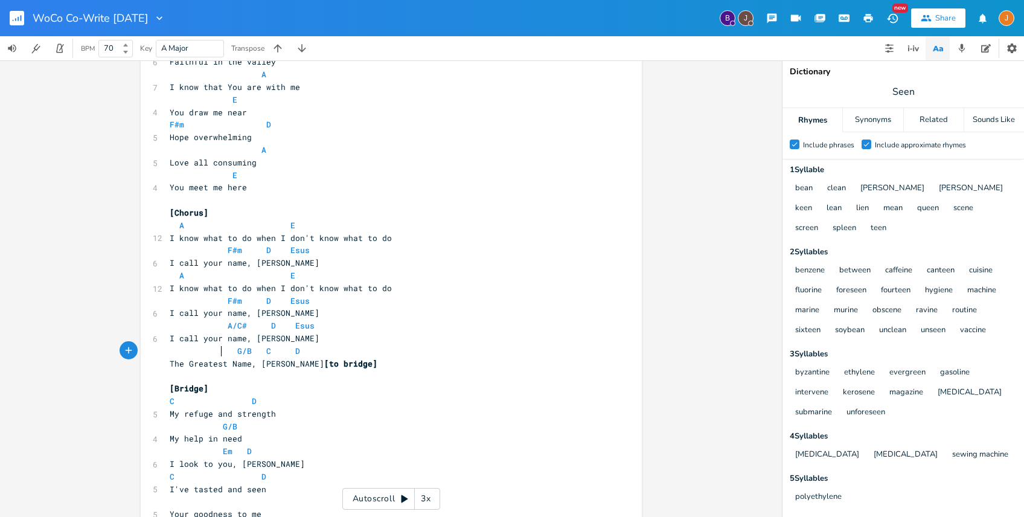
click at [218, 349] on span "G/B C D" at bounding box center [235, 350] width 130 height 11
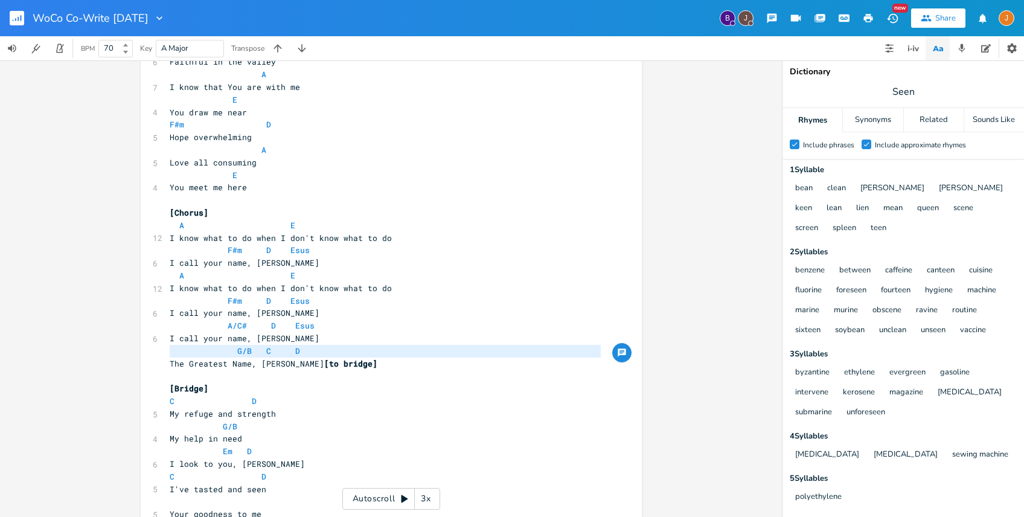
click at [218, 349] on span "G/B C D" at bounding box center [235, 350] width 130 height 11
paste textarea
click at [231, 358] on pre "The Greatest Name, [PERSON_NAME] [to bridge]" at bounding box center [385, 364] width 436 height 13
click at [231, 353] on span "A/C#" at bounding box center [237, 350] width 19 height 11
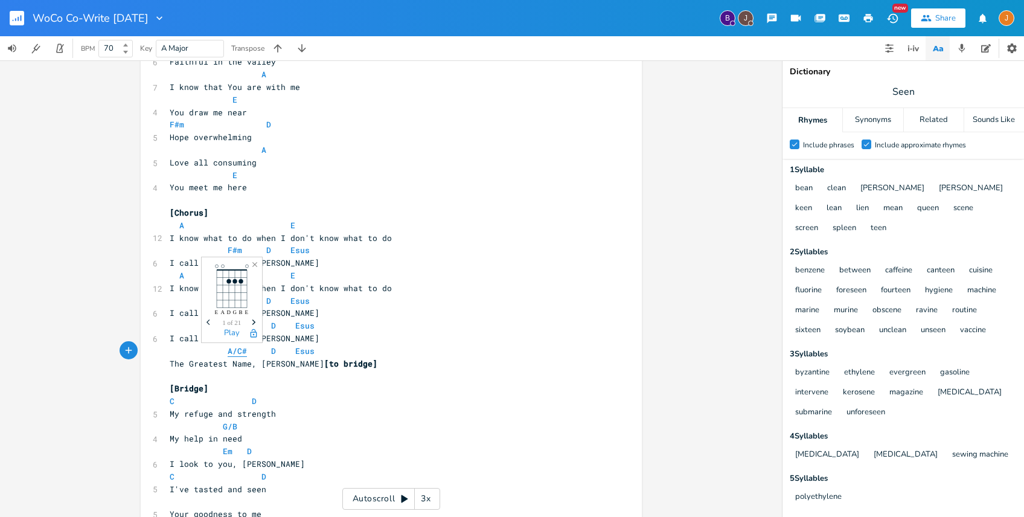
click at [231, 353] on span "A/C#" at bounding box center [237, 350] width 19 height 11
click at [231, 342] on span "I call your name, [PERSON_NAME]" at bounding box center [245, 338] width 150 height 11
click at [231, 350] on span "A/C#" at bounding box center [237, 350] width 19 height 11
click at [231, 352] on span "A/C#" at bounding box center [237, 350] width 19 height 11
click at [234, 332] on button "Play" at bounding box center [232, 334] width 16 height 10
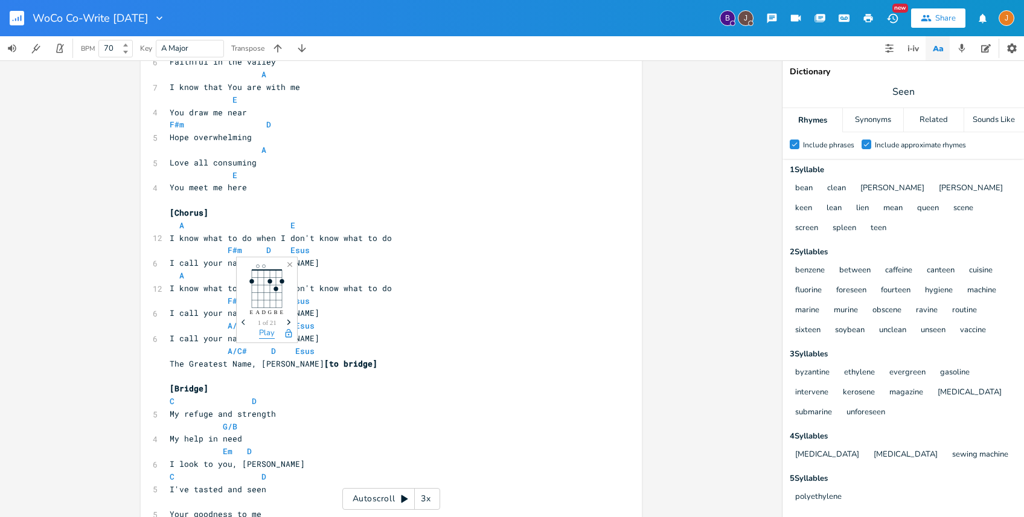
click at [265, 329] on button "Play" at bounding box center [267, 334] width 16 height 10
click at [363, 404] on pre "C D" at bounding box center [385, 401] width 436 height 13
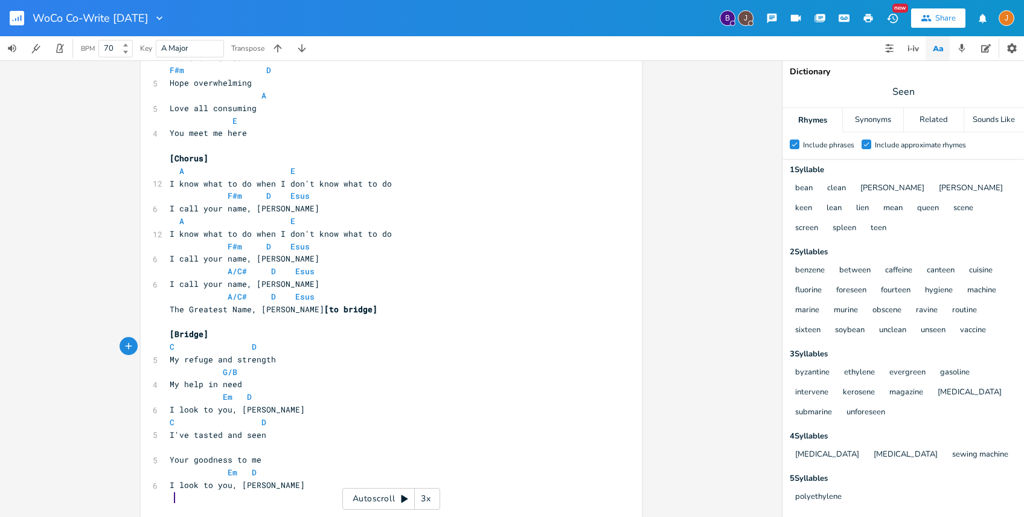
scroll to position [815, 0]
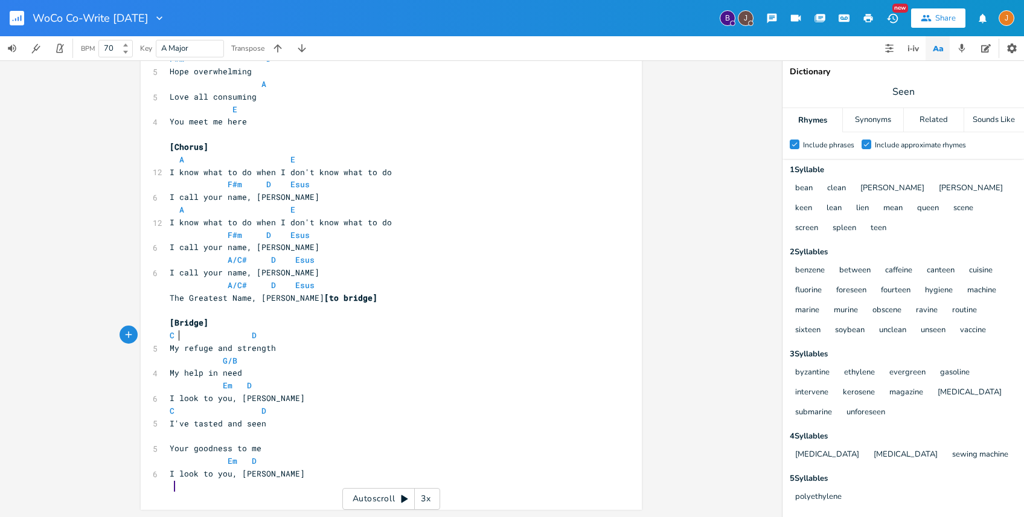
click at [173, 333] on span "C D" at bounding box center [213, 335] width 87 height 11
click at [248, 335] on pre "D D" at bounding box center [385, 336] width 436 height 13
click at [224, 360] on span "G/B" at bounding box center [230, 361] width 14 height 11
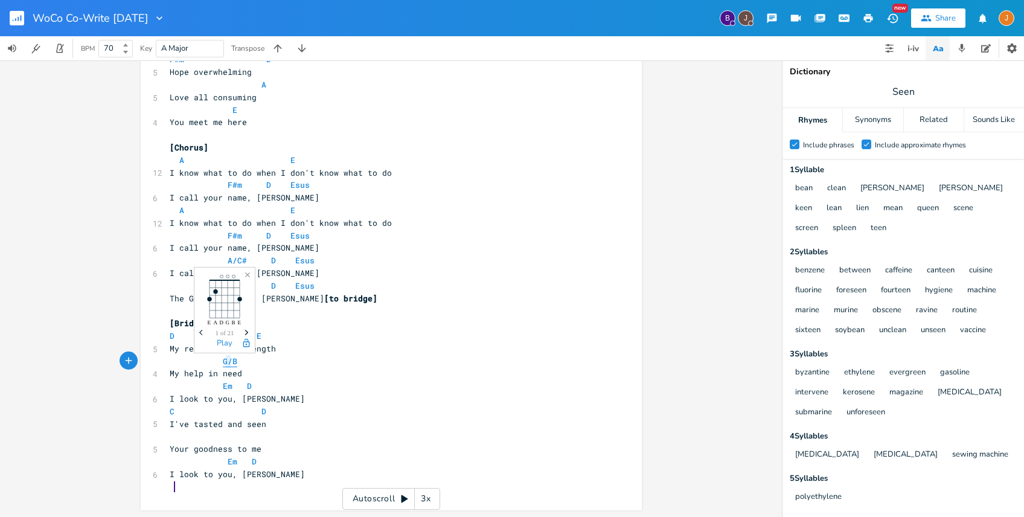
click at [224, 360] on span "G/B" at bounding box center [230, 361] width 14 height 11
click at [248, 359] on pre "G/B" at bounding box center [385, 361] width 436 height 13
click at [207, 385] on span "Em D" at bounding box center [211, 385] width 82 height 11
click at [223, 385] on span "Em" at bounding box center [228, 385] width 10 height 11
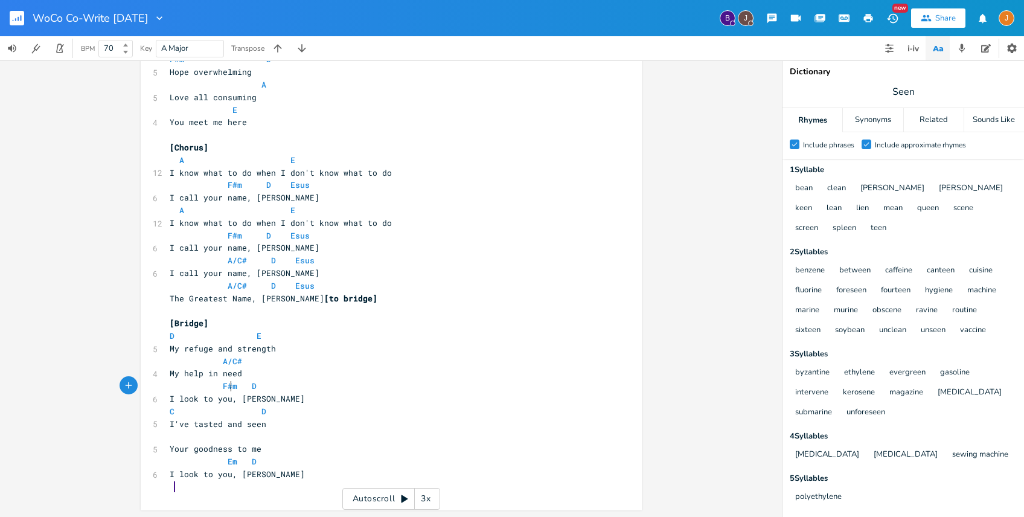
scroll to position [0, 8]
click at [255, 382] on pre "F#m D" at bounding box center [385, 386] width 436 height 13
click at [175, 413] on span "C D" at bounding box center [218, 411] width 97 height 11
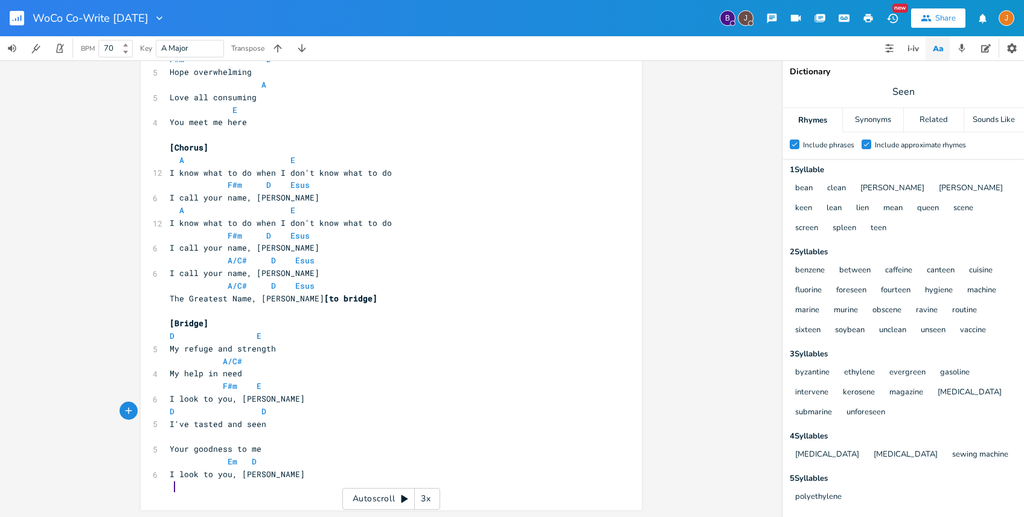
click at [262, 415] on pre "D D" at bounding box center [385, 411] width 436 height 13
click at [208, 441] on pre at bounding box center [385, 435] width 436 height 13
click at [228, 461] on span "Em" at bounding box center [233, 461] width 10 height 11
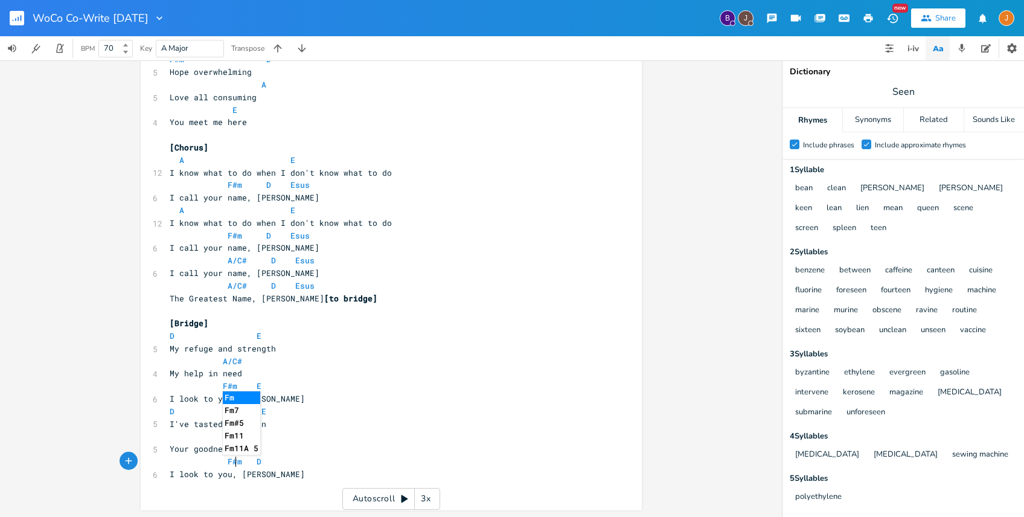
scroll to position [0, 8]
click at [262, 463] on pre "F#m D" at bounding box center [385, 461] width 436 height 13
click at [406, 459] on pre "F#m E" at bounding box center [385, 461] width 436 height 13
click at [197, 440] on pre at bounding box center [385, 436] width 436 height 13
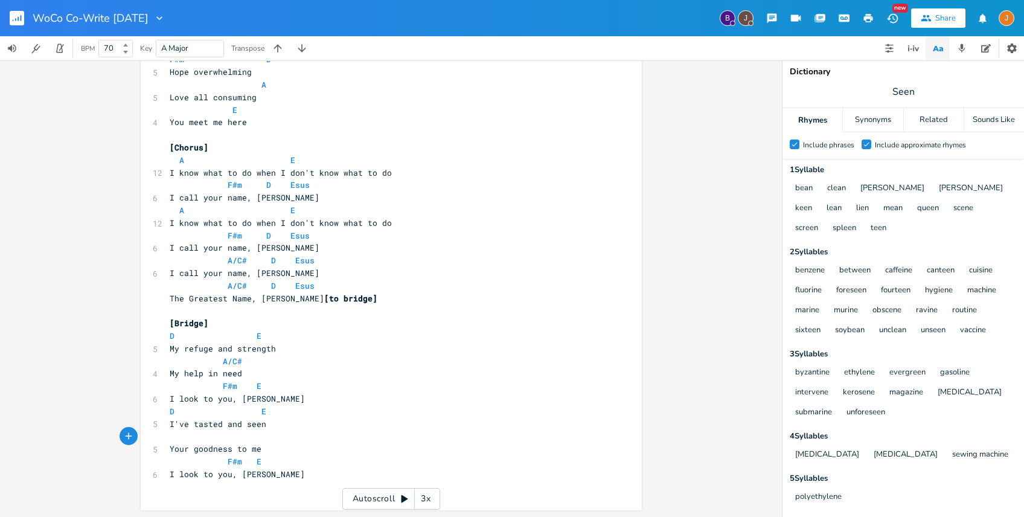
click at [252, 440] on pre at bounding box center [385, 436] width 436 height 13
click at [248, 447] on span "Your goodness to me" at bounding box center [216, 448] width 92 height 11
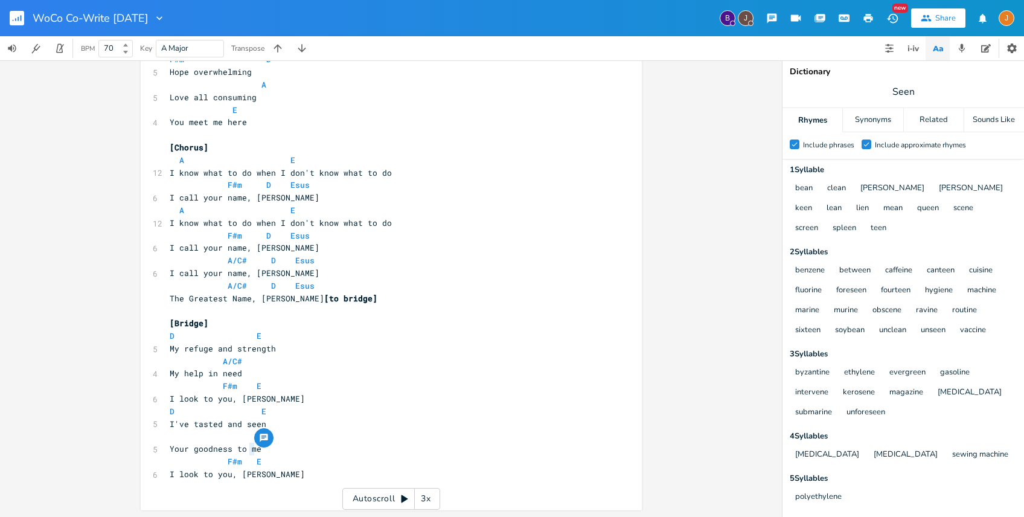
click at [248, 447] on span "Your goodness to me" at bounding box center [216, 448] width 92 height 11
drag, startPoint x: 277, startPoint y: 446, endPoint x: 131, endPoint y: 448, distance: 146.2
click at [255, 441] on pre at bounding box center [385, 438] width 436 height 13
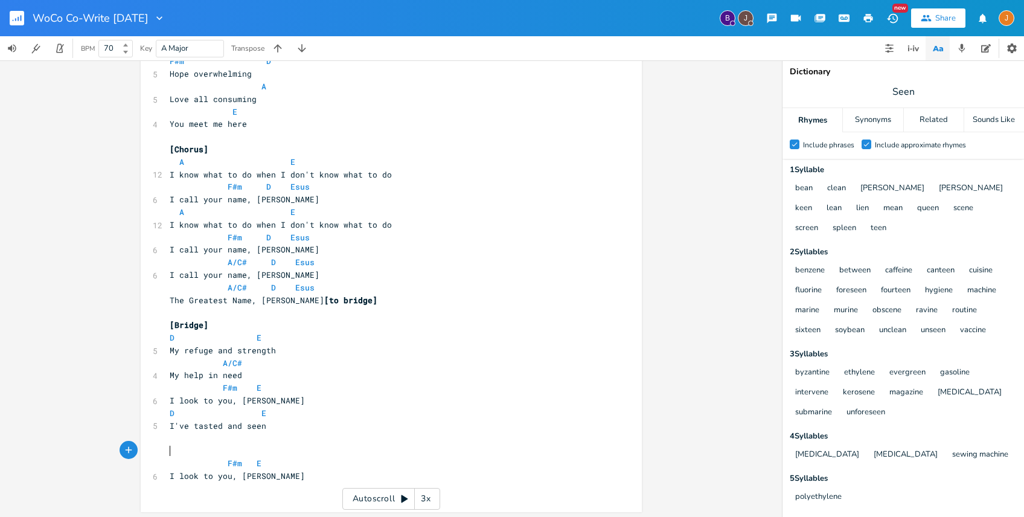
click at [204, 454] on pre "​" at bounding box center [385, 451] width 436 height 13
drag, startPoint x: 286, startPoint y: 423, endPoint x: 165, endPoint y: 429, distance: 120.3
click at [167, 429] on pre "I've tasted and seen" at bounding box center [385, 426] width 436 height 13
click at [213, 444] on pre at bounding box center [385, 438] width 436 height 13
click at [187, 437] on span "I've tasted and seen" at bounding box center [218, 437] width 97 height 11
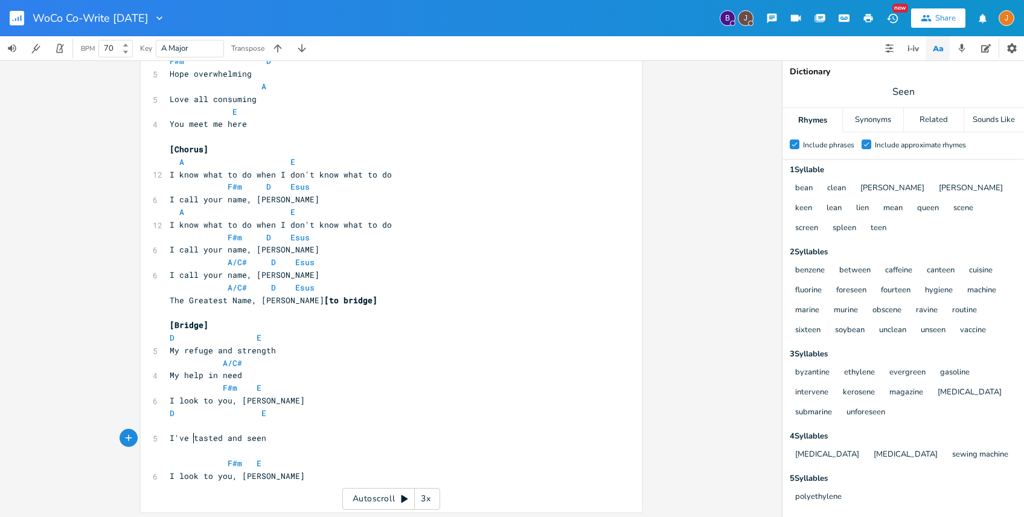
click at [190, 437] on span "I've tasted and seen" at bounding box center [218, 437] width 97 height 11
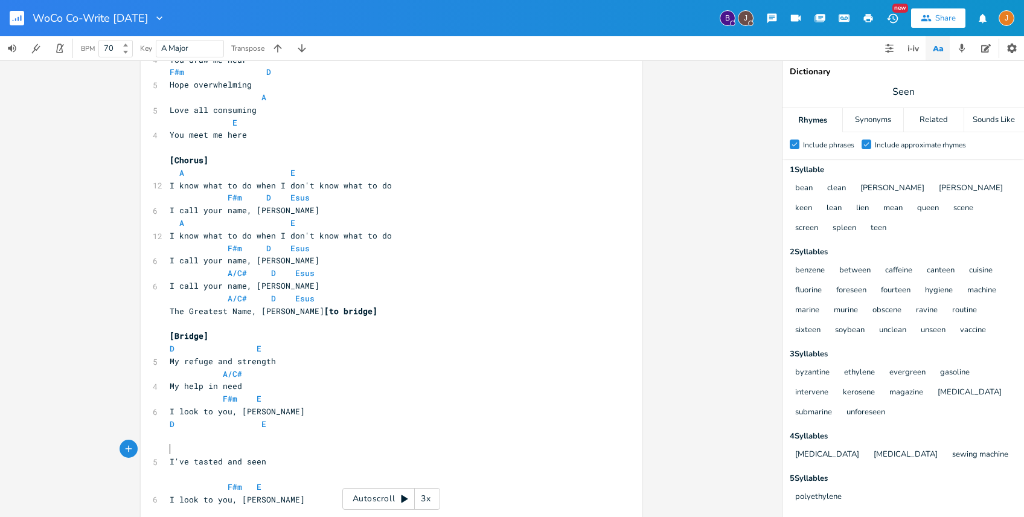
click at [213, 448] on pre "​" at bounding box center [385, 449] width 436 height 13
click at [183, 438] on pre "​" at bounding box center [385, 437] width 436 height 13
click at [213, 397] on span "F#m E" at bounding box center [216, 398] width 92 height 11
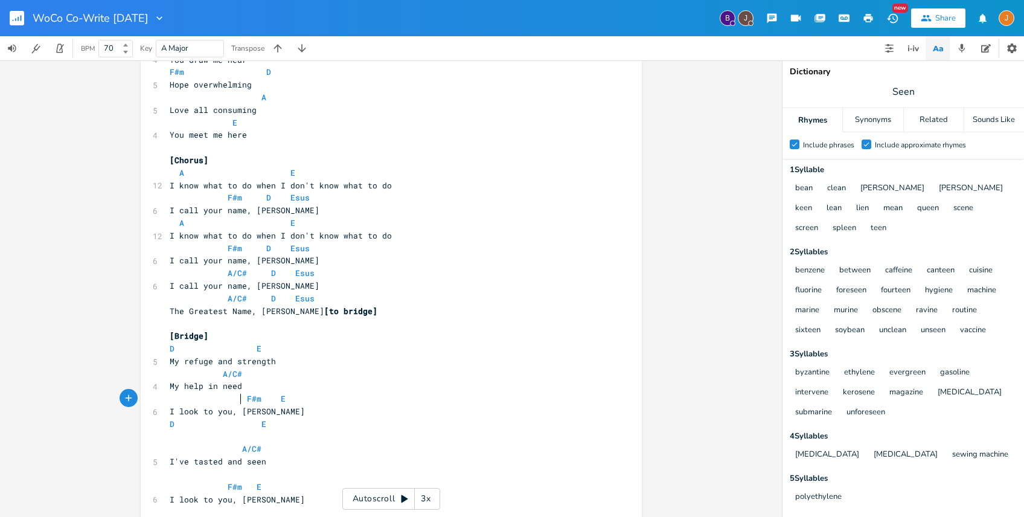
click at [218, 470] on pre "​" at bounding box center [385, 474] width 436 height 13
drag, startPoint x: 193, startPoint y: 458, endPoint x: 155, endPoint y: 458, distance: 37.5
click at [208, 441] on pre "​" at bounding box center [385, 437] width 436 height 13
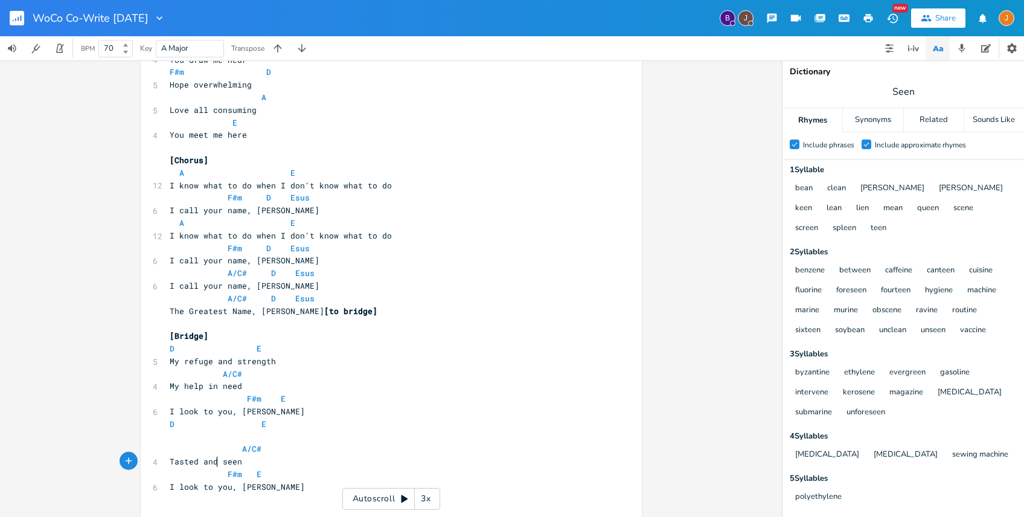
click at [211, 464] on span "Tasted and seen" at bounding box center [206, 461] width 72 height 11
click at [281, 435] on pre "​" at bounding box center [385, 437] width 436 height 13
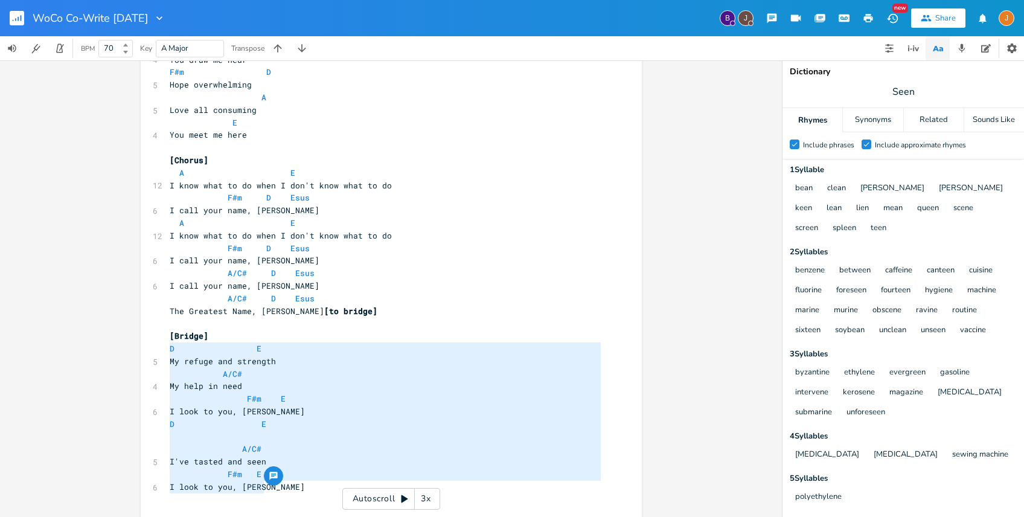
drag, startPoint x: 269, startPoint y: 483, endPoint x: 156, endPoint y: 355, distance: 171.2
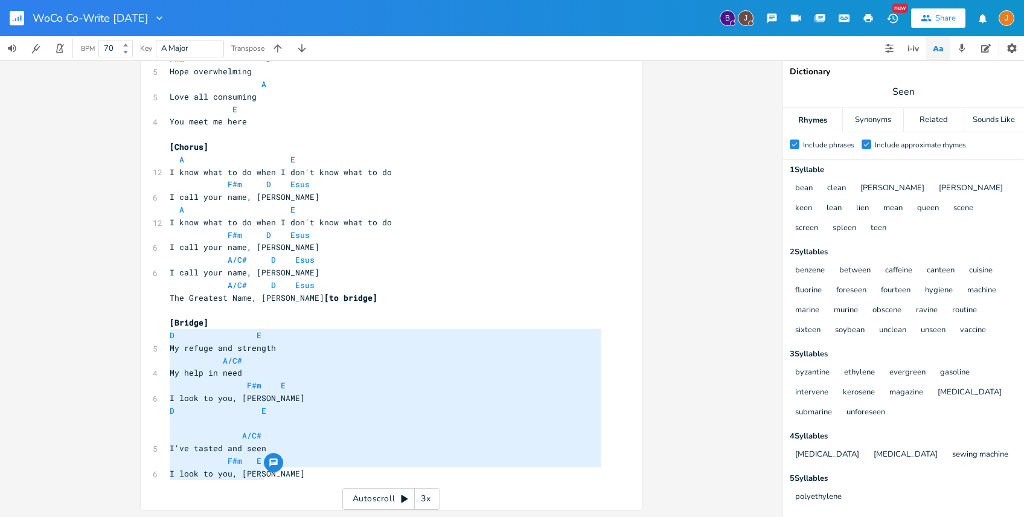
click at [359, 394] on pre "I look to you, [PERSON_NAME]" at bounding box center [385, 398] width 436 height 13
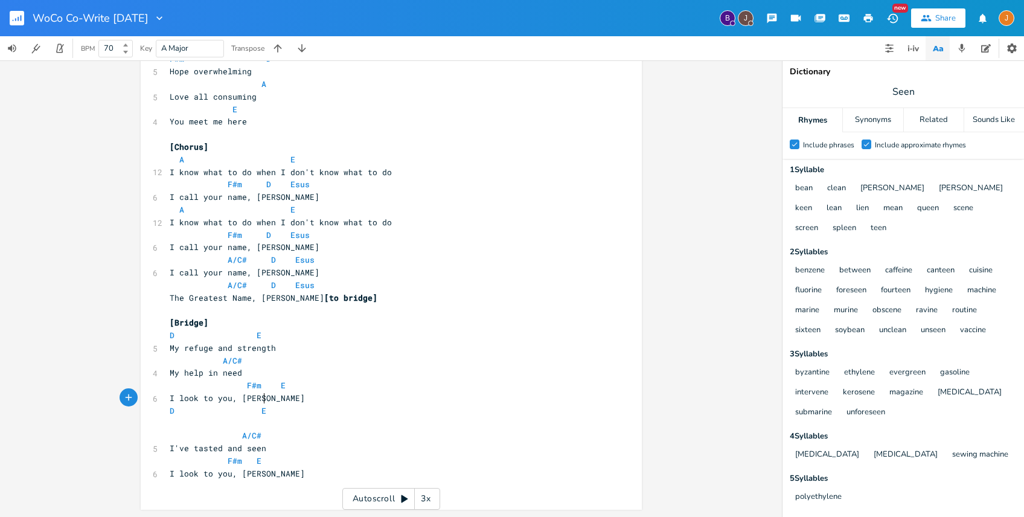
click at [182, 431] on span "A/C#" at bounding box center [216, 435] width 92 height 11
click at [181, 420] on pre "​" at bounding box center [385, 423] width 436 height 13
click at [217, 463] on span "F#m E" at bounding box center [216, 461] width 92 height 11
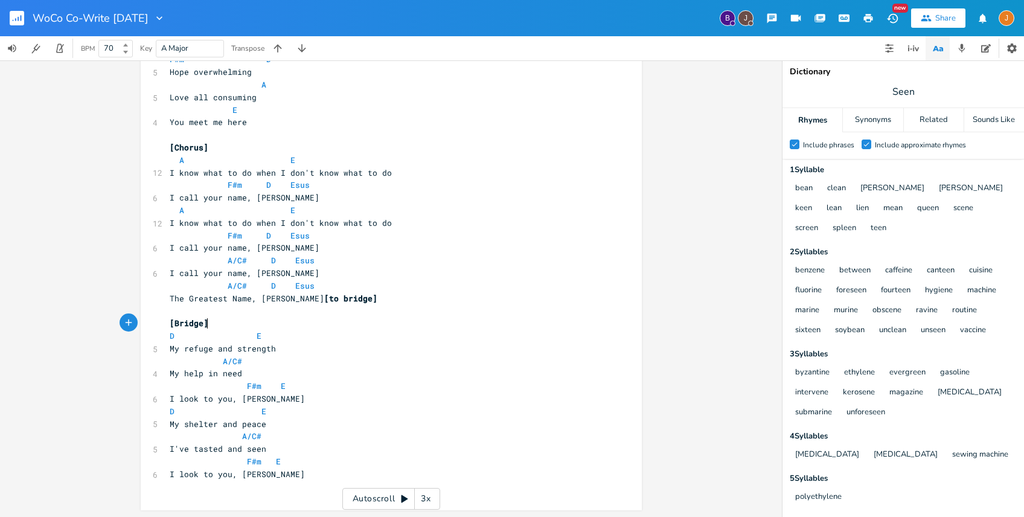
click at [233, 319] on pre "[Bridge]" at bounding box center [385, 323] width 436 height 13
click at [373, 300] on pre "The Greatest Name, [PERSON_NAME] [to bridge]" at bounding box center [385, 298] width 436 height 13
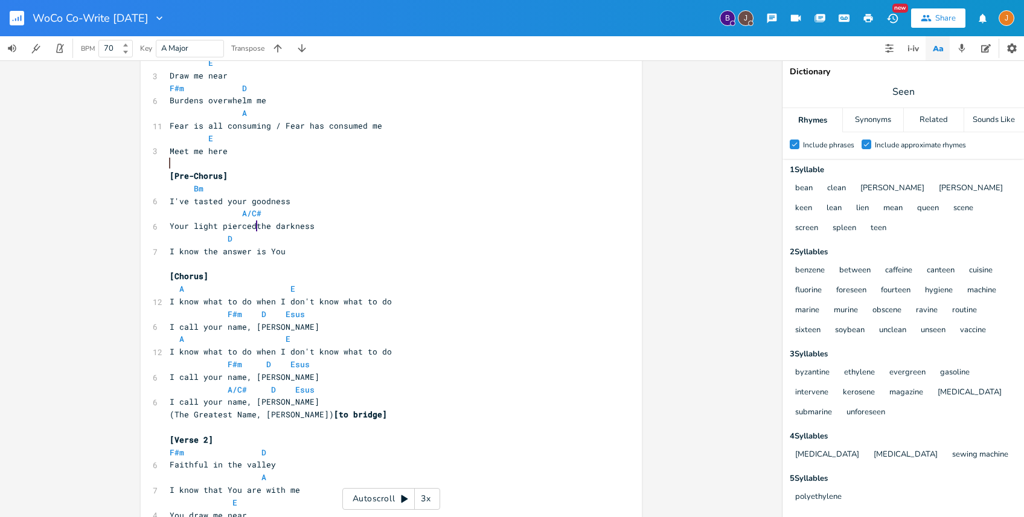
scroll to position [346, 0]
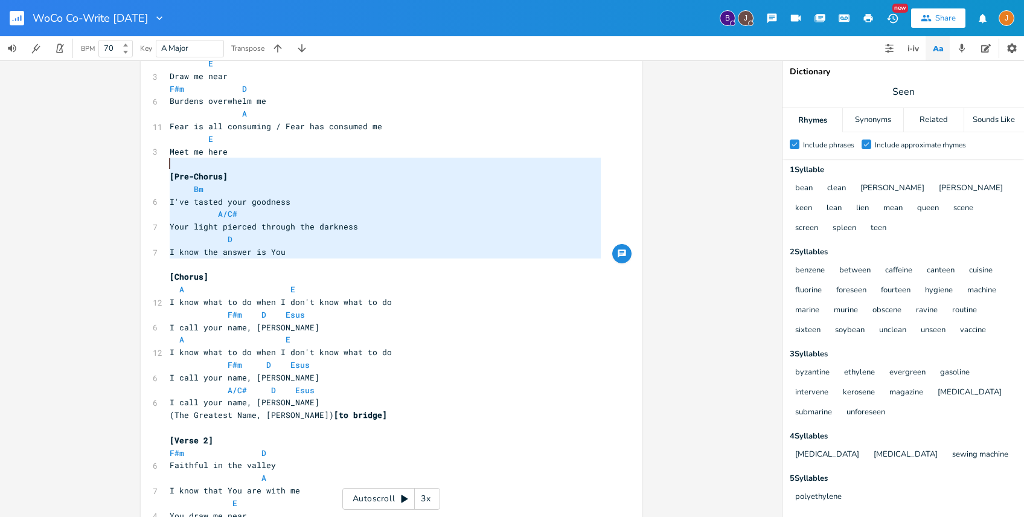
drag, startPoint x: 297, startPoint y: 260, endPoint x: 130, endPoint y: 175, distance: 187.2
click at [130, 175] on div "[Pre-Chorus] Bm I've tasted your goodness A/C# Your light pierced through the d…" at bounding box center [391, 288] width 782 height 457
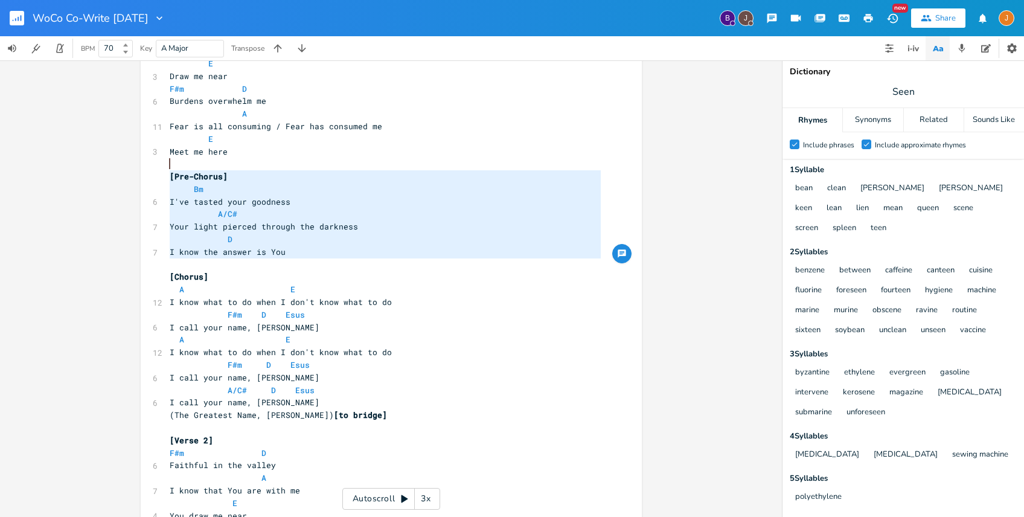
click at [278, 216] on pre "A/C#" at bounding box center [385, 214] width 436 height 13
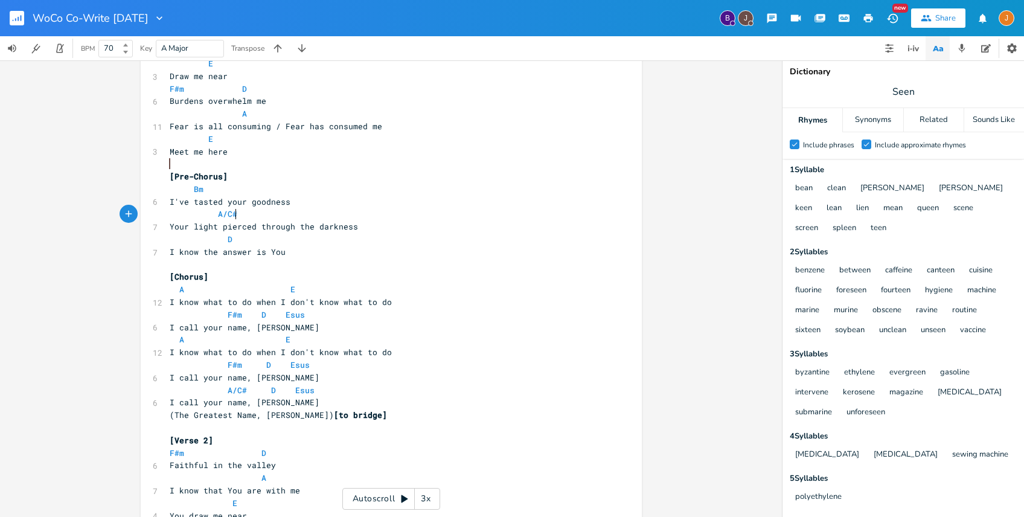
click at [305, 250] on pre "I know the answer is You" at bounding box center [385, 252] width 436 height 13
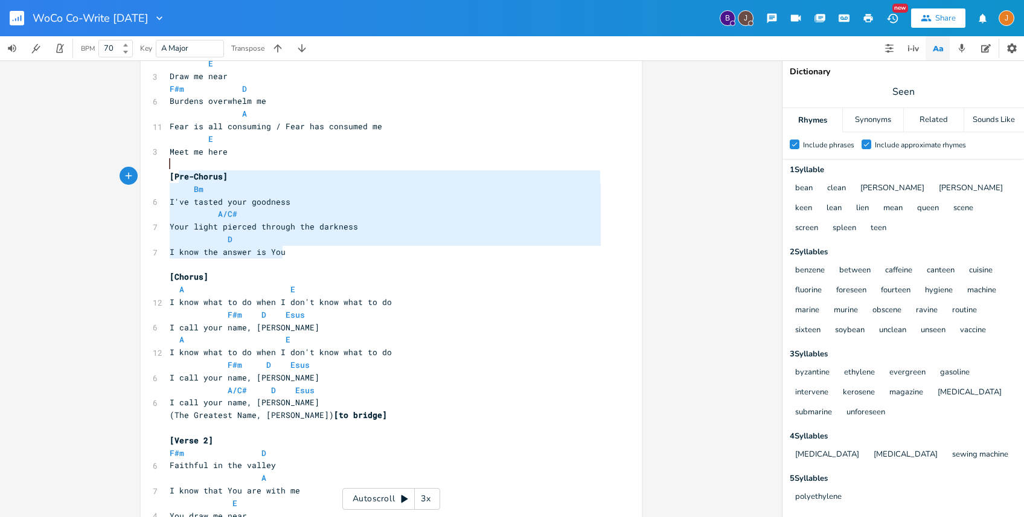
drag, startPoint x: 305, startPoint y: 250, endPoint x: 164, endPoint y: 173, distance: 160.3
click at [167, 173] on div "4 WoCo Co-Write 8|20|25 4 [PERSON_NAME], & [PERSON_NAME] ​ 3 Brainstorming: 18 …" at bounding box center [385, 352] width 436 height 1218
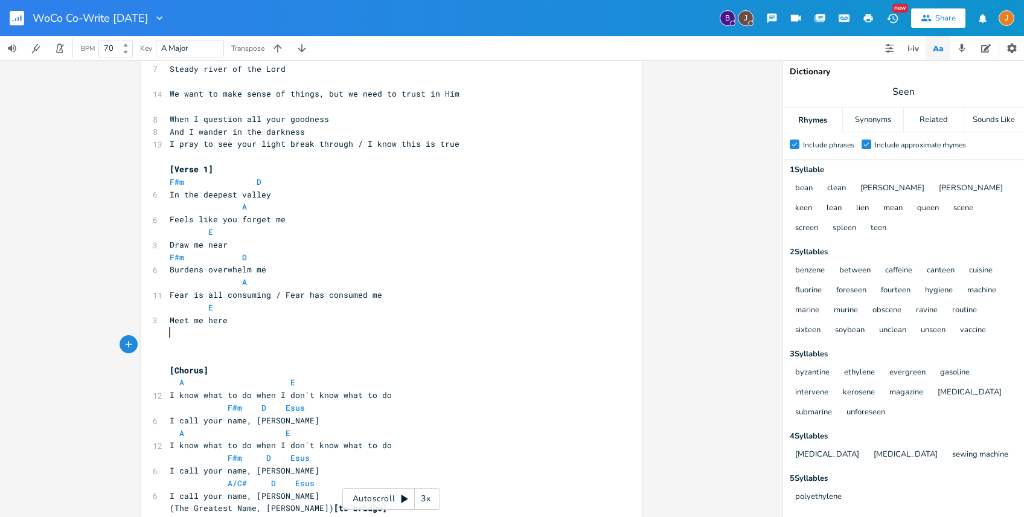
scroll to position [134, 0]
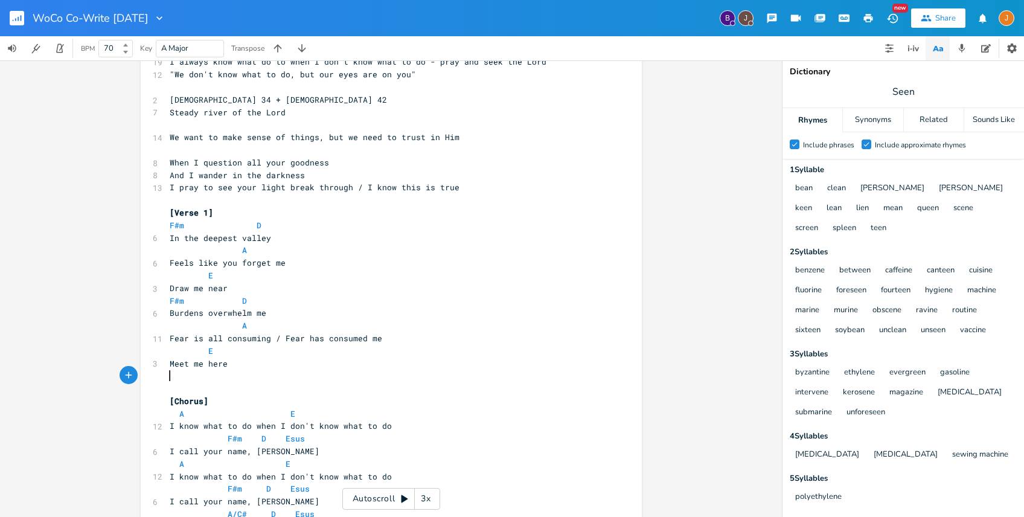
click at [475, 182] on pre "I pray to see your light break through / I know this is true" at bounding box center [385, 187] width 436 height 13
click at [346, 99] on pre "[DEMOGRAPHIC_DATA] 34 + [DEMOGRAPHIC_DATA] 42" at bounding box center [385, 100] width 436 height 13
click at [335, 105] on pre "[DEMOGRAPHIC_DATA] 34 + [DEMOGRAPHIC_DATA] 42" at bounding box center [385, 100] width 436 height 13
click at [326, 109] on pre "Steady river of the Lord" at bounding box center [385, 112] width 436 height 13
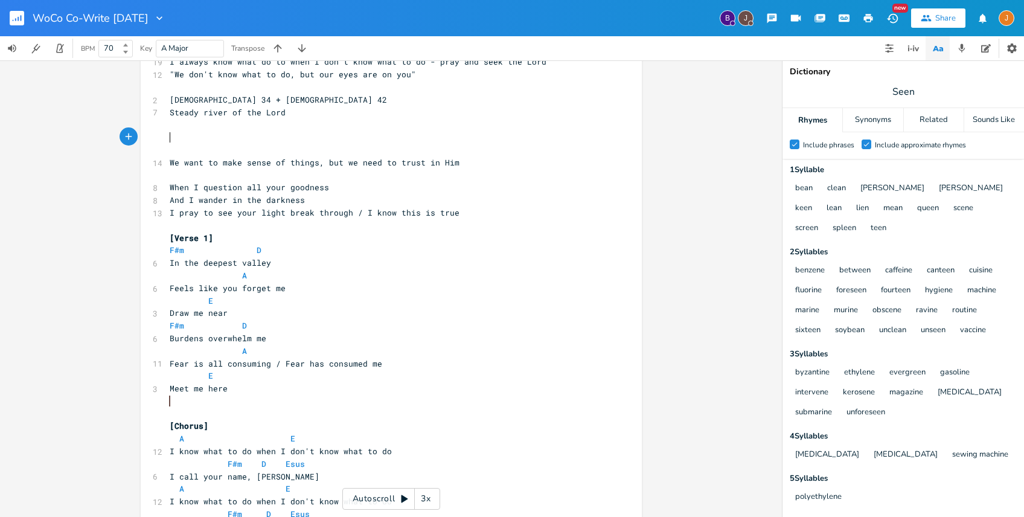
paste textarea "O"
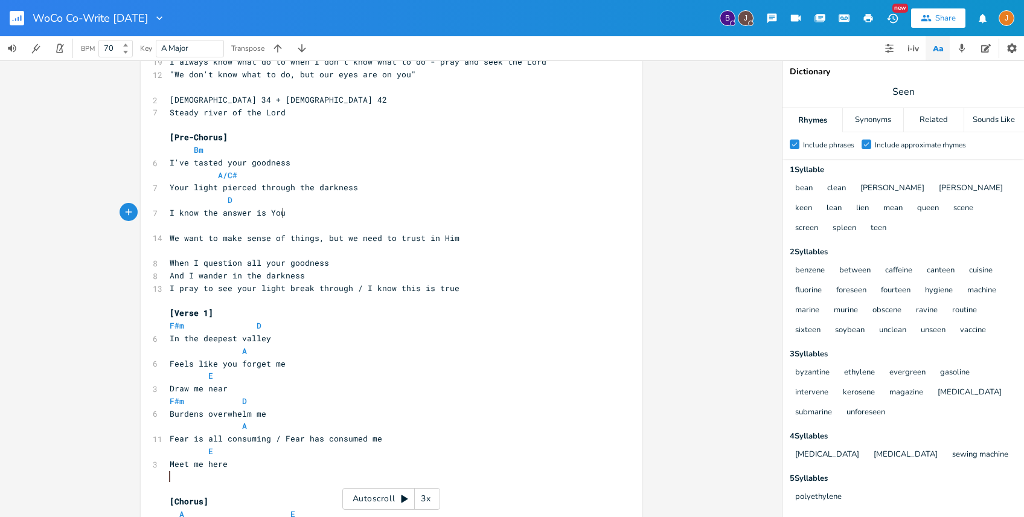
click at [170, 136] on span "[Pre-Chorus]" at bounding box center [199, 137] width 58 height 11
click at [232, 242] on span "We want to make sense of things, but we need to trust in Him" at bounding box center [315, 238] width 290 height 11
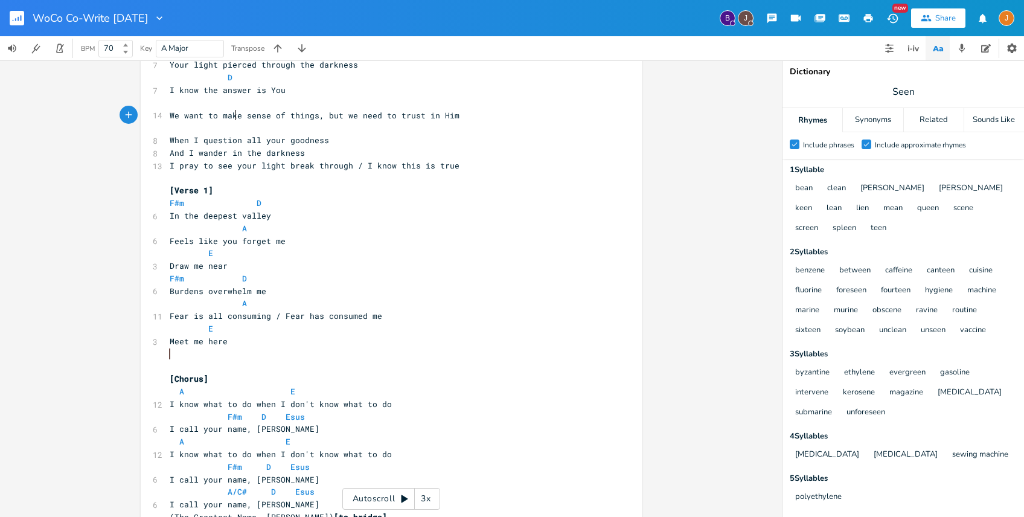
scroll to position [0, 4]
click at [199, 364] on pre "​" at bounding box center [385, 366] width 436 height 13
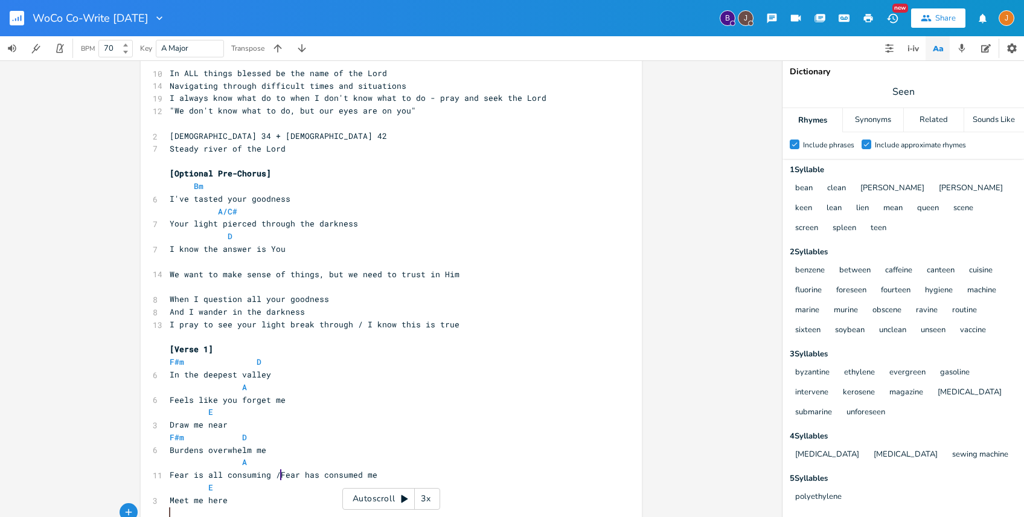
scroll to position [161, 0]
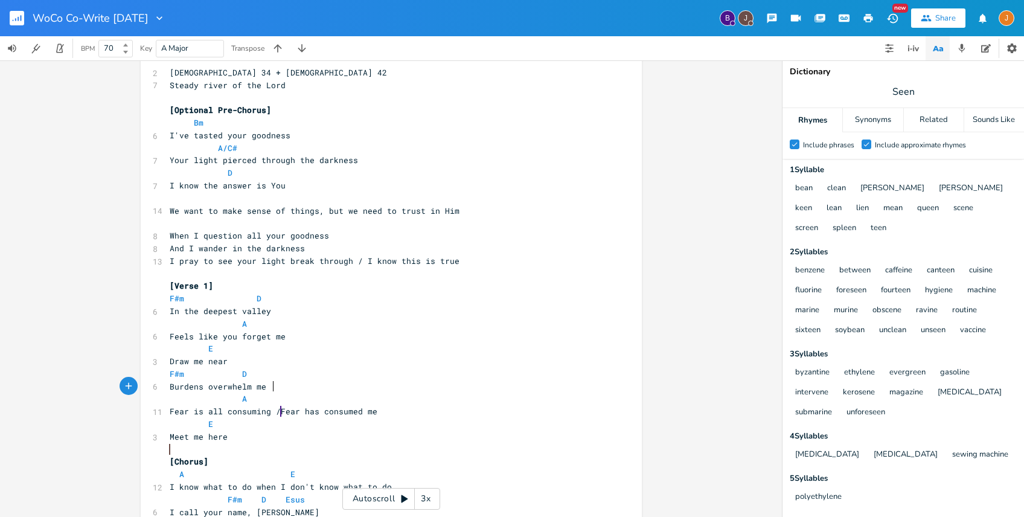
click at [274, 385] on pre "Burdens overwhelm me" at bounding box center [385, 386] width 436 height 13
click at [400, 408] on pre "Fear is all consuming / Fear has consumed me" at bounding box center [385, 411] width 436 height 13
drag, startPoint x: 279, startPoint y: 411, endPoint x: 166, endPoint y: 412, distance: 112.9
click at [170, 412] on span "Fear is all consuming / Fear has consumed me" at bounding box center [274, 411] width 208 height 11
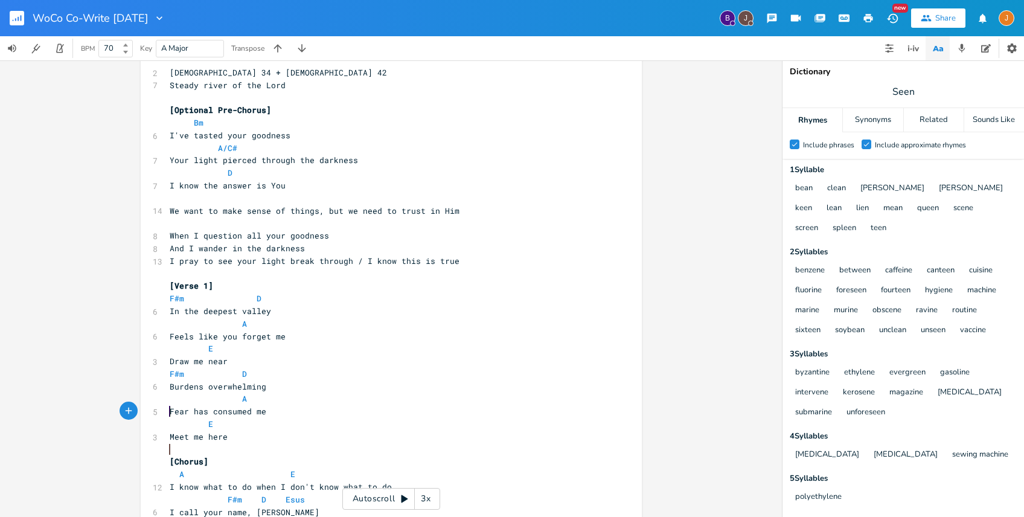
scroll to position [193, 0]
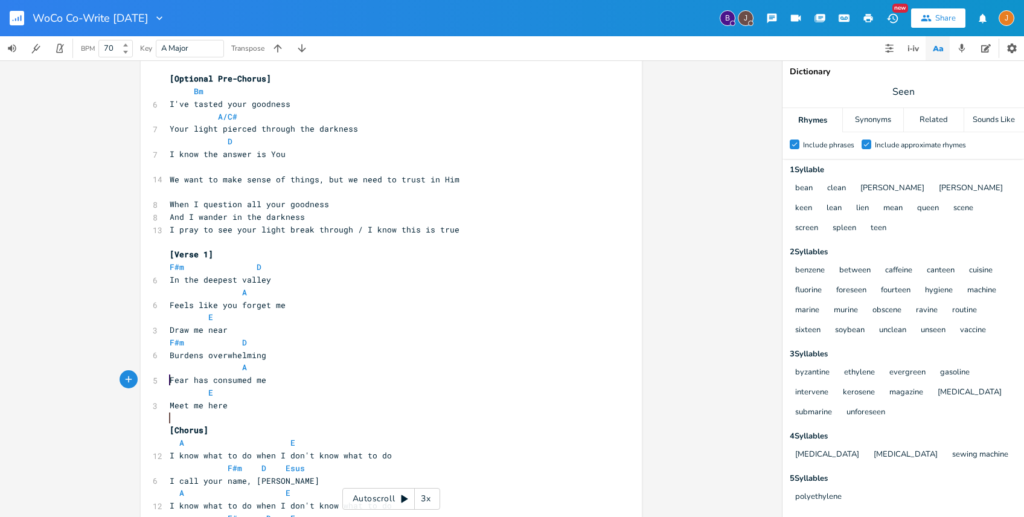
click at [364, 405] on pre "Meet me here" at bounding box center [385, 405] width 436 height 13
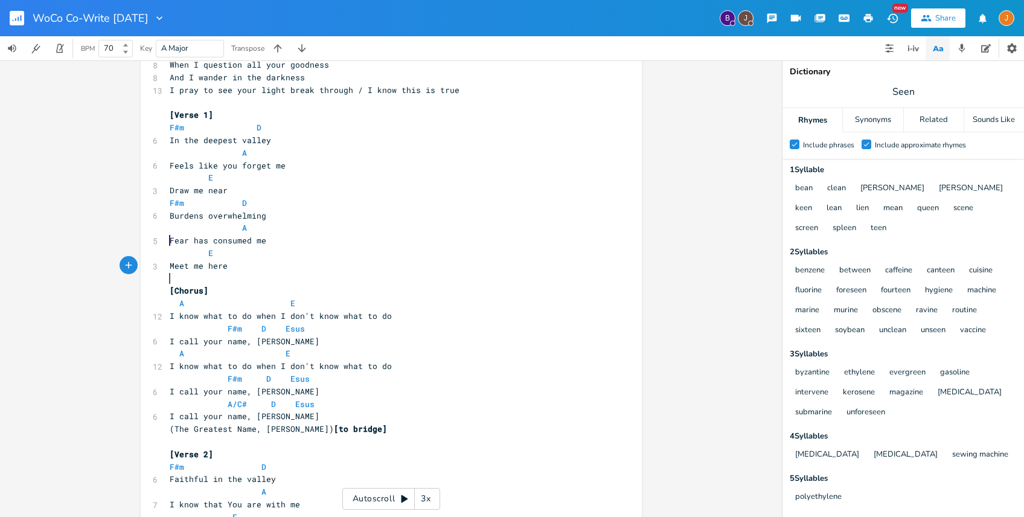
scroll to position [332, 0]
click at [396, 499] on div "Autoscroll 3x" at bounding box center [391, 499] width 98 height 22
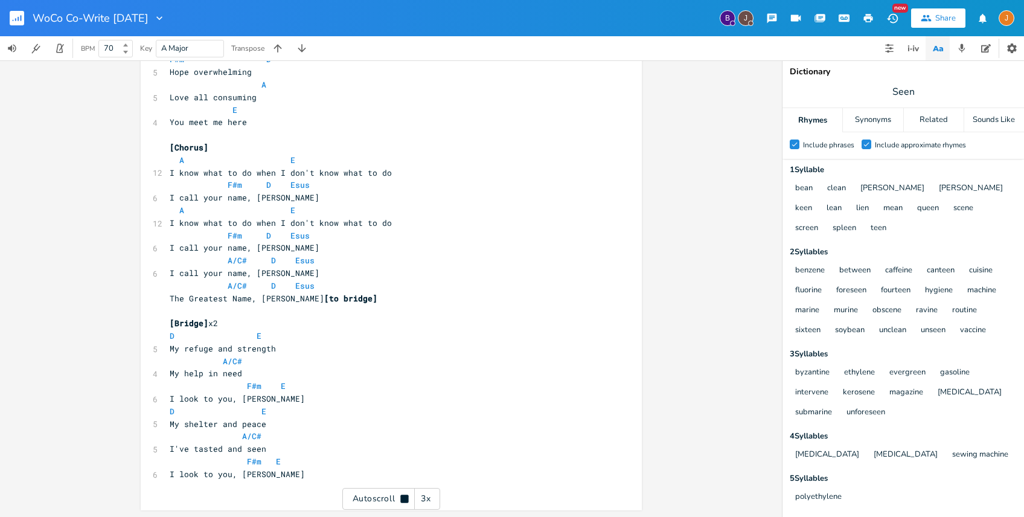
scroll to position [815, 0]
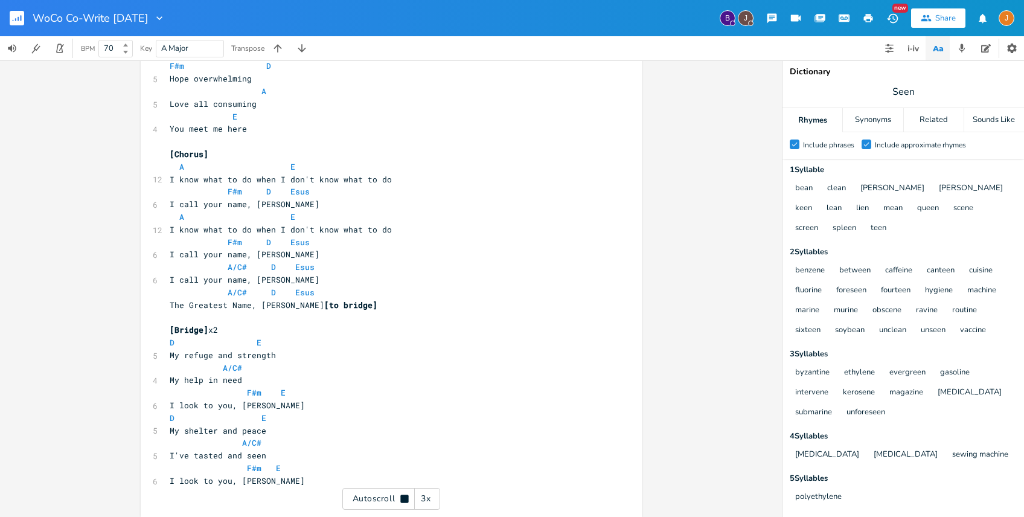
click at [407, 498] on icon at bounding box center [404, 499] width 8 height 8
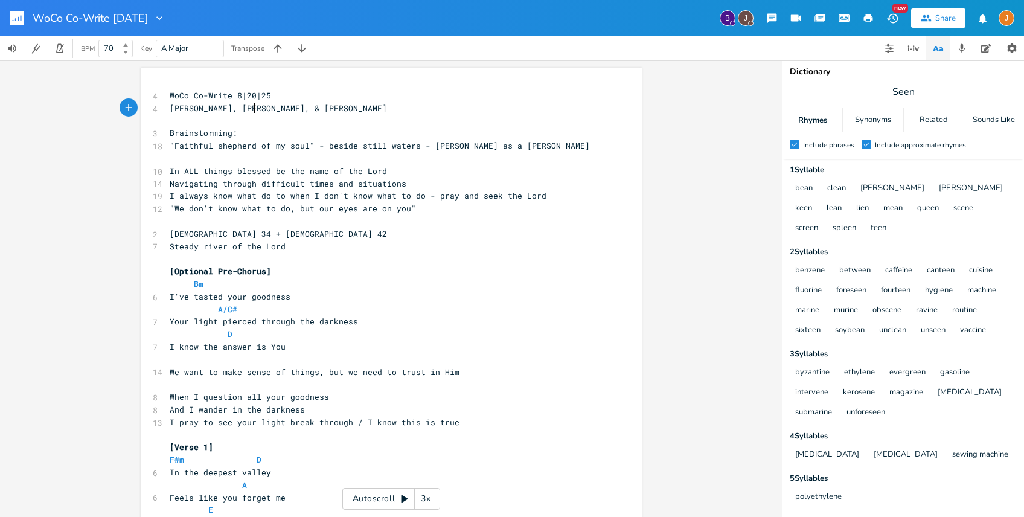
scroll to position [0, 0]
click at [265, 109] on pre "[PERSON_NAME], [PERSON_NAME], & [PERSON_NAME]" at bounding box center [385, 108] width 436 height 13
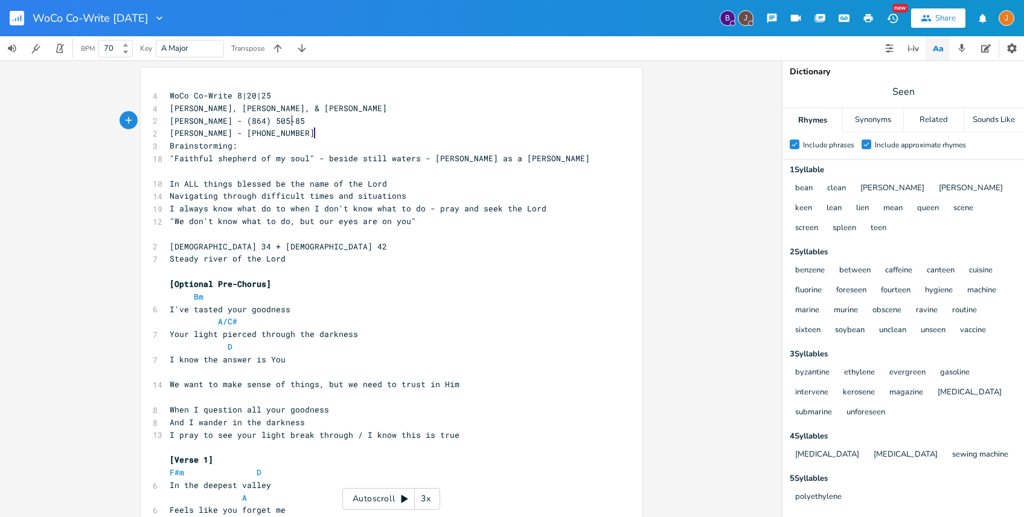
scroll to position [0, 41]
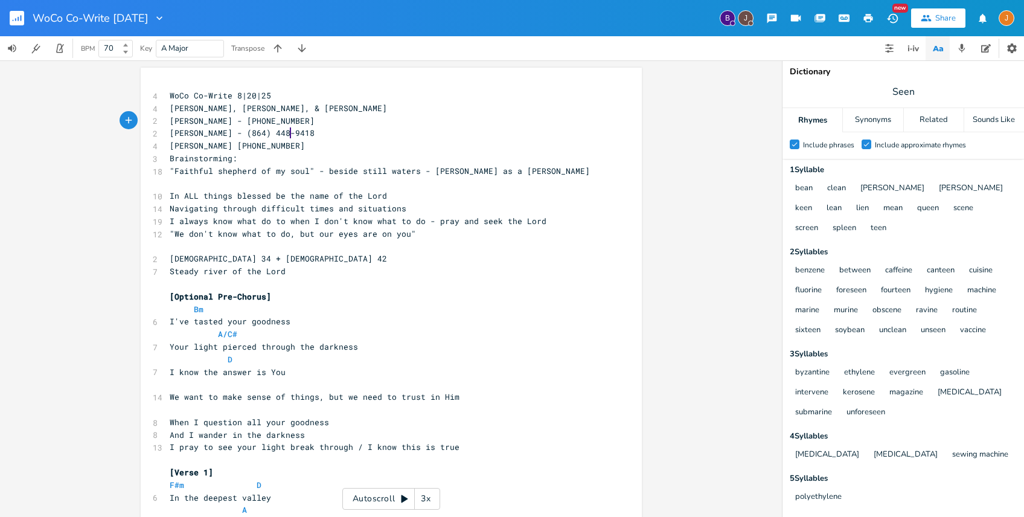
click at [302, 99] on pre "WoCo Co-Write 8|20|25" at bounding box center [385, 95] width 436 height 13
click at [954, 47] on button "button" at bounding box center [962, 48] width 24 height 24
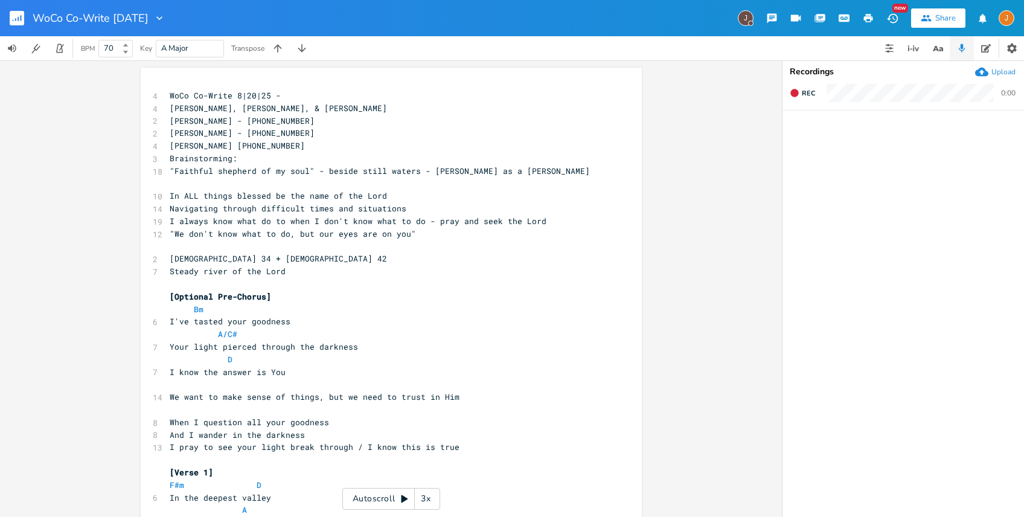
click at [994, 72] on div "Upload" at bounding box center [1004, 72] width 24 height 10
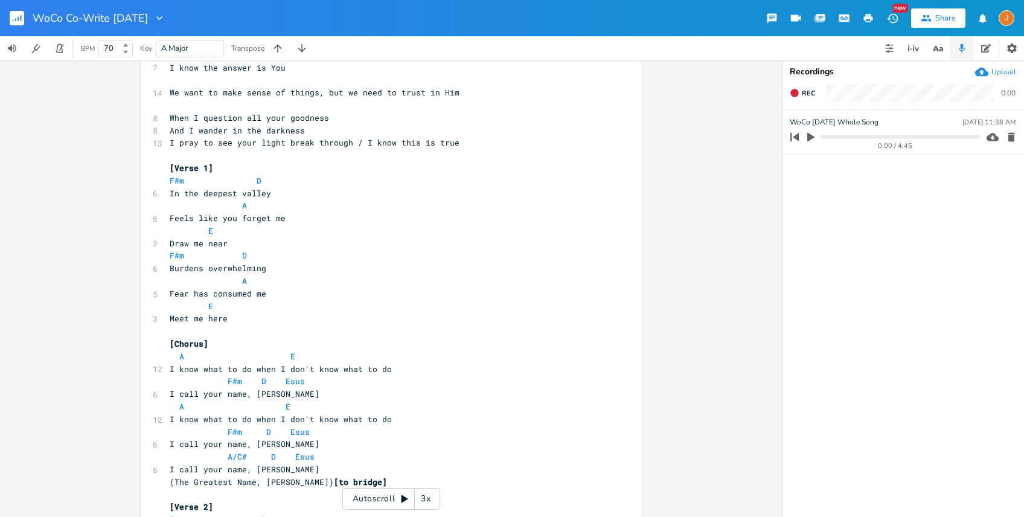
scroll to position [304, 0]
click at [400, 495] on icon at bounding box center [405, 499] width 10 height 10
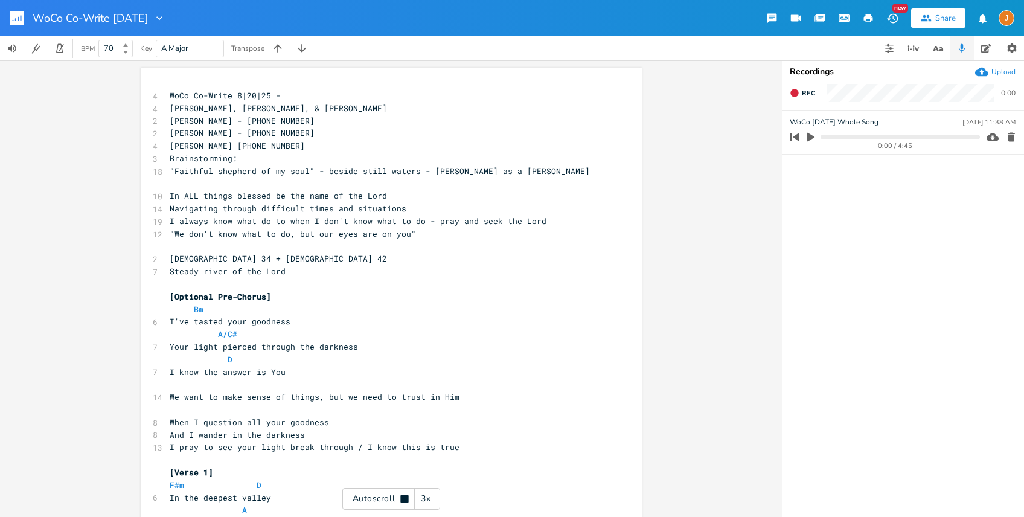
scroll to position [0, 0]
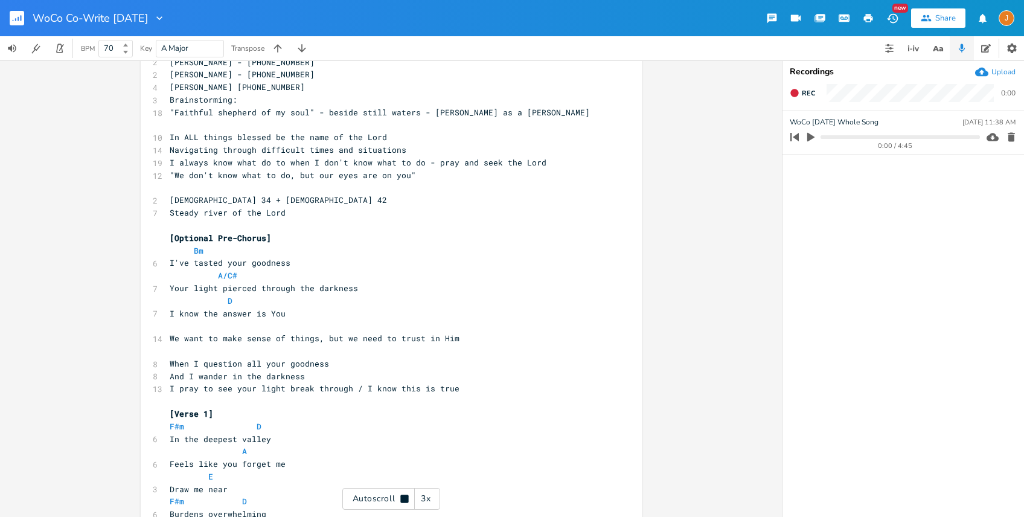
click at [400, 503] on icon at bounding box center [405, 499] width 10 height 10
